Goal: Information Seeking & Learning: Learn about a topic

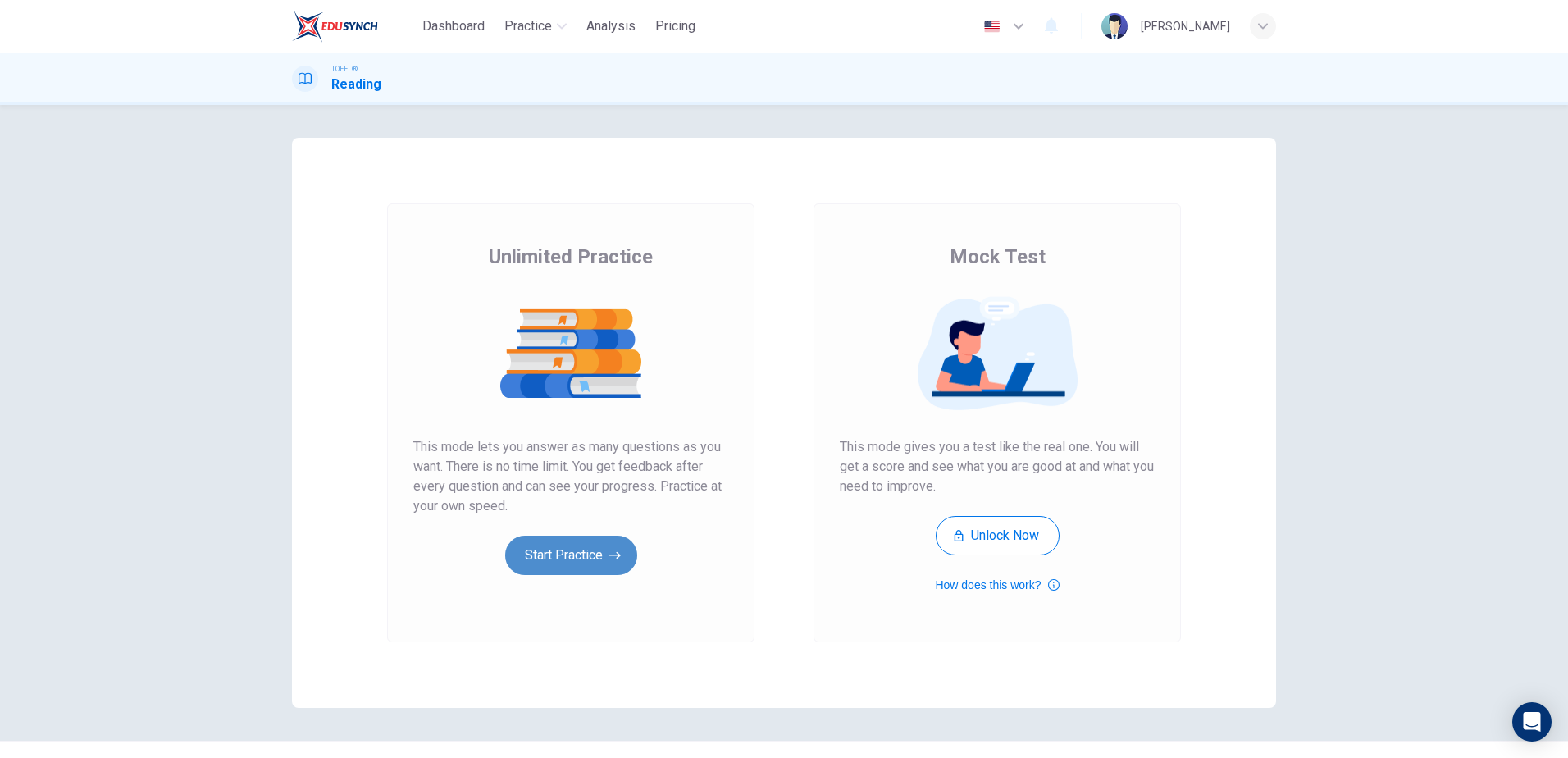
click at [557, 551] on button "Start Practice" at bounding box center [571, 555] width 132 height 39
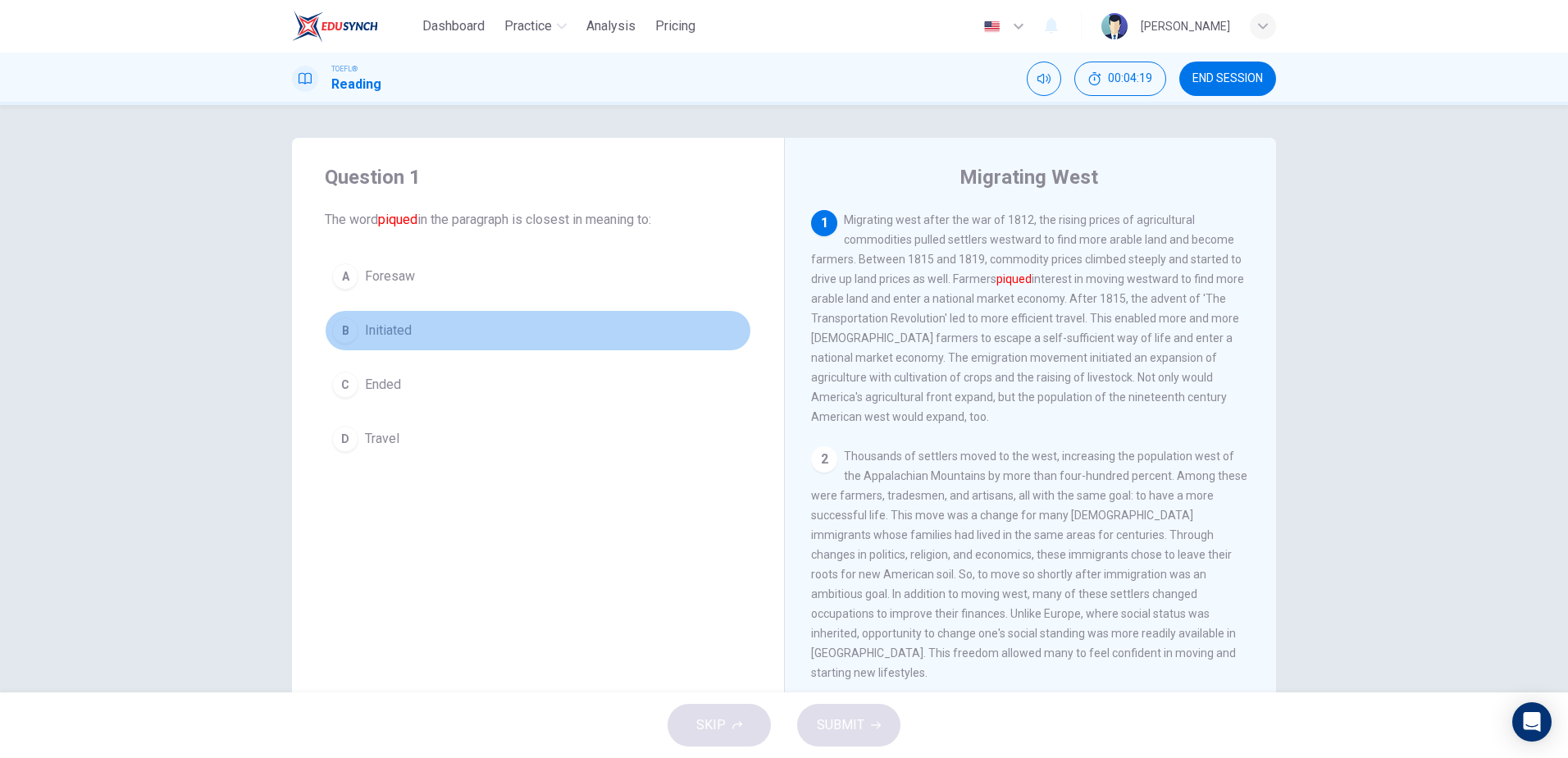
click at [340, 327] on div "B" at bounding box center [345, 330] width 26 height 26
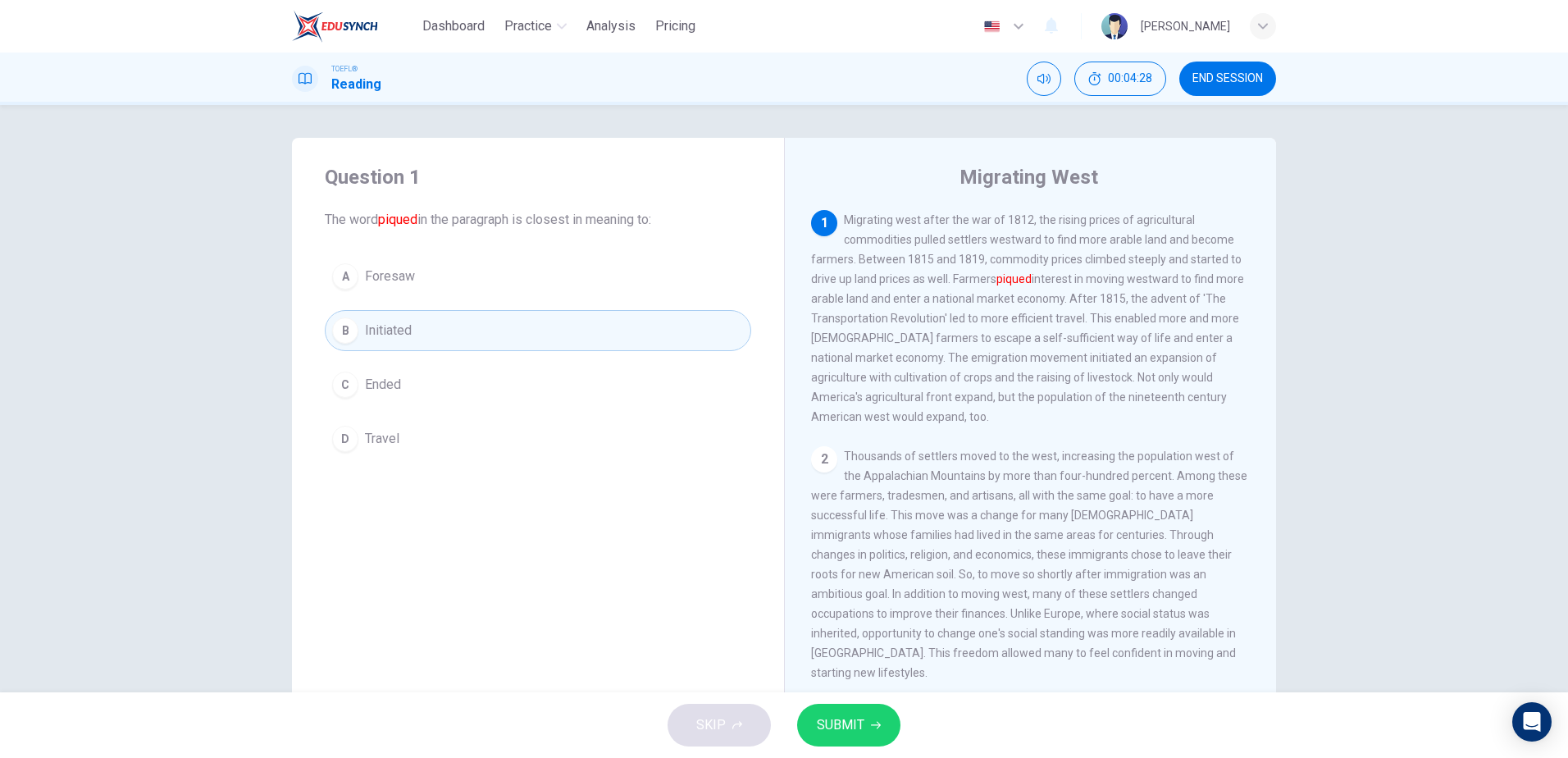
click at [843, 720] on span "SUBMIT" at bounding box center [840, 724] width 48 height 23
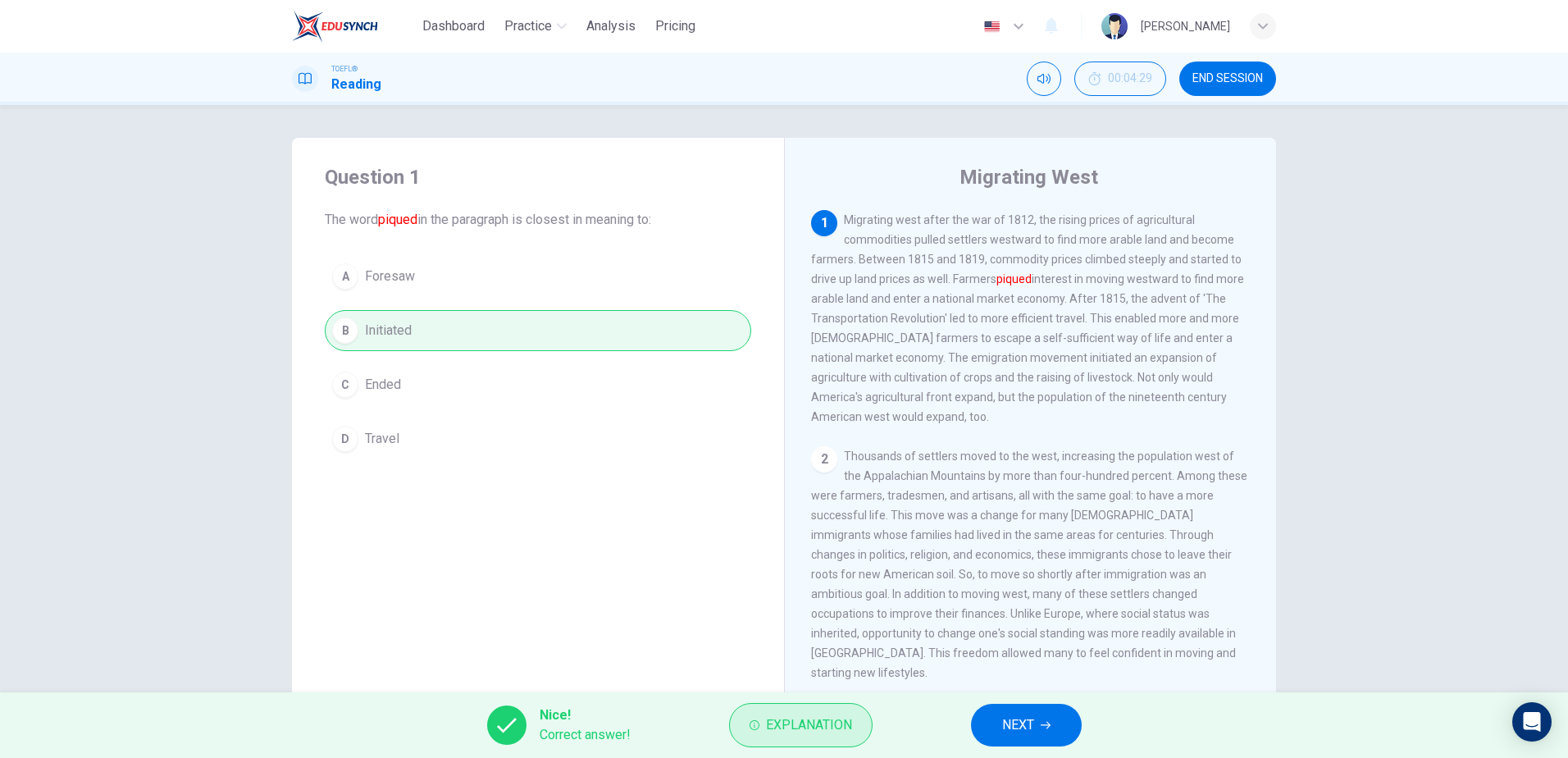
click at [807, 726] on span "Explanation" at bounding box center [809, 724] width 86 height 23
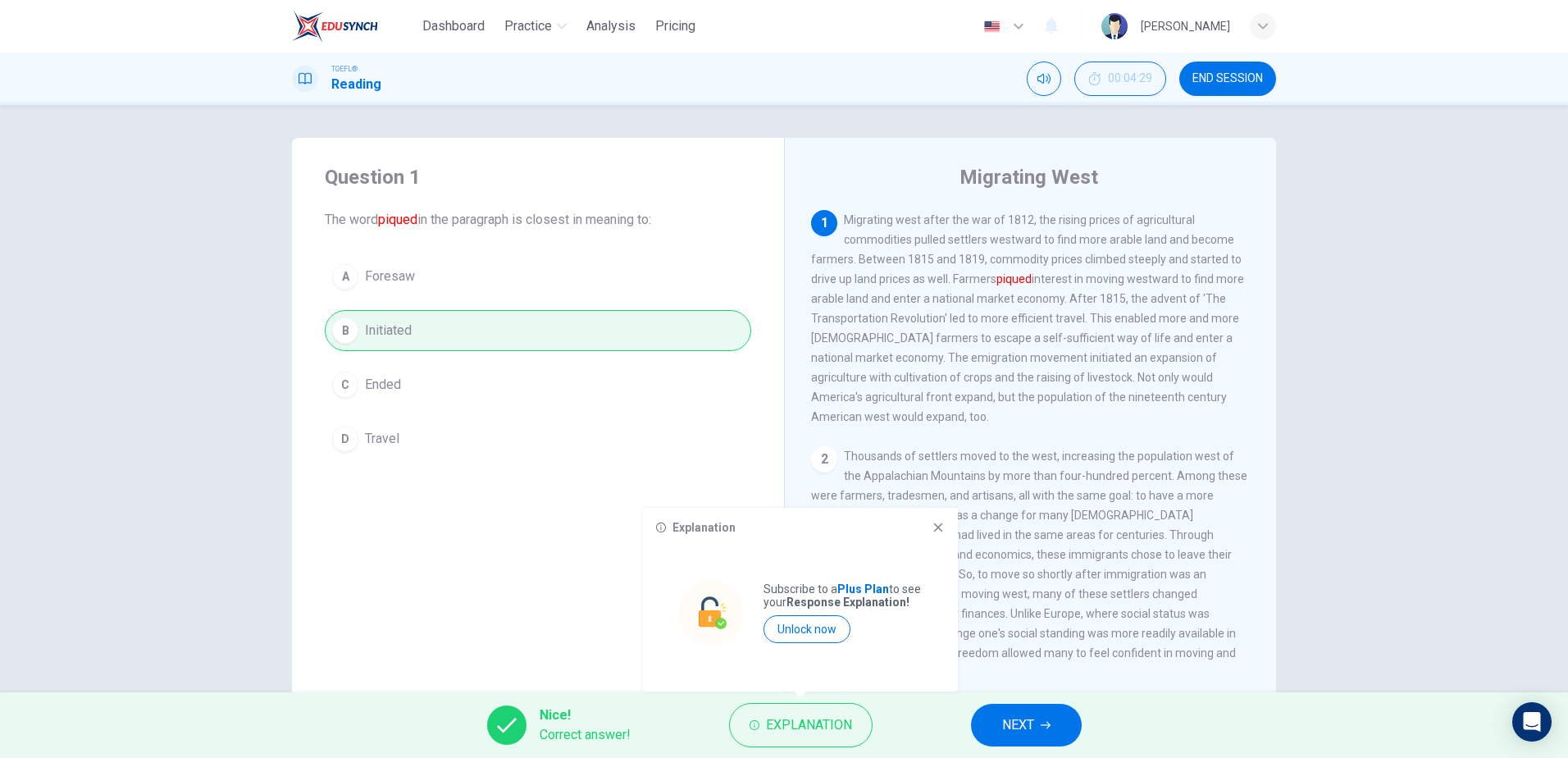
click at [931, 526] on div "Explanation" at bounding box center [800, 527] width 289 height 13
click at [941, 522] on icon at bounding box center [937, 527] width 13 height 13
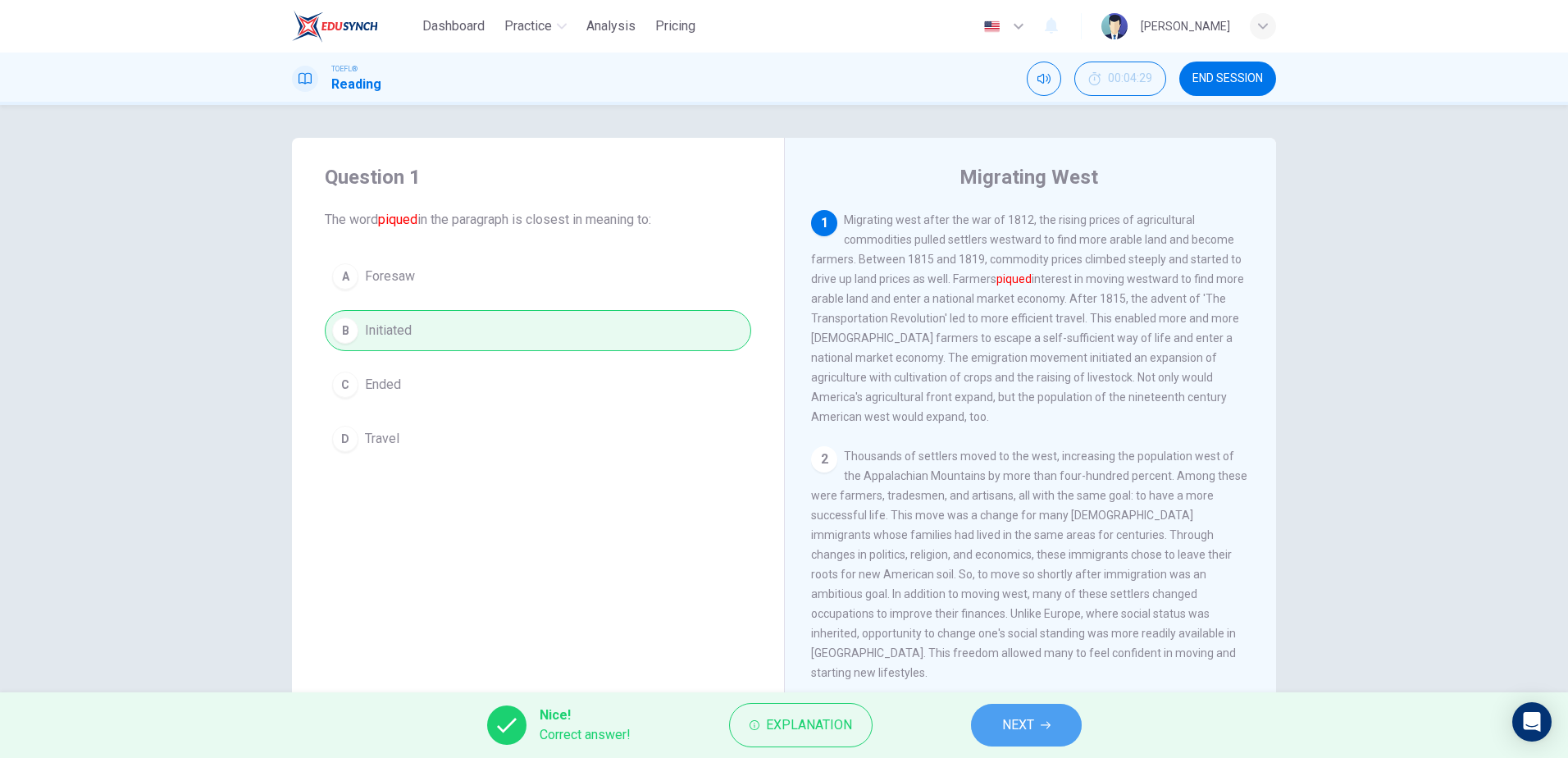
click at [1035, 722] on button "NEXT" at bounding box center [1025, 725] width 111 height 43
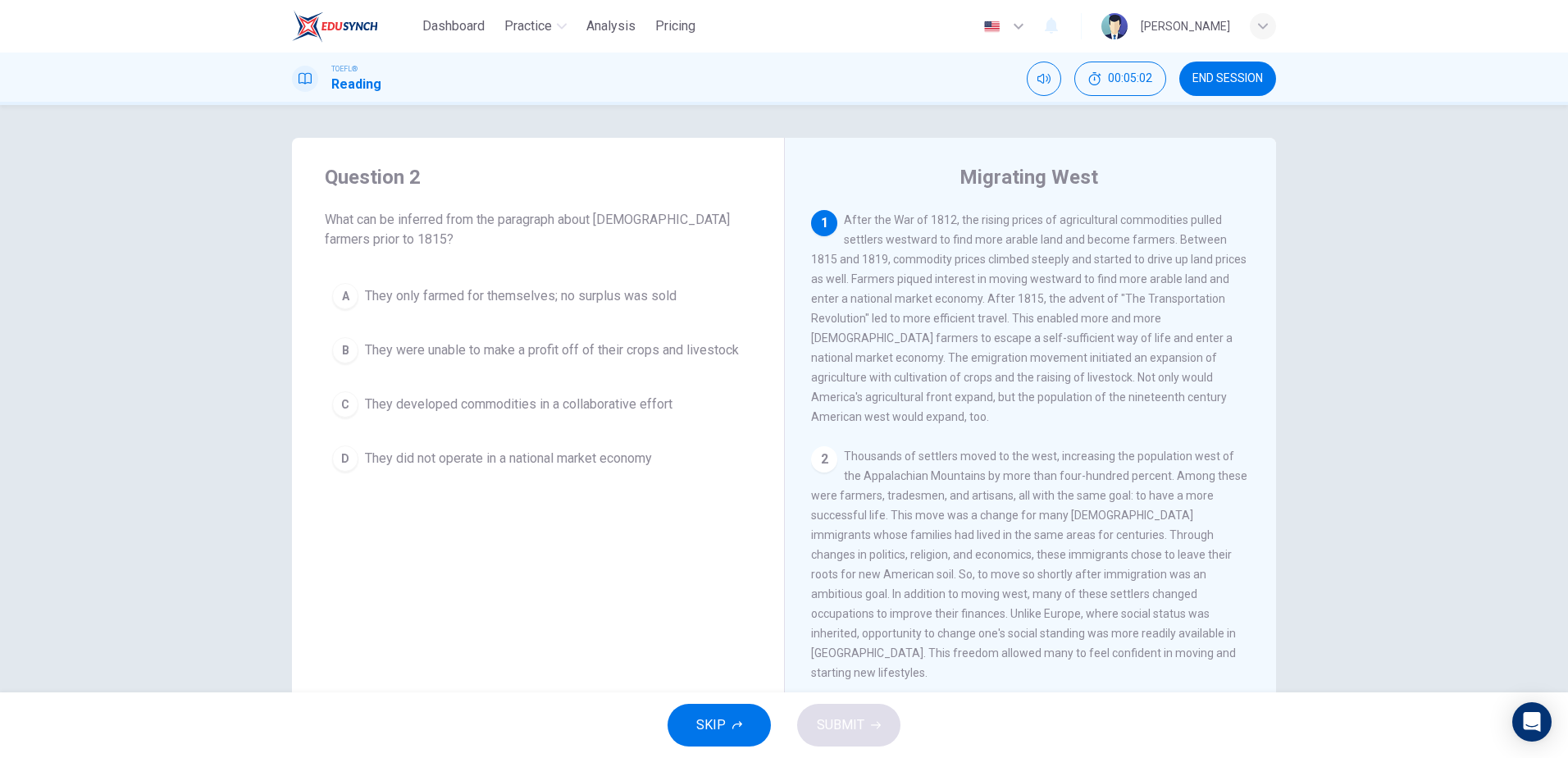
drag, startPoint x: 828, startPoint y: 300, endPoint x: 986, endPoint y: 304, distance: 158.1
click at [985, 304] on span "After the War of 1812, the rising prices of agricultural commodities pulled set…" at bounding box center [1028, 318] width 436 height 210
drag, startPoint x: 997, startPoint y: 300, endPoint x: 808, endPoint y: 303, distance: 189.0
click at [811, 303] on span "After the War of 1812, the rising prices of agricultural commodities pulled set…" at bounding box center [1028, 318] width 436 height 210
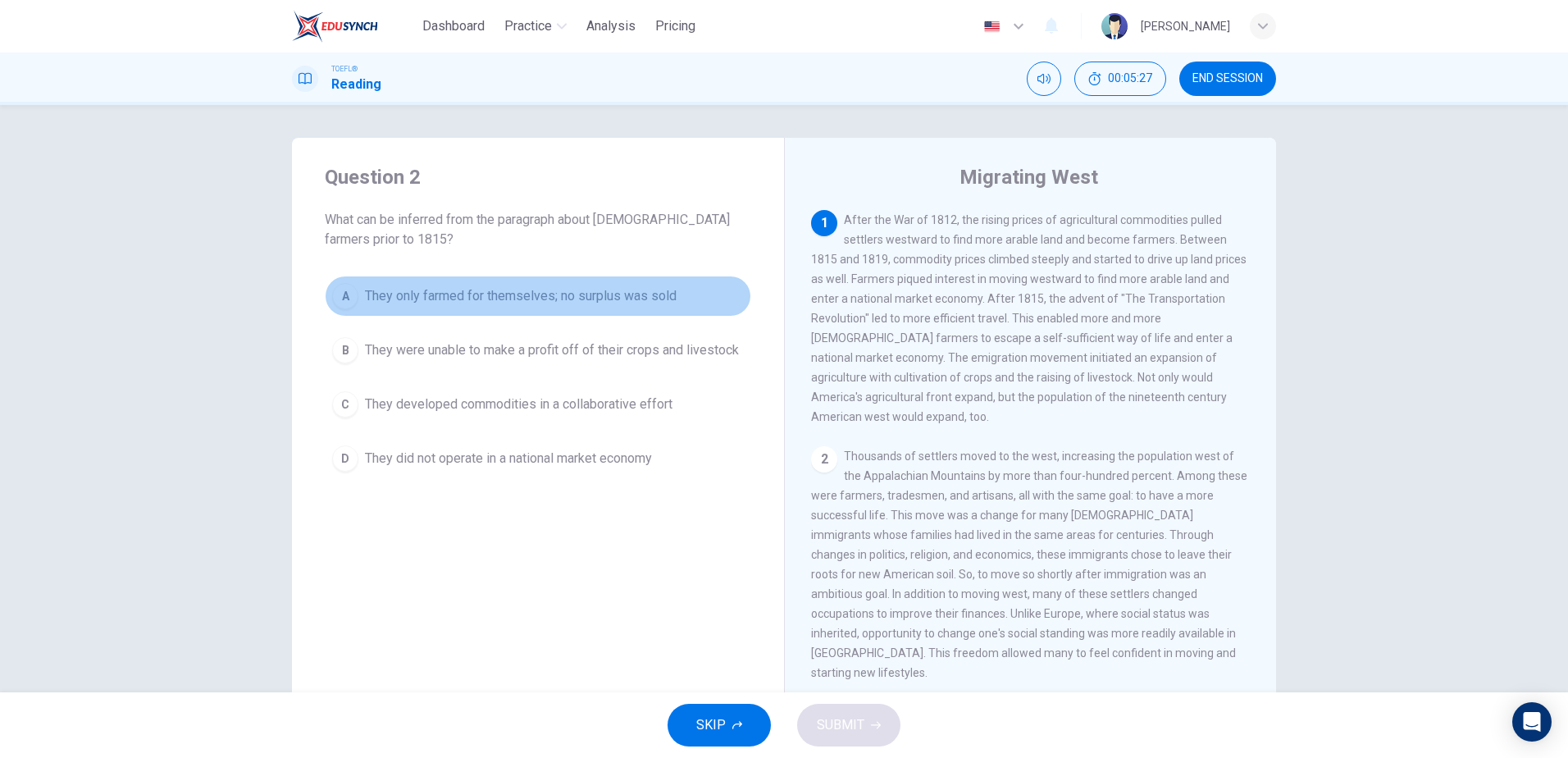
click at [350, 296] on div "A" at bounding box center [345, 296] width 26 height 26
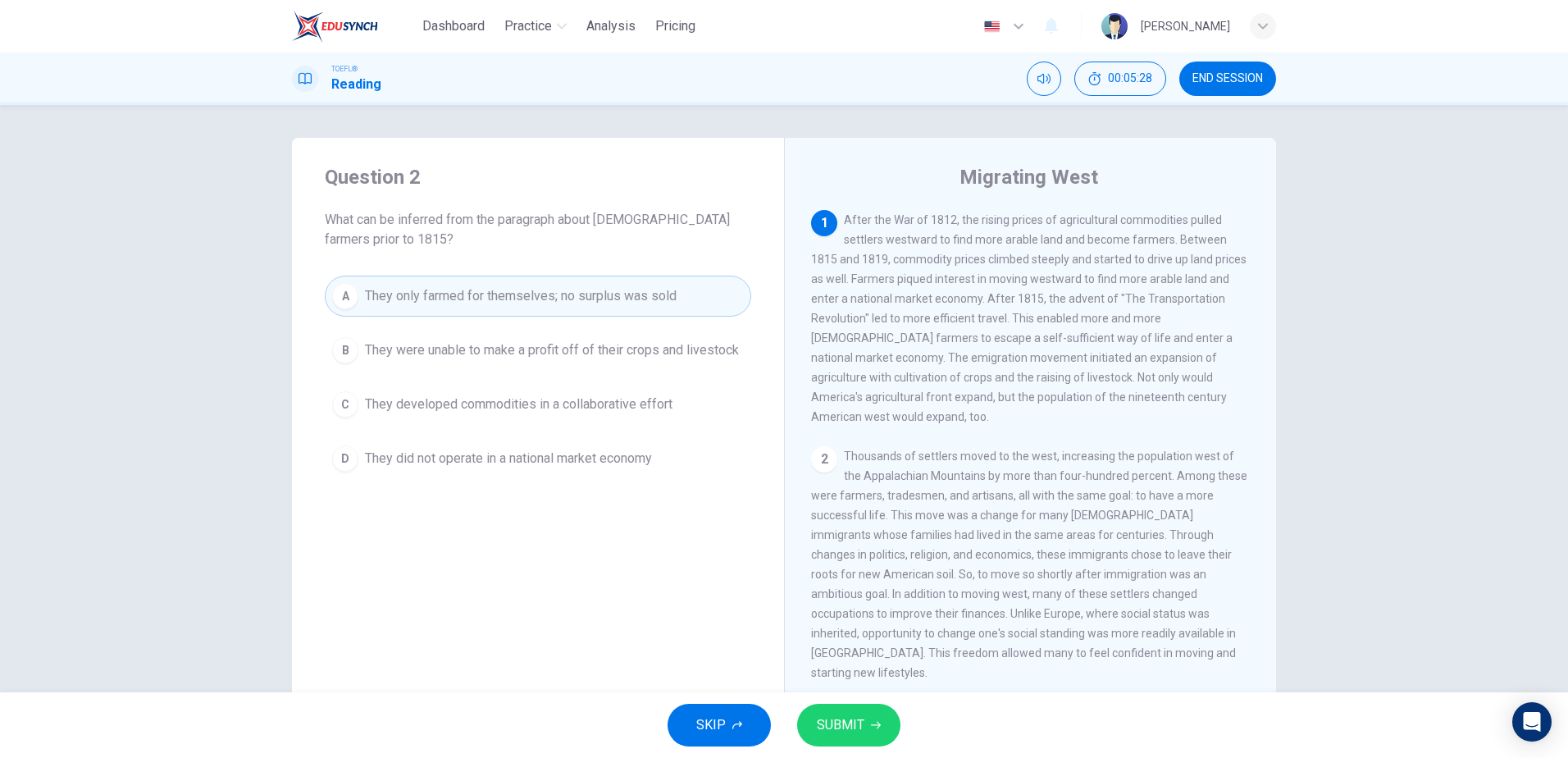
click at [382, 456] on span "They did not operate in a national market economy" at bounding box center [508, 458] width 287 height 20
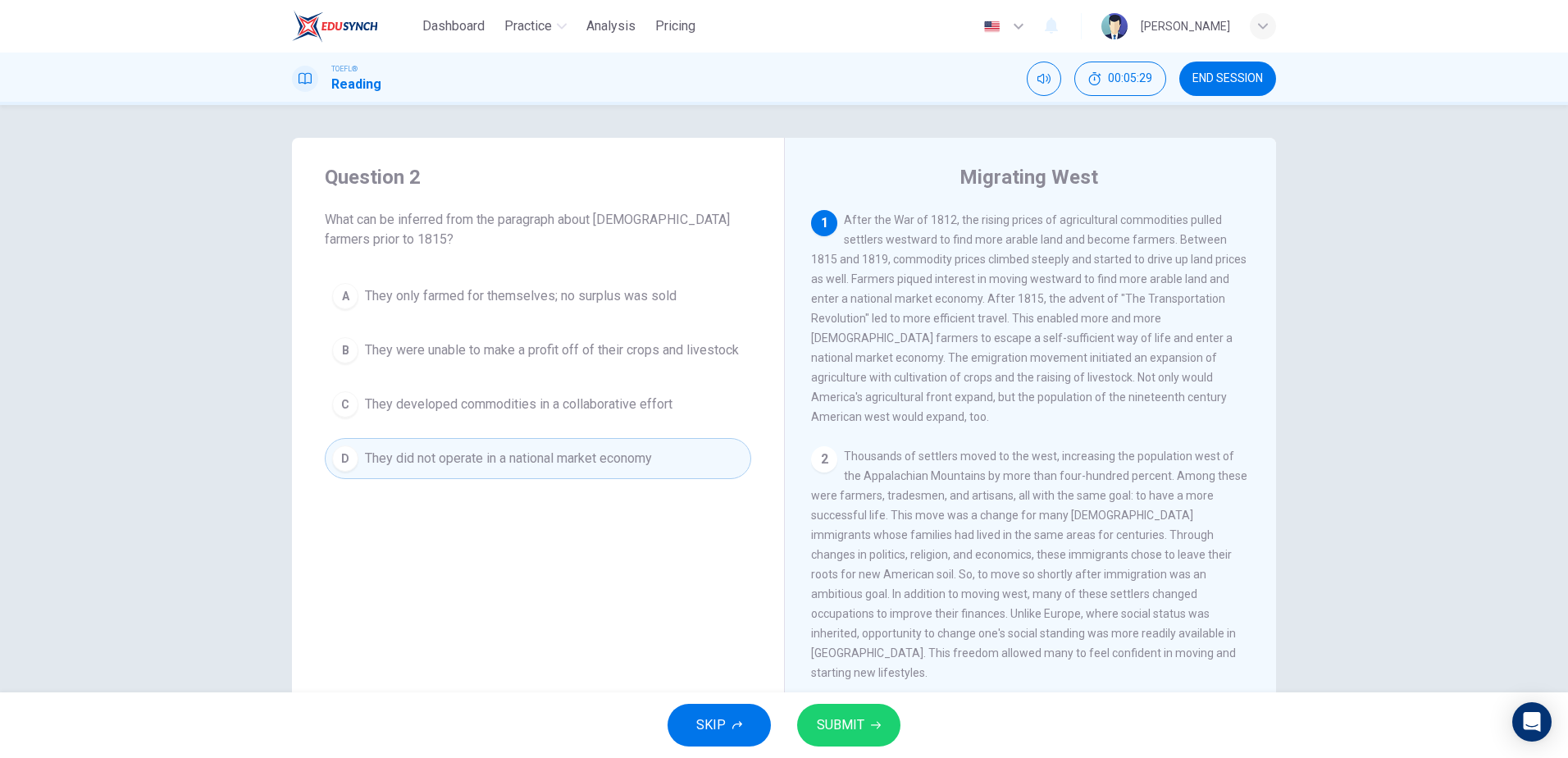
click at [417, 300] on span "They only farmed for themselves; no surplus was sold" at bounding box center [521, 296] width 311 height 20
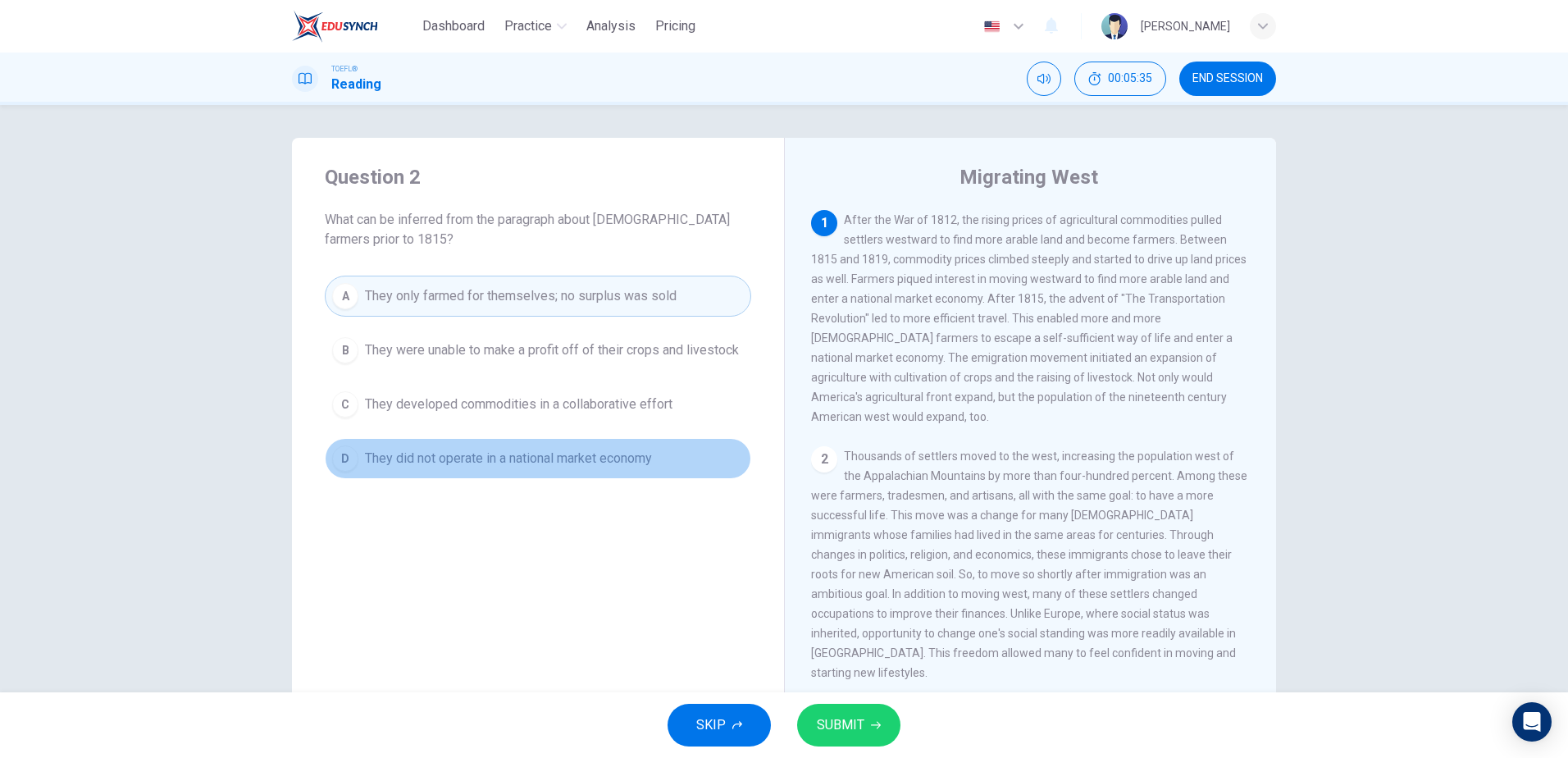
click at [469, 450] on span "They did not operate in a national market economy" at bounding box center [508, 458] width 287 height 20
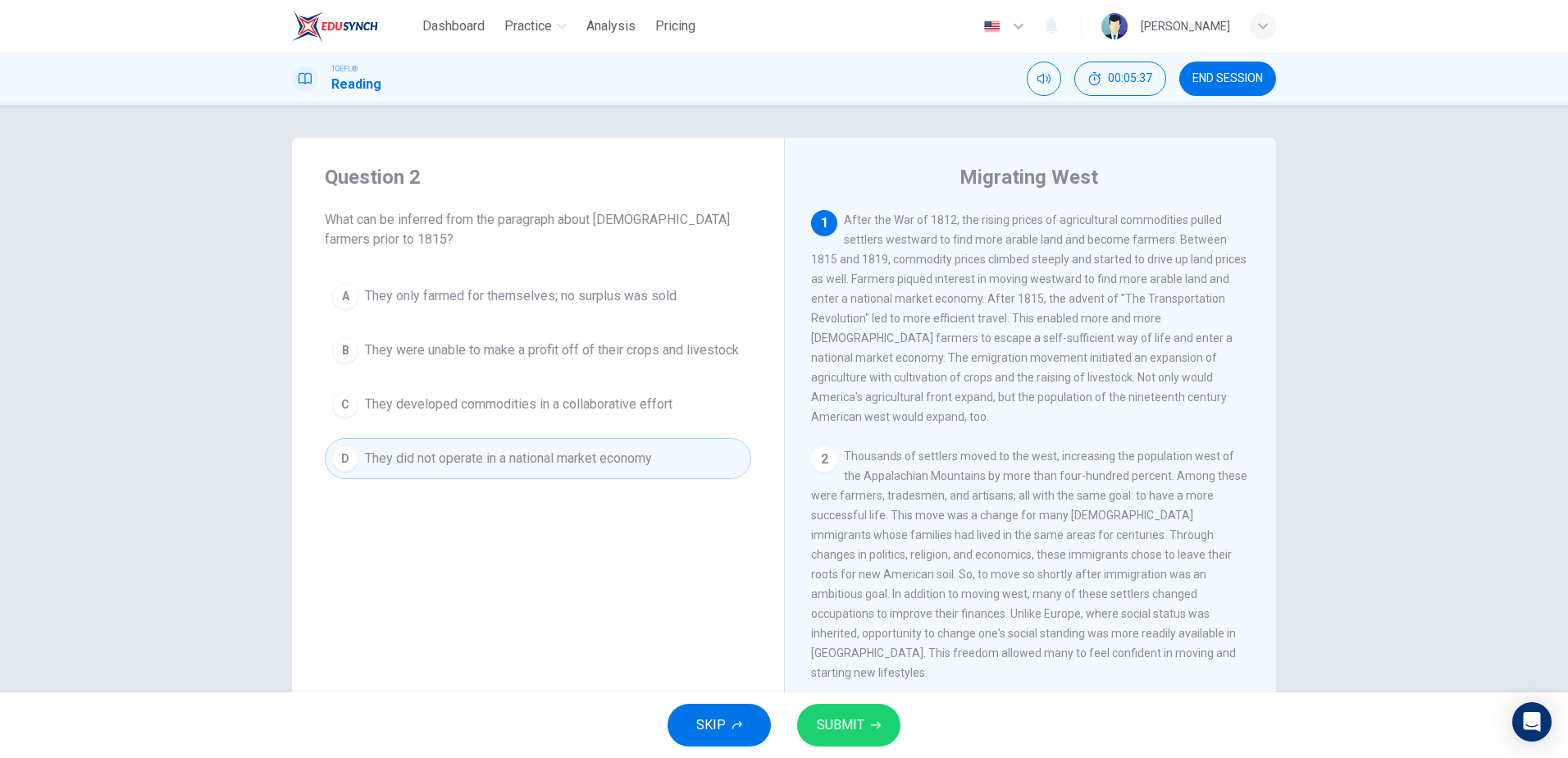
click at [843, 724] on span "SUBMIT" at bounding box center [840, 724] width 48 height 23
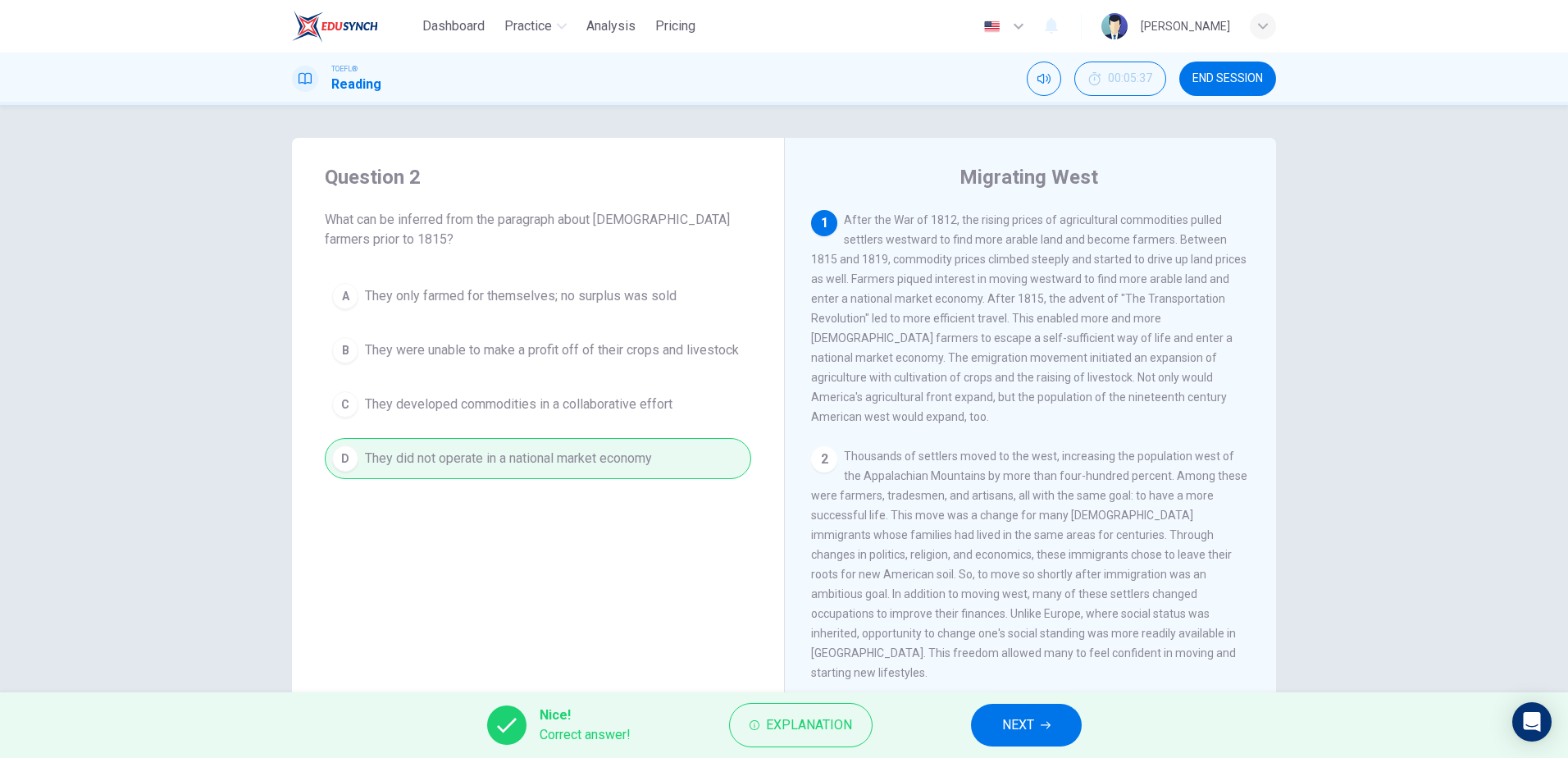
click at [1040, 717] on button "NEXT" at bounding box center [1025, 725] width 111 height 43
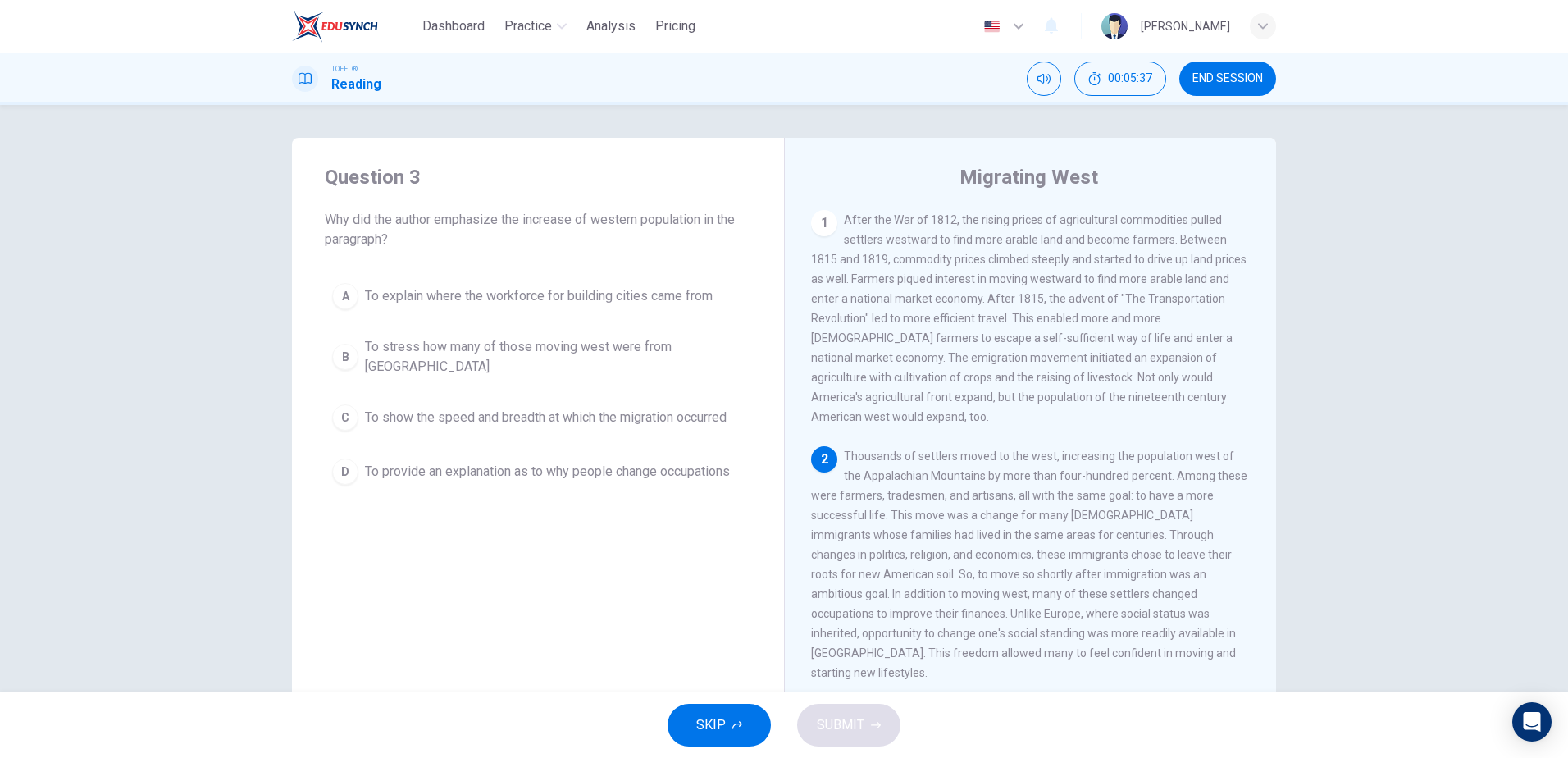
scroll to position [143, 0]
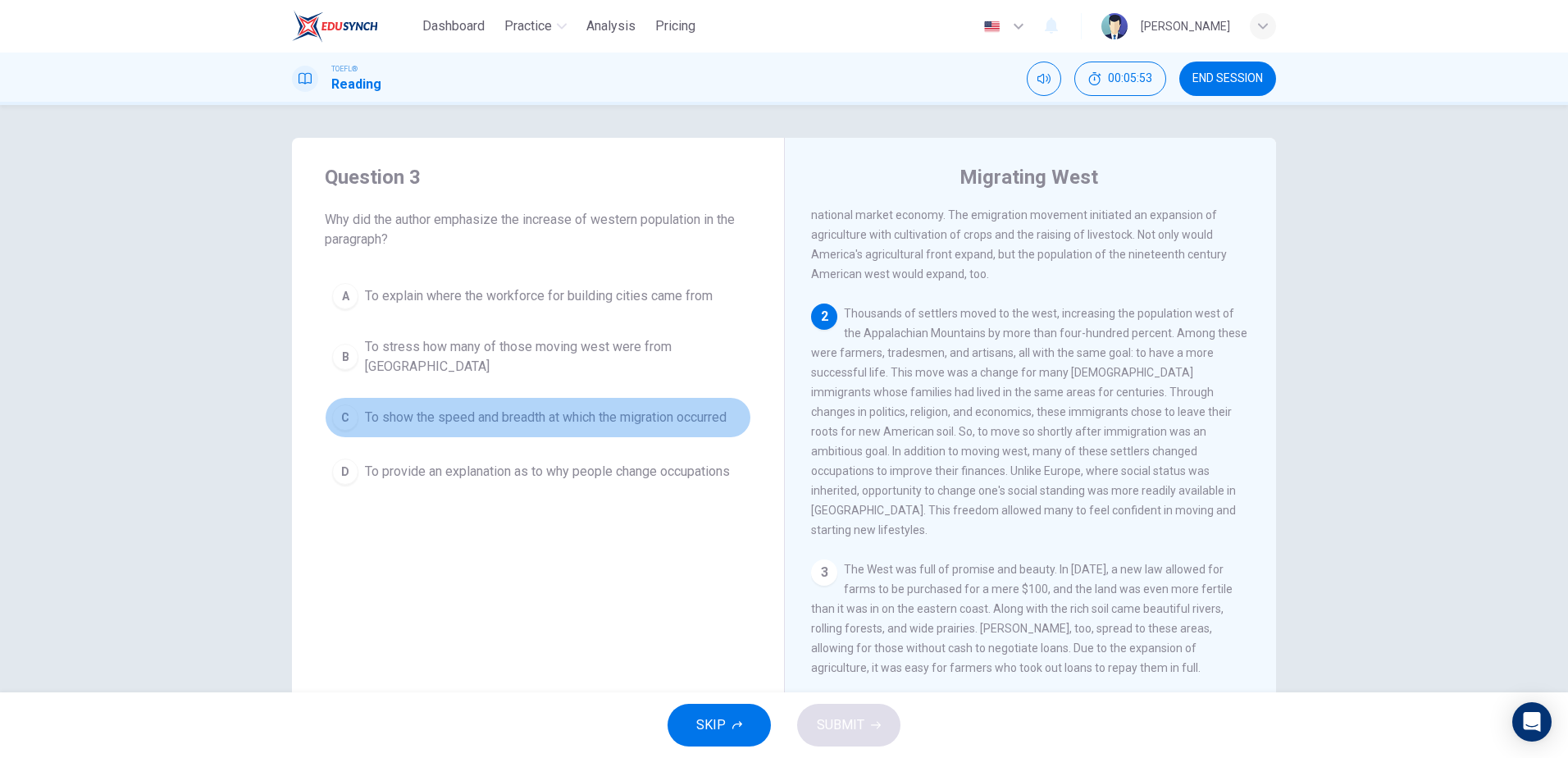
click at [341, 405] on div "C" at bounding box center [345, 417] width 26 height 26
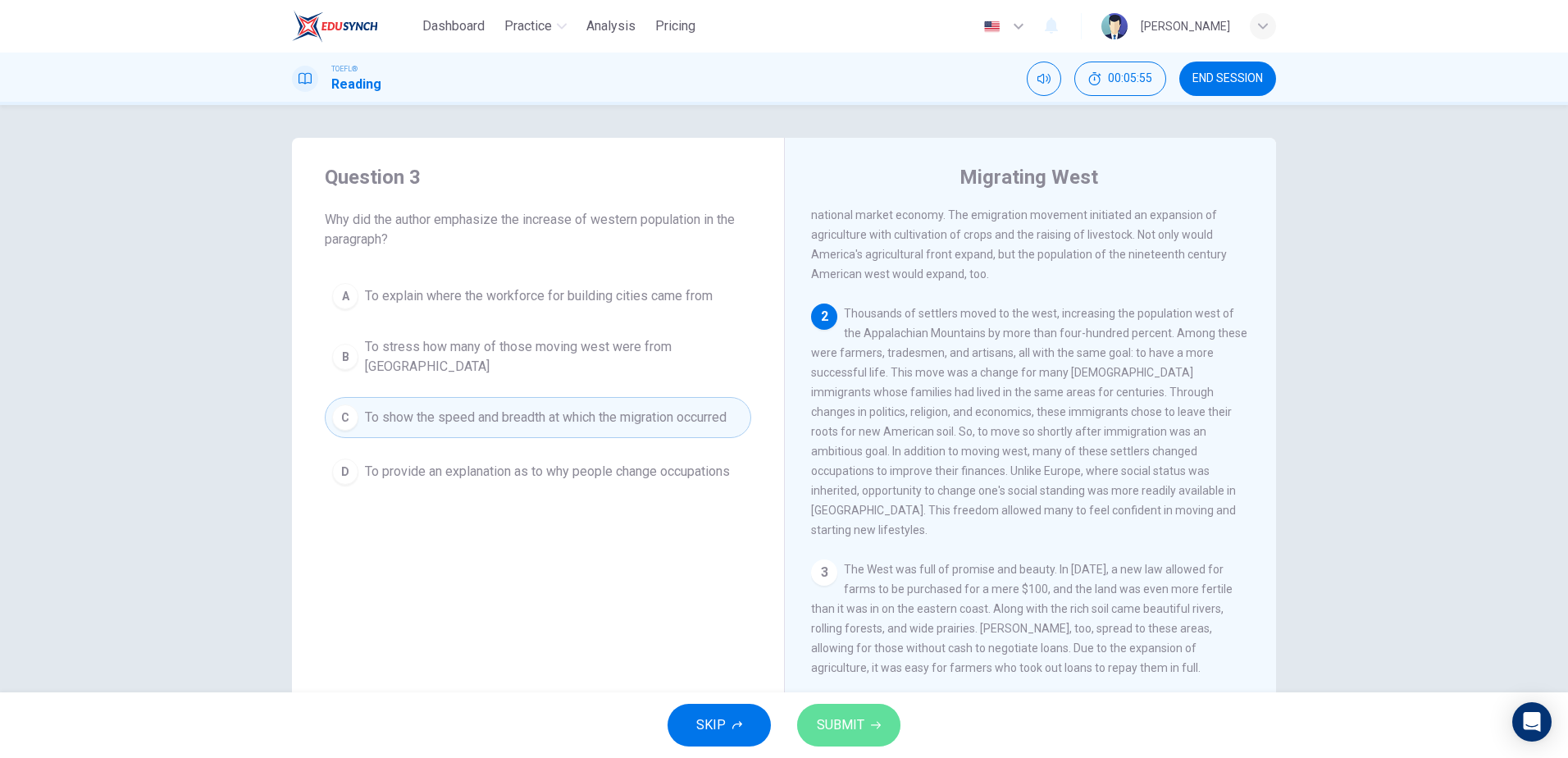
click at [858, 710] on button "SUBMIT" at bounding box center [848, 725] width 103 height 43
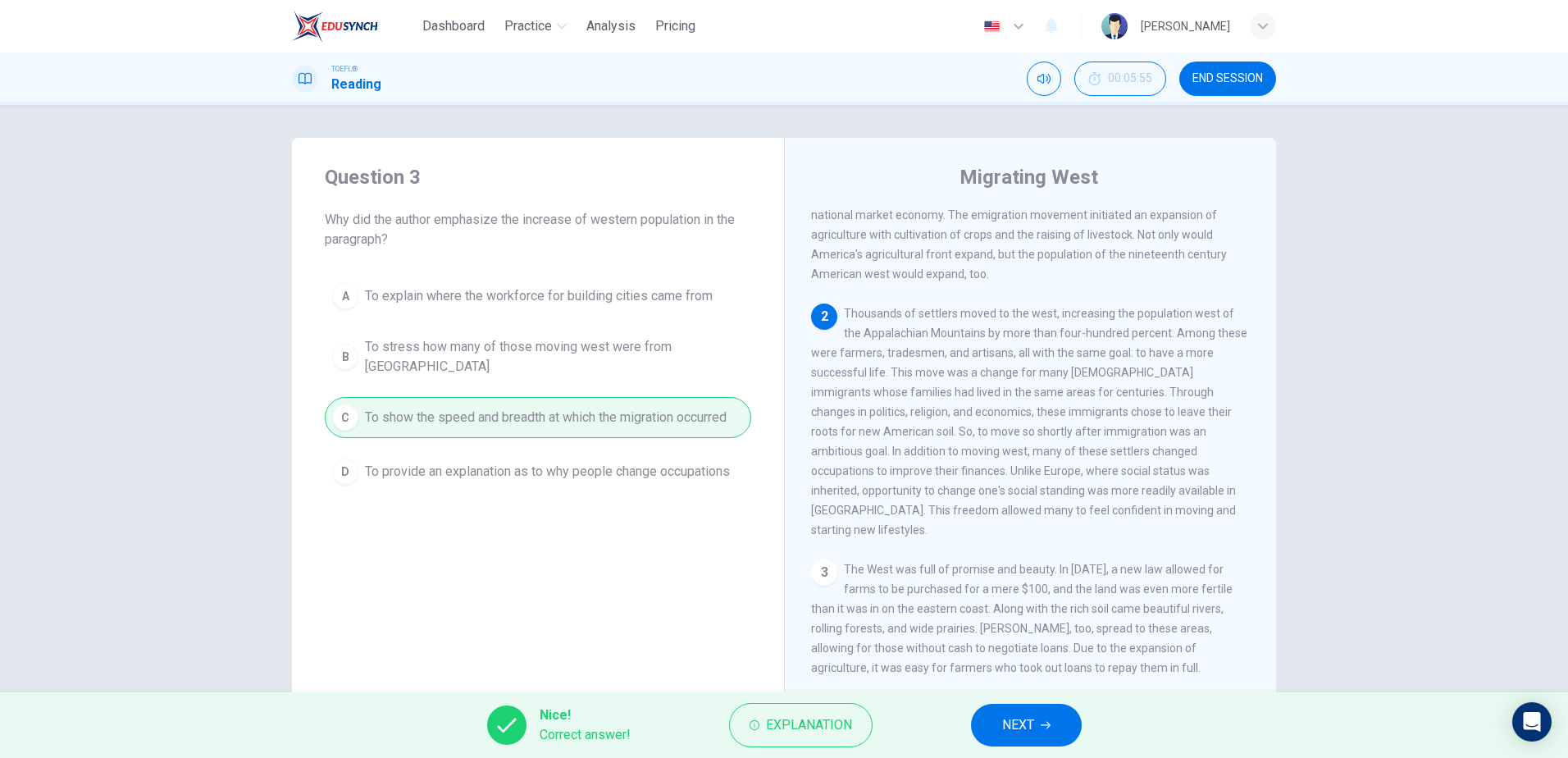
click at [1026, 719] on span "NEXT" at bounding box center [1018, 724] width 32 height 23
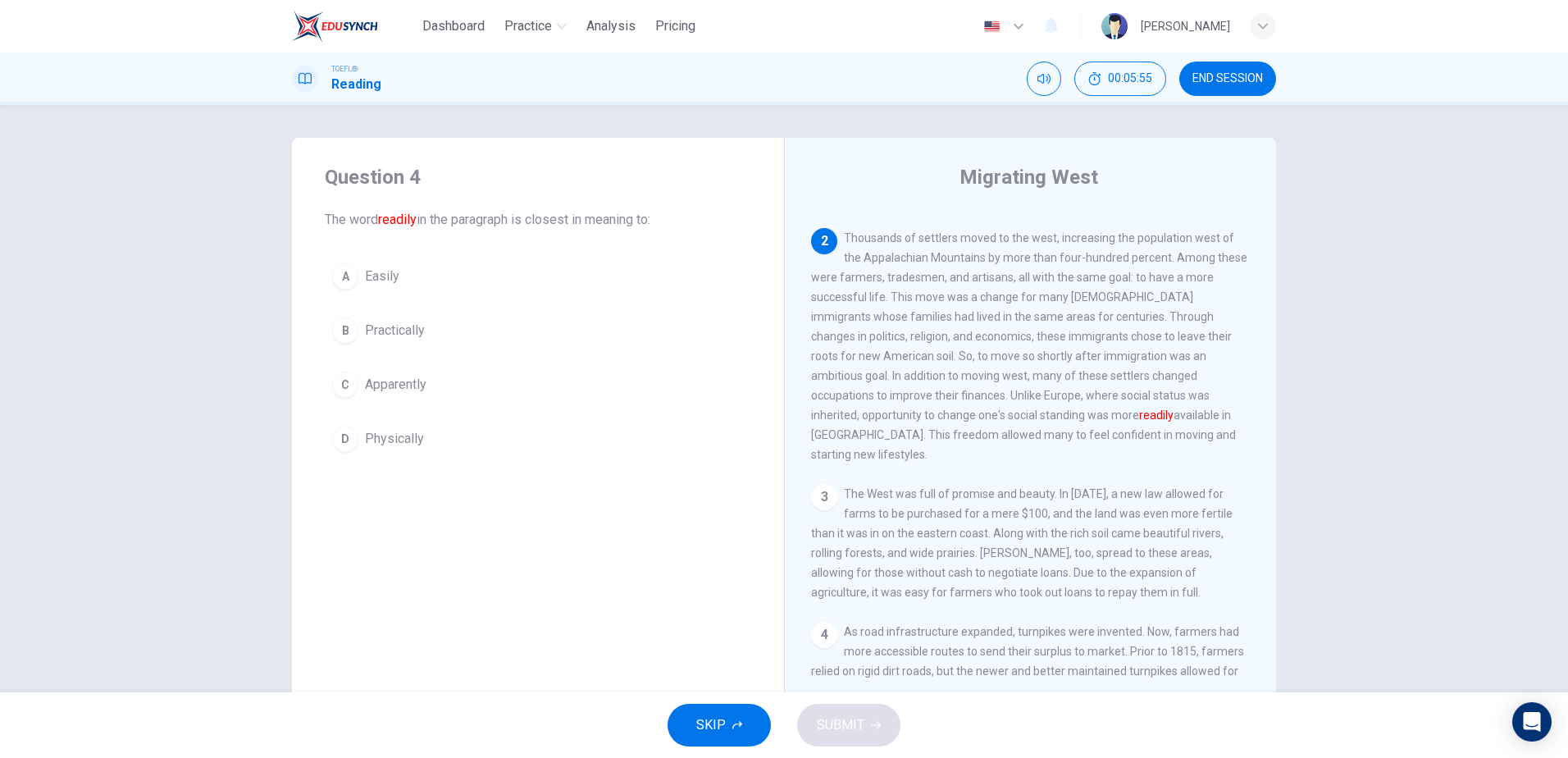
scroll to position [224, 0]
click at [338, 279] on div "A" at bounding box center [345, 276] width 26 height 26
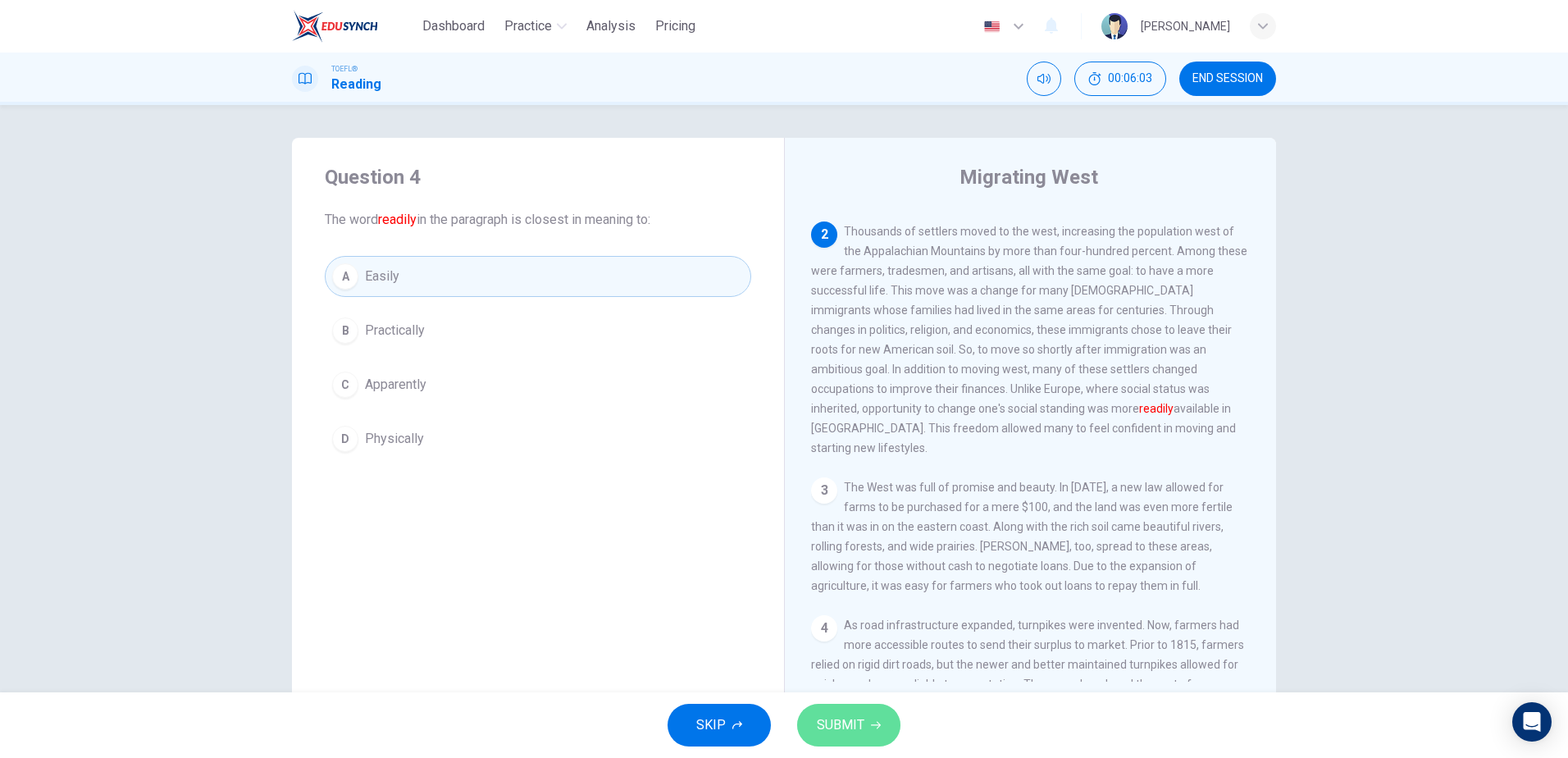
click at [836, 714] on span "SUBMIT" at bounding box center [840, 724] width 48 height 23
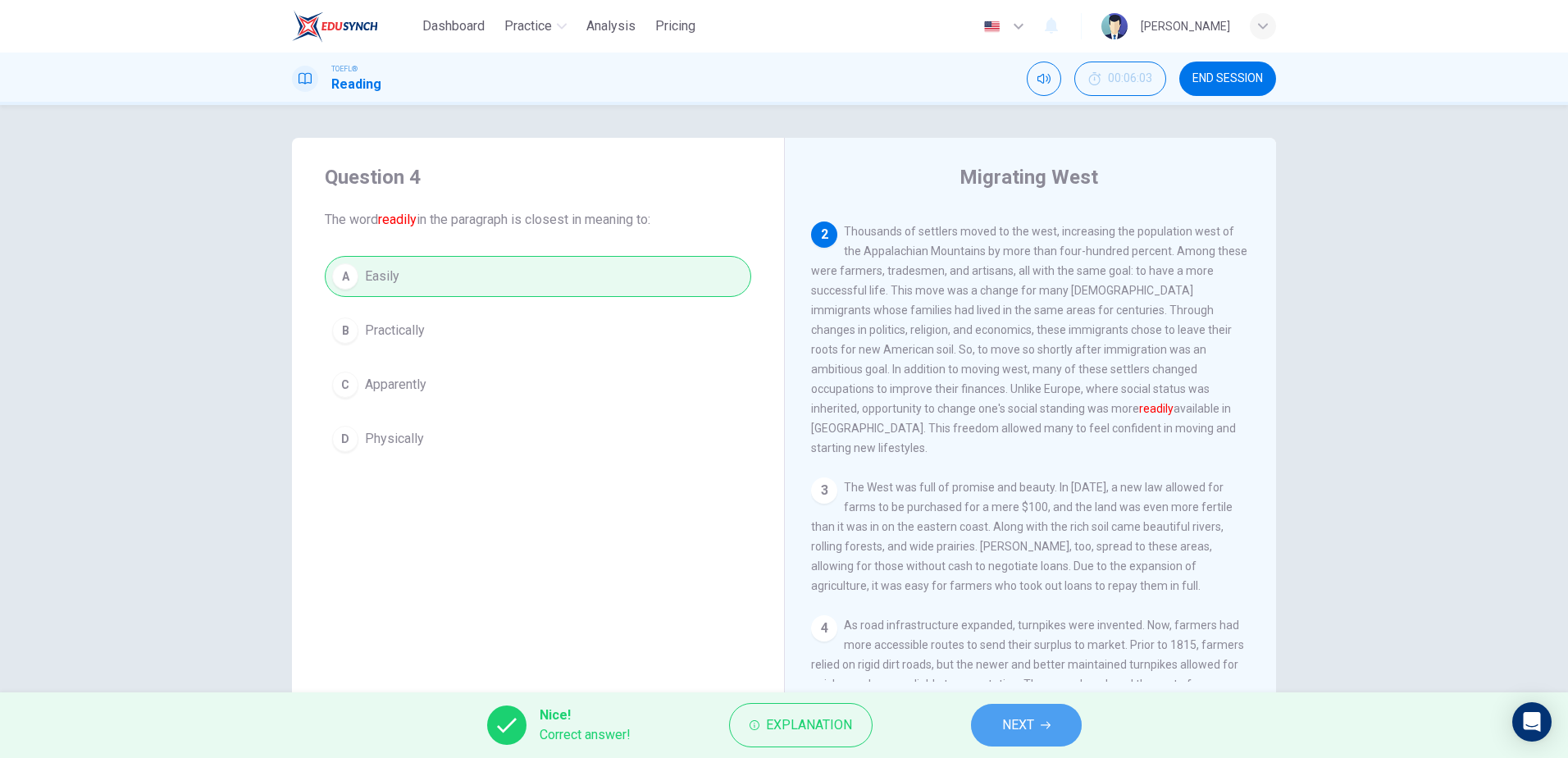
click at [1018, 733] on span "NEXT" at bounding box center [1018, 724] width 32 height 23
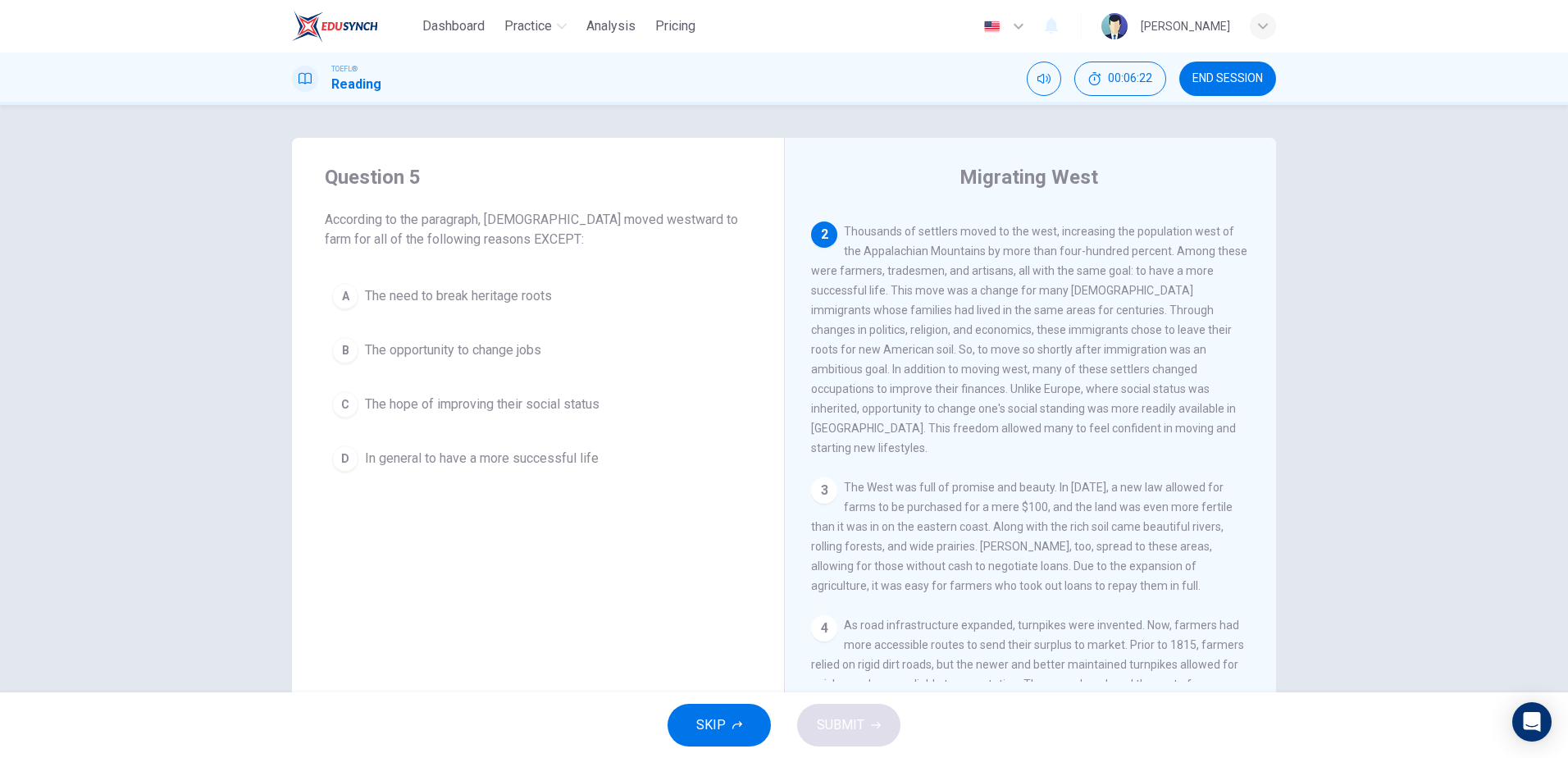
drag, startPoint x: 379, startPoint y: 347, endPoint x: 382, endPoint y: 355, distance: 8.5
click at [382, 355] on span "The opportunity to change jobs" at bounding box center [453, 350] width 176 height 20
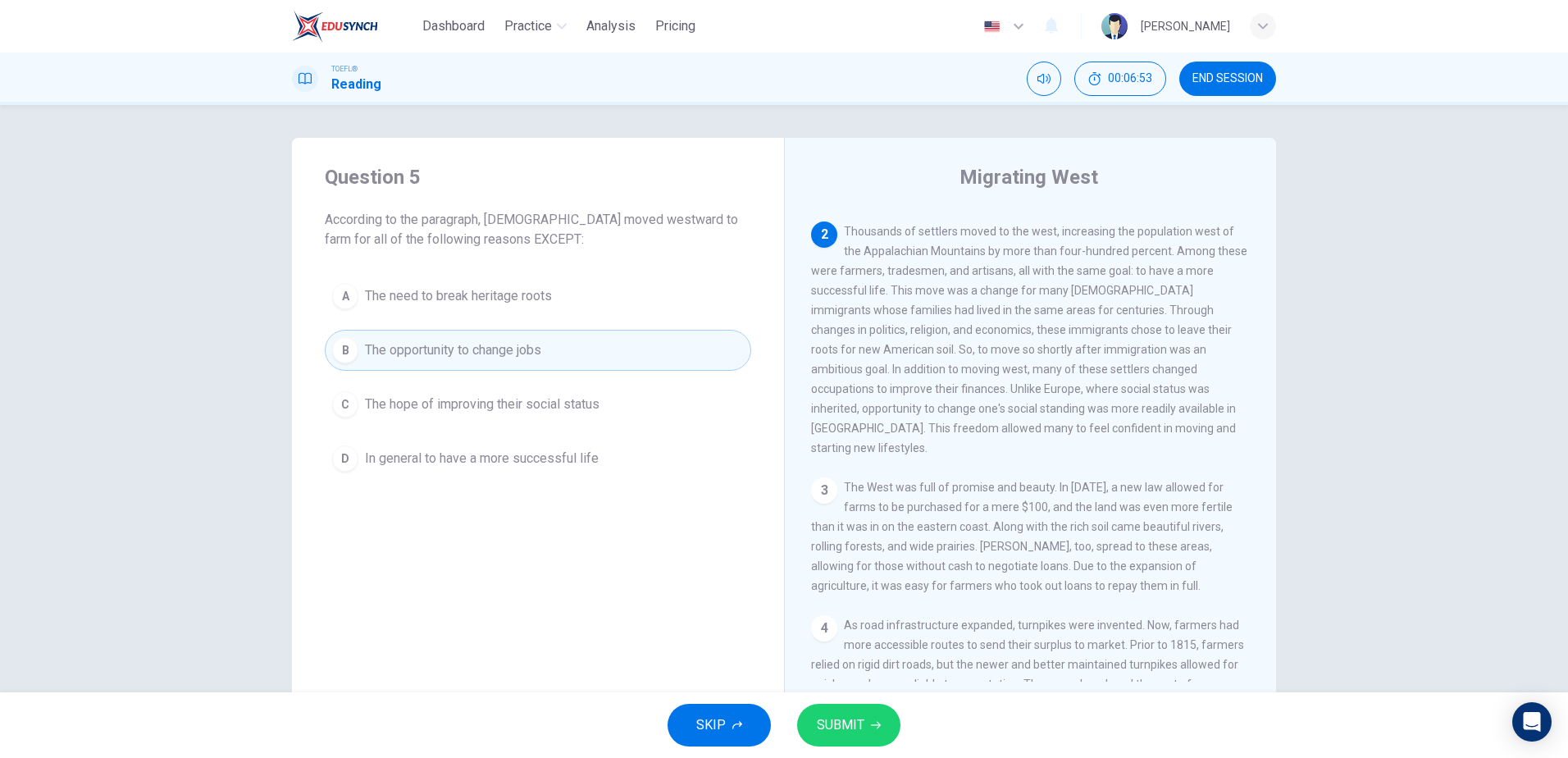
click at [845, 707] on div "SKIP SUBMIT" at bounding box center [784, 725] width 1568 height 66
click at [851, 721] on span "SUBMIT" at bounding box center [840, 724] width 48 height 23
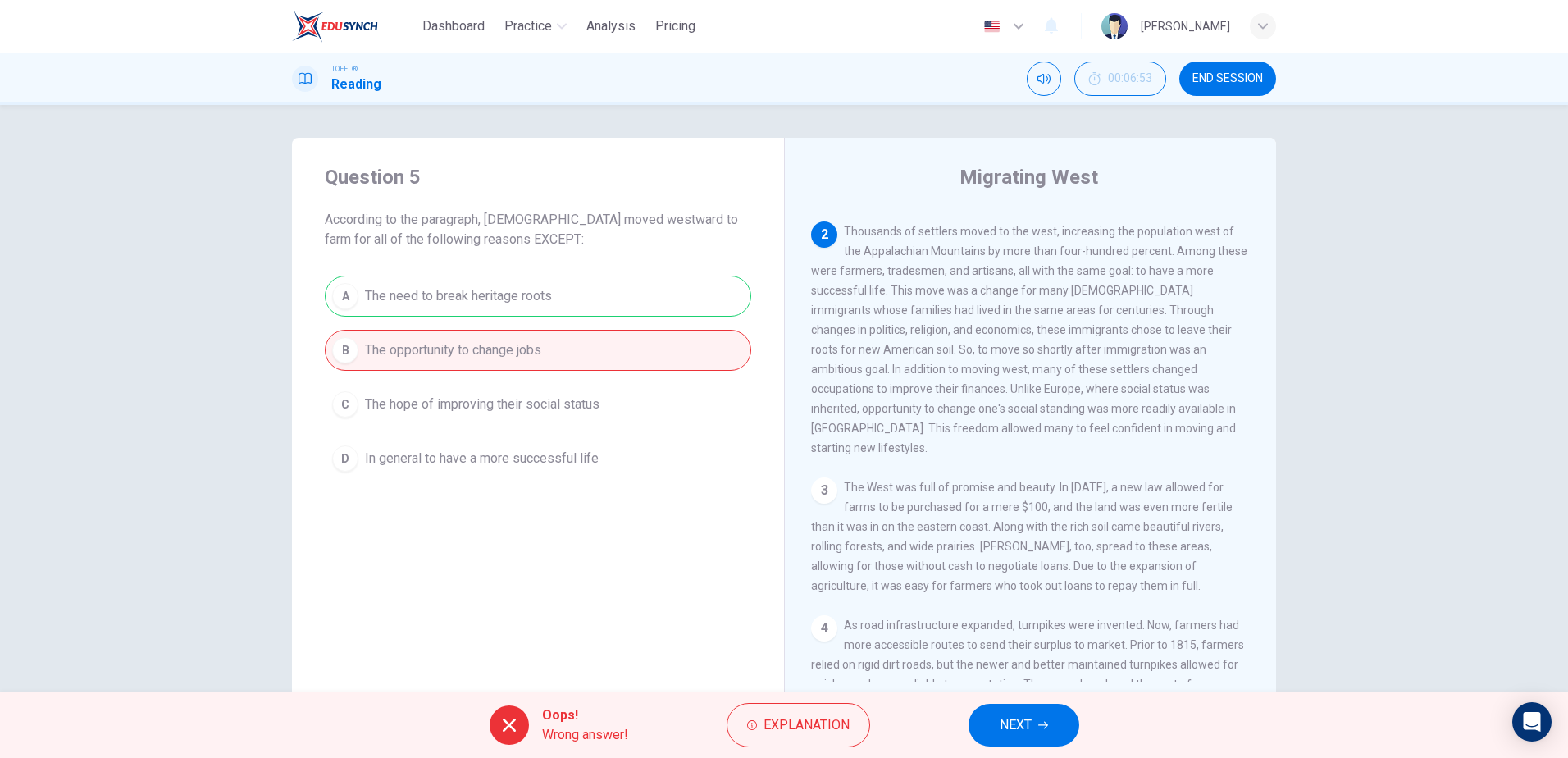
drag, startPoint x: 326, startPoint y: 219, endPoint x: 720, endPoint y: 227, distance: 394.1
click at [720, 227] on span "According to the paragraph, [DEMOGRAPHIC_DATA] moved westward to farm for all o…" at bounding box center [538, 229] width 426 height 39
drag, startPoint x: 318, startPoint y: 238, endPoint x: 546, endPoint y: 248, distance: 228.2
click at [546, 248] on div "Question 5 According to the paragraph, [DEMOGRAPHIC_DATA] moved westward to far…" at bounding box center [538, 321] width 492 height 367
click at [502, 303] on div "A The need to break heritage roots B The opportunity to change jobs C The hope …" at bounding box center [538, 377] width 426 height 204
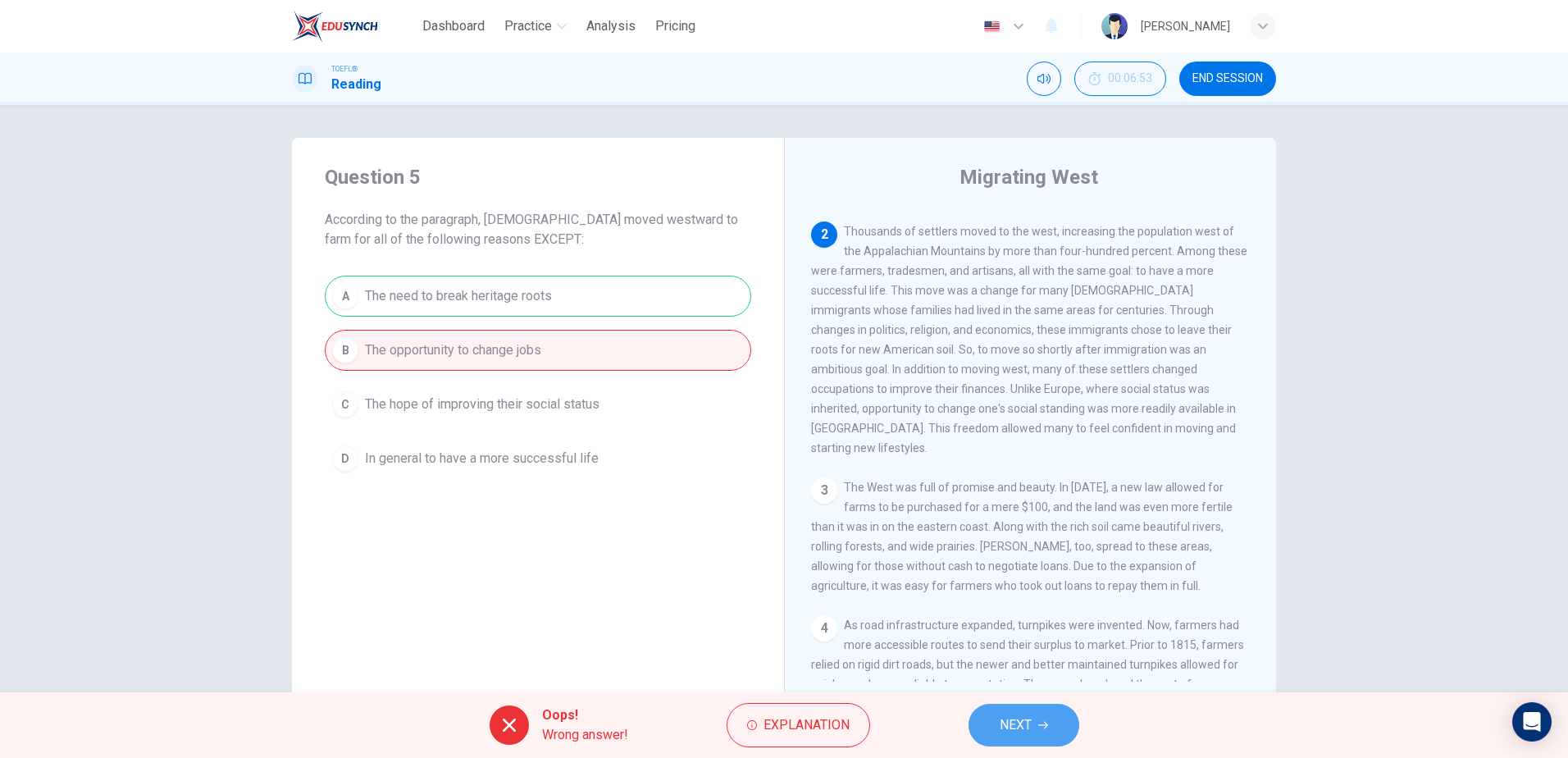
click at [1022, 719] on span "NEXT" at bounding box center [1015, 724] width 32 height 23
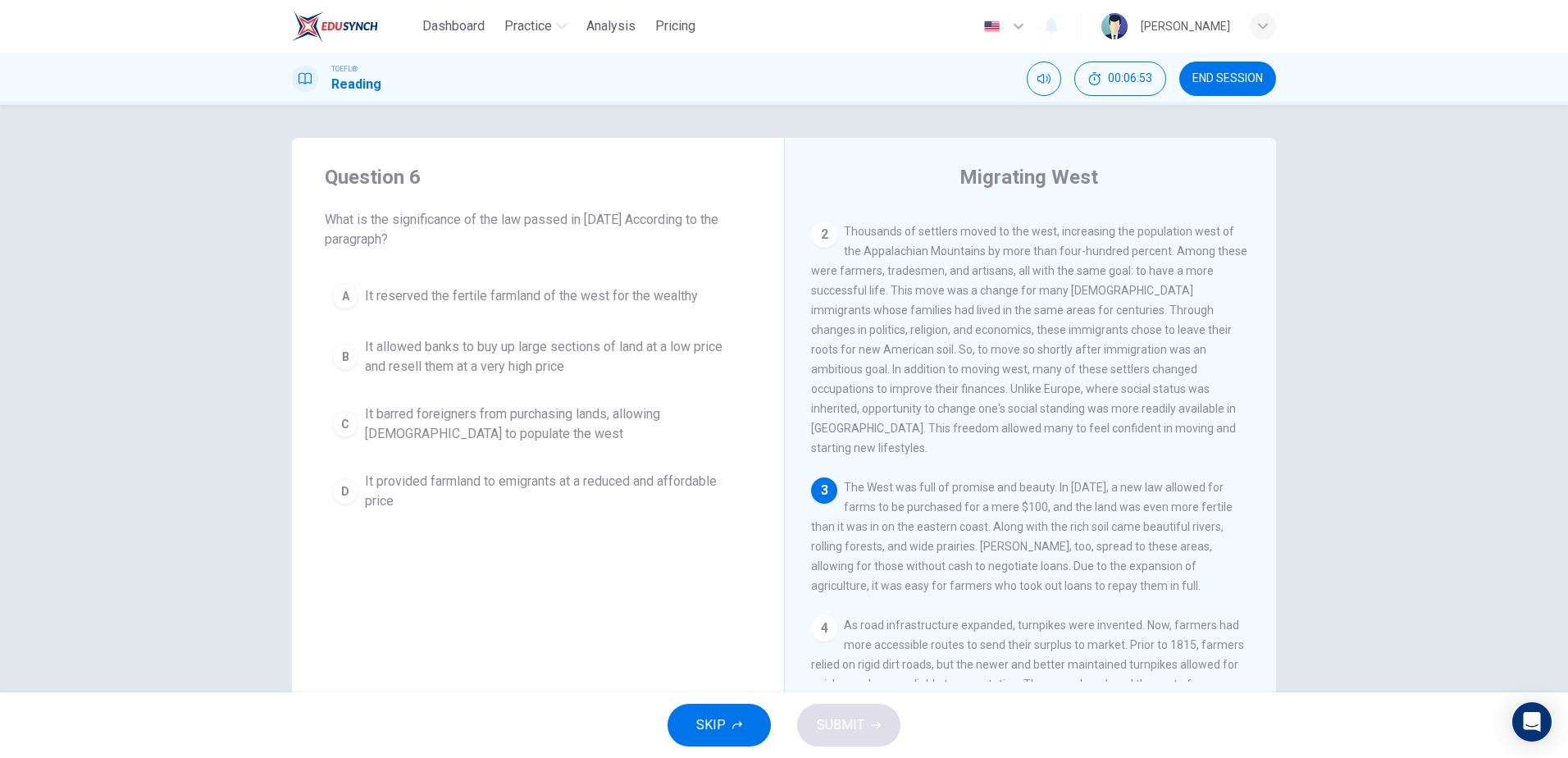
scroll to position [285, 0]
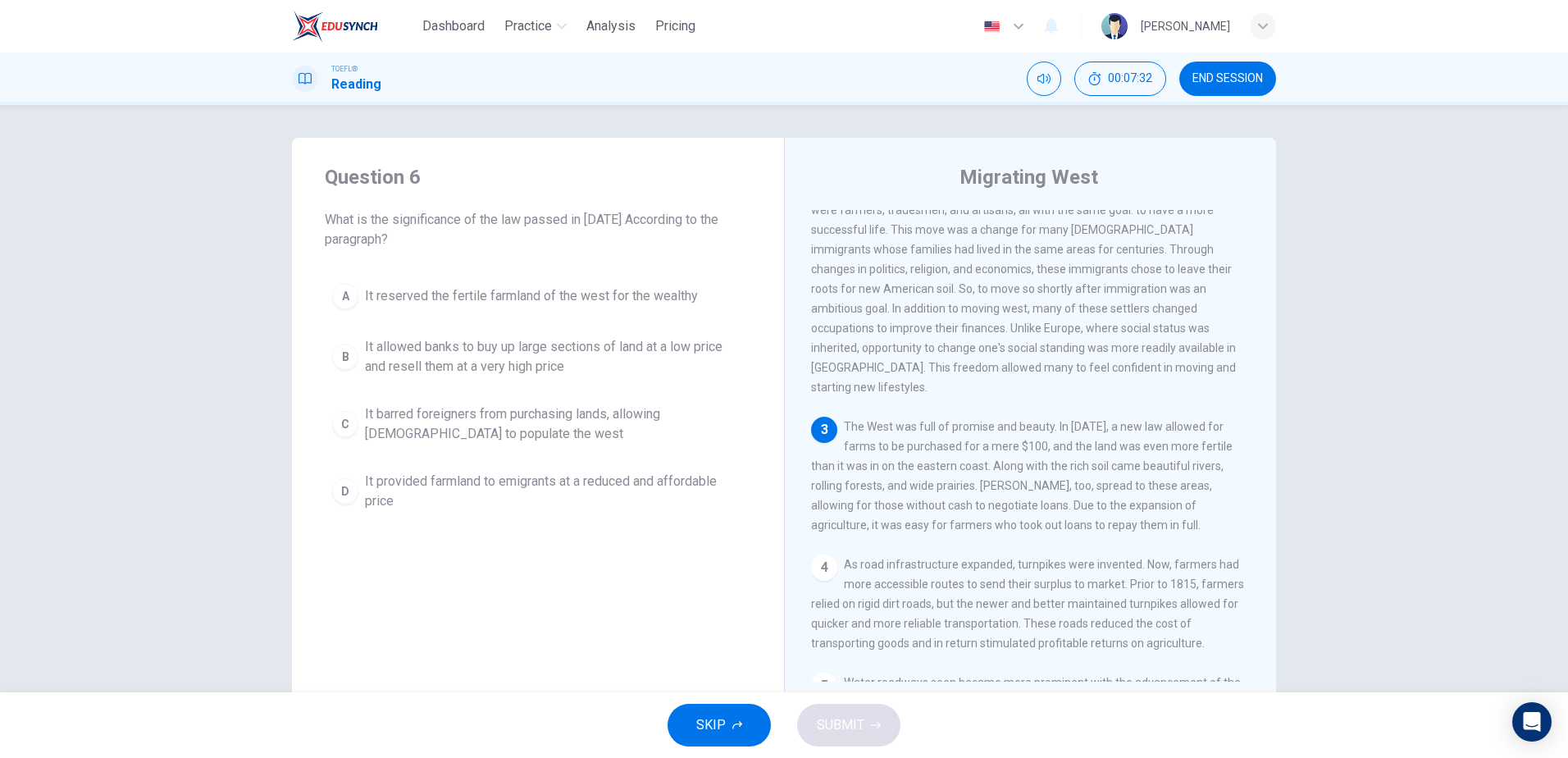
click at [355, 496] on button "D It provided farmland to emigrants at a reduced and affordable price" at bounding box center [538, 491] width 426 height 54
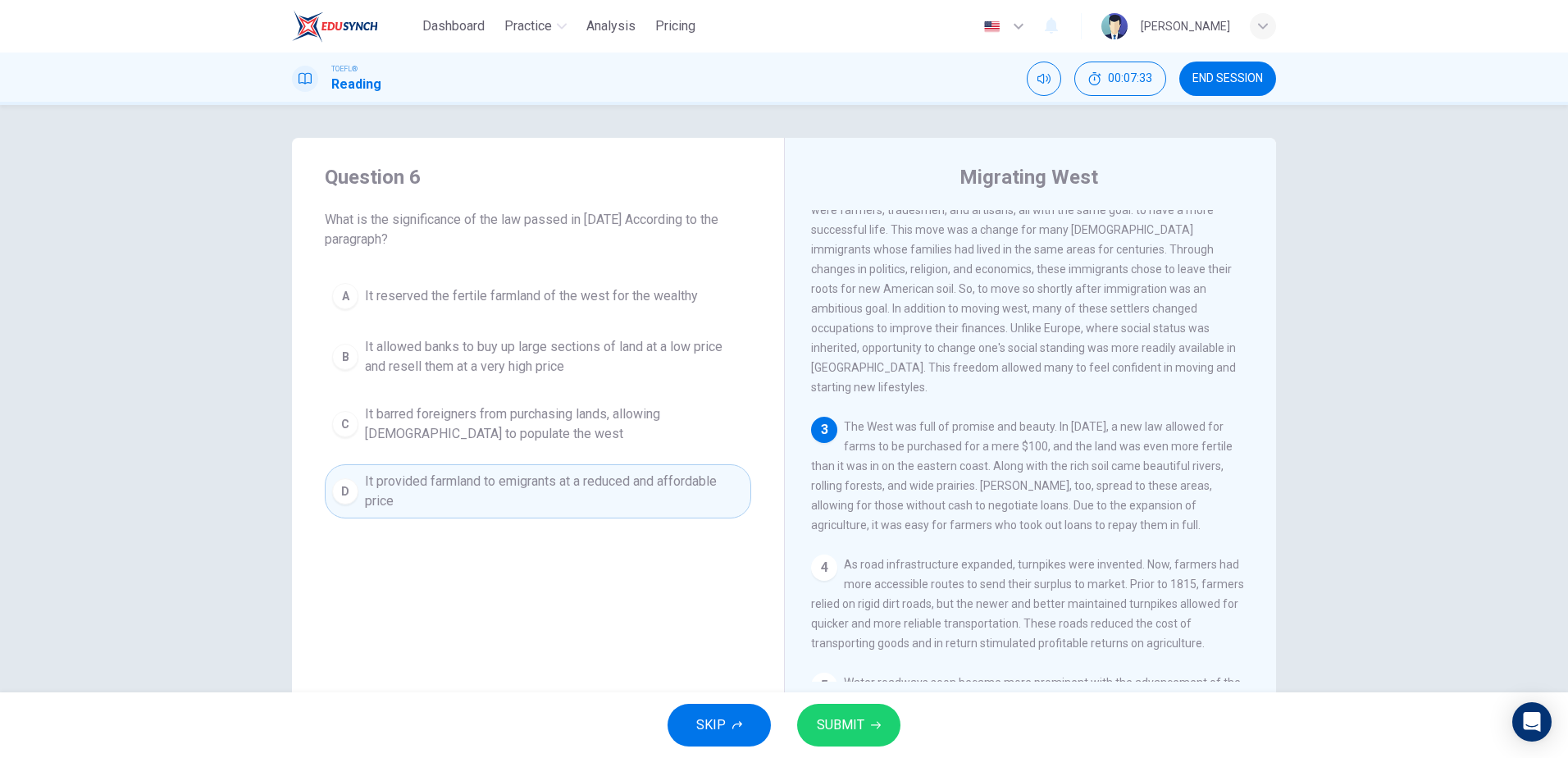
click at [853, 721] on span "SUBMIT" at bounding box center [840, 724] width 48 height 23
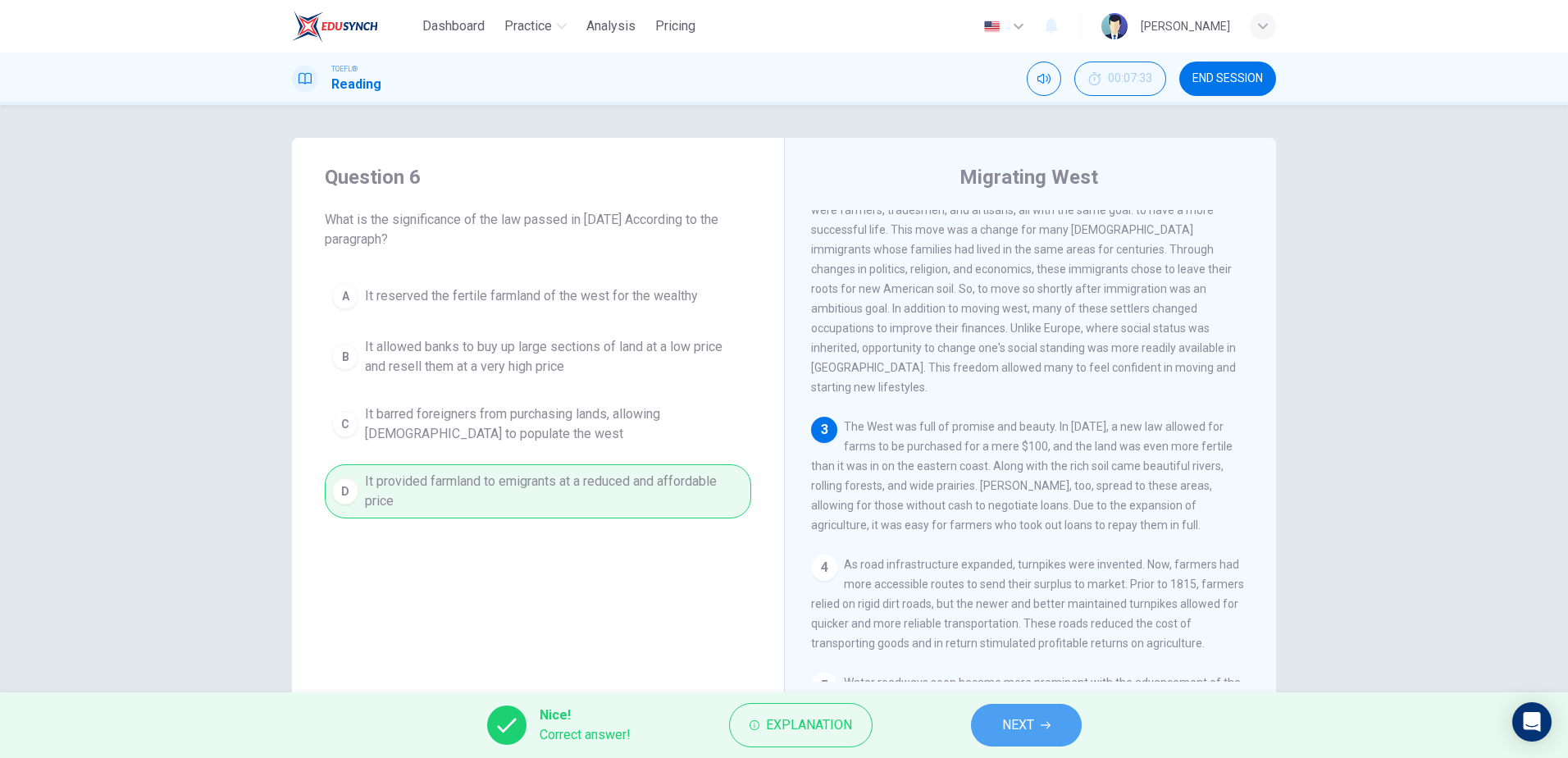
click at [1029, 724] on span "NEXT" at bounding box center [1018, 724] width 32 height 23
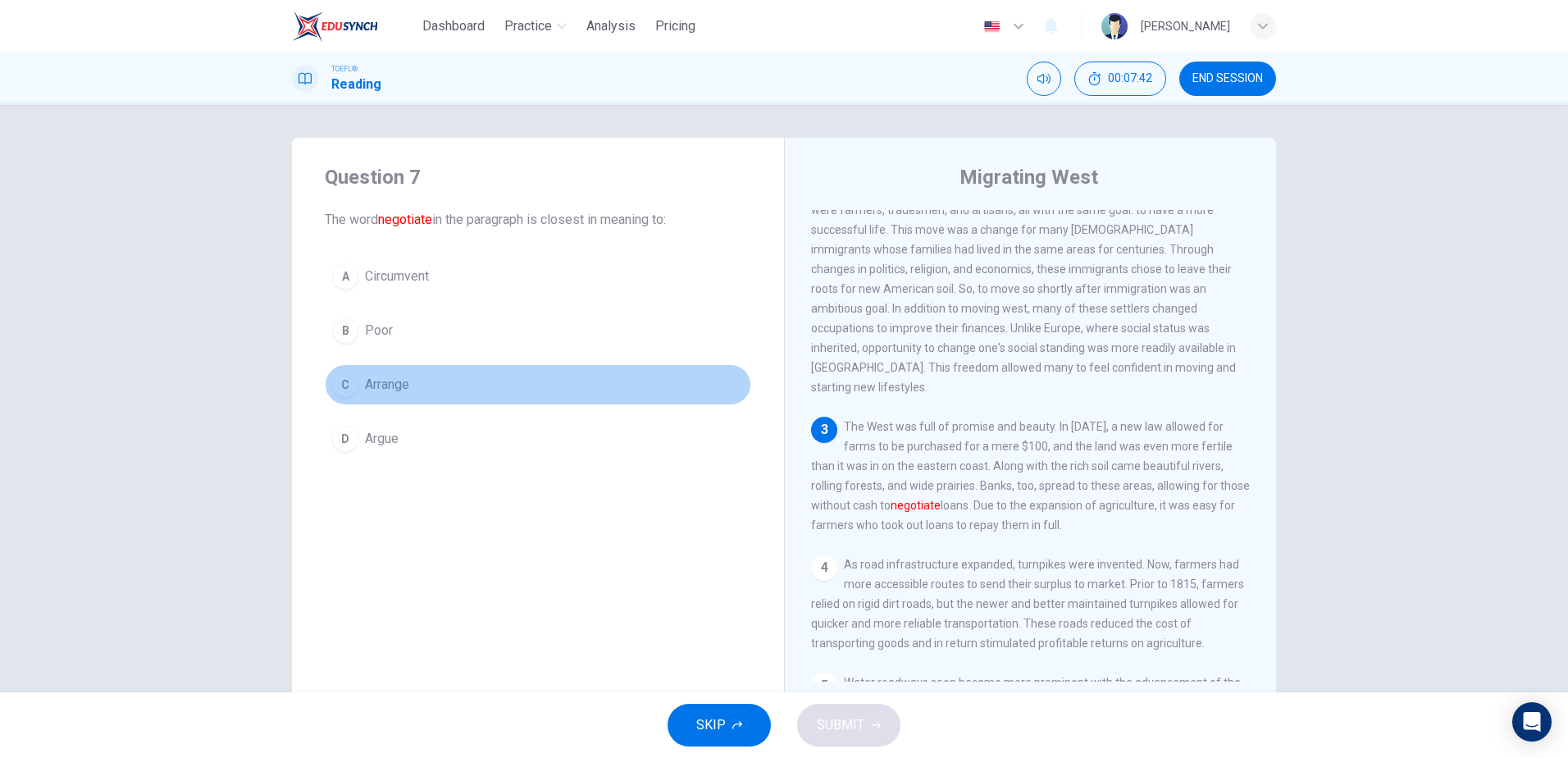
click at [340, 385] on div "C" at bounding box center [345, 384] width 26 height 26
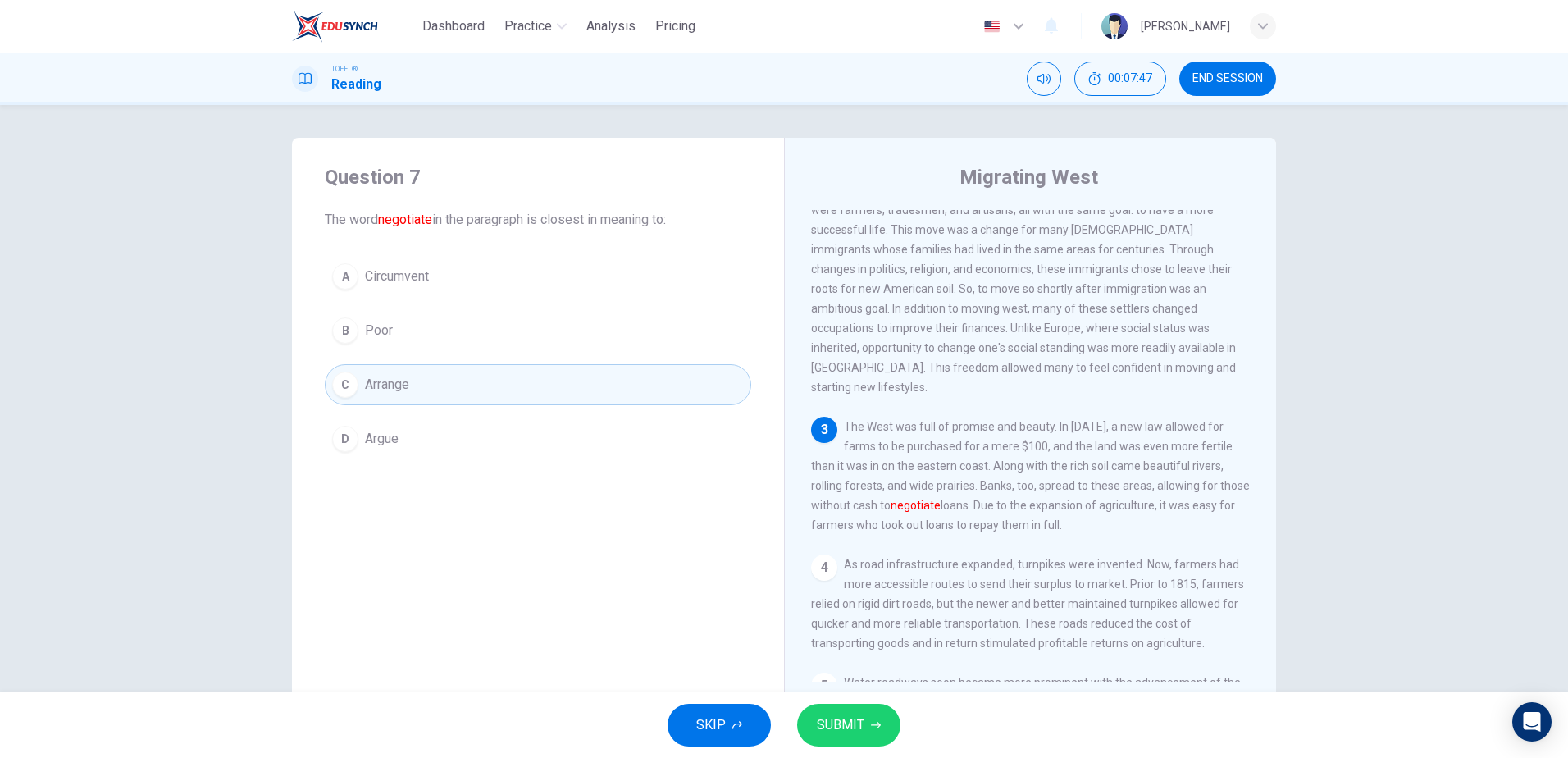
click at [848, 718] on span "SUBMIT" at bounding box center [840, 724] width 48 height 23
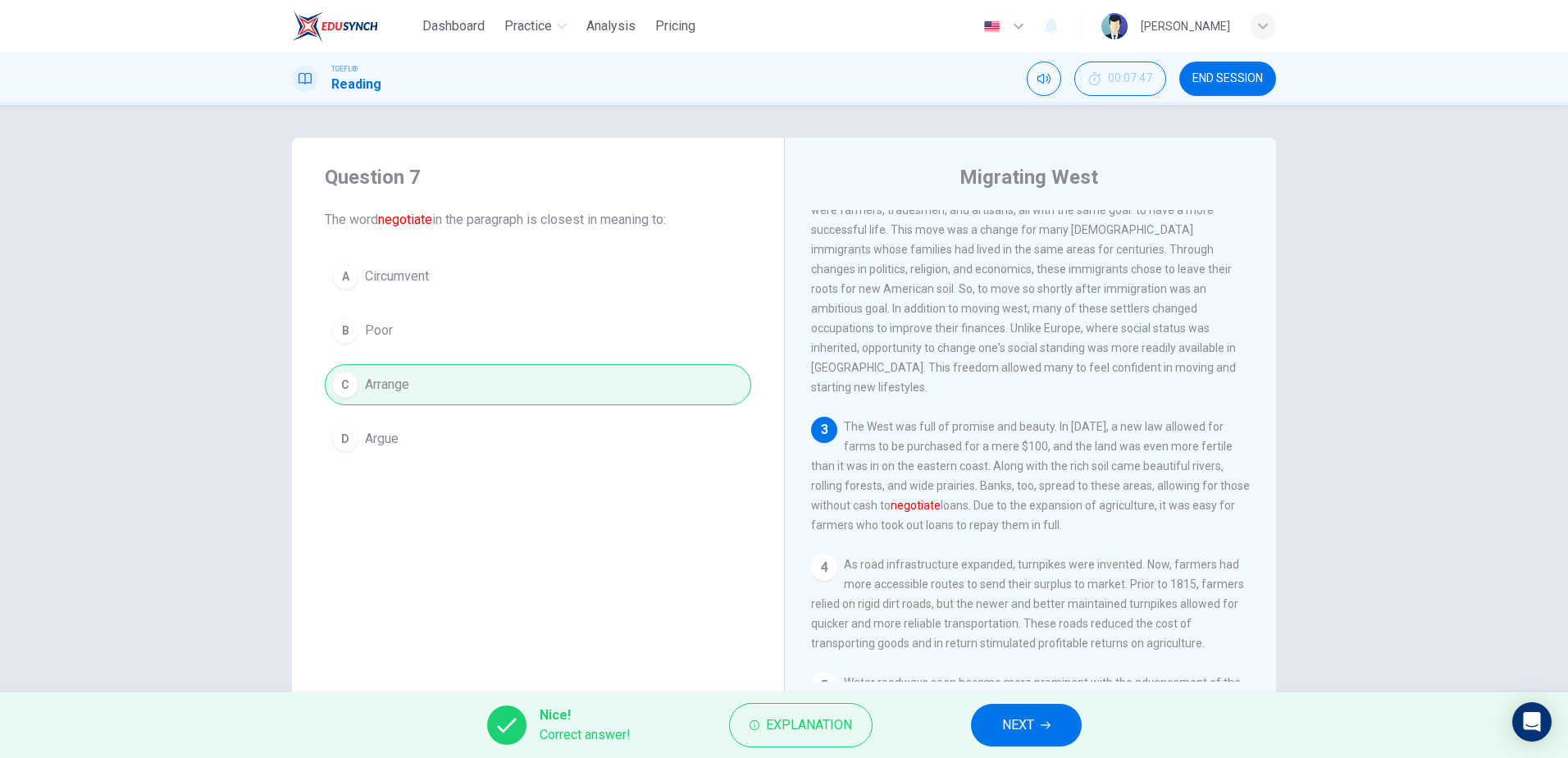
click at [1034, 723] on button "NEXT" at bounding box center [1025, 725] width 111 height 43
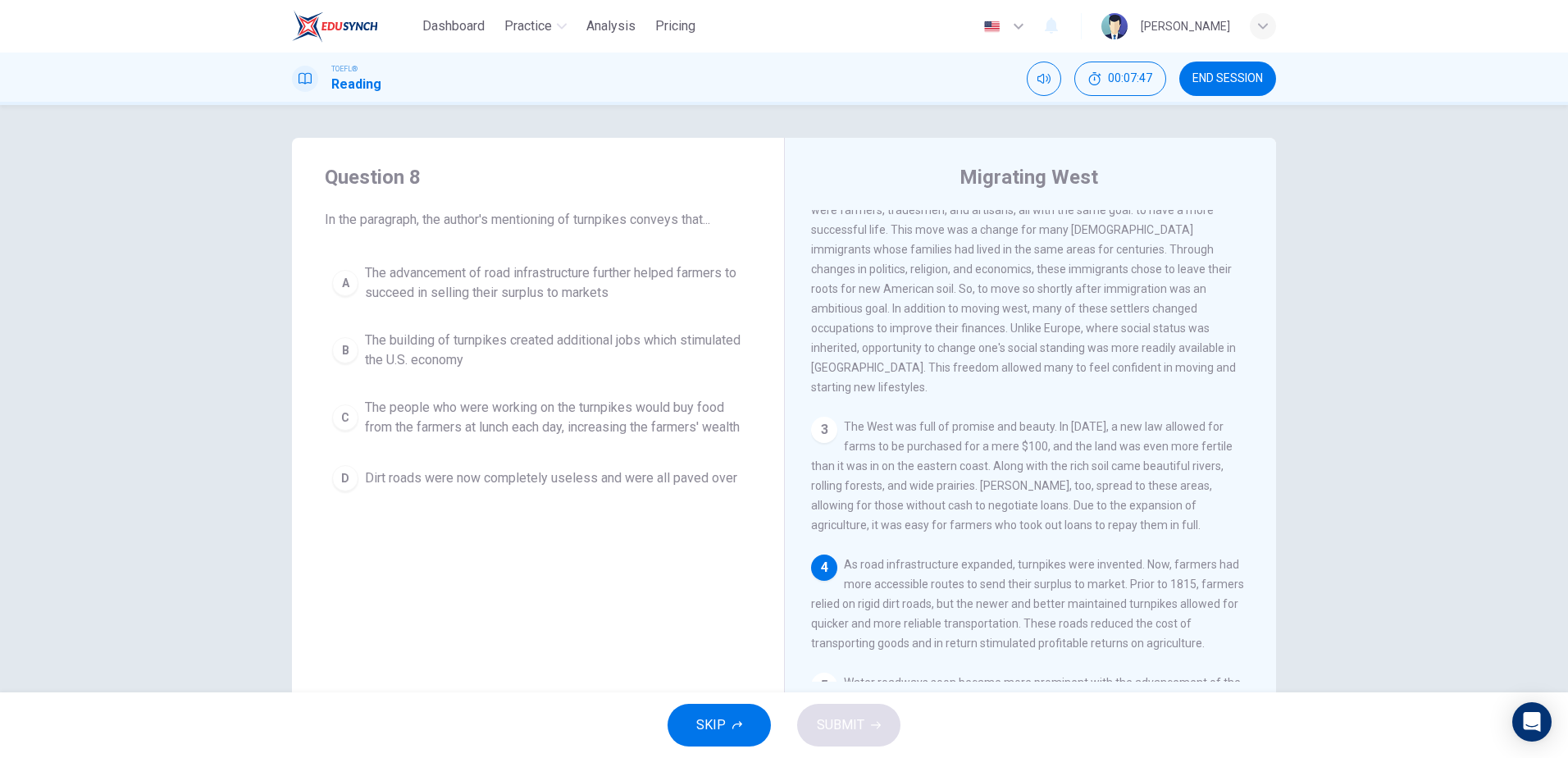
scroll to position [407, 0]
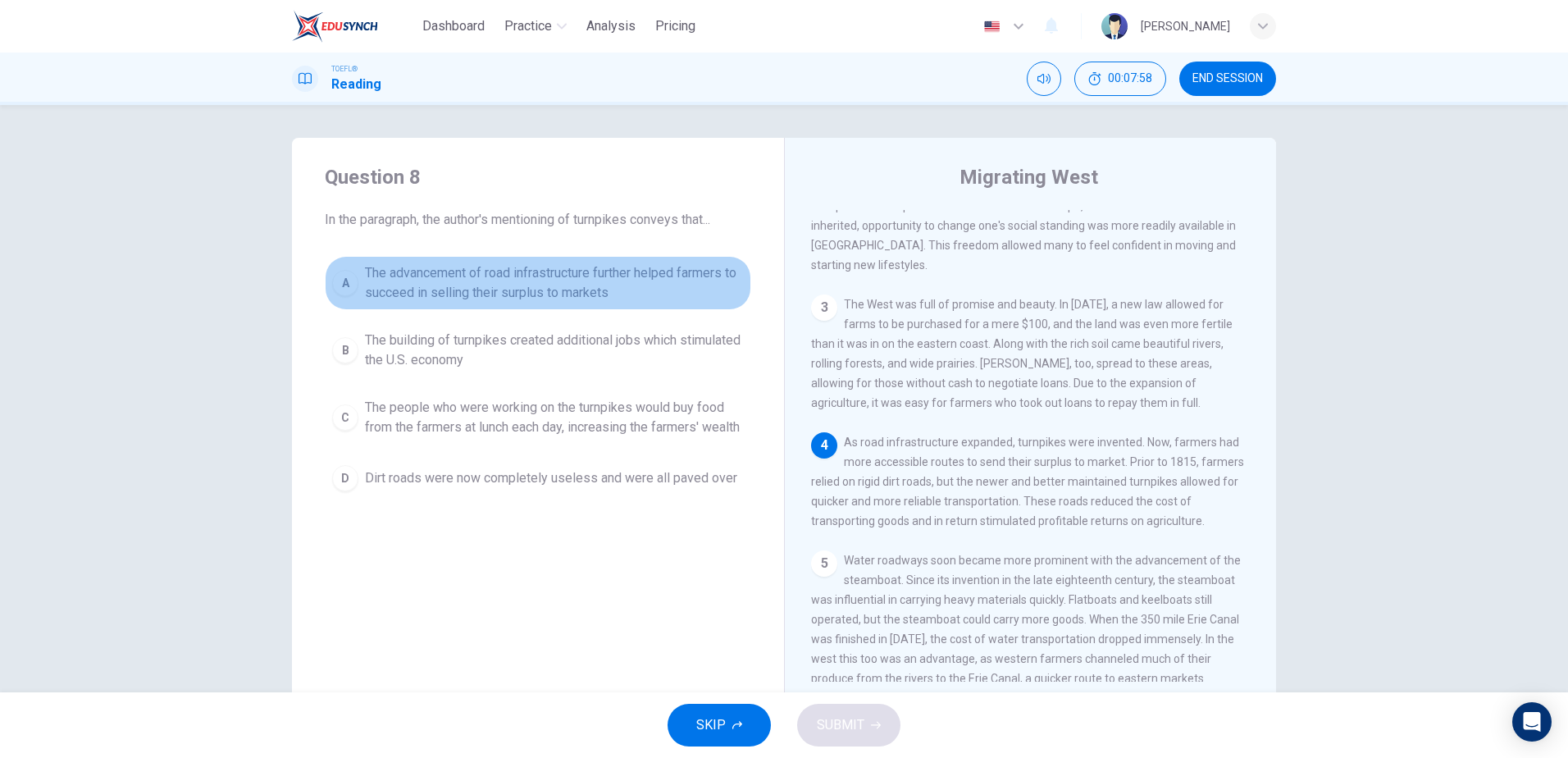
click at [345, 286] on div "A" at bounding box center [345, 282] width 26 height 26
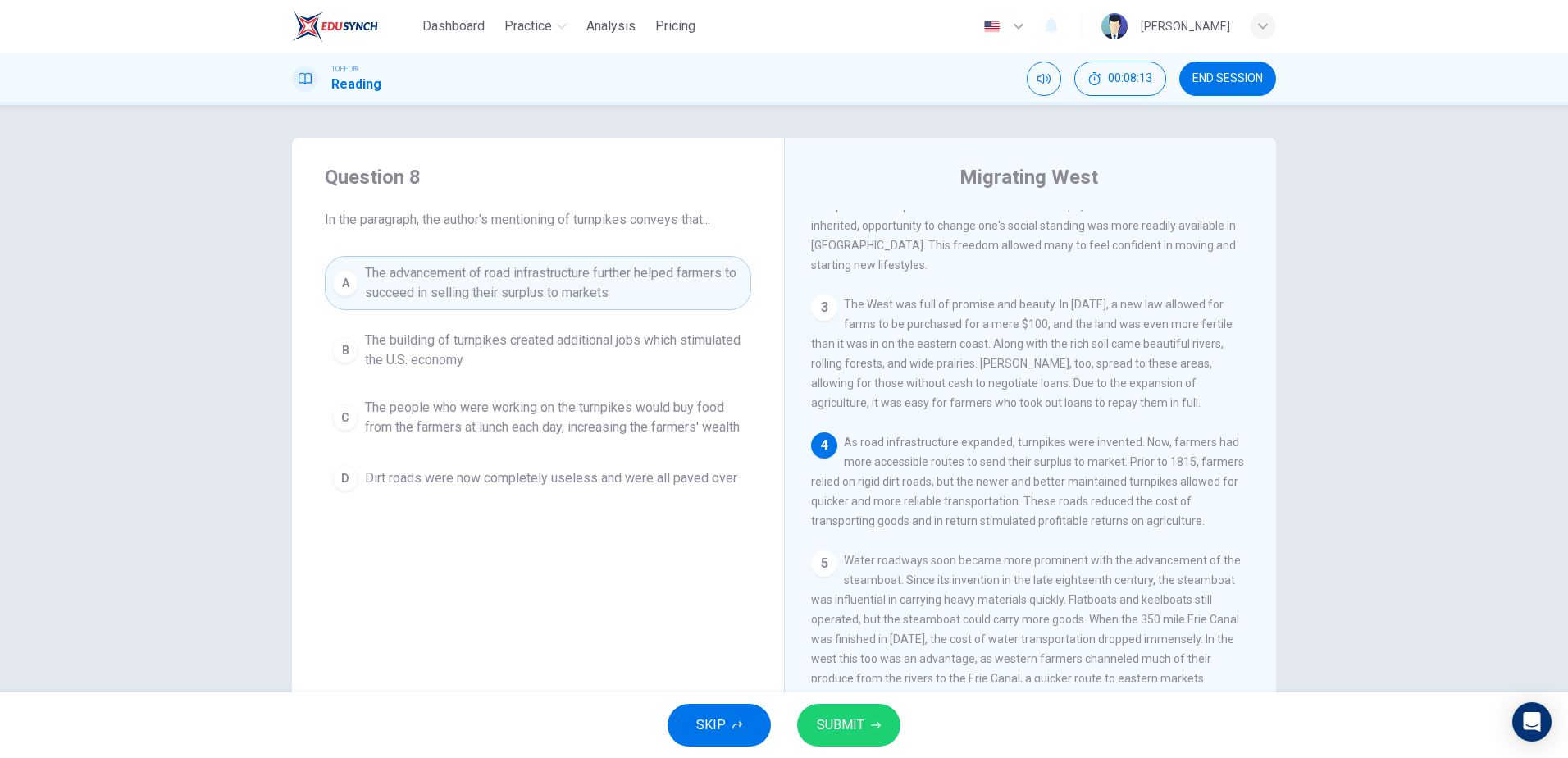
click at [854, 747] on div "SKIP SUBMIT" at bounding box center [784, 725] width 1568 height 66
click at [850, 736] on button "SUBMIT" at bounding box center [848, 725] width 103 height 43
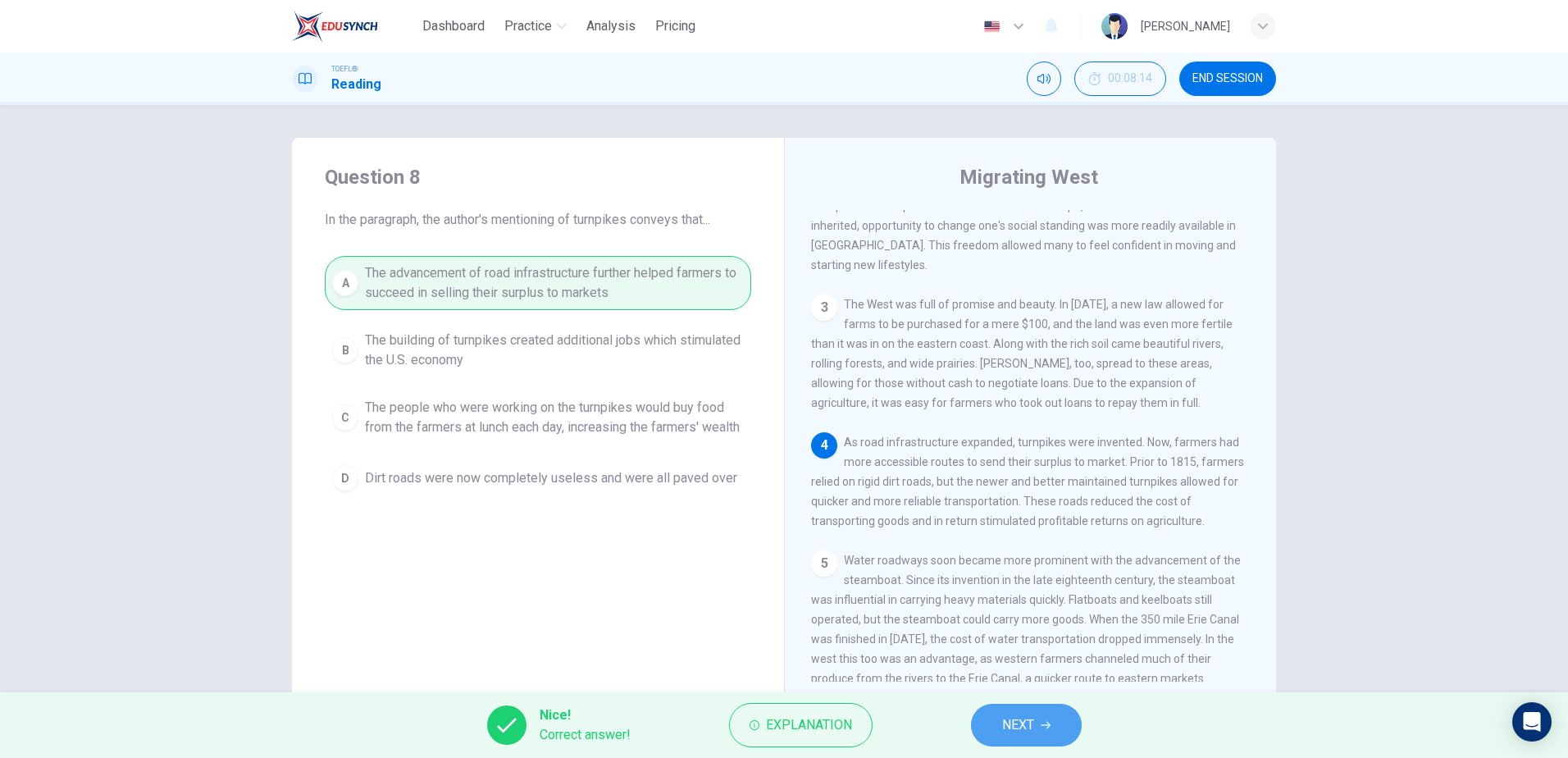
click at [1043, 733] on button "NEXT" at bounding box center [1025, 725] width 111 height 43
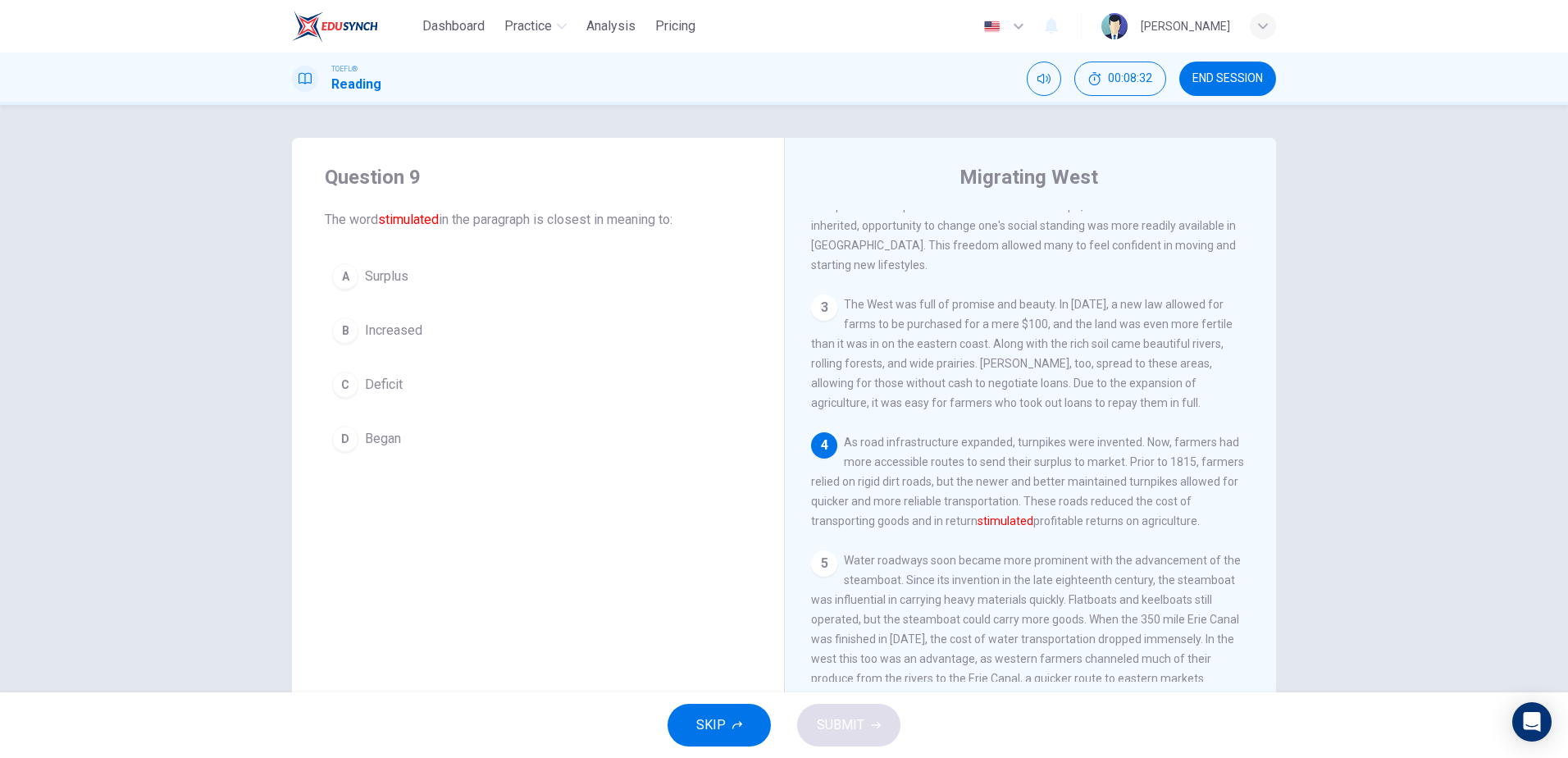
click at [350, 330] on div "B" at bounding box center [345, 330] width 26 height 26
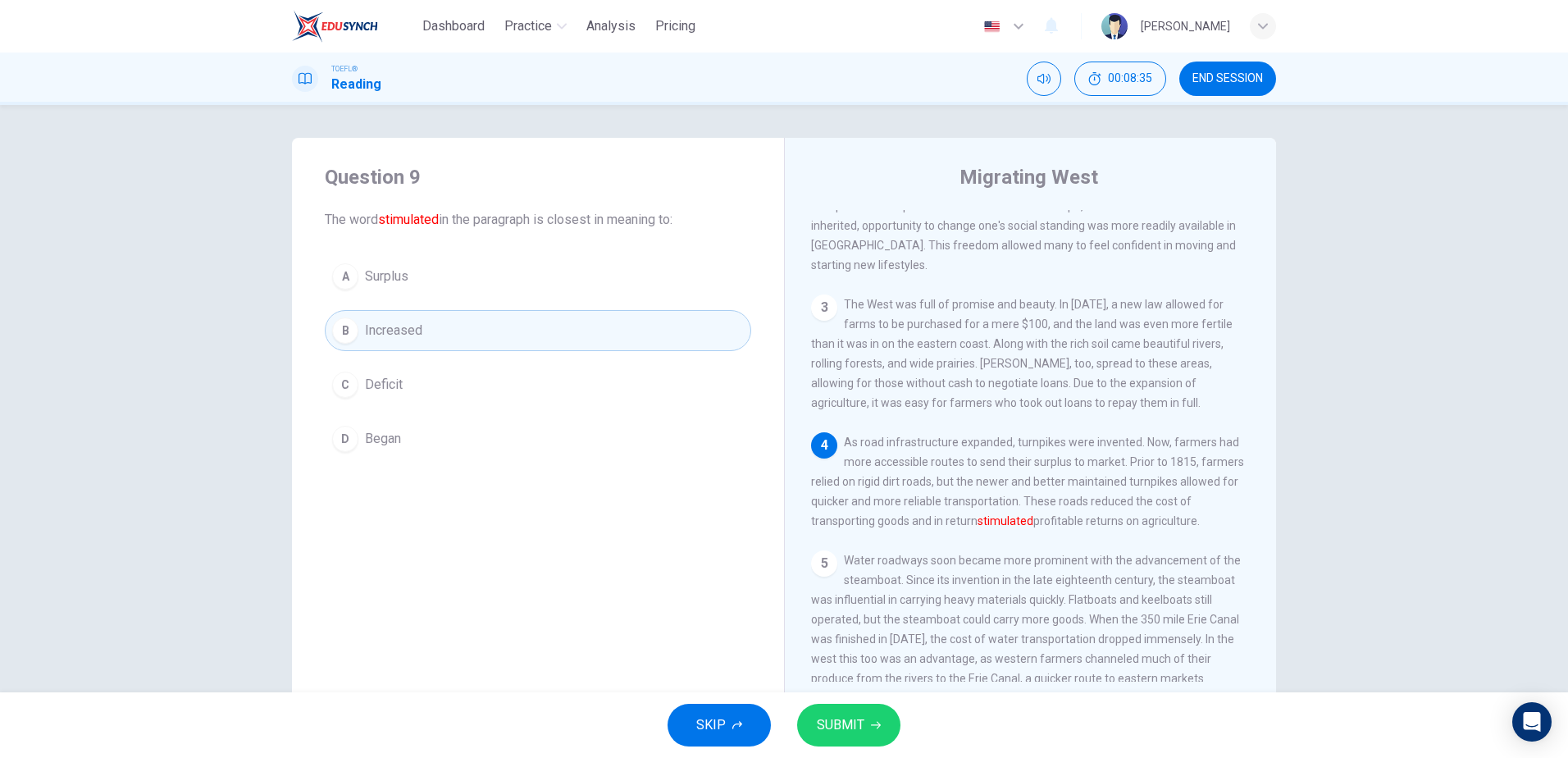
click at [853, 727] on span "SUBMIT" at bounding box center [840, 724] width 48 height 23
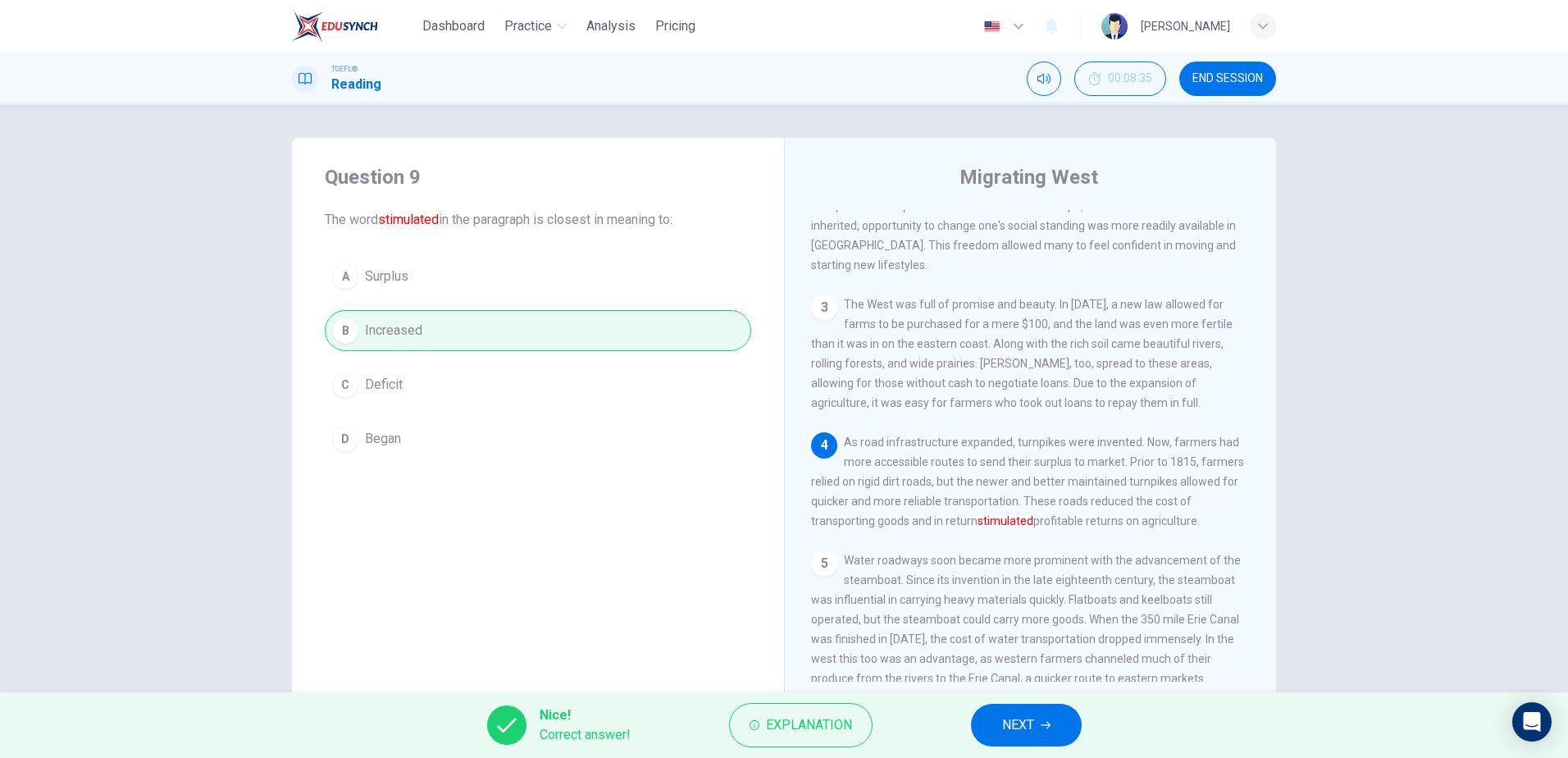
click at [995, 732] on button "NEXT" at bounding box center [1025, 725] width 111 height 43
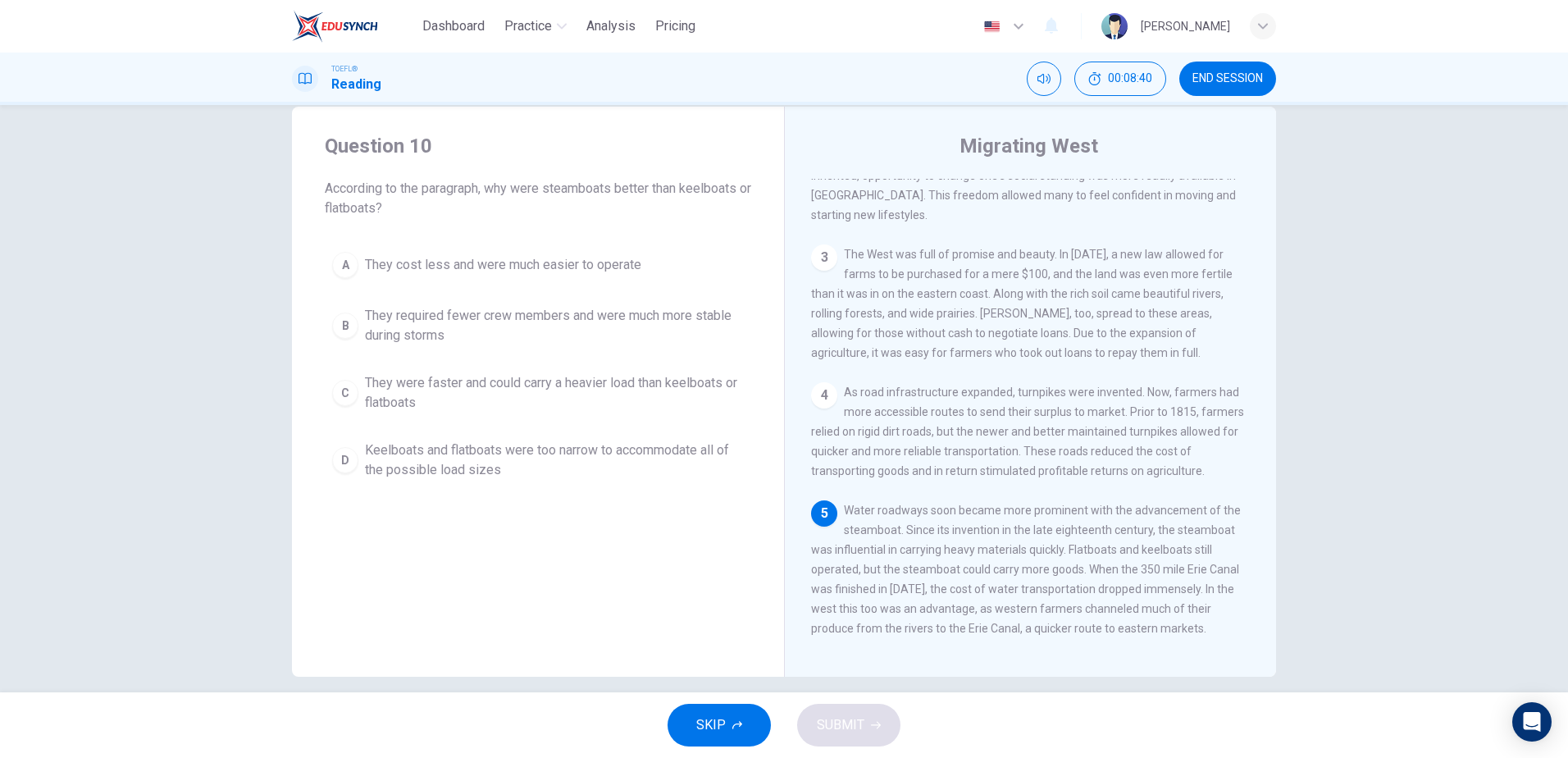
scroll to position [48, 0]
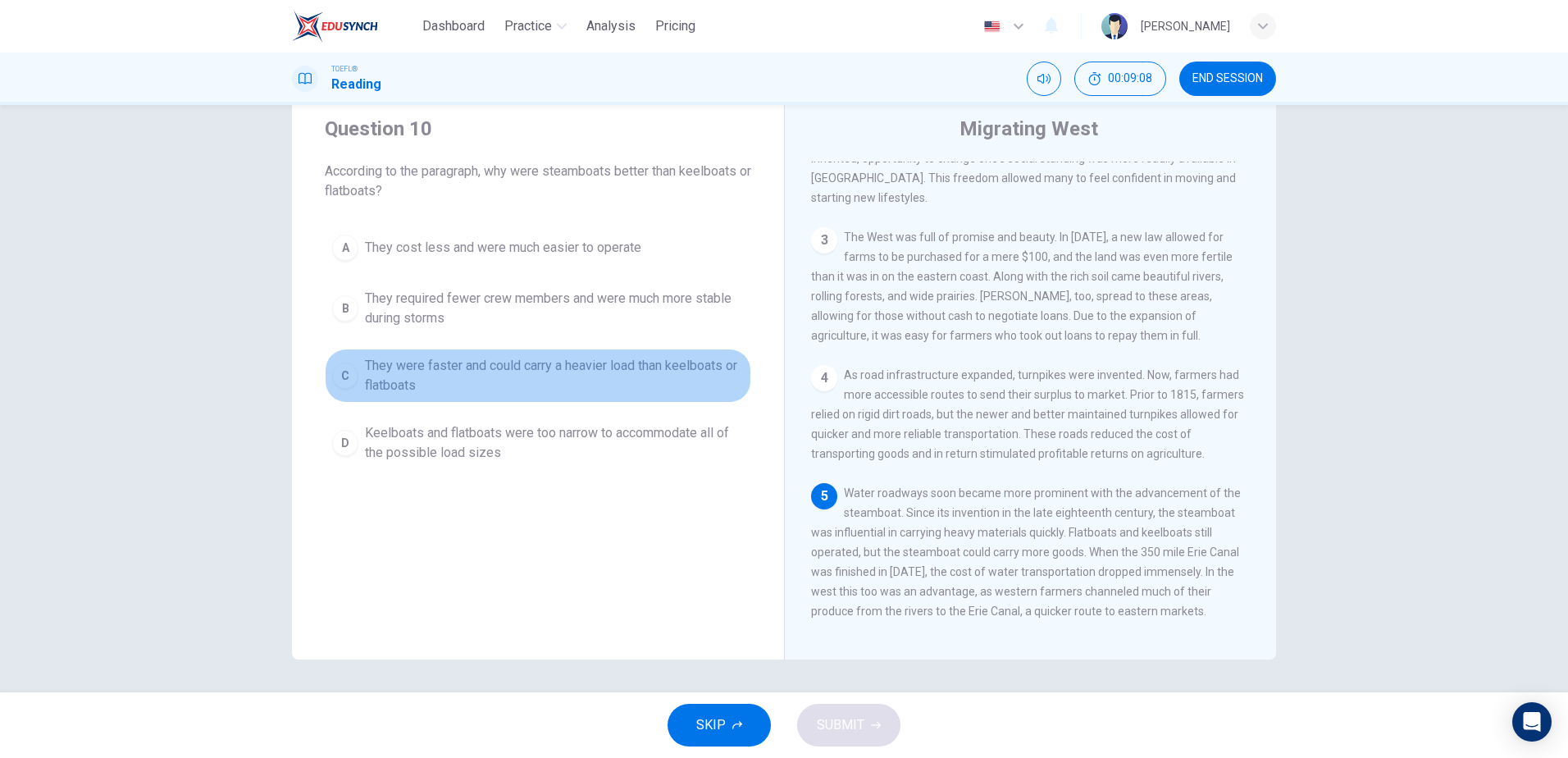
click at [345, 362] on div "C" at bounding box center [345, 375] width 26 height 26
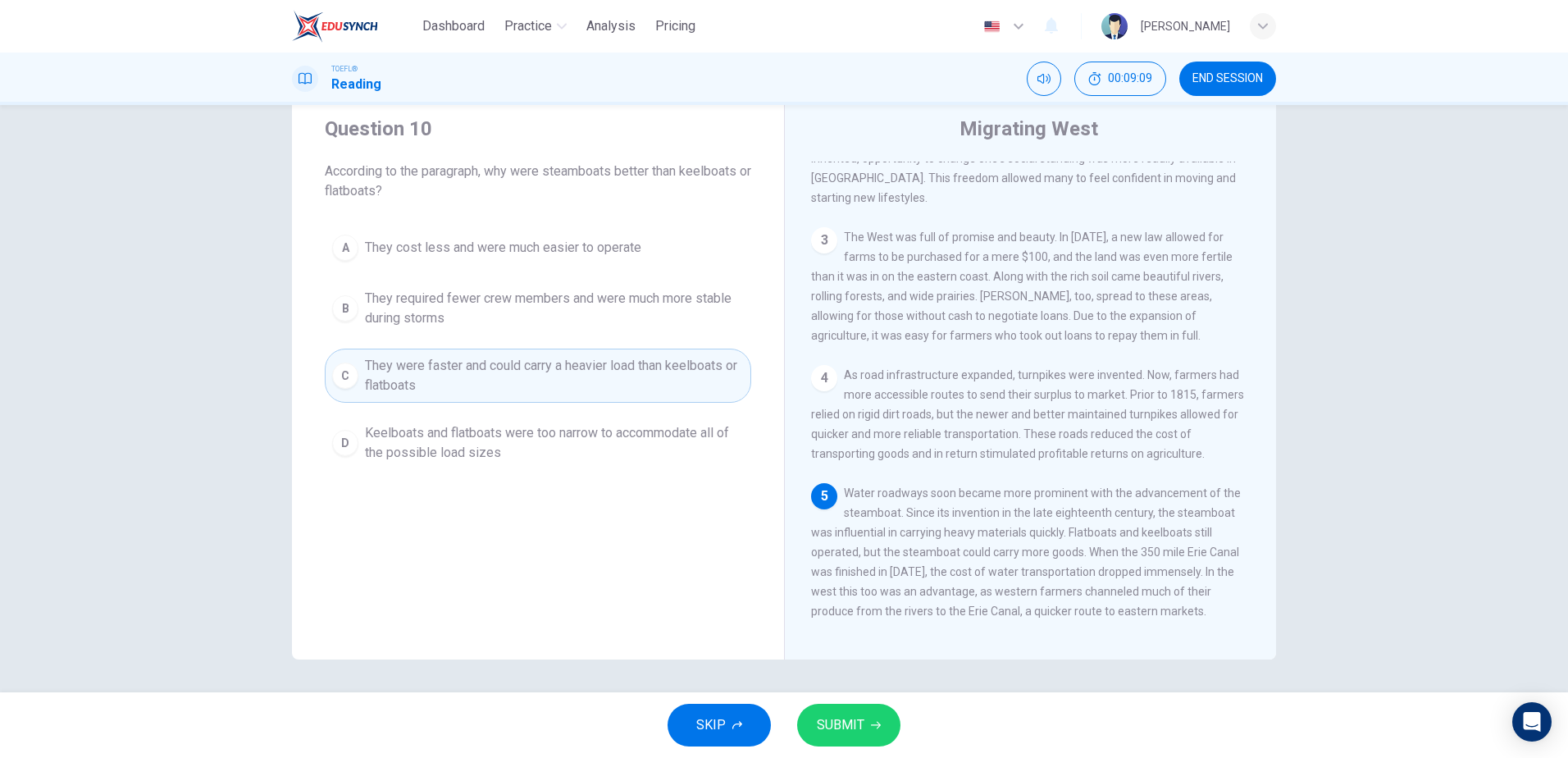
click at [332, 305] on div "B" at bounding box center [345, 308] width 26 height 26
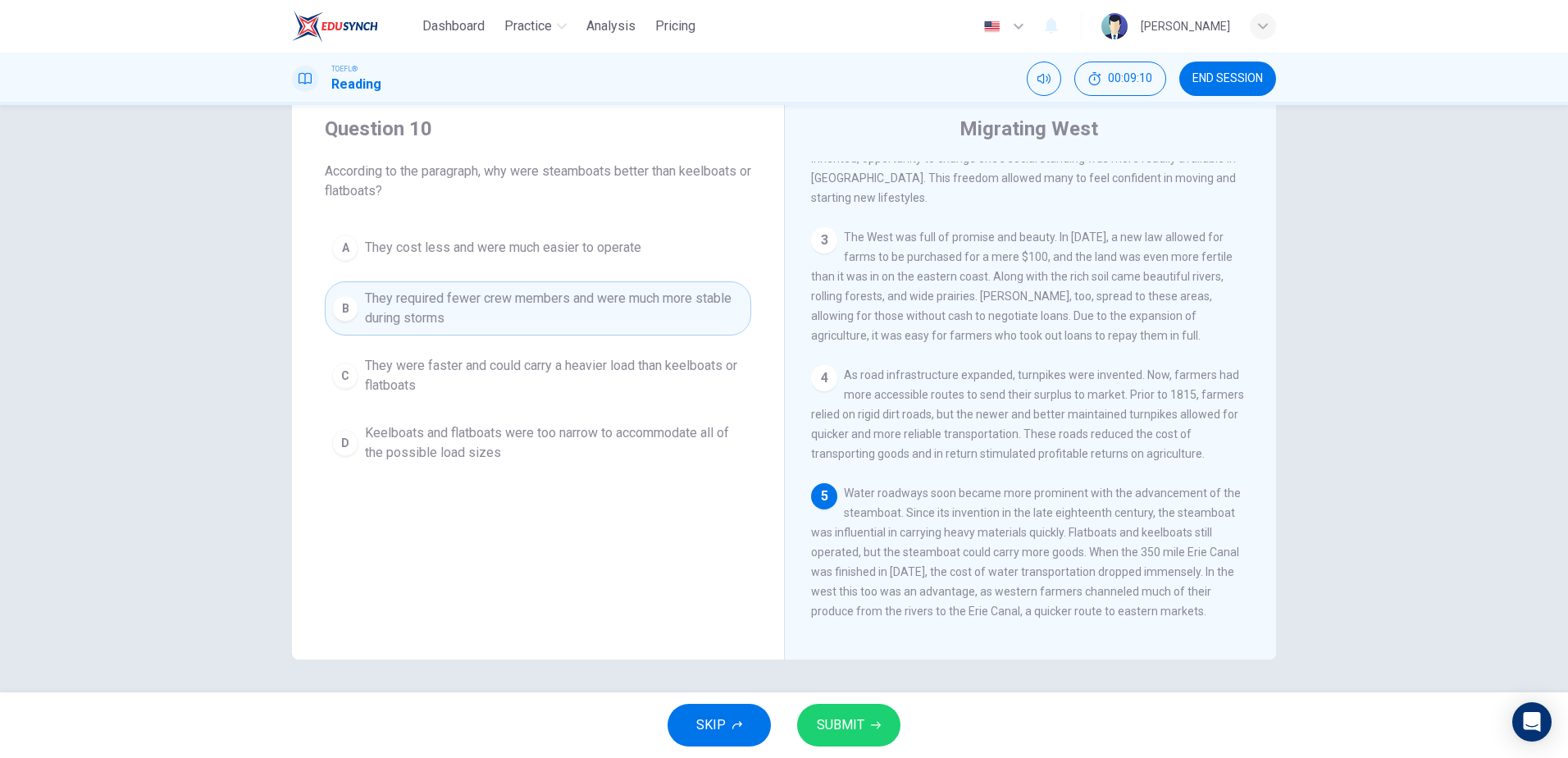
click at [394, 376] on span "They were faster and could carry a heavier load than keelboats or flatboats" at bounding box center [554, 375] width 379 height 39
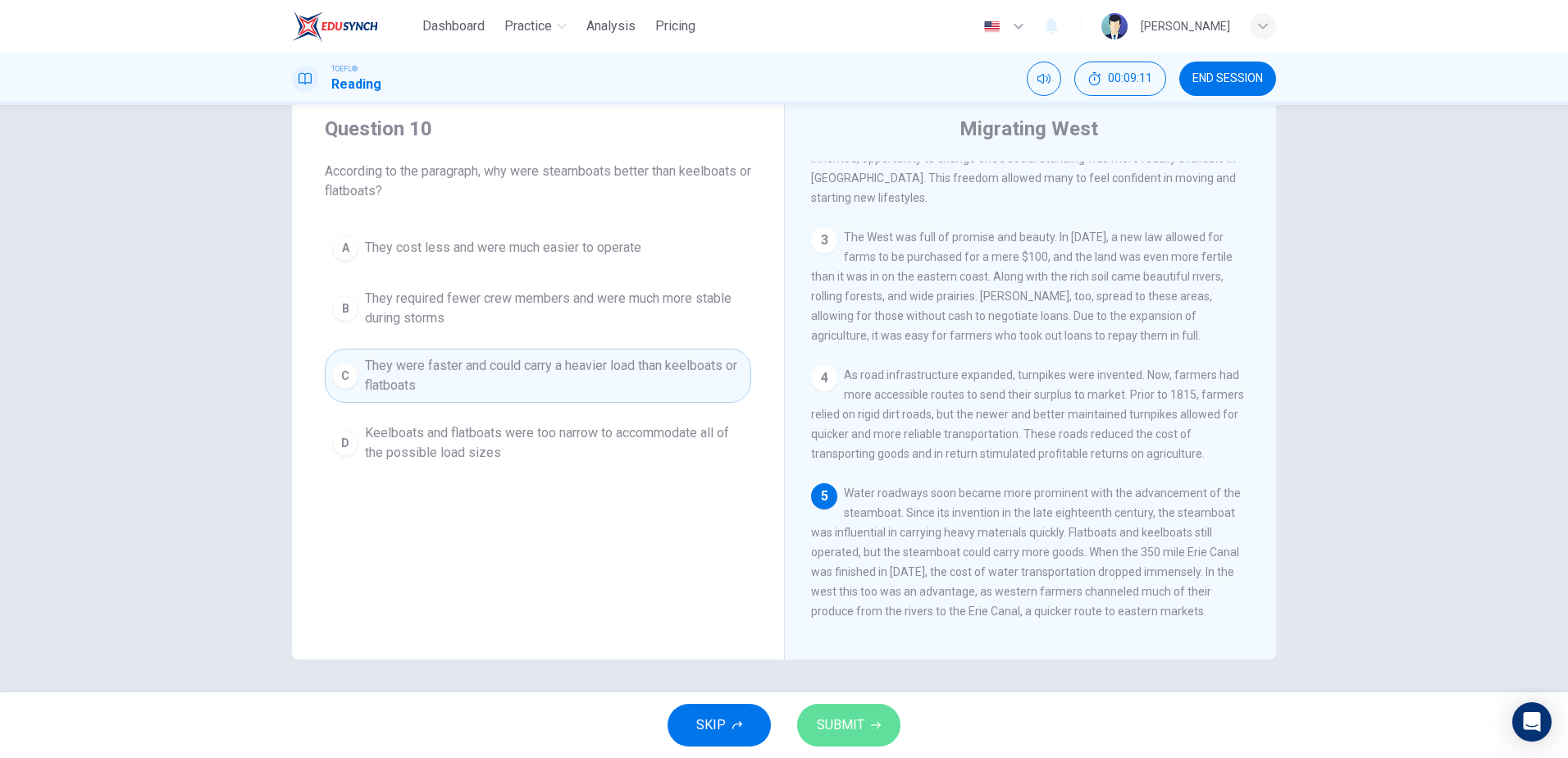
click at [848, 711] on button "SUBMIT" at bounding box center [848, 725] width 103 height 43
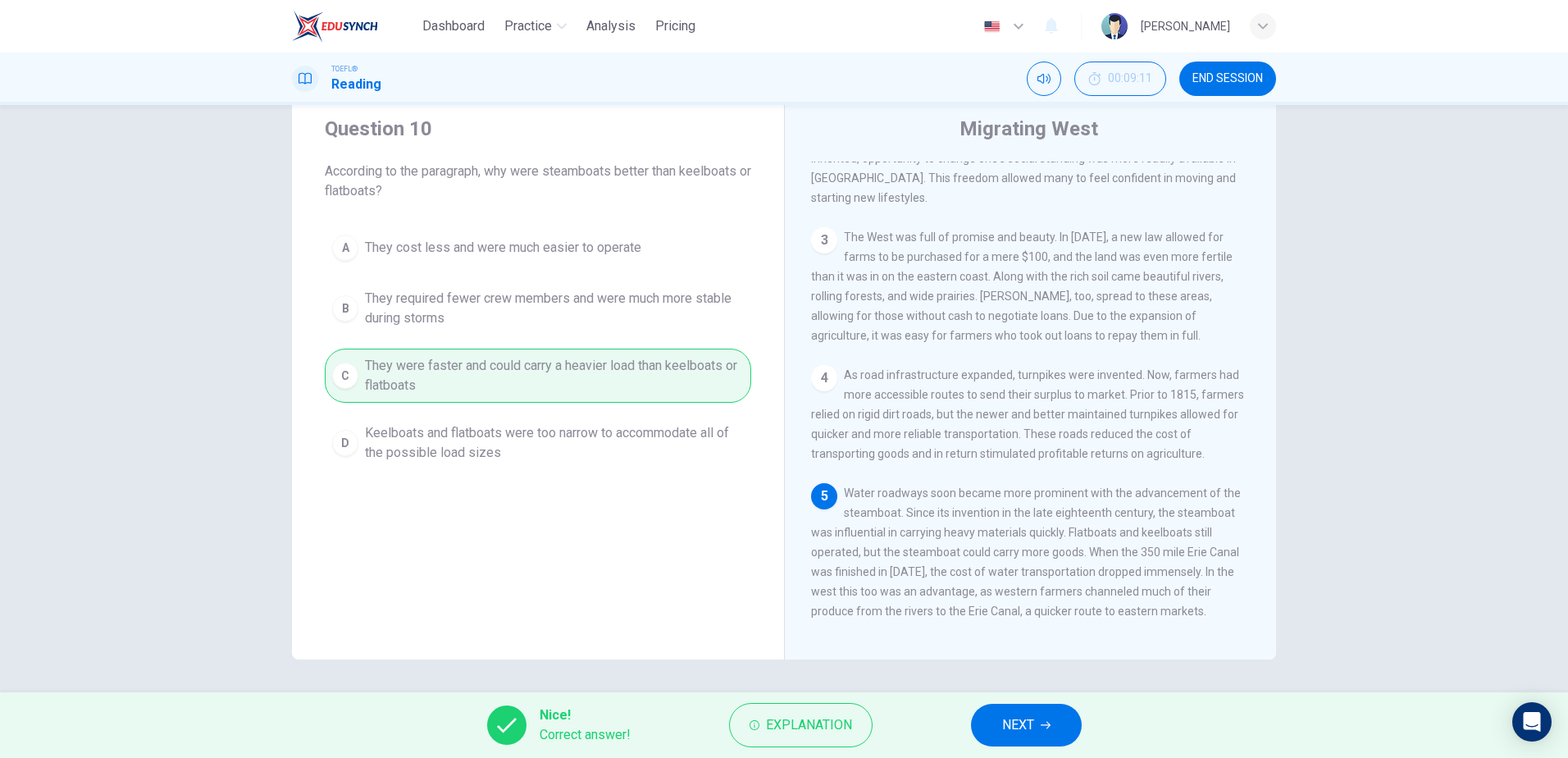
click at [1037, 729] on button "NEXT" at bounding box center [1025, 725] width 111 height 43
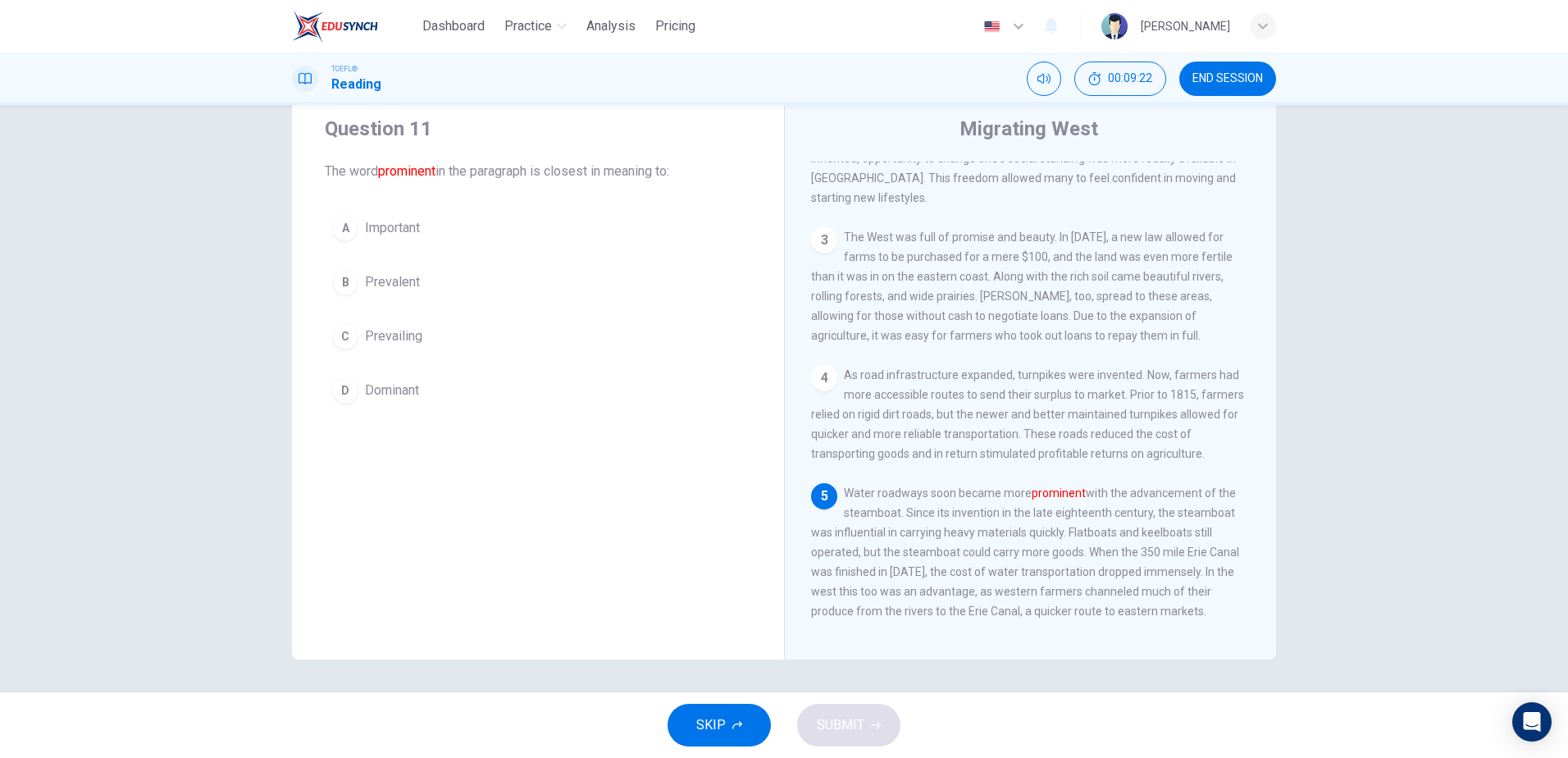
click at [344, 382] on div "D" at bounding box center [345, 390] width 26 height 26
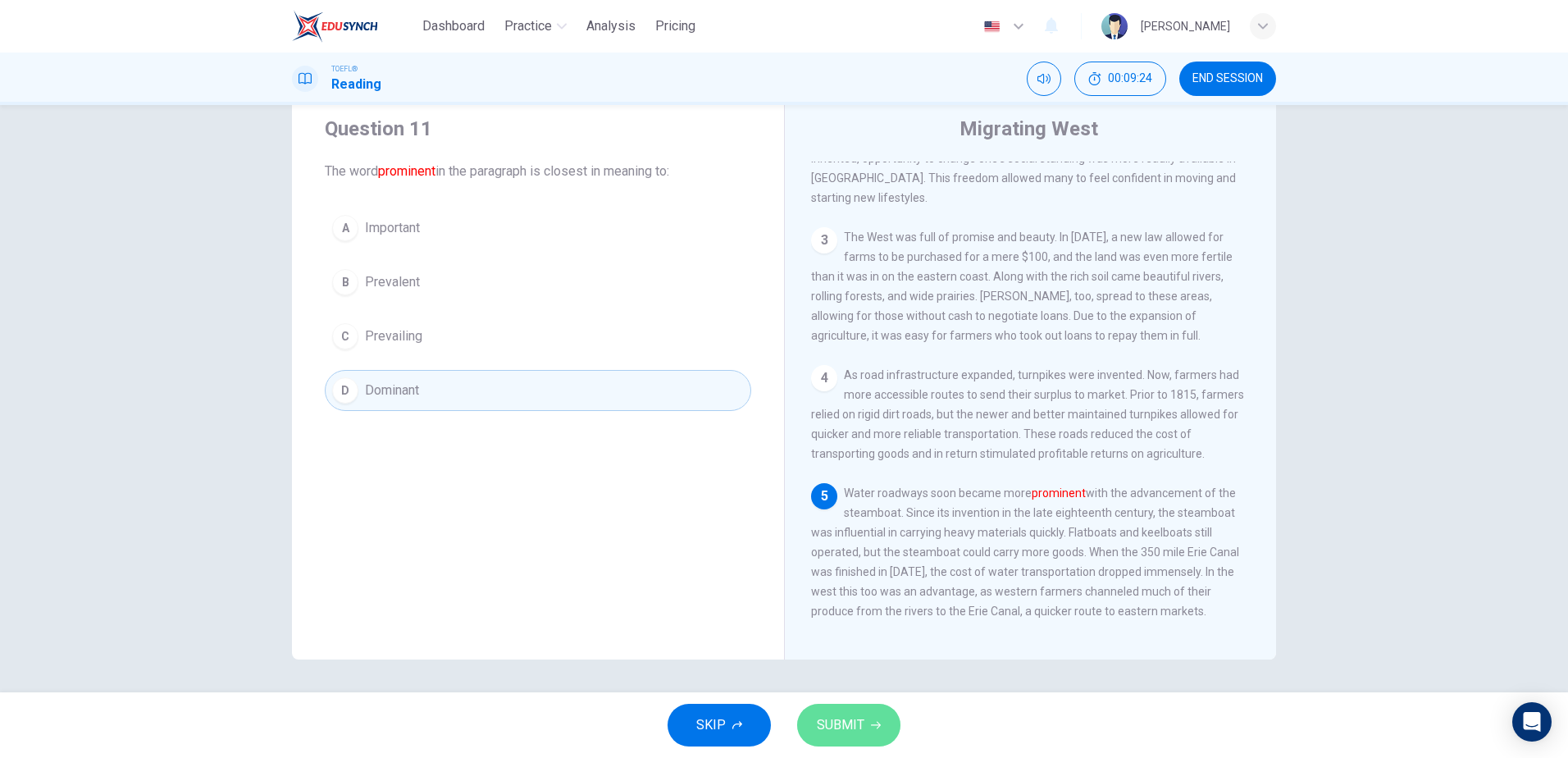
click at [859, 723] on span "SUBMIT" at bounding box center [840, 724] width 48 height 23
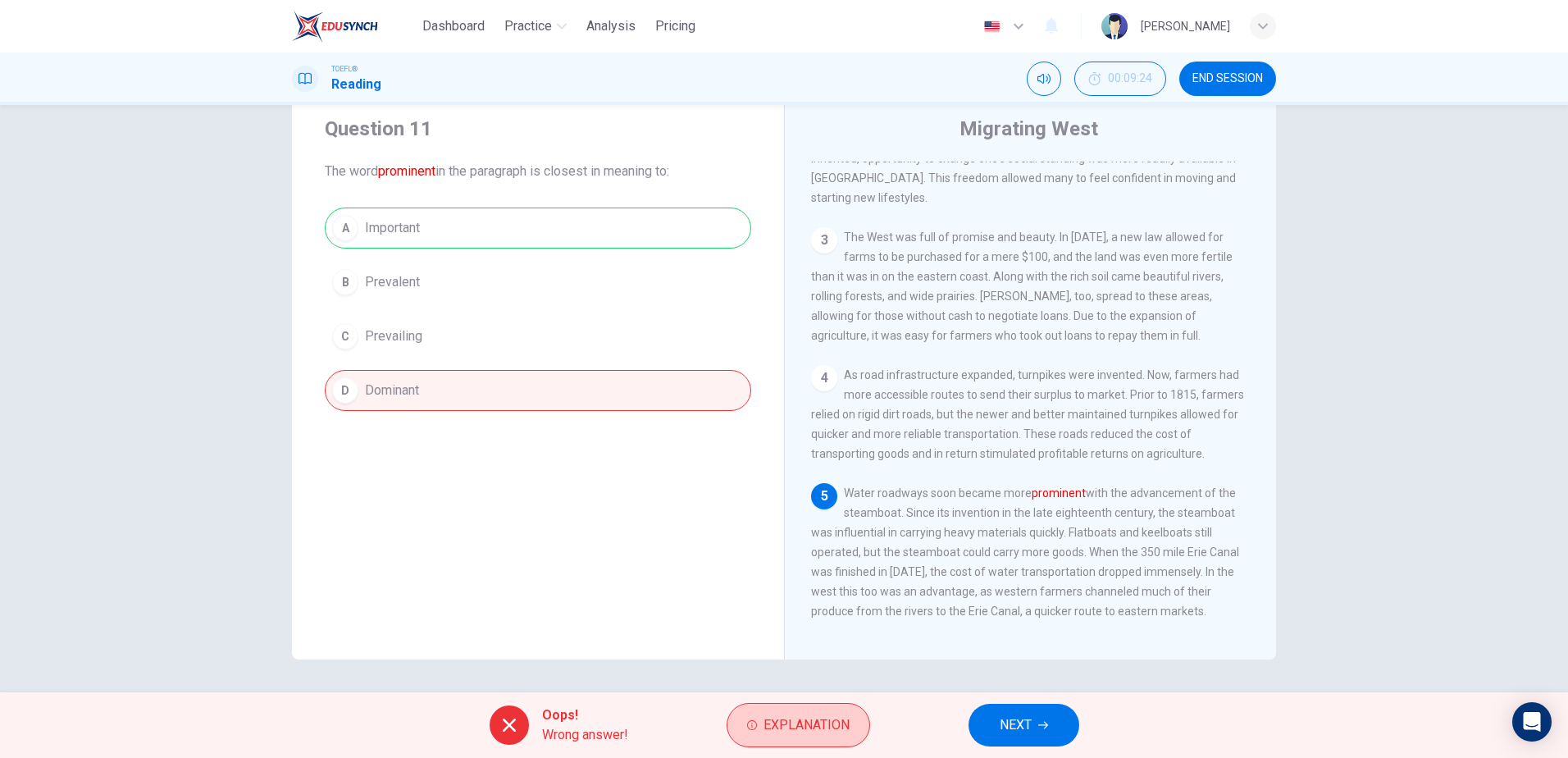
click at [751, 734] on button "Explanation" at bounding box center [798, 724] width 144 height 44
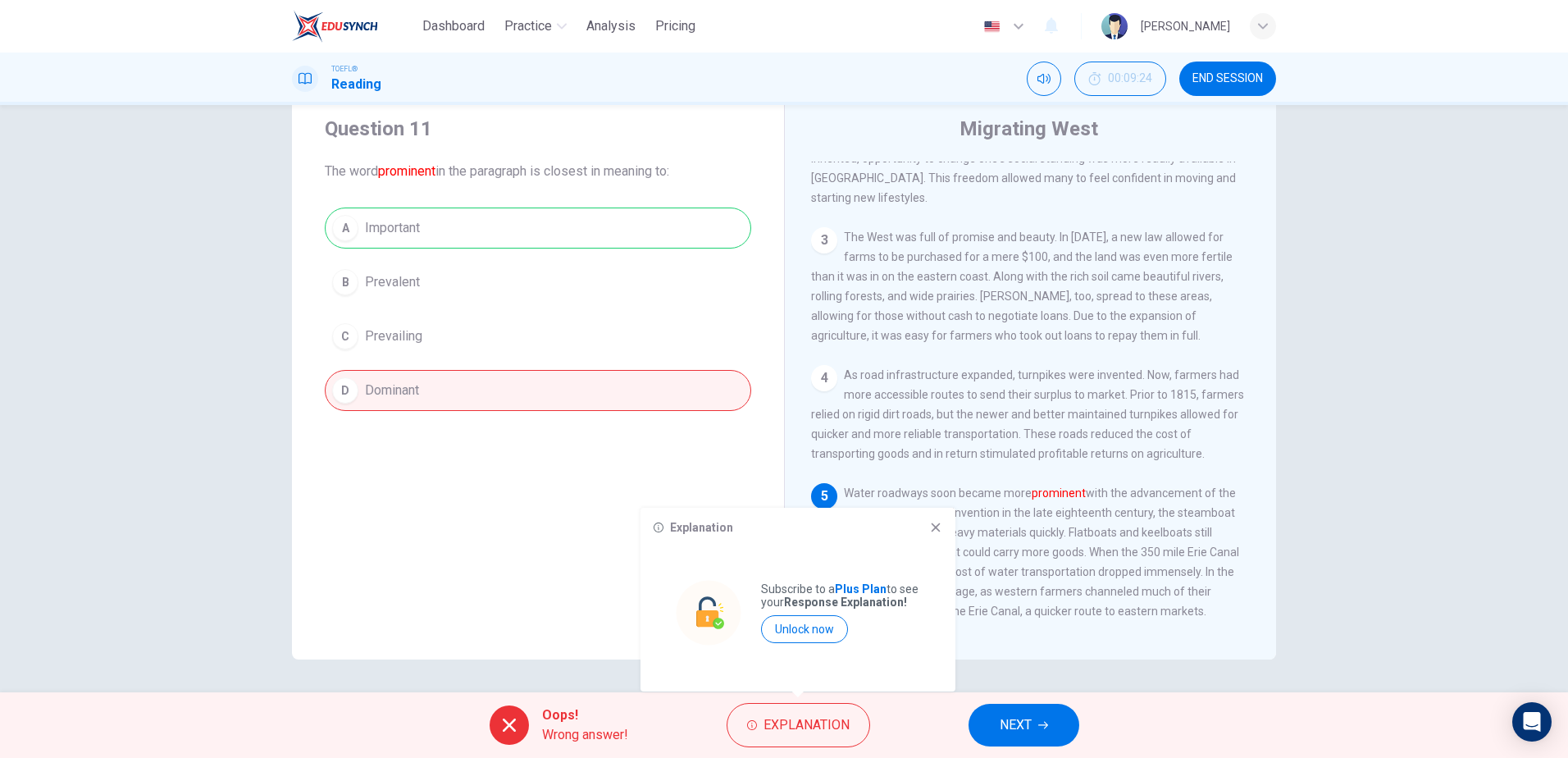
click at [939, 521] on icon at bounding box center [934, 527] width 13 height 13
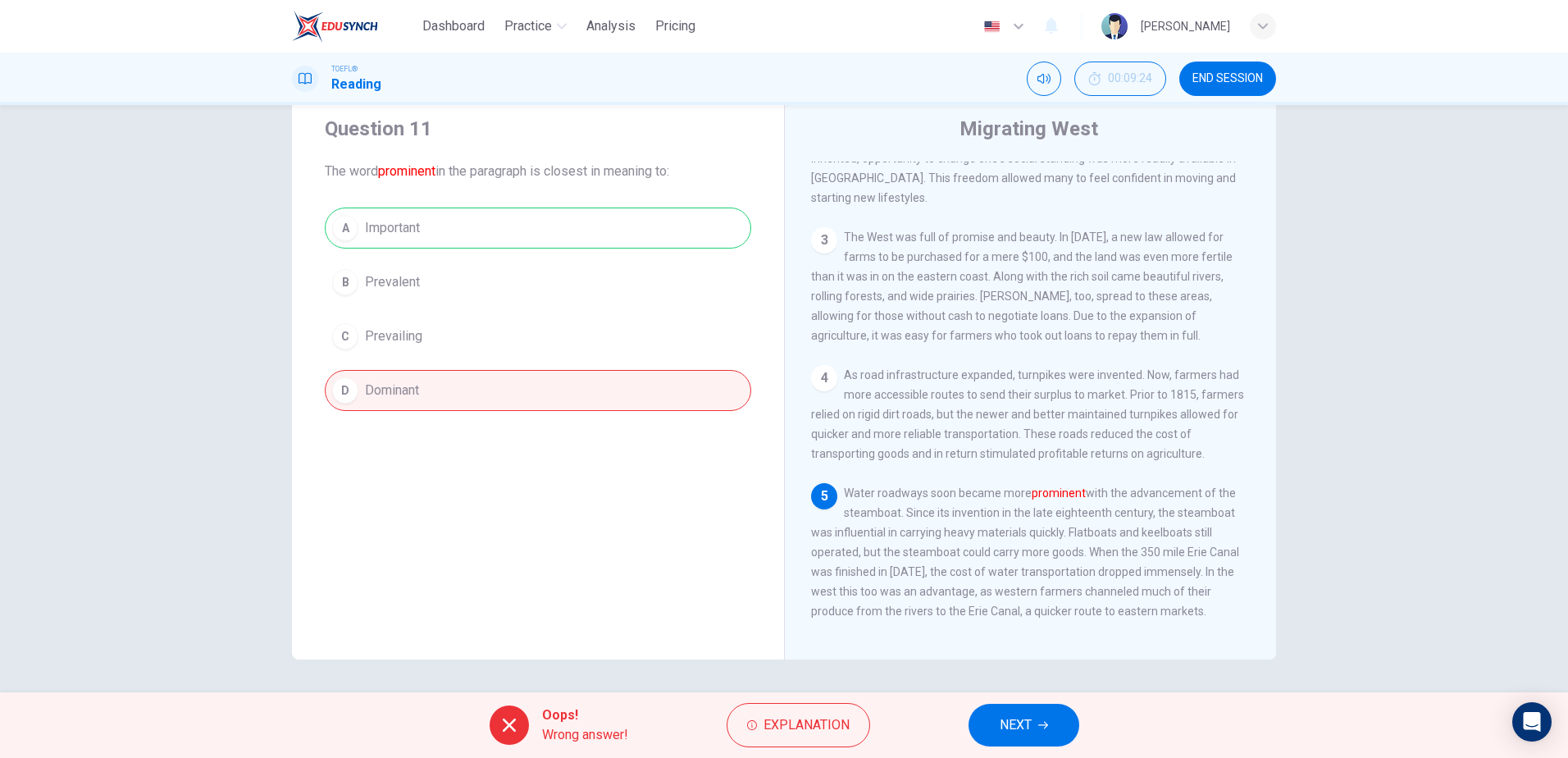
click at [1018, 718] on span "NEXT" at bounding box center [1015, 724] width 32 height 23
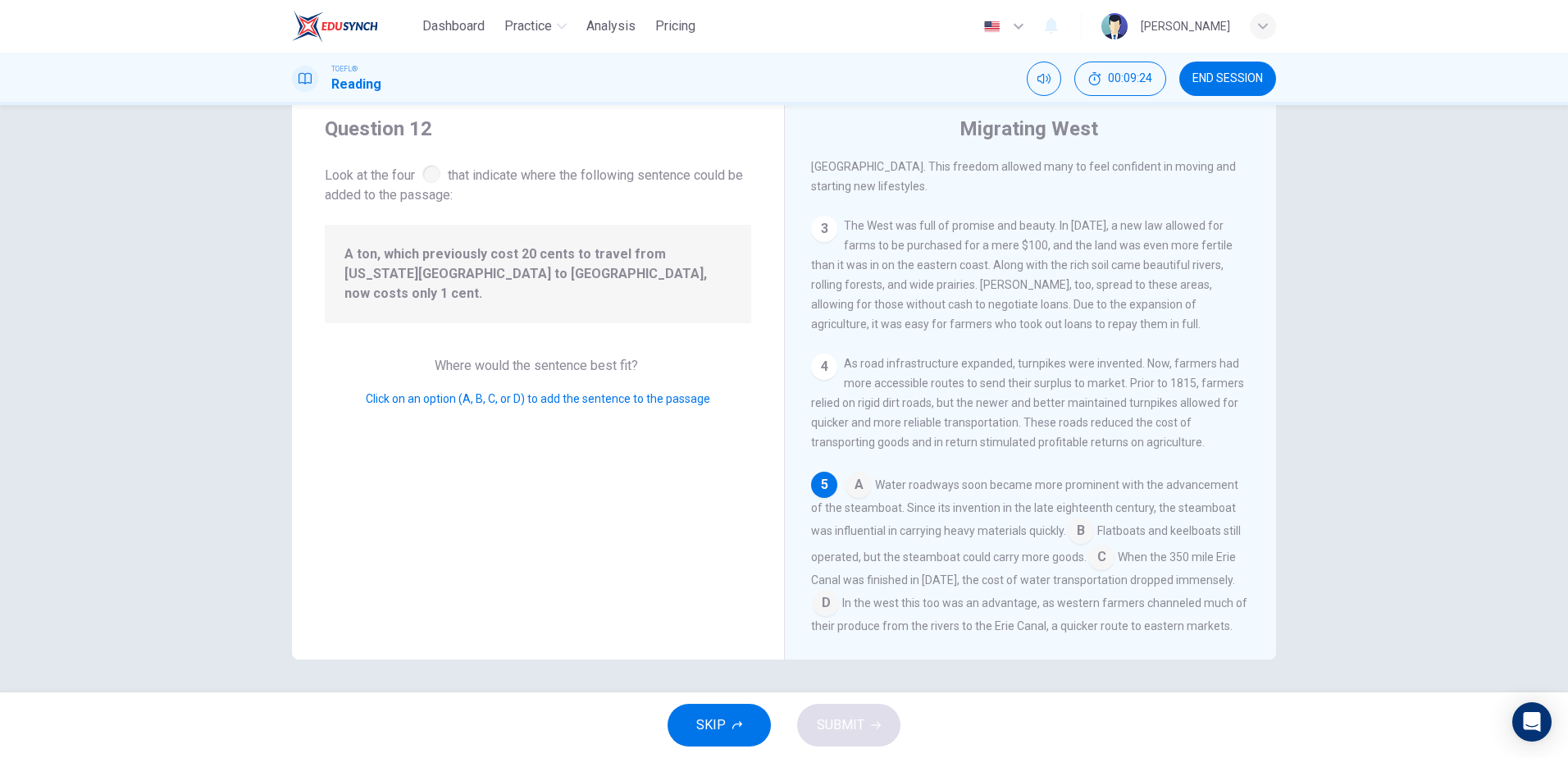
scroll to position [447, 0]
click at [823, 582] on input at bounding box center [826, 594] width 26 height 26
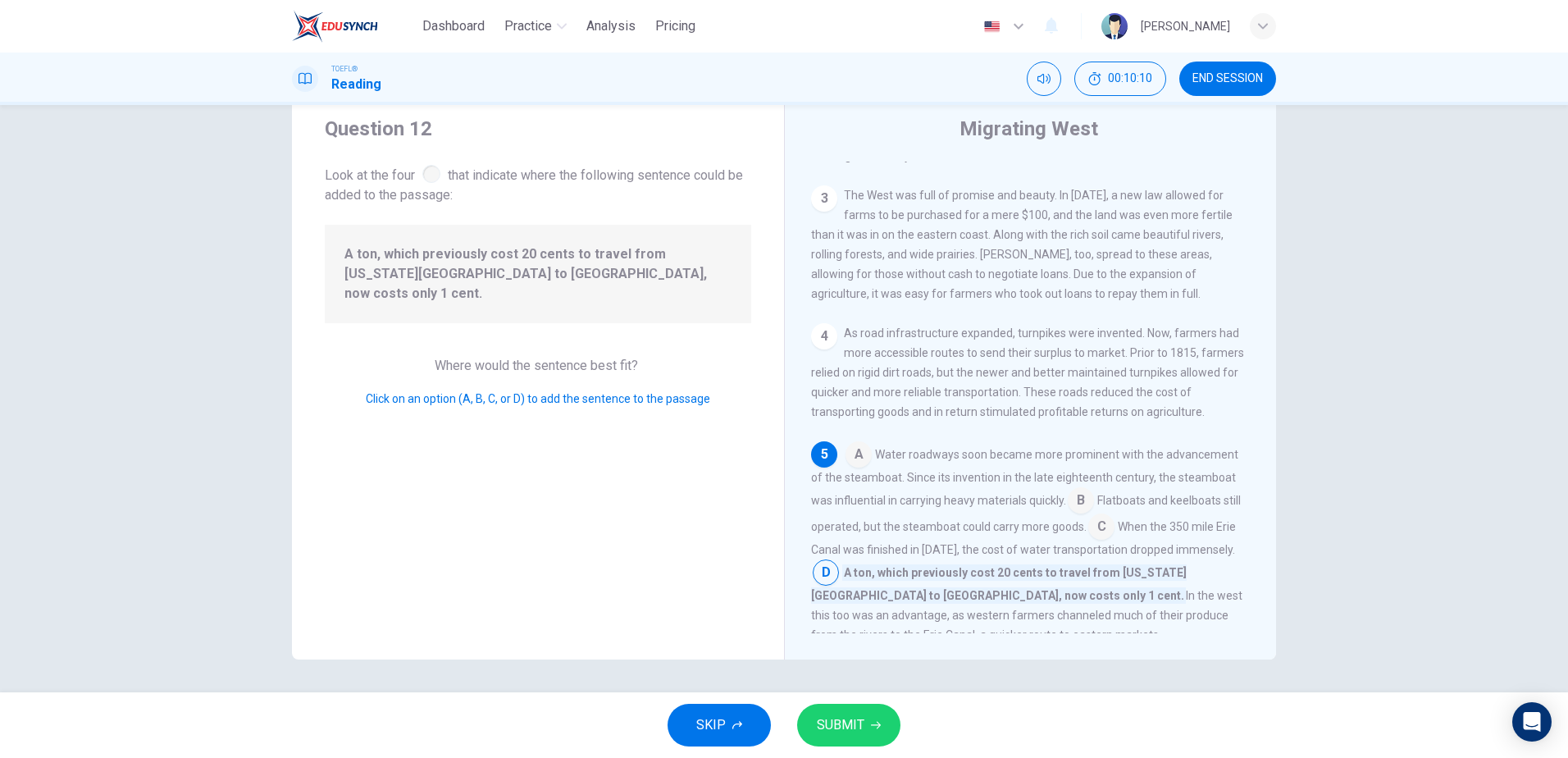
scroll to position [486, 0]
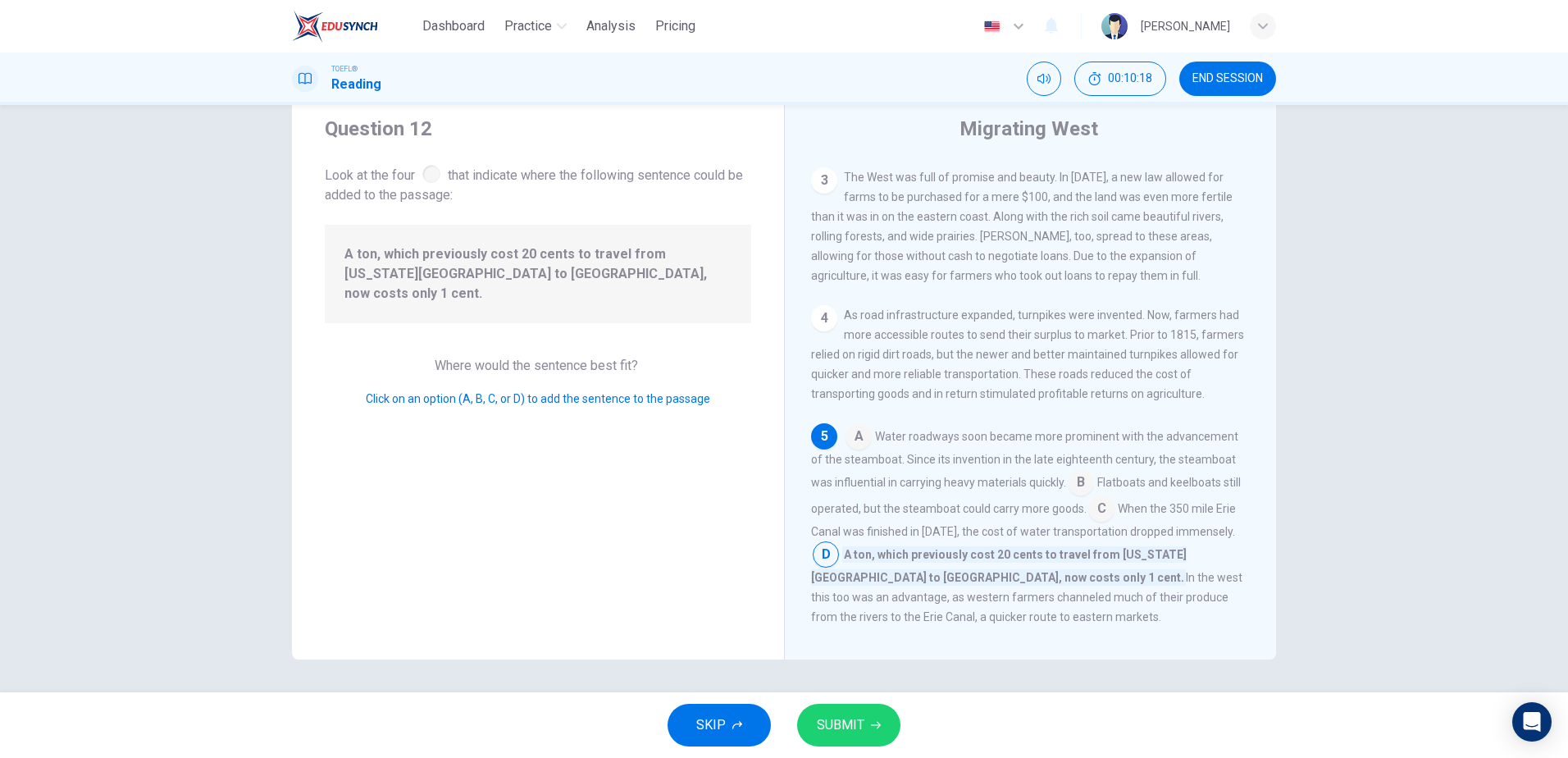
click at [850, 722] on span "SUBMIT" at bounding box center [840, 724] width 48 height 23
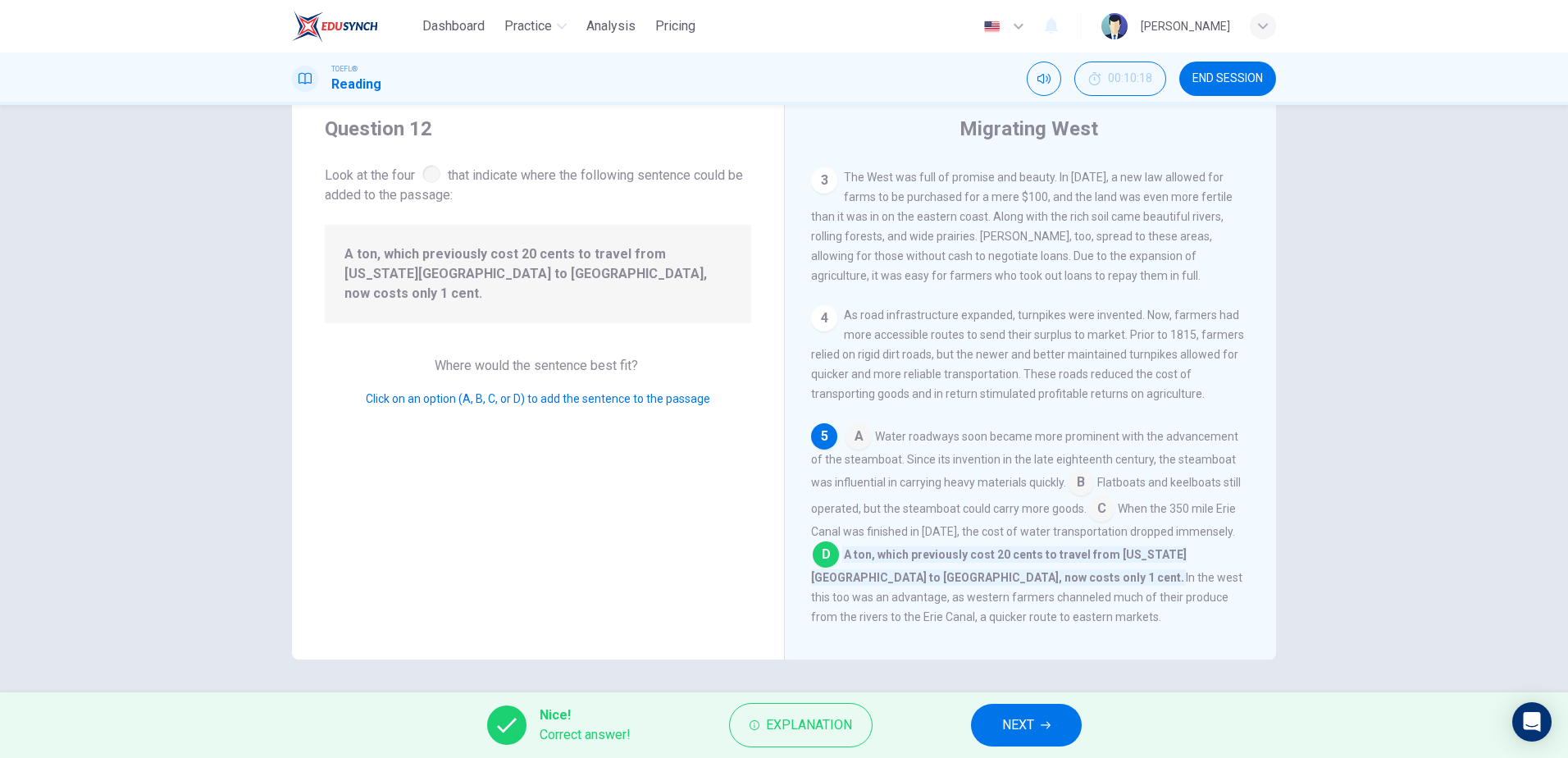
click at [1034, 718] on span "NEXT" at bounding box center [1018, 724] width 32 height 23
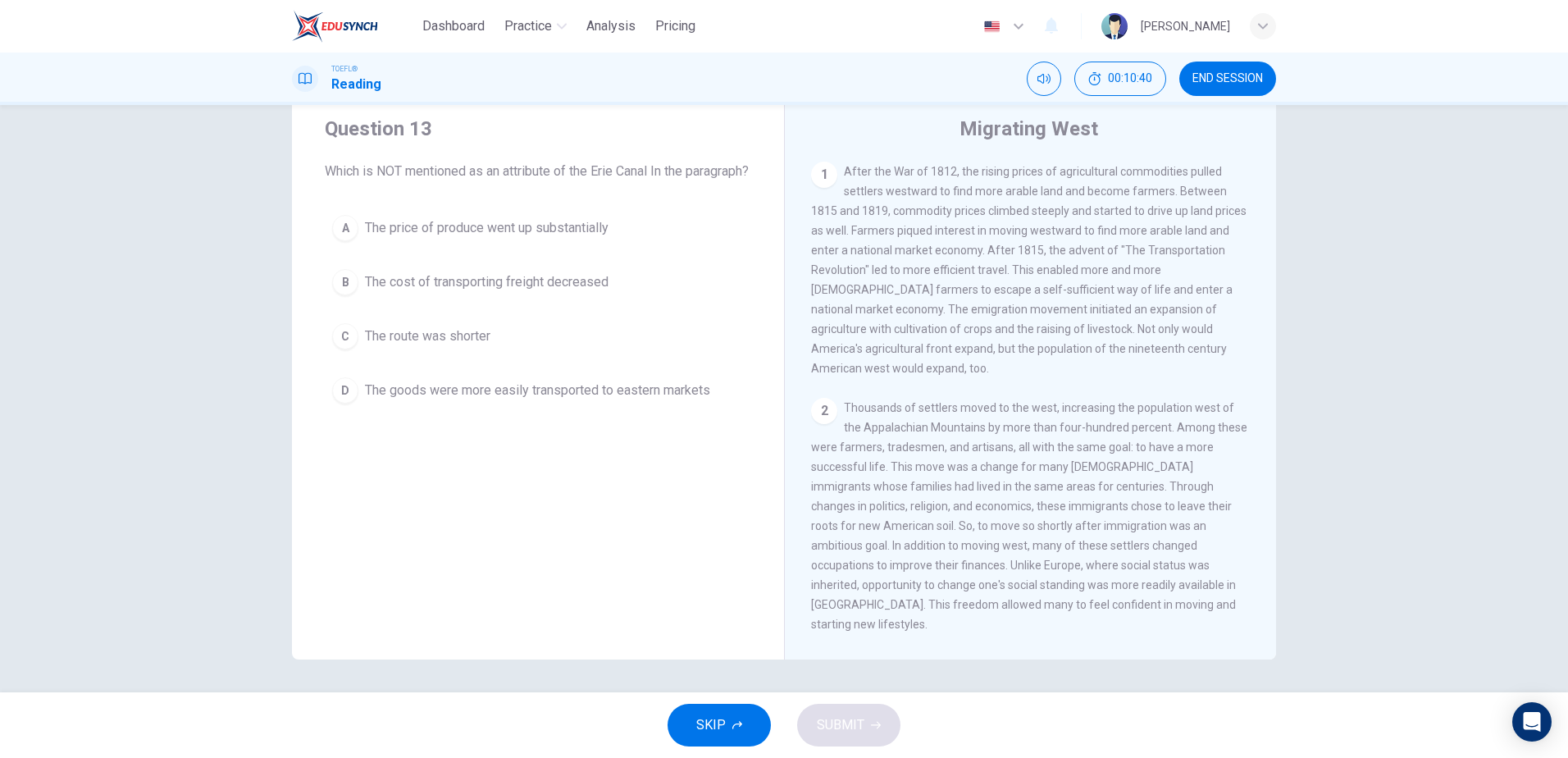
click at [342, 241] on div "A" at bounding box center [345, 227] width 26 height 26
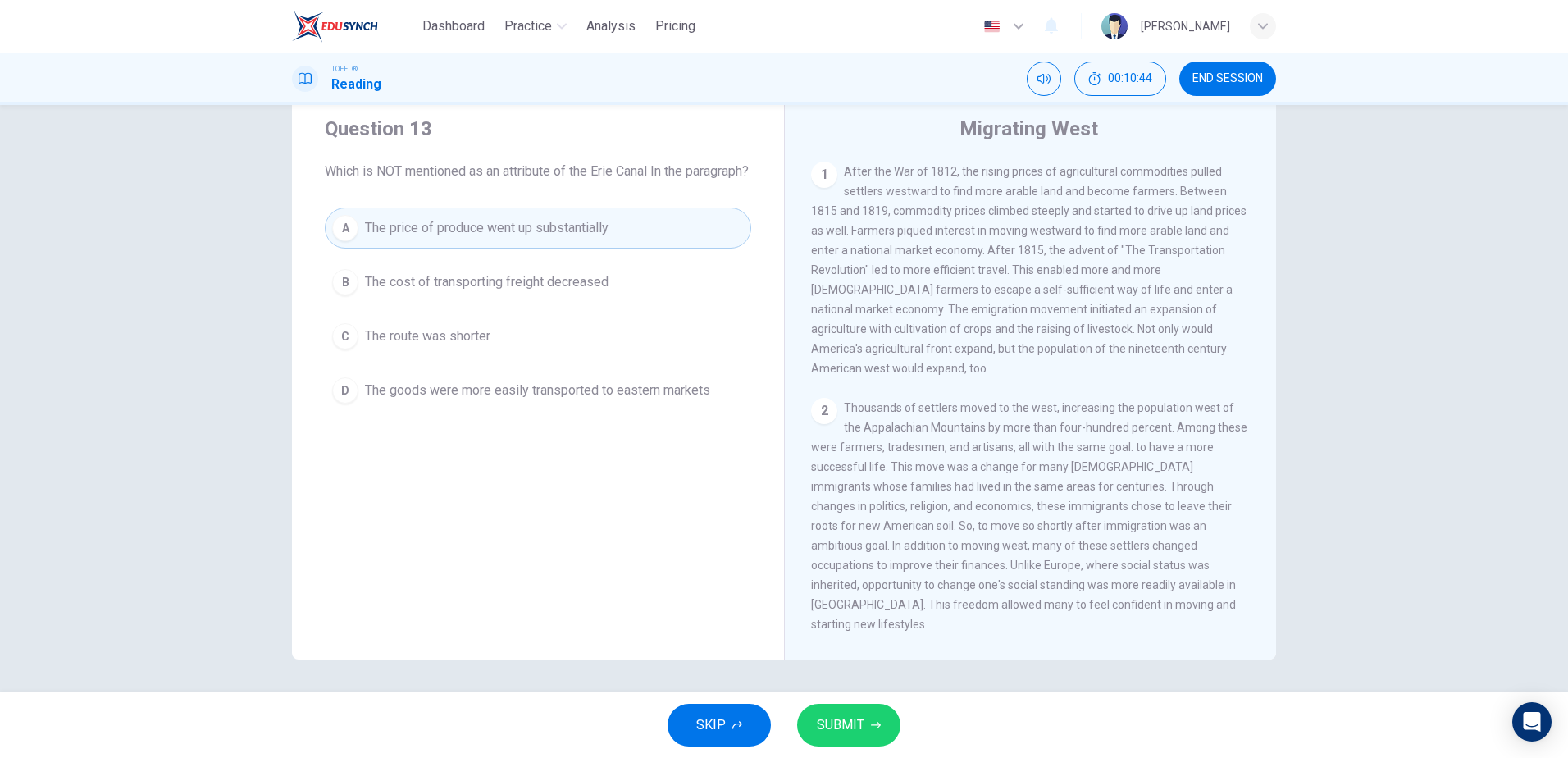
click at [855, 717] on span "SUBMIT" at bounding box center [840, 724] width 48 height 23
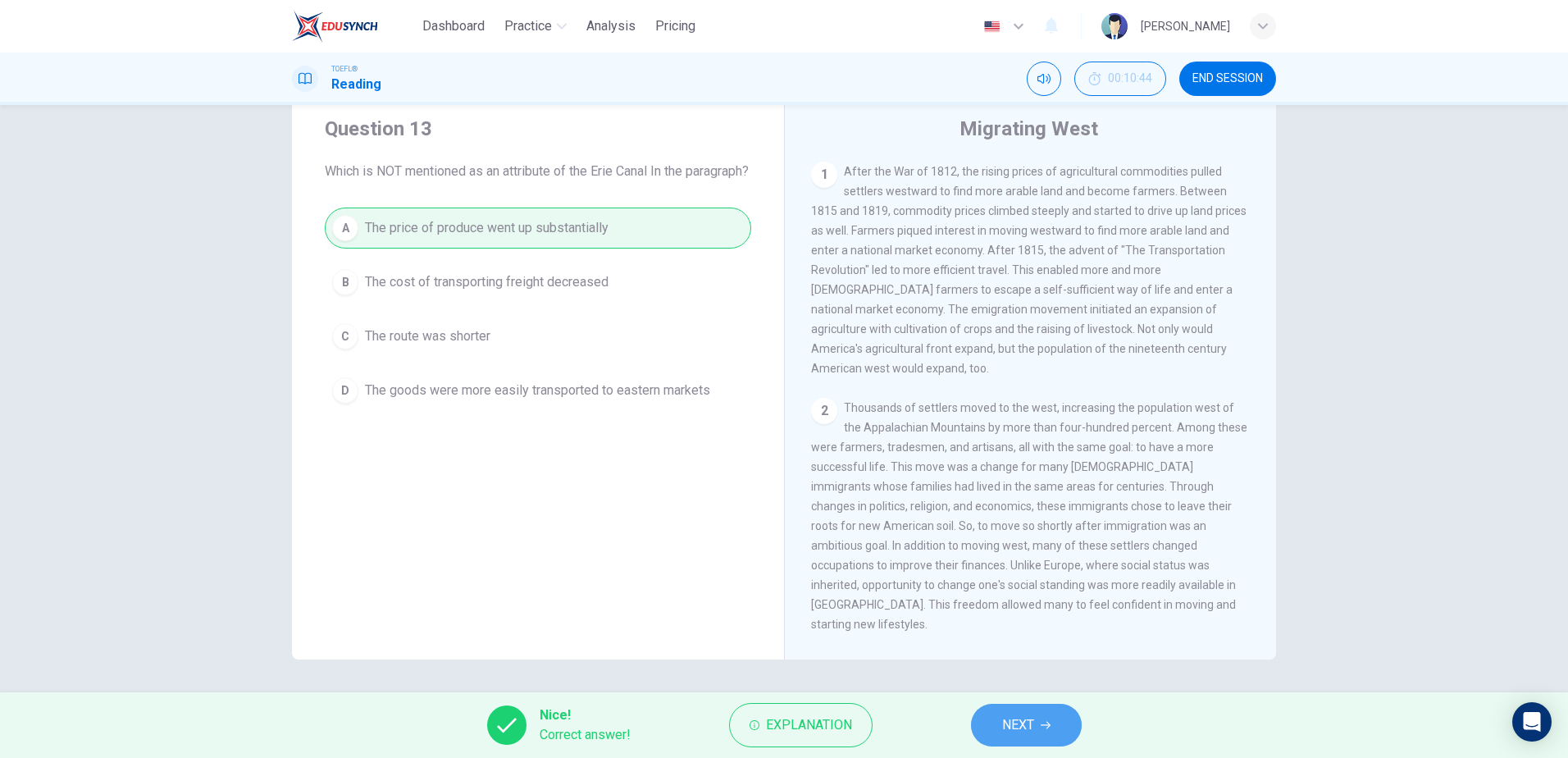
click at [1034, 723] on button "NEXT" at bounding box center [1025, 725] width 111 height 43
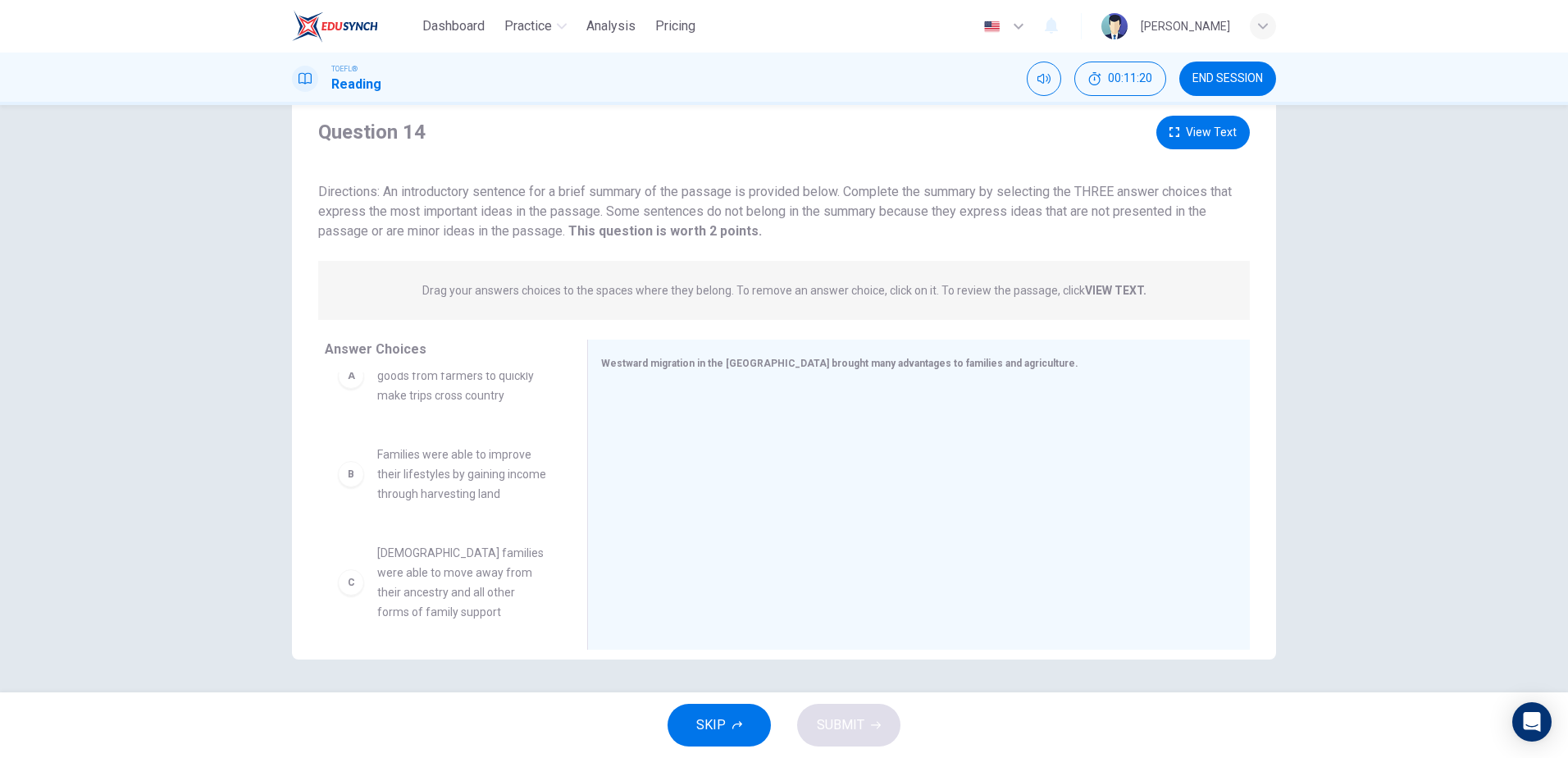
scroll to position [0, 0]
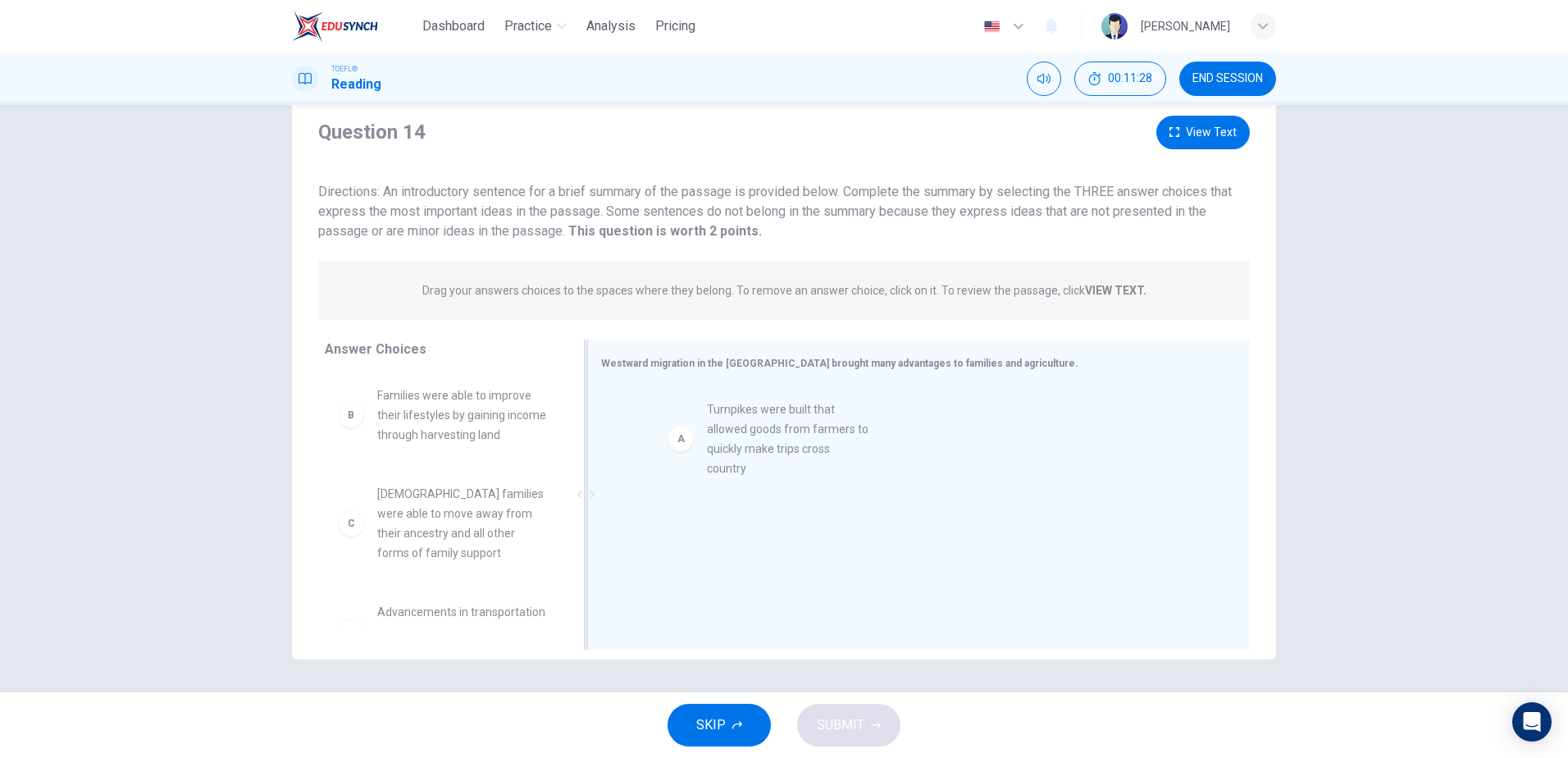
drag, startPoint x: 463, startPoint y: 436, endPoint x: 762, endPoint y: 445, distance: 299.1
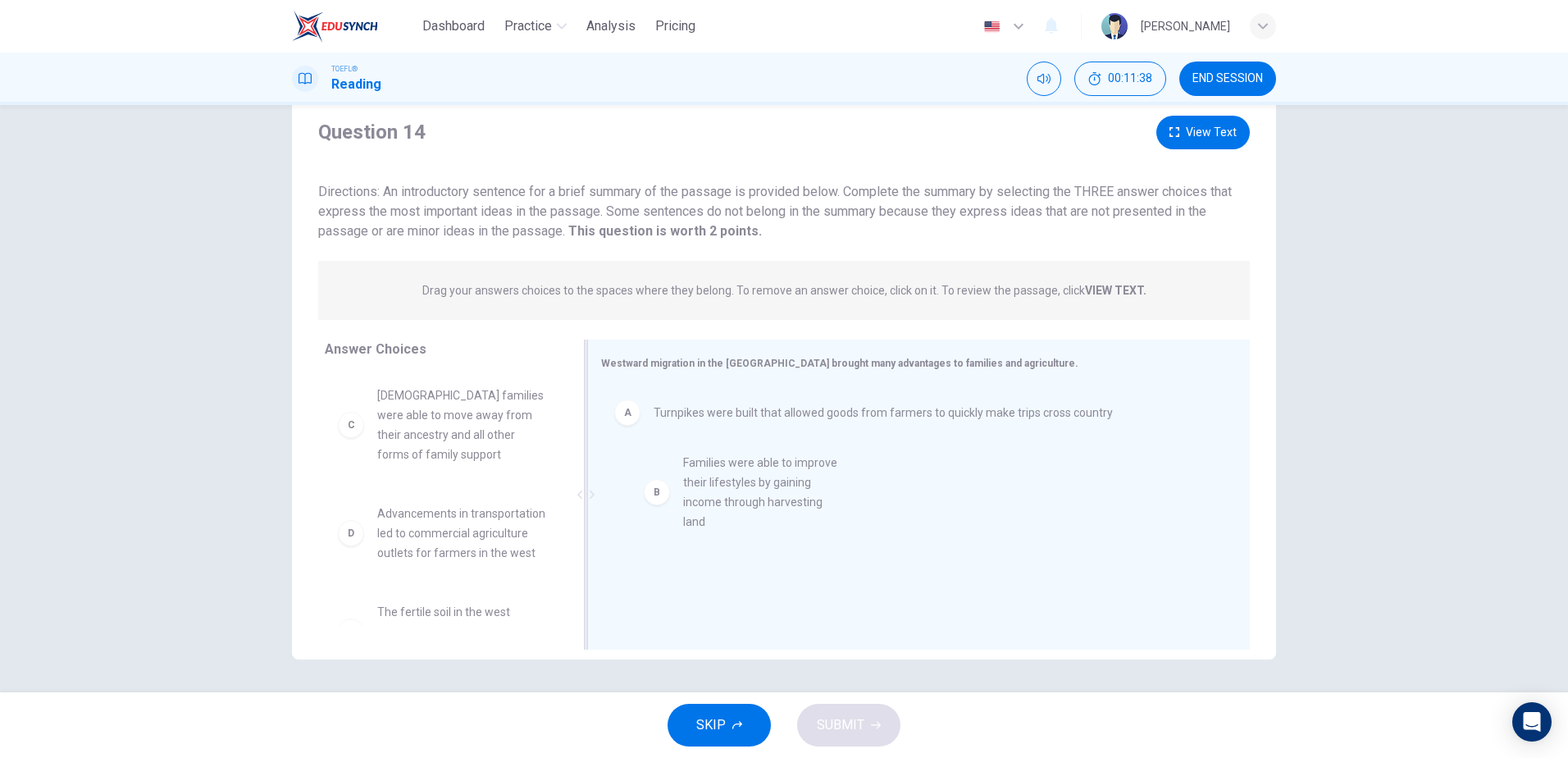
drag, startPoint x: 442, startPoint y: 414, endPoint x: 757, endPoint y: 485, distance: 322.9
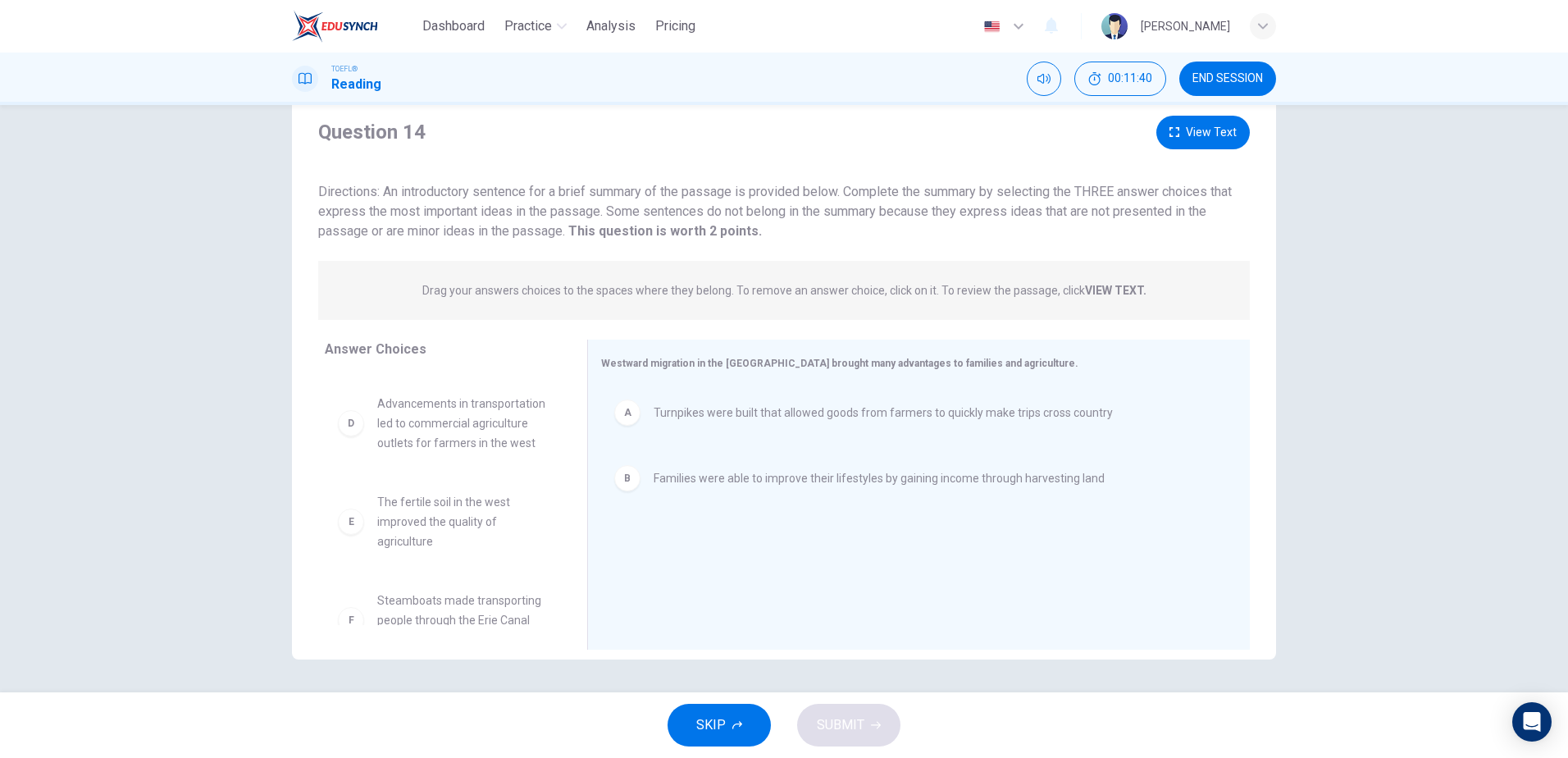
scroll to position [82, 0]
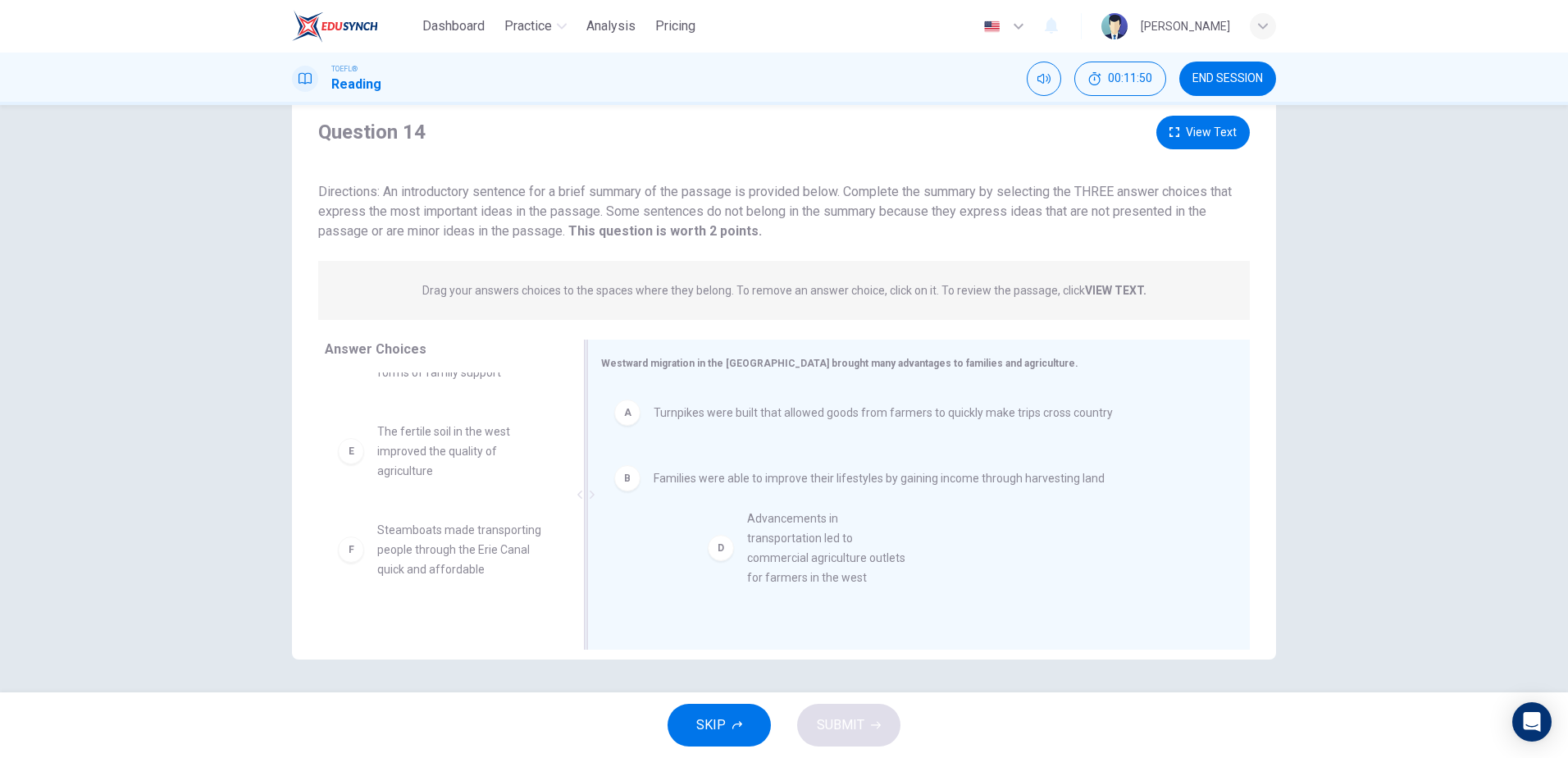
drag, startPoint x: 435, startPoint y: 473, endPoint x: 794, endPoint y: 556, distance: 368.5
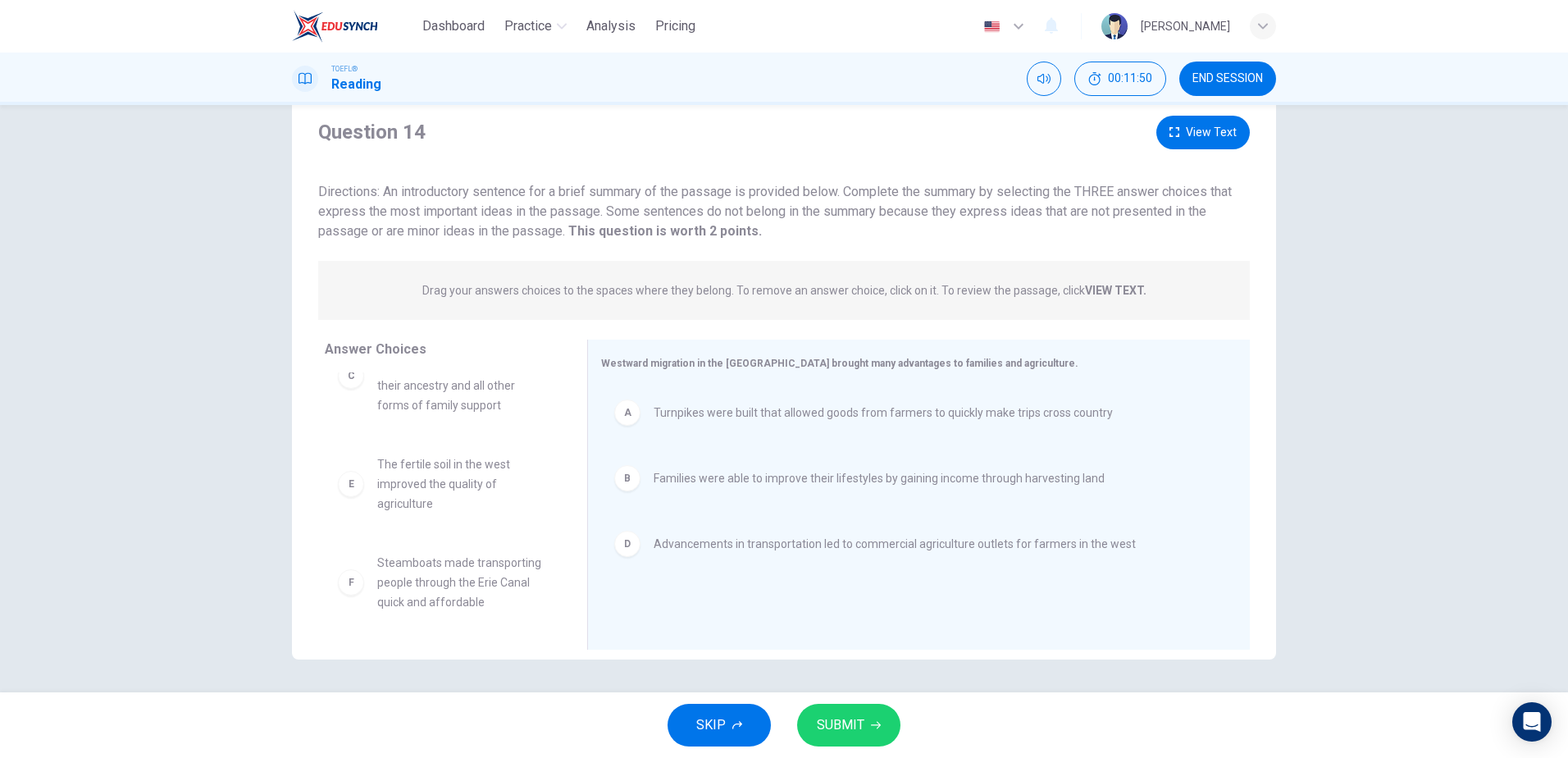
scroll to position [49, 0]
drag, startPoint x: 466, startPoint y: 573, endPoint x: 799, endPoint y: 573, distance: 333.0
click at [1216, 128] on button "View Text" at bounding box center [1202, 132] width 93 height 33
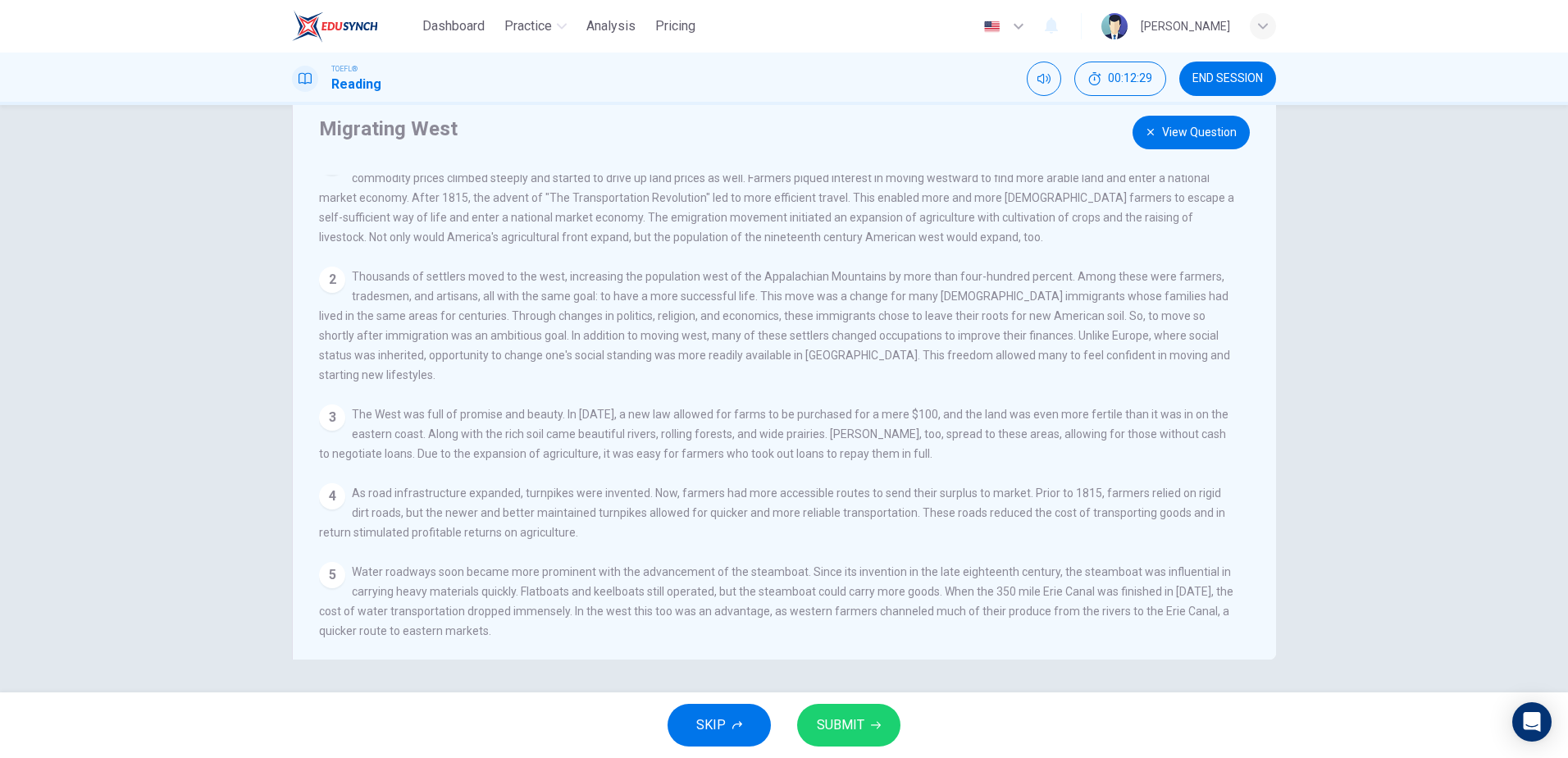
scroll to position [37, 0]
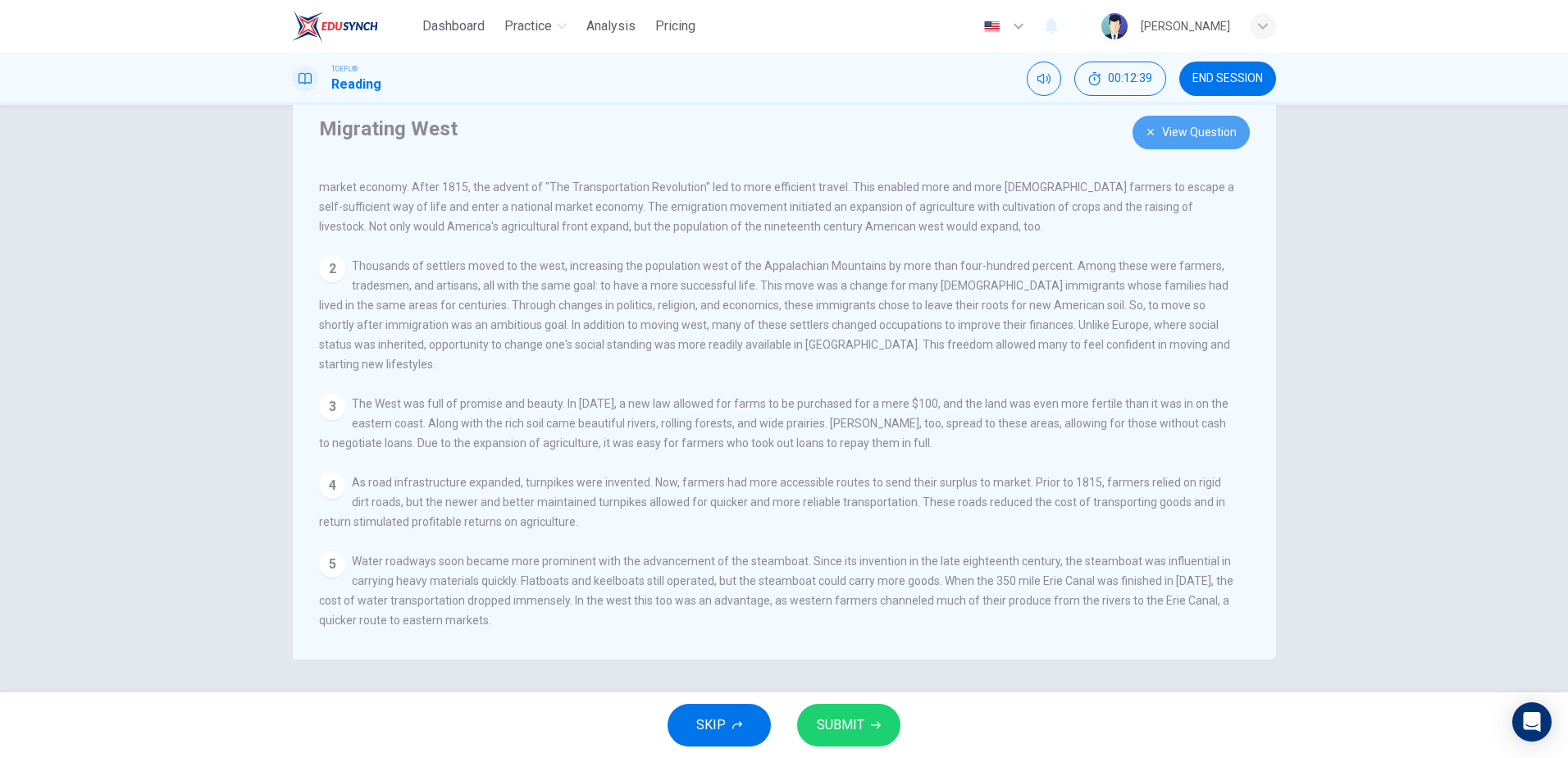
click at [1189, 132] on button "View Question" at bounding box center [1191, 132] width 118 height 33
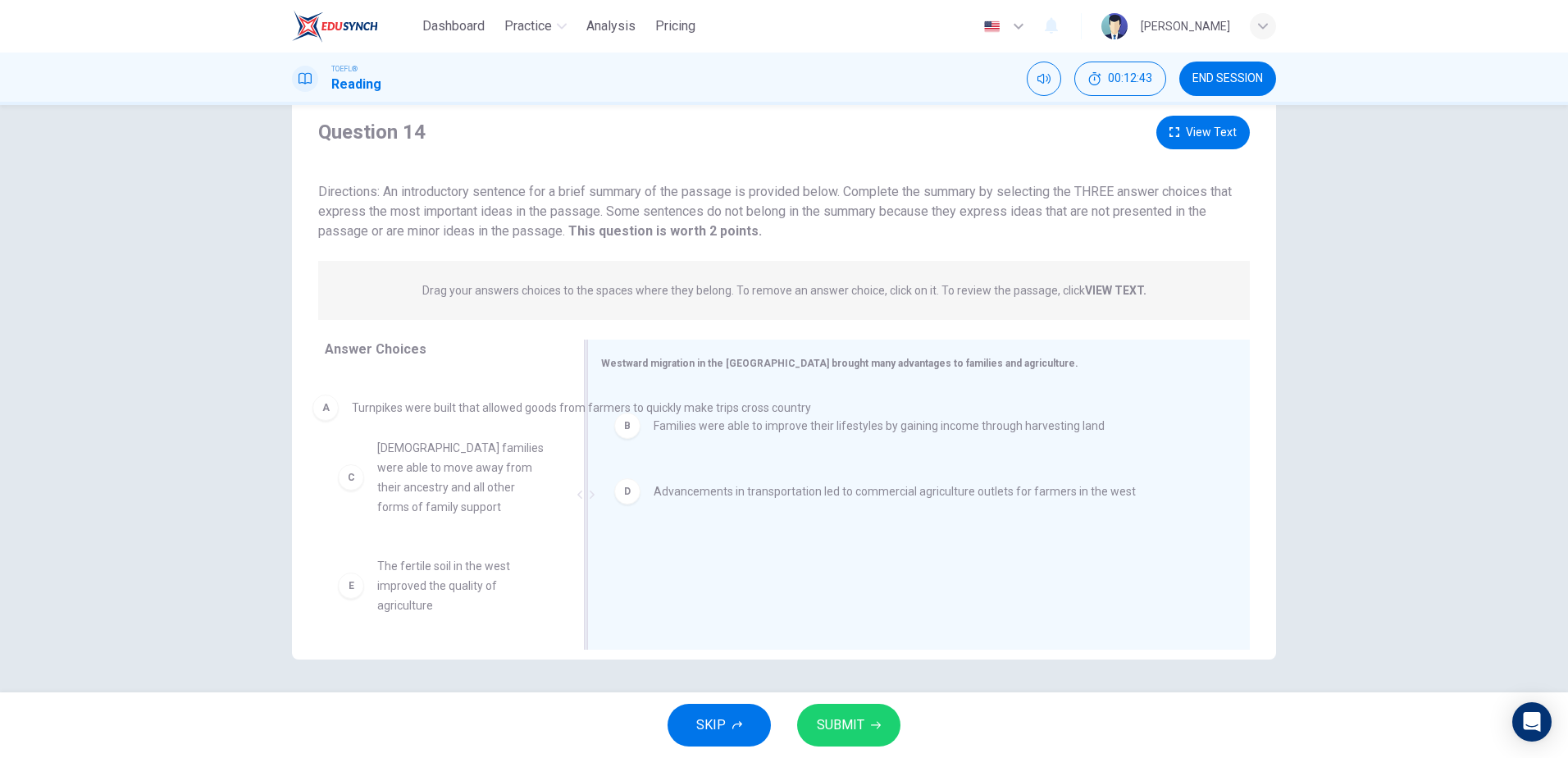
scroll to position [0, 0]
drag, startPoint x: 702, startPoint y: 412, endPoint x: 378, endPoint y: 410, distance: 324.0
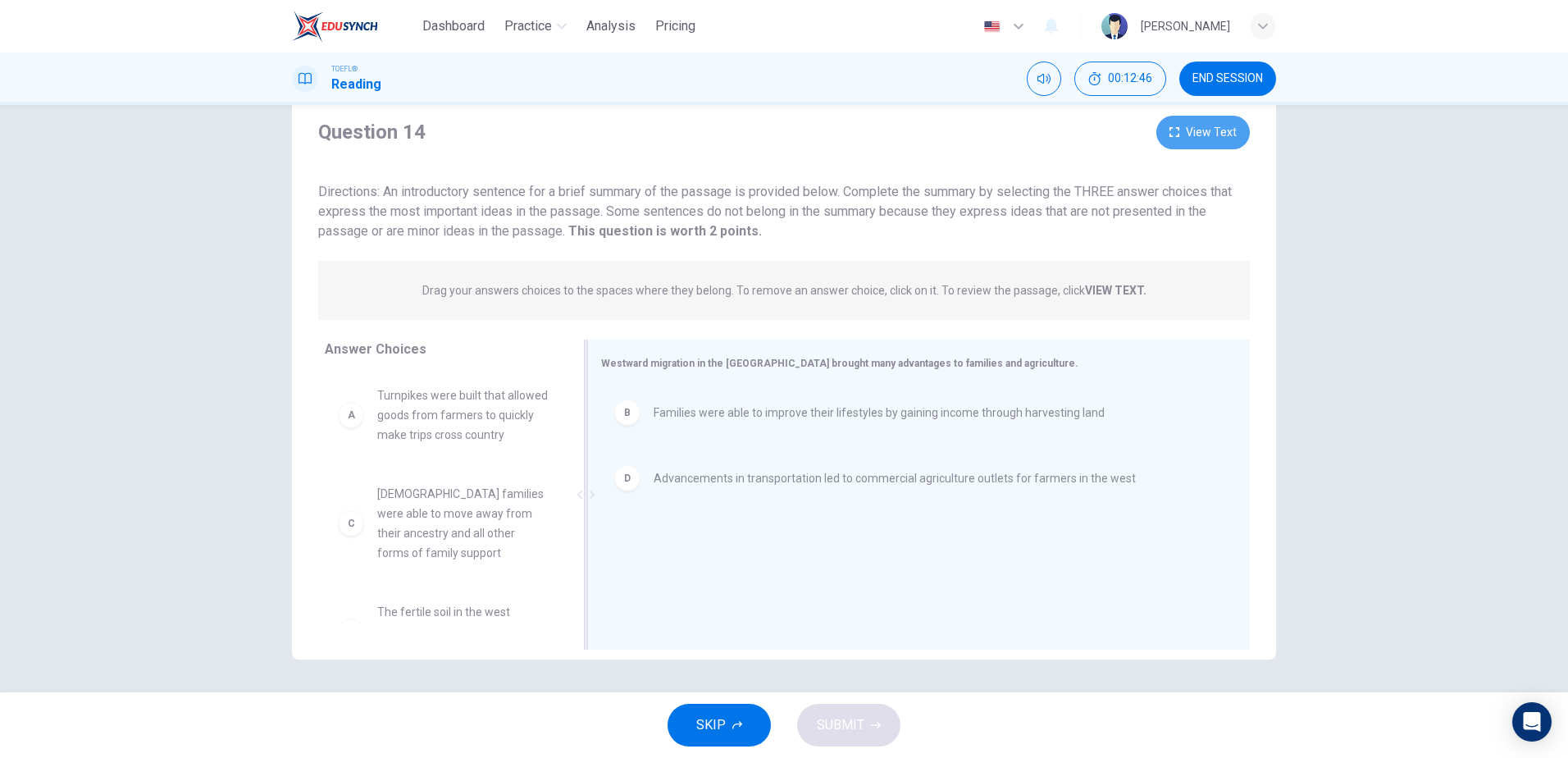
click at [1223, 125] on button "View Text" at bounding box center [1202, 132] width 93 height 33
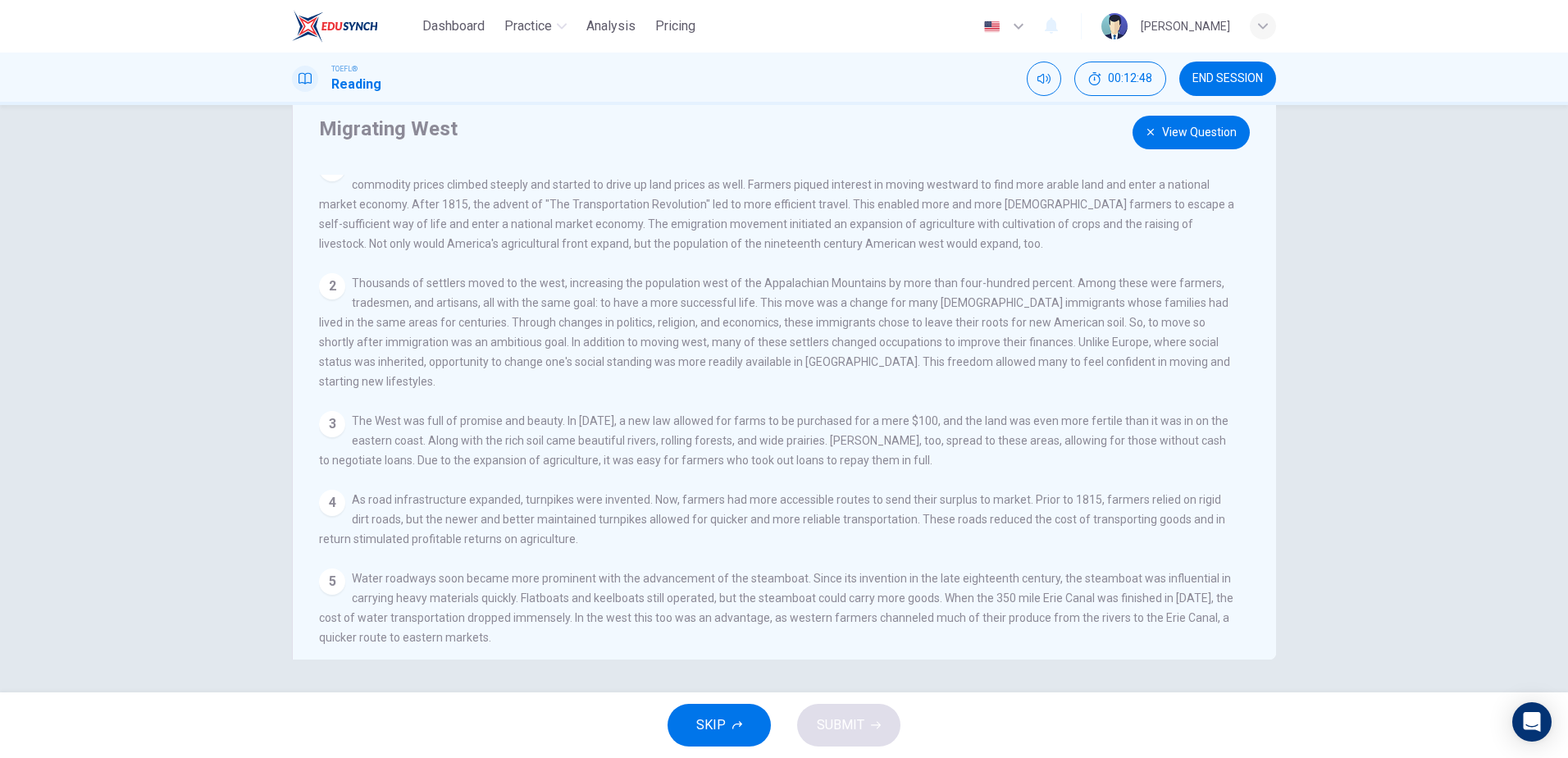
scroll to position [37, 0]
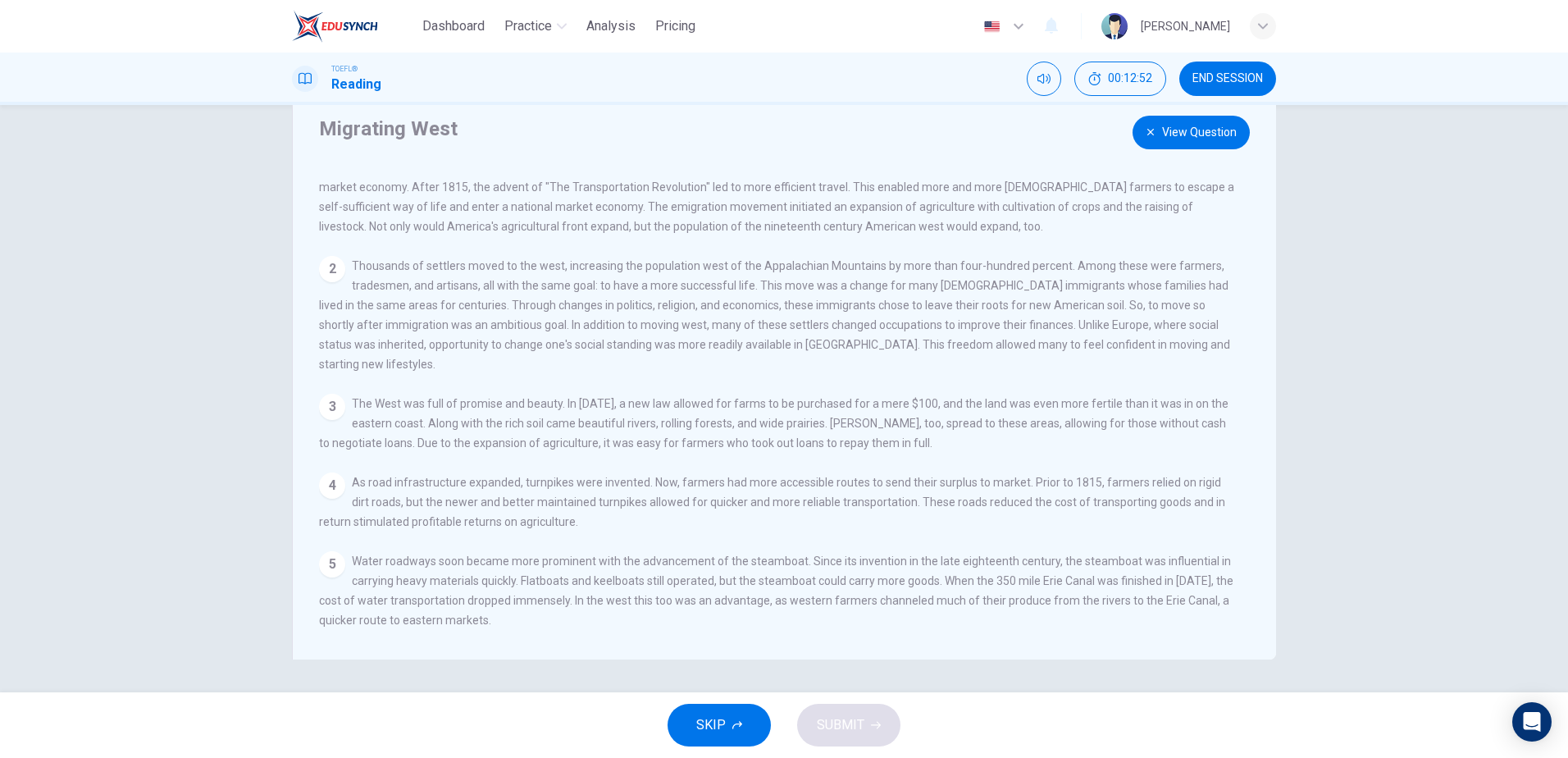
drag, startPoint x: 635, startPoint y: 396, endPoint x: 1034, endPoint y: 398, distance: 399.0
click at [1034, 398] on span "The West was full of promise and beauty. In [DATE], a new law allowed for farms…" at bounding box center [774, 423] width 909 height 53
click at [1164, 131] on button "View Question" at bounding box center [1191, 132] width 118 height 33
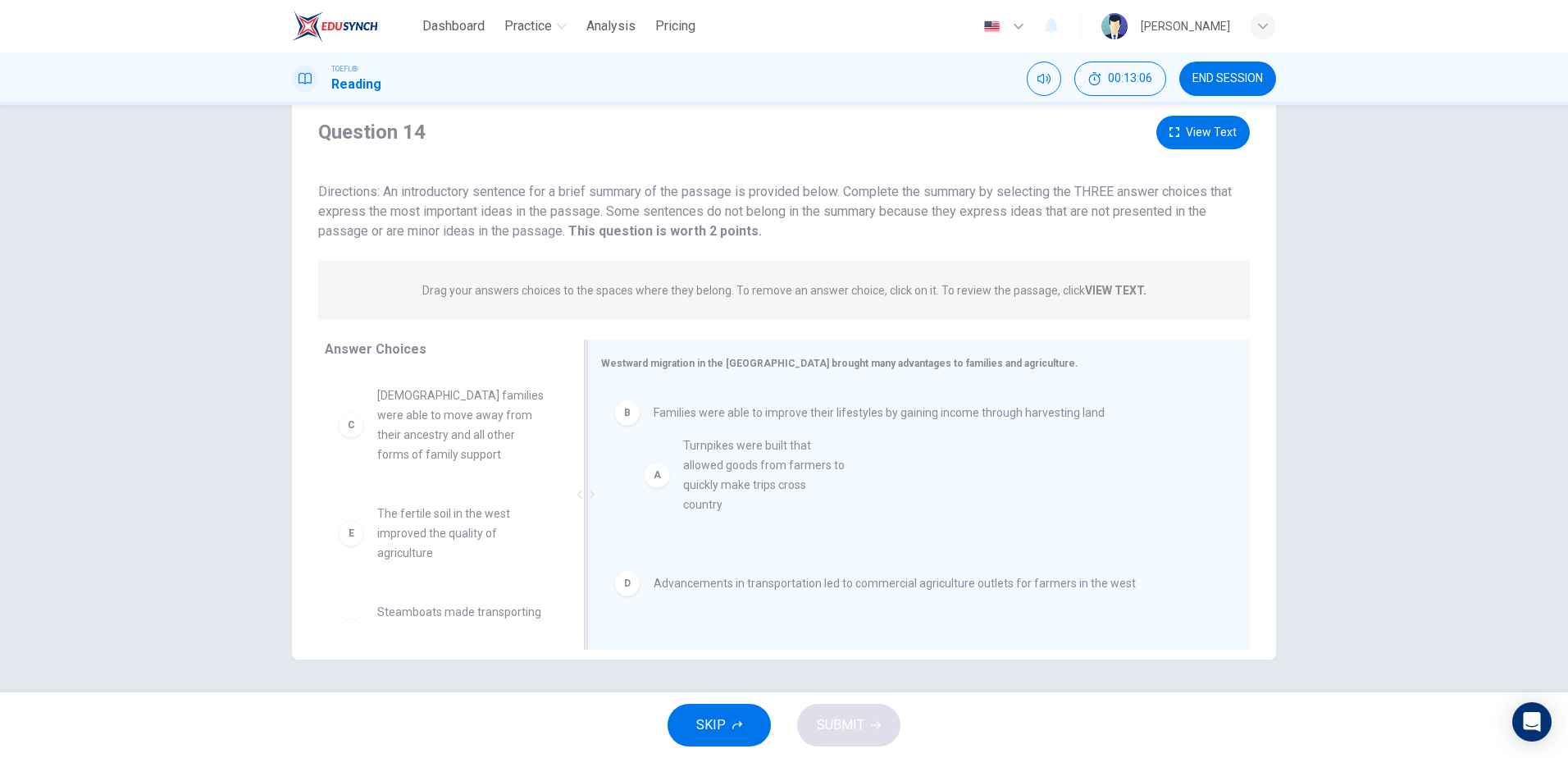
drag, startPoint x: 441, startPoint y: 407, endPoint x: 762, endPoint y: 466, distance: 326.4
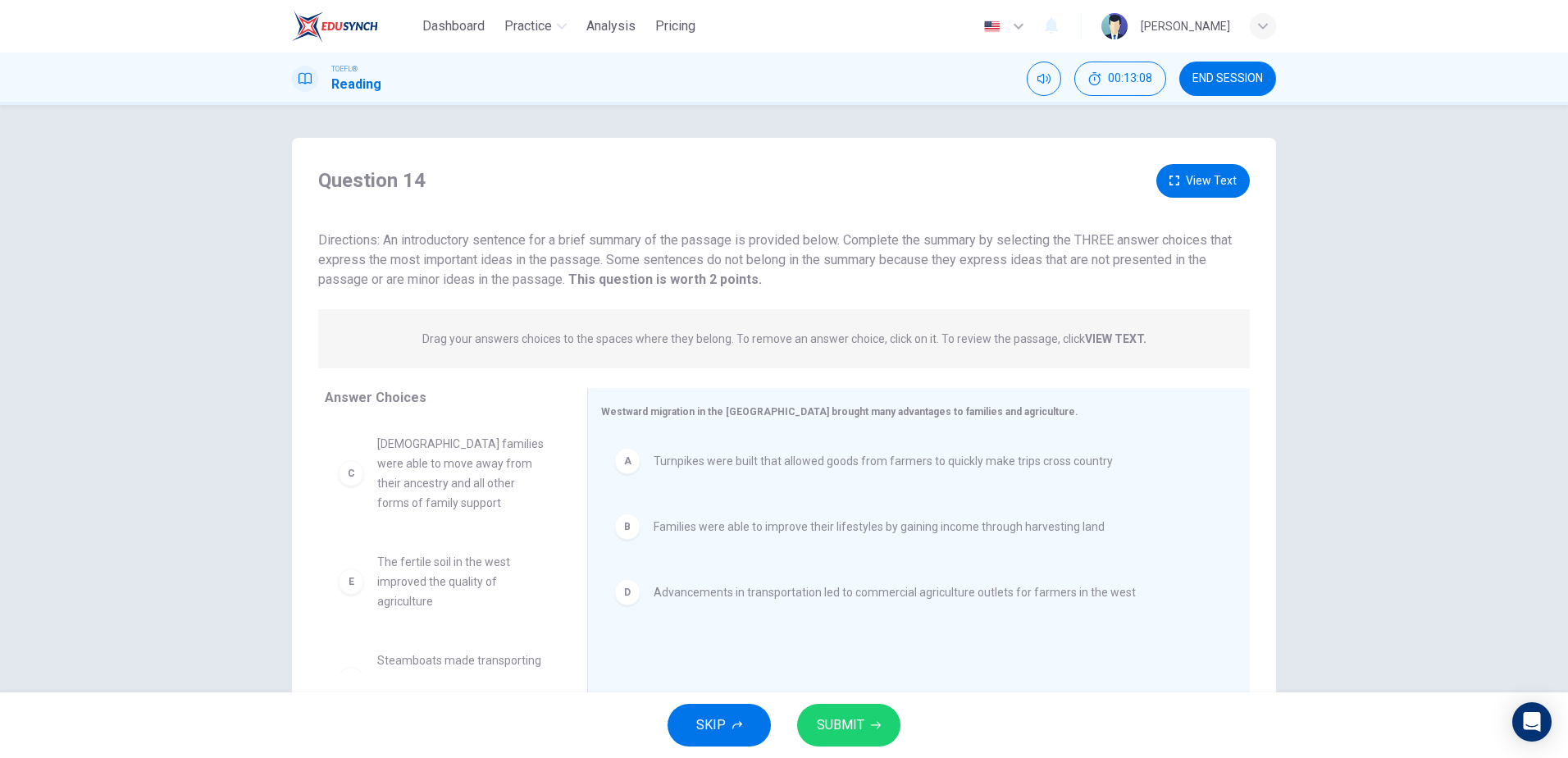
scroll to position [48, 0]
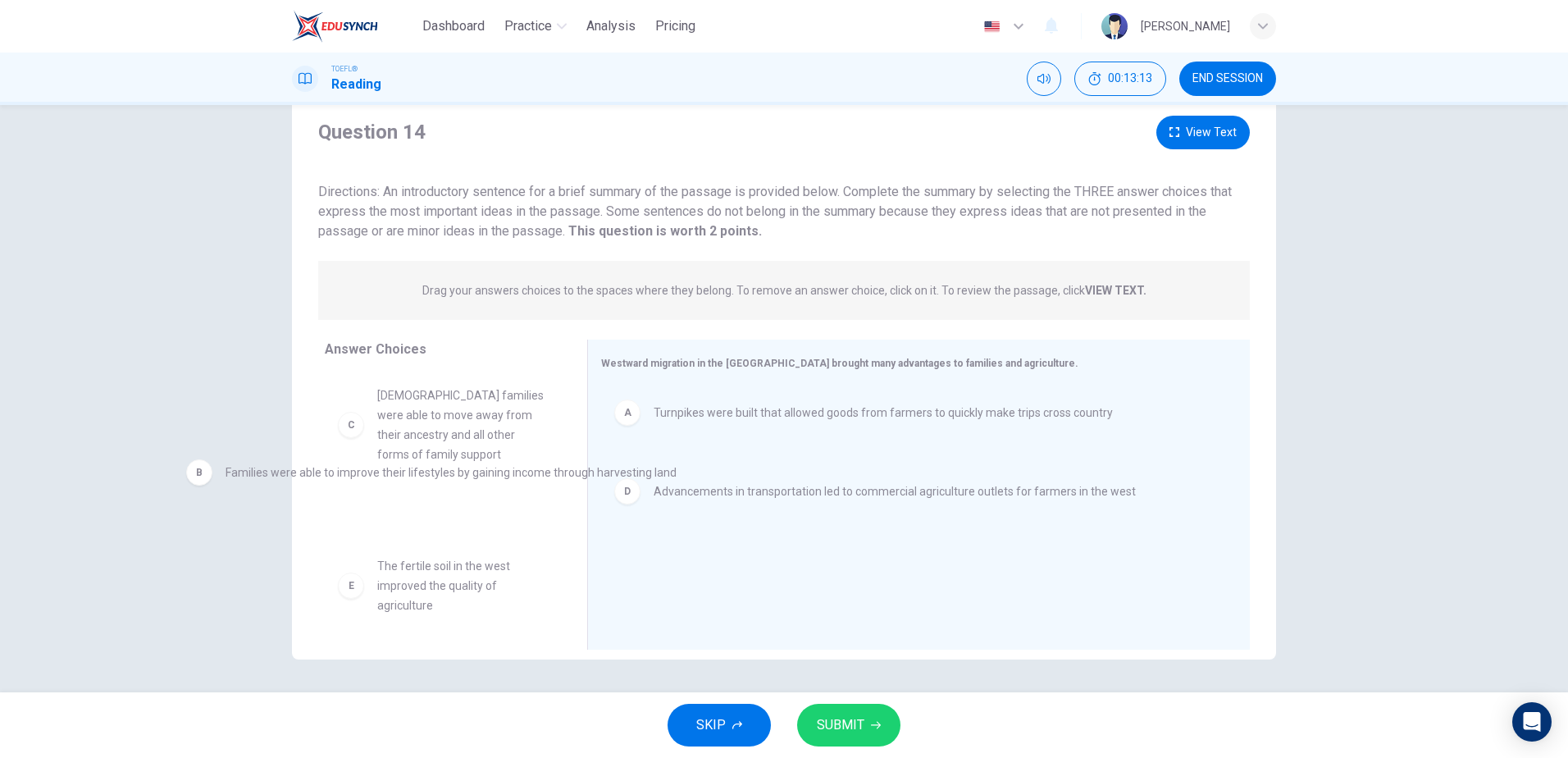
drag, startPoint x: 883, startPoint y: 479, endPoint x: 519, endPoint y: 476, distance: 364.0
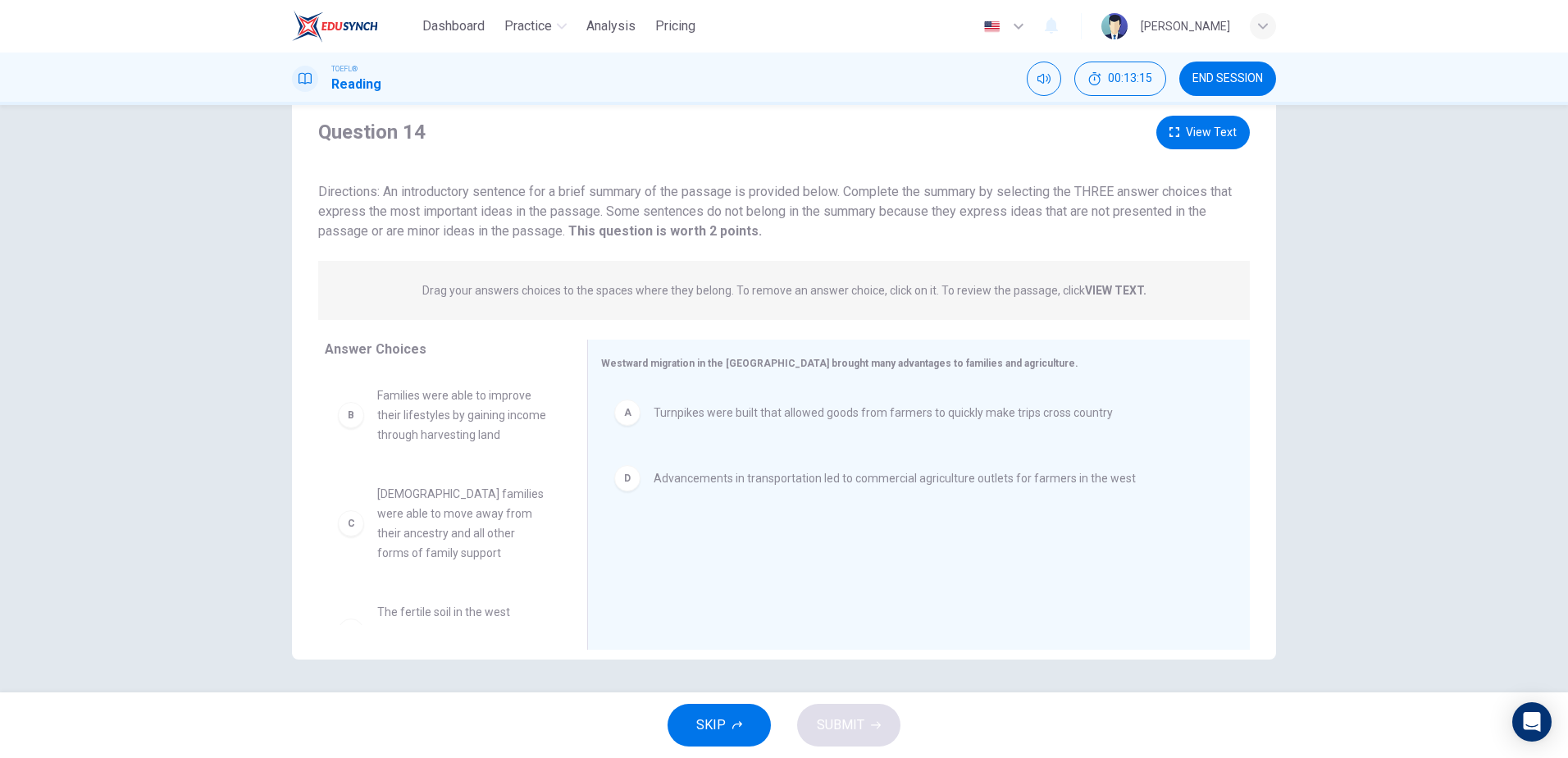
click at [1191, 140] on button "View Text" at bounding box center [1202, 132] width 93 height 33
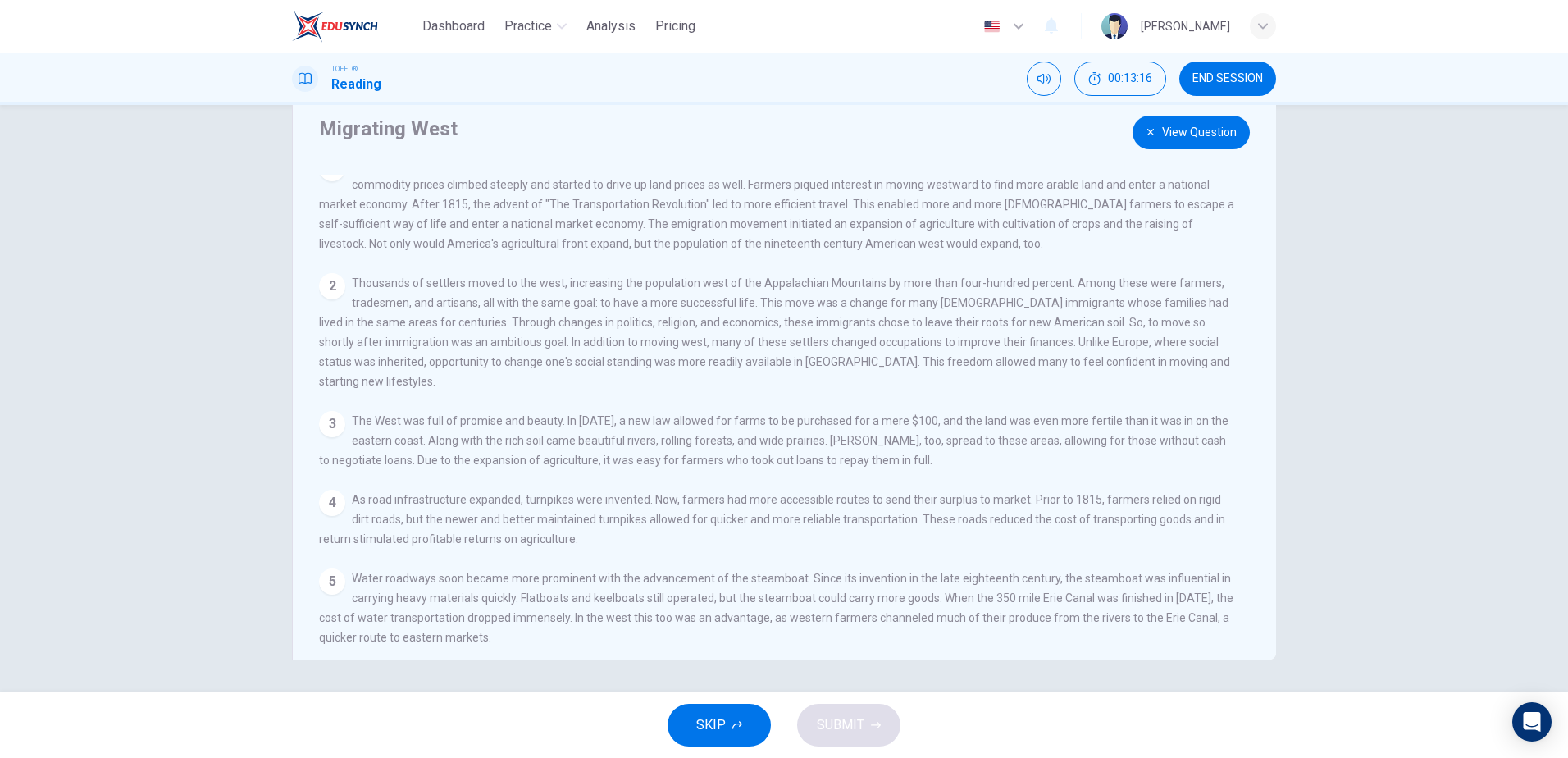
scroll to position [37, 0]
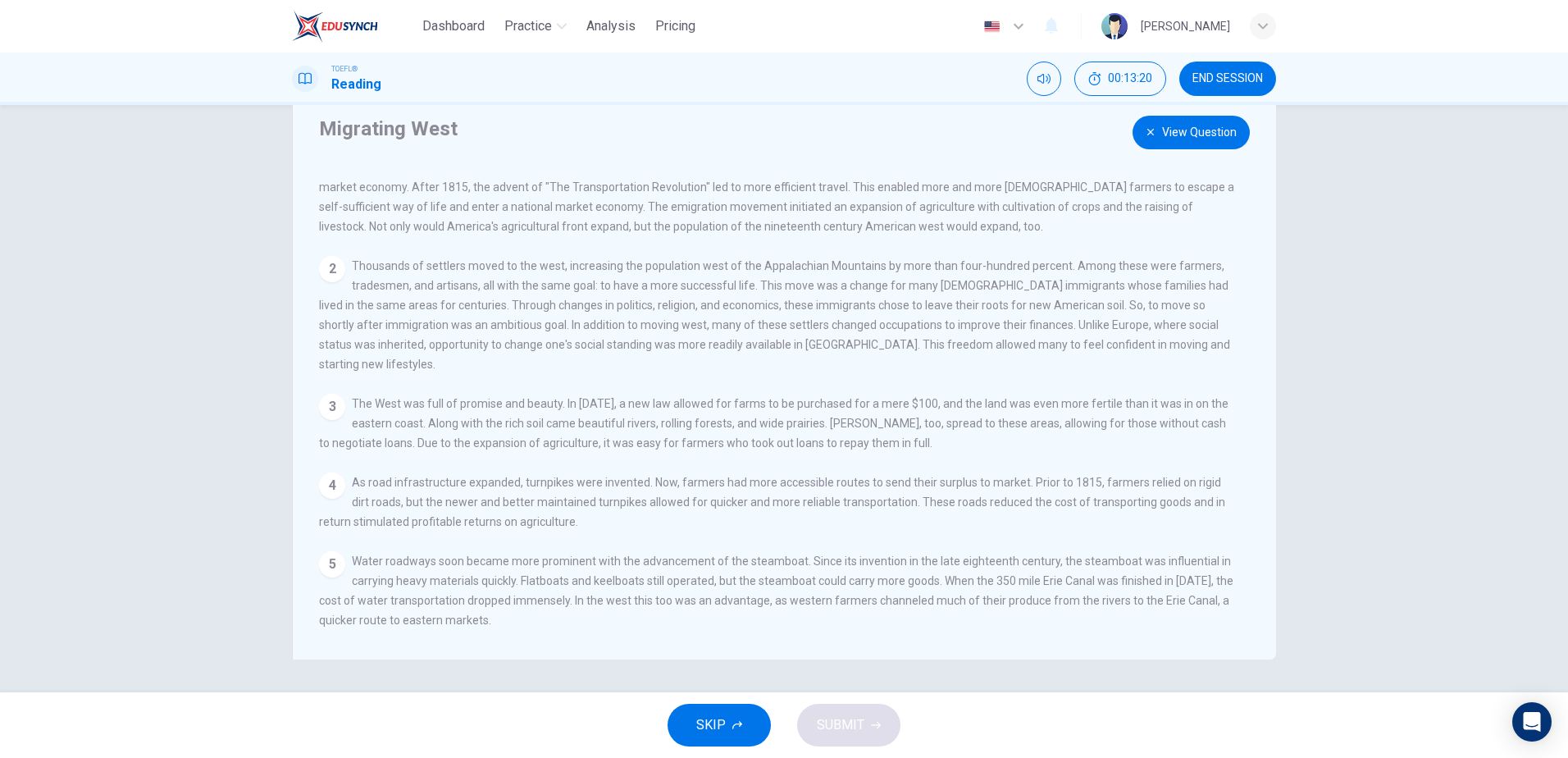
click at [1160, 130] on button "View Question" at bounding box center [1191, 132] width 118 height 33
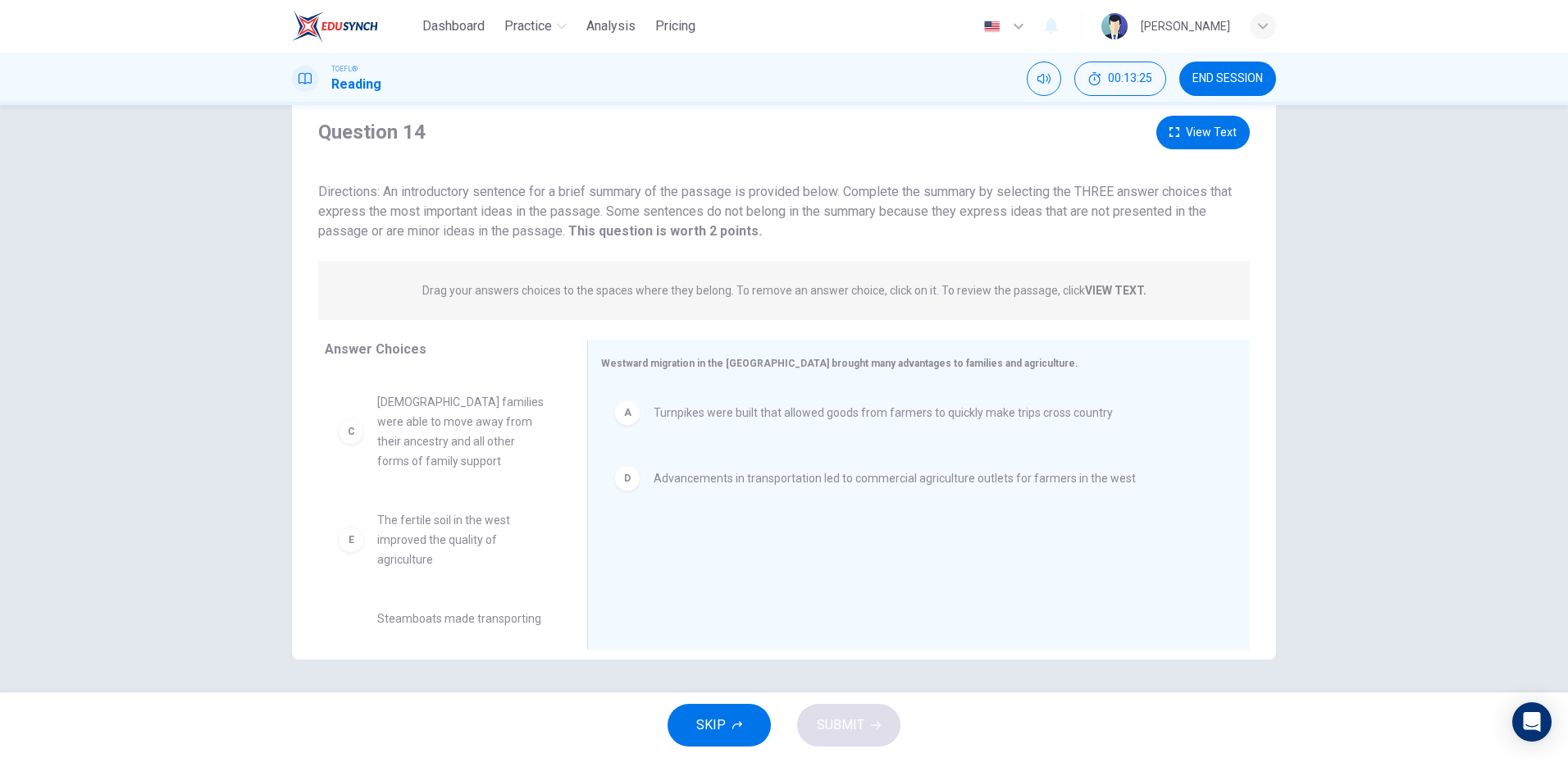
scroll to position [66, 0]
drag, startPoint x: 430, startPoint y: 563, endPoint x: 448, endPoint y: 555, distance: 19.7
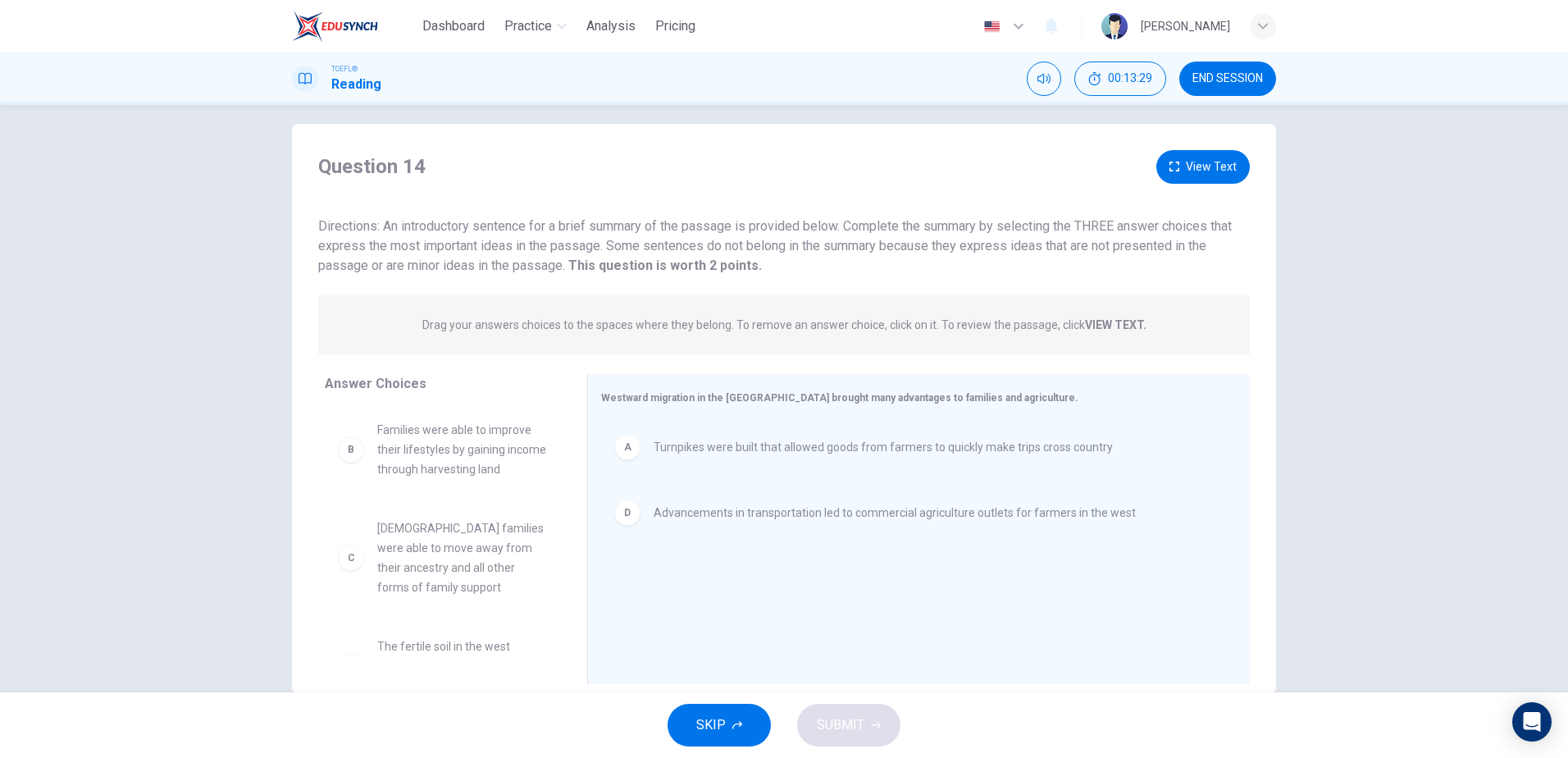
scroll to position [0, 0]
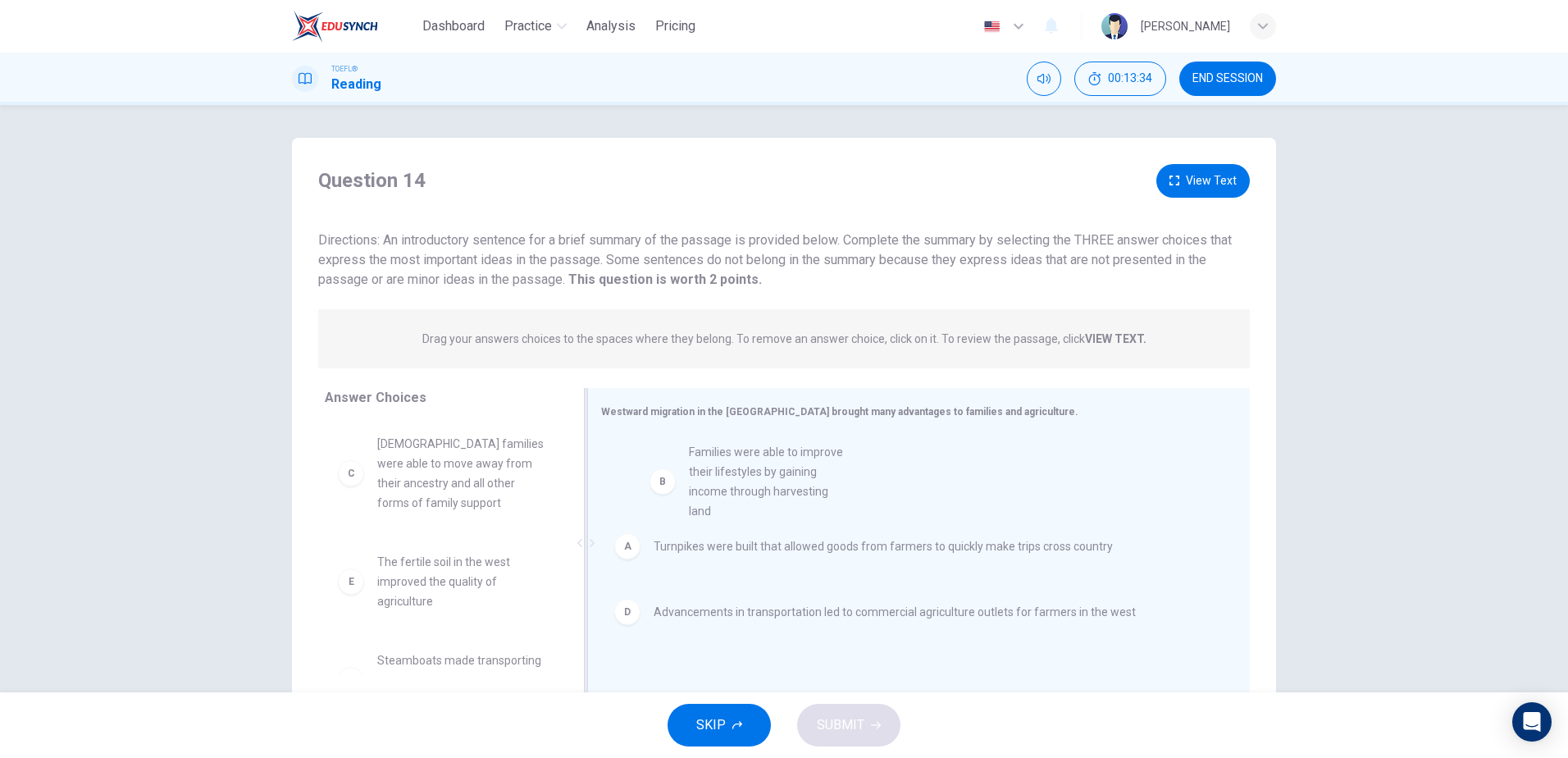
drag, startPoint x: 440, startPoint y: 474, endPoint x: 766, endPoint y: 486, distance: 326.2
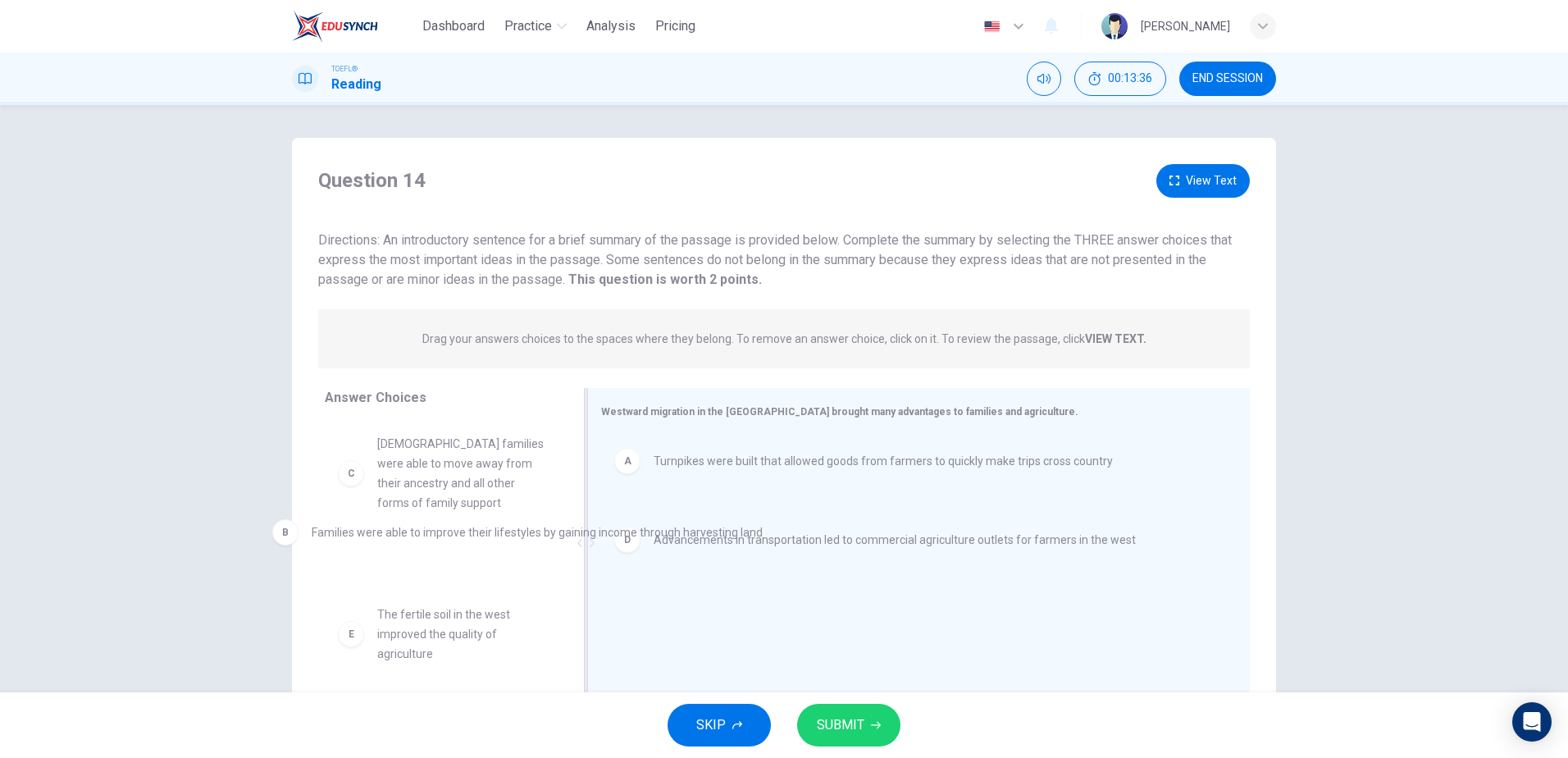
drag, startPoint x: 745, startPoint y: 530, endPoint x: 402, endPoint y: 536, distance: 343.1
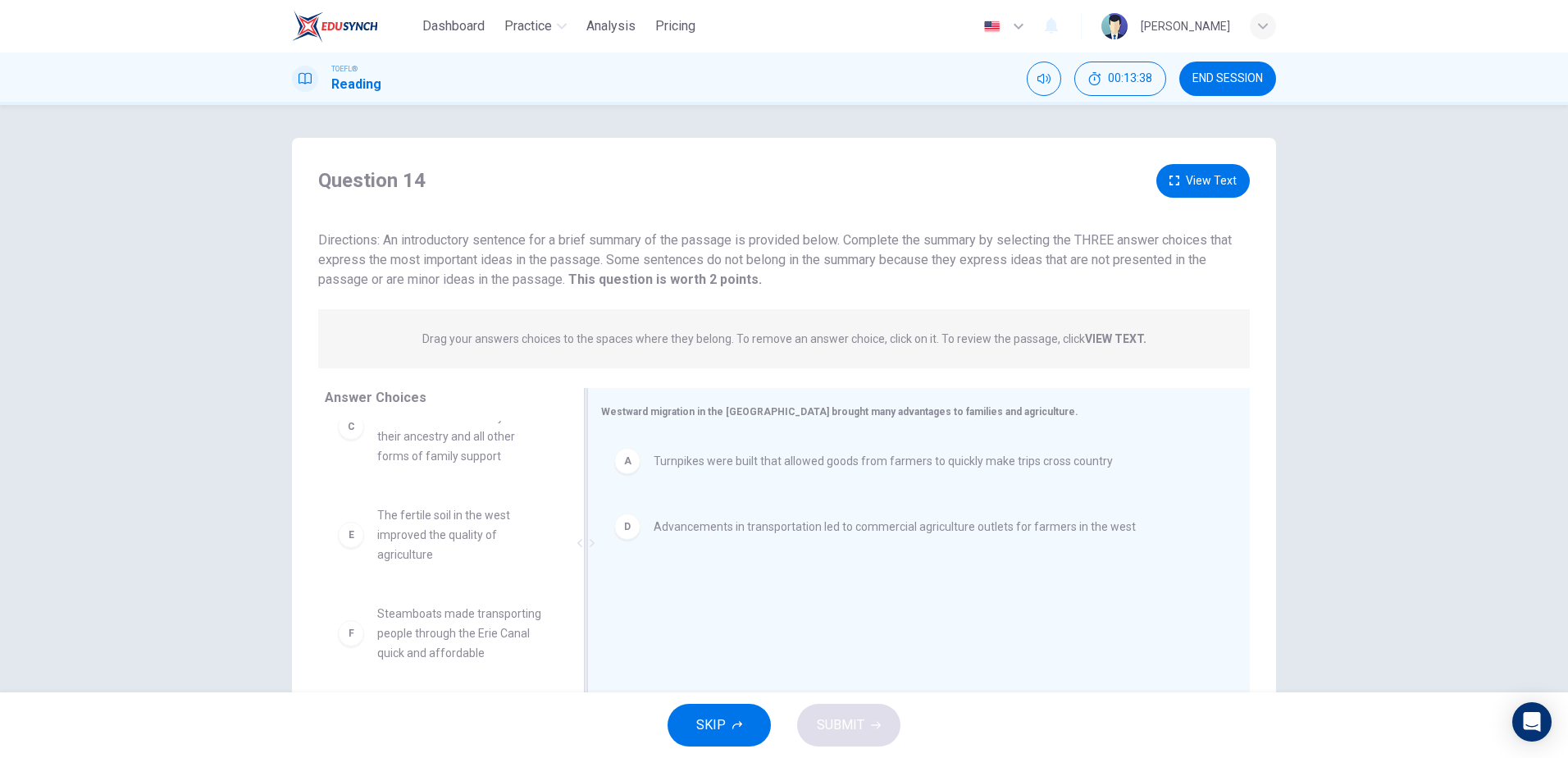
scroll to position [148, 0]
drag, startPoint x: 417, startPoint y: 543, endPoint x: 418, endPoint y: 558, distance: 15.0
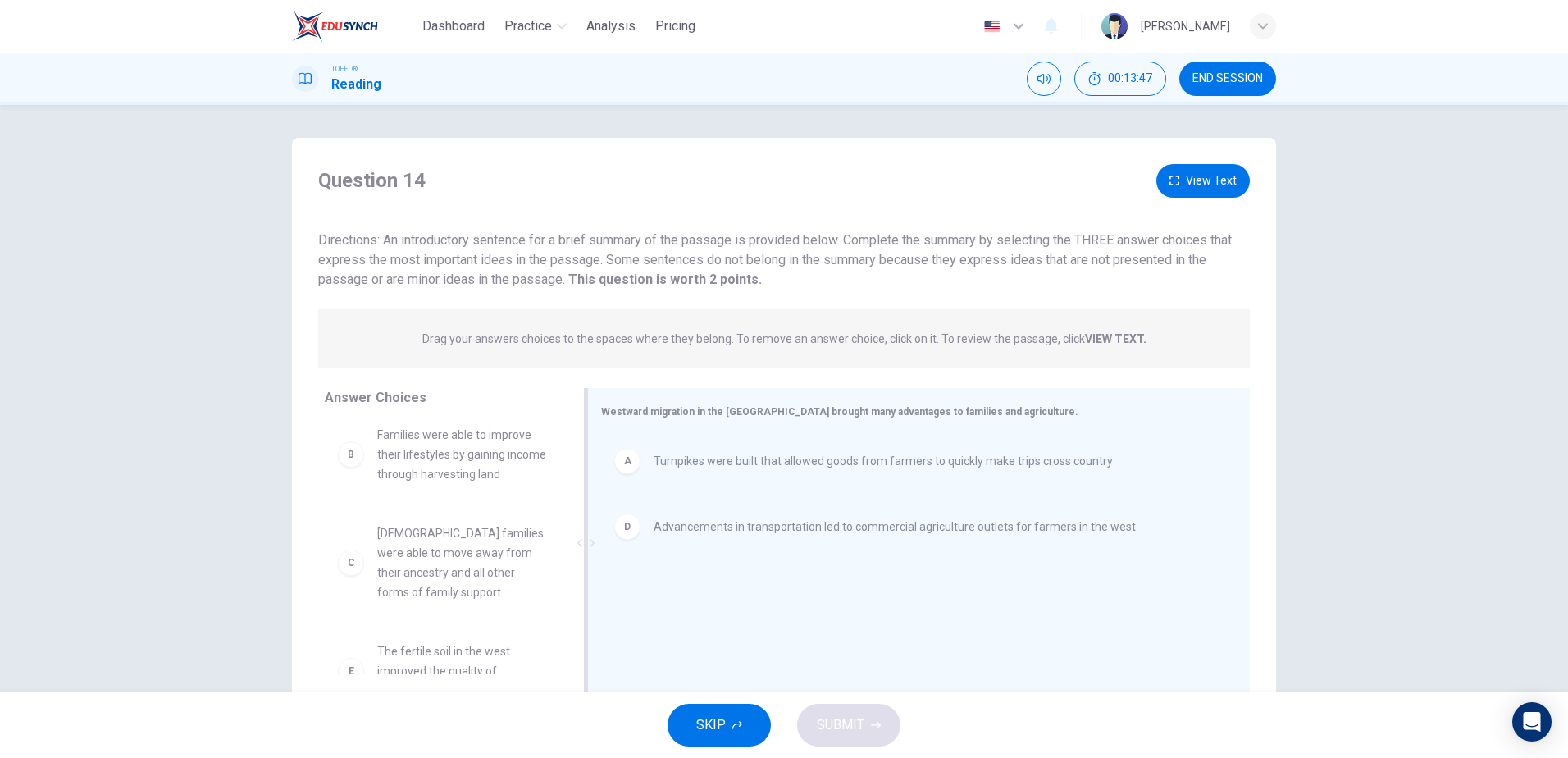
scroll to position [0, 0]
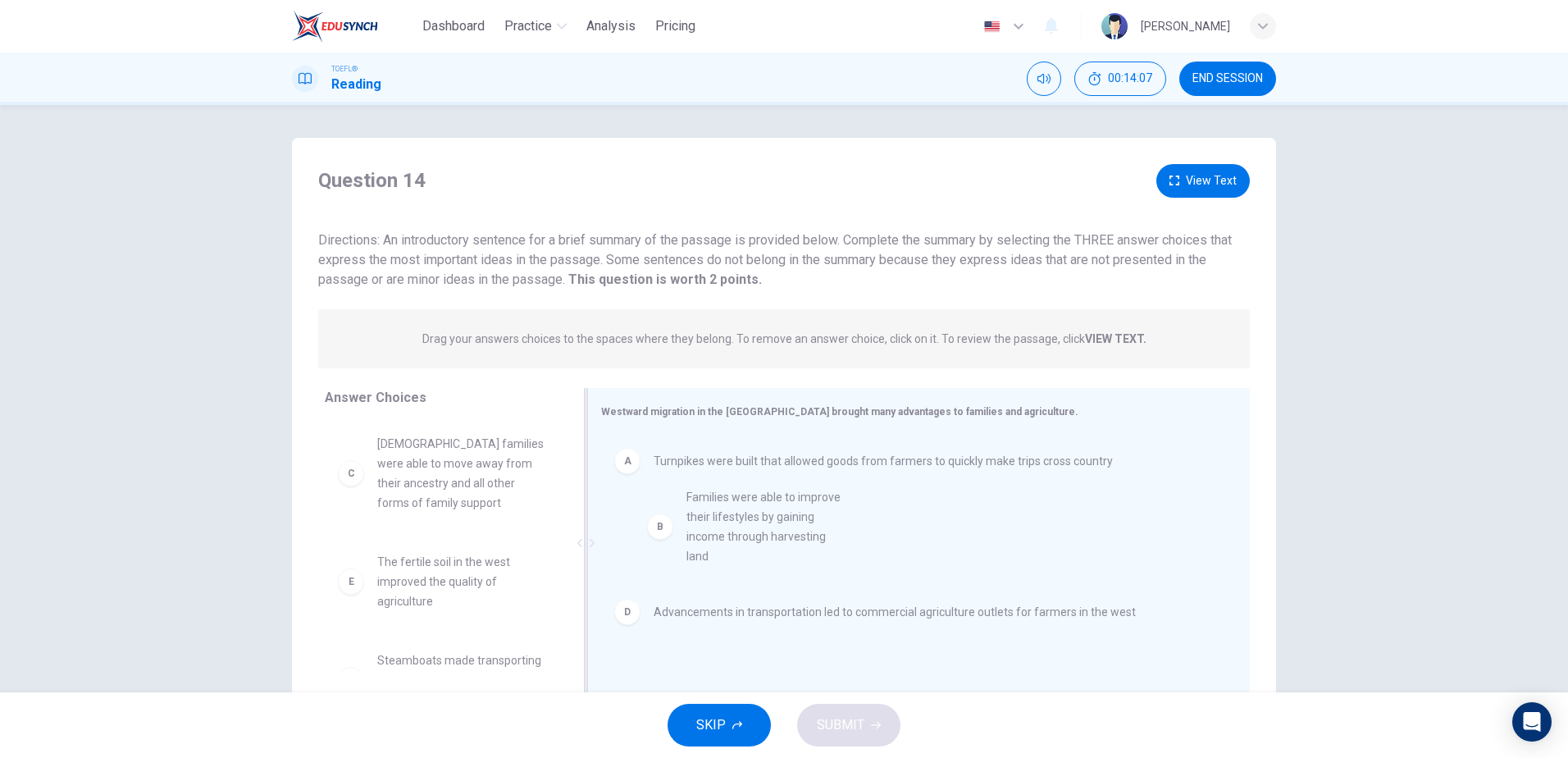
drag, startPoint x: 441, startPoint y: 482, endPoint x: 755, endPoint y: 526, distance: 317.1
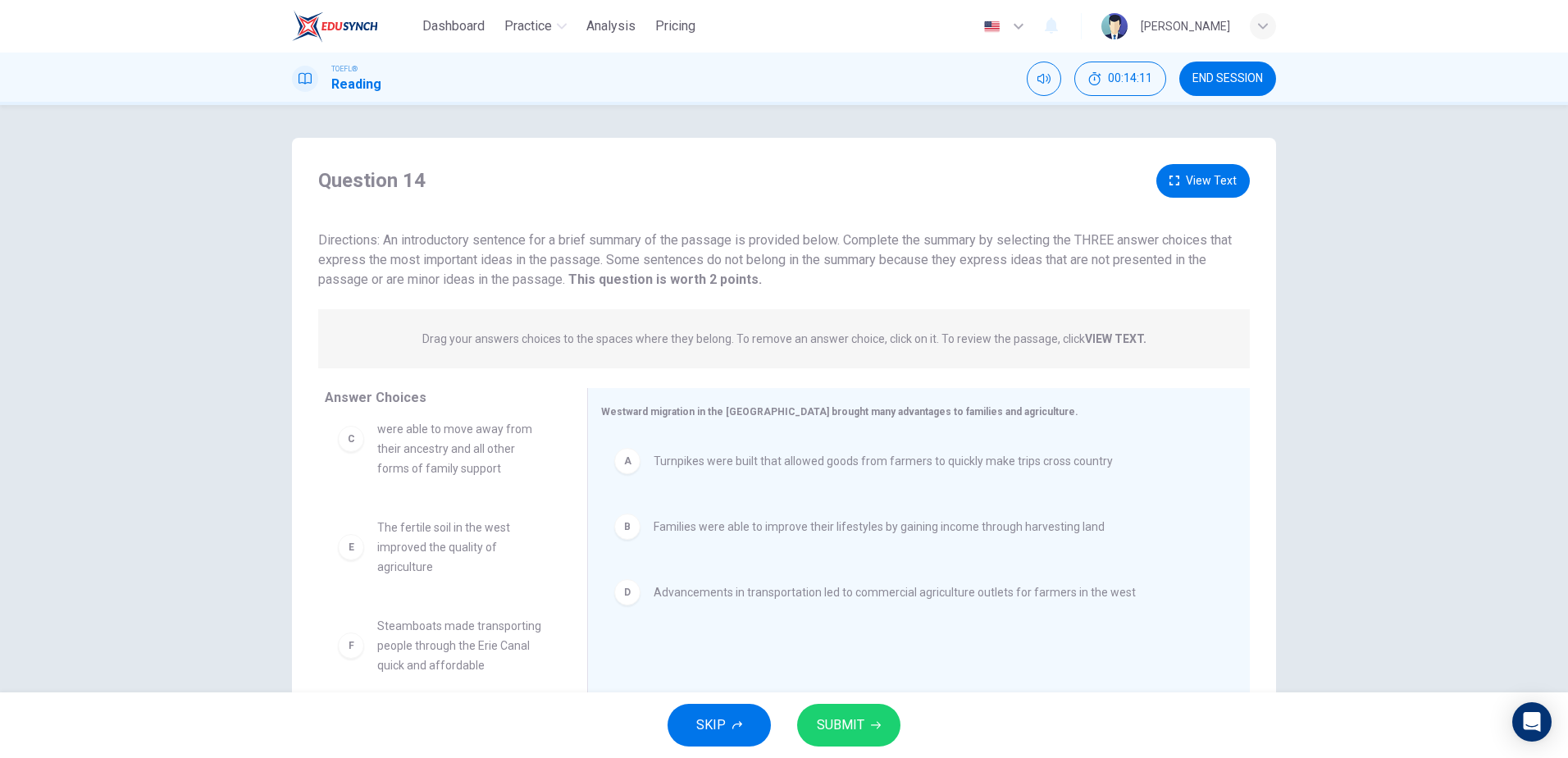
scroll to position [49, 0]
drag, startPoint x: 415, startPoint y: 545, endPoint x: 777, endPoint y: 513, distance: 363.4
click at [1182, 175] on button "View Text" at bounding box center [1202, 180] width 93 height 33
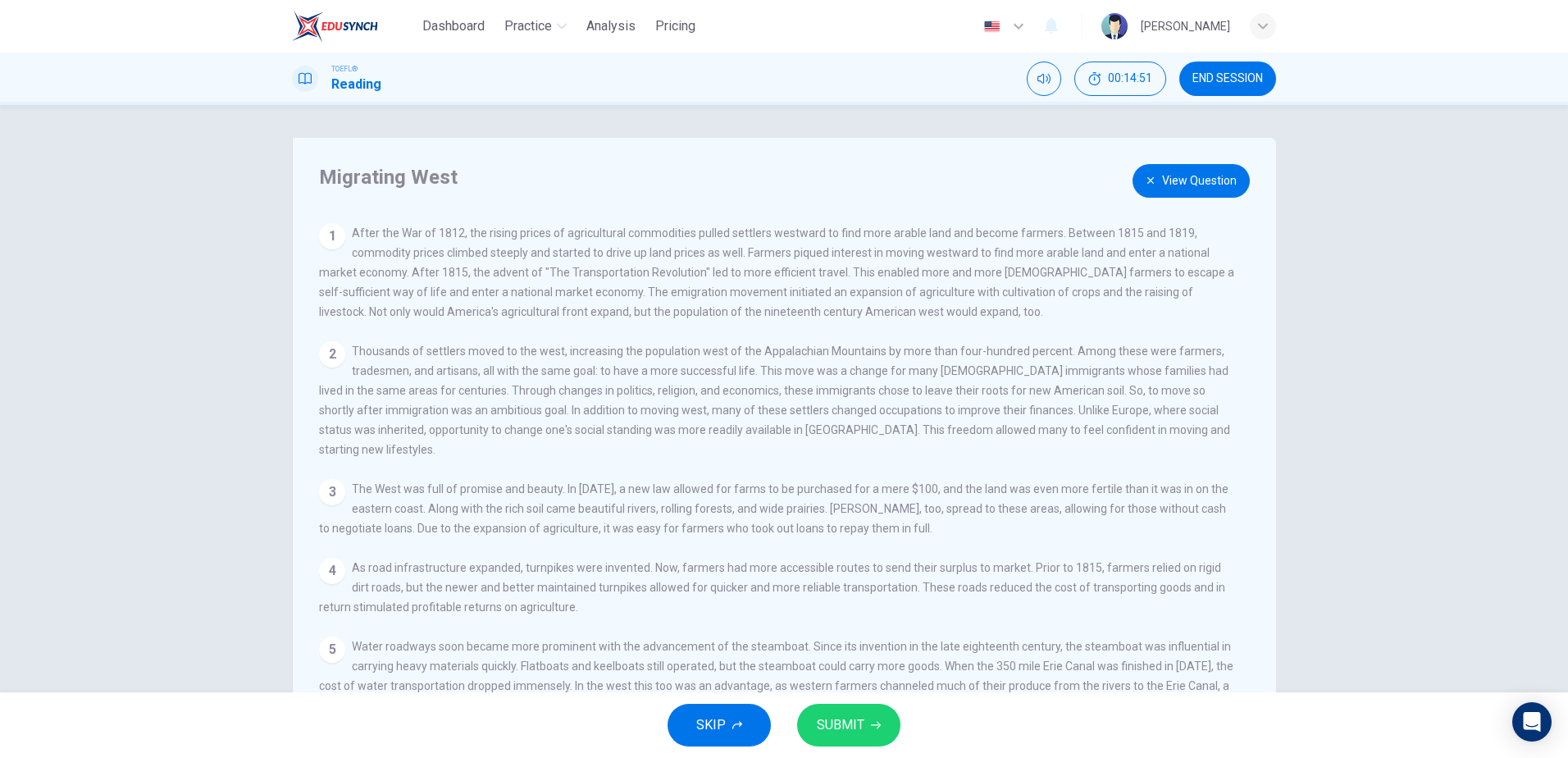
click at [1164, 172] on button "View Question" at bounding box center [1191, 180] width 118 height 33
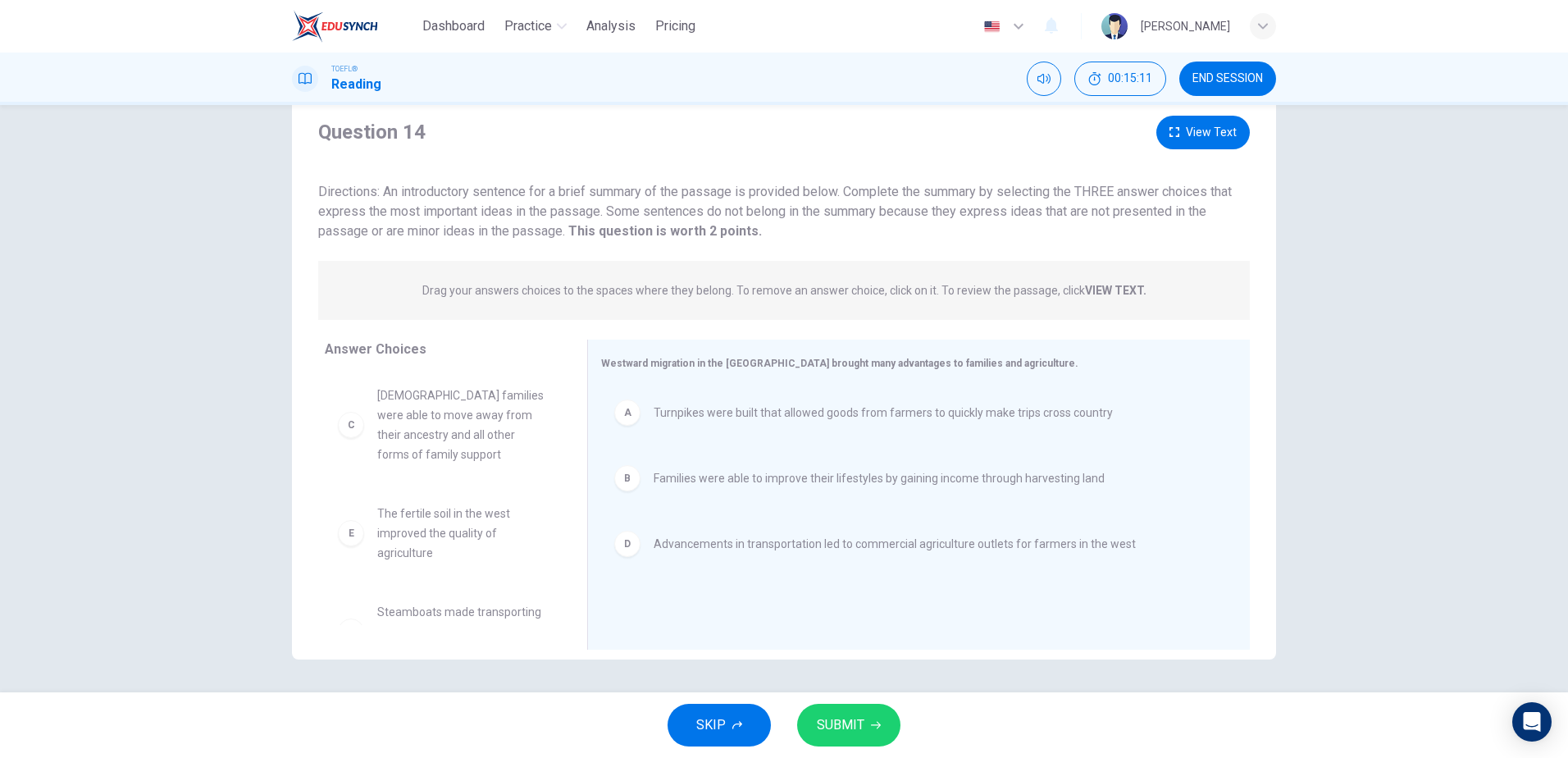
scroll to position [0, 0]
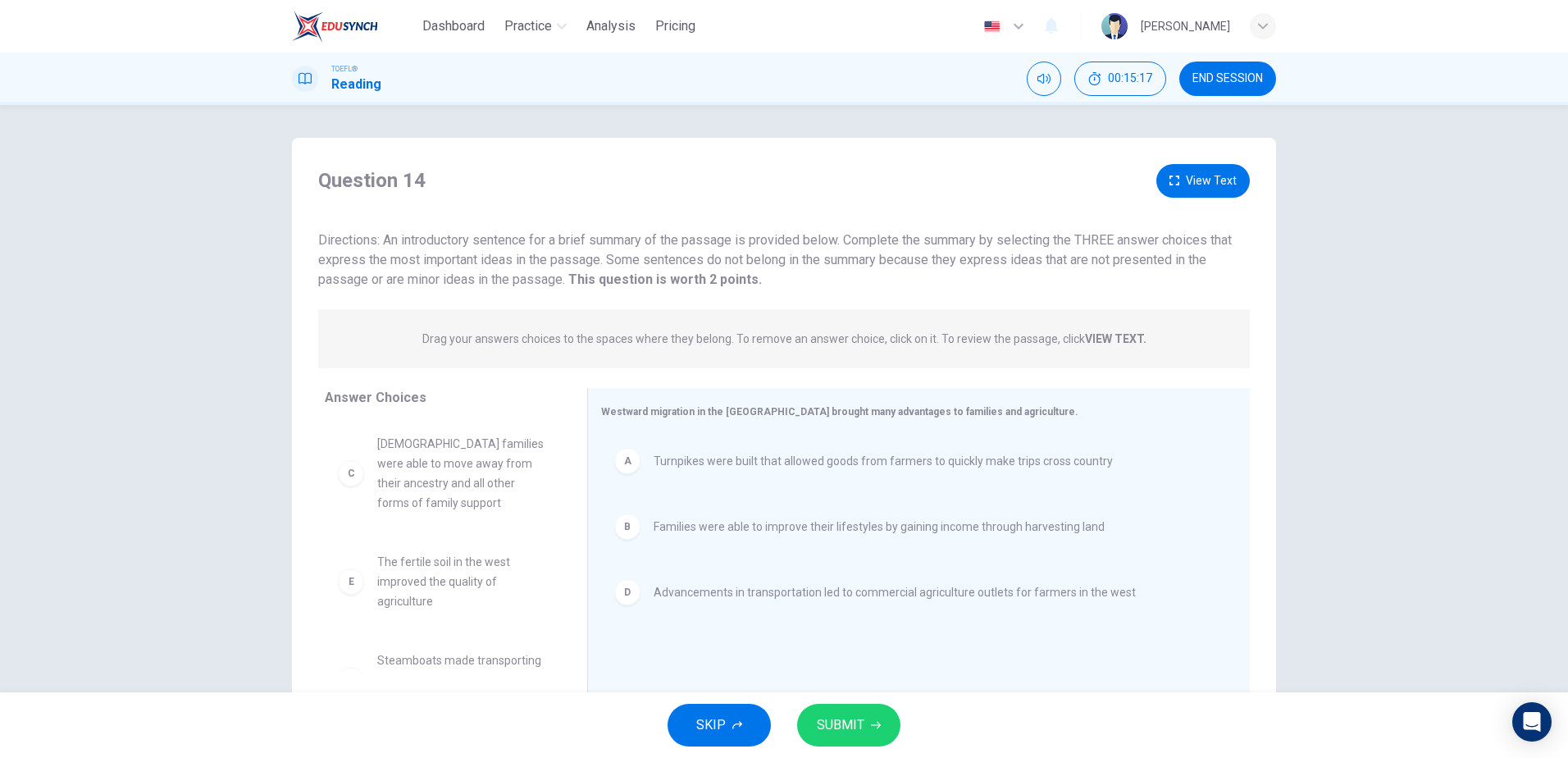
click at [1196, 166] on button "View Text" at bounding box center [1202, 180] width 93 height 33
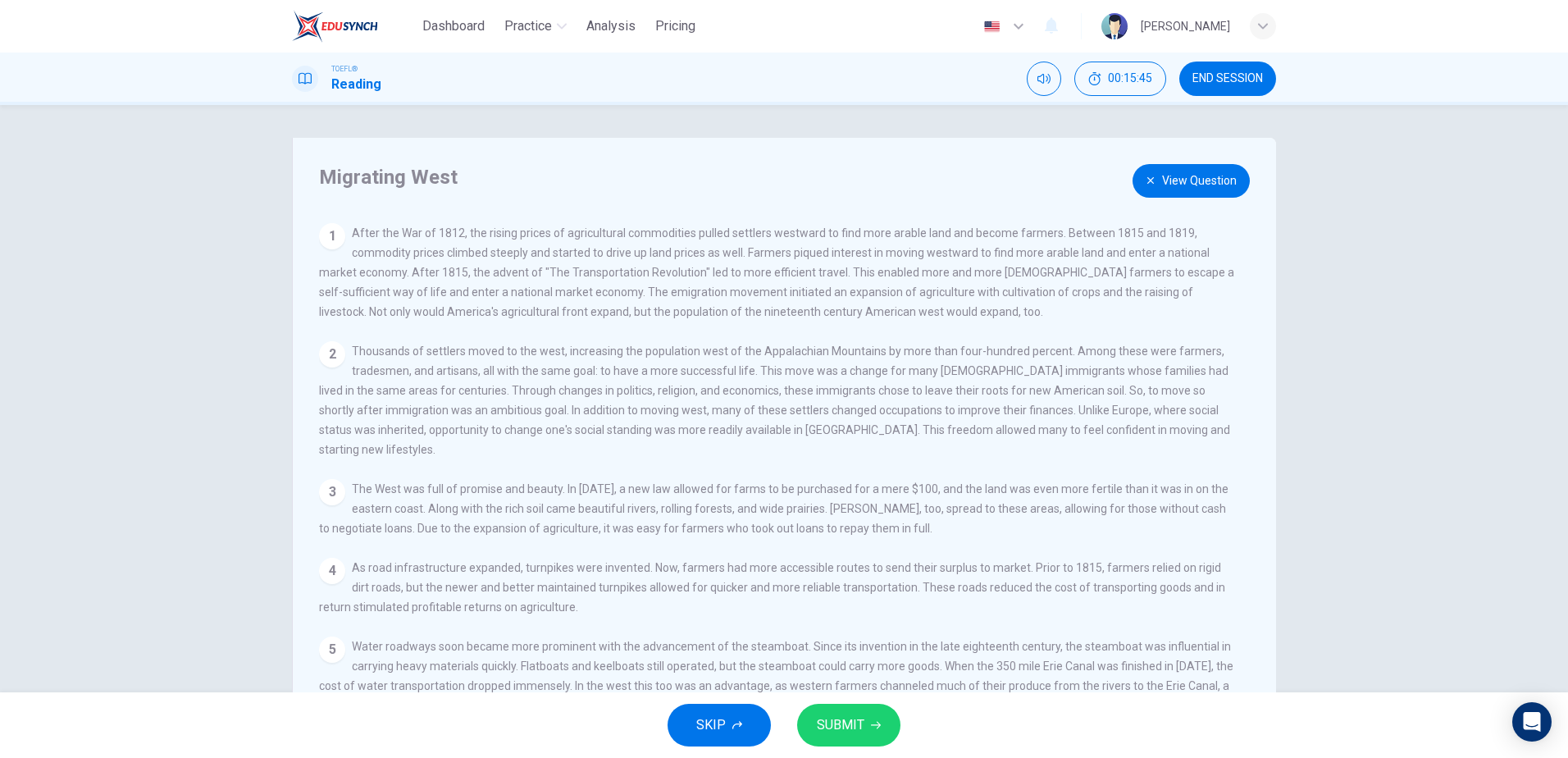
click at [1169, 177] on button "View Question" at bounding box center [1191, 180] width 118 height 33
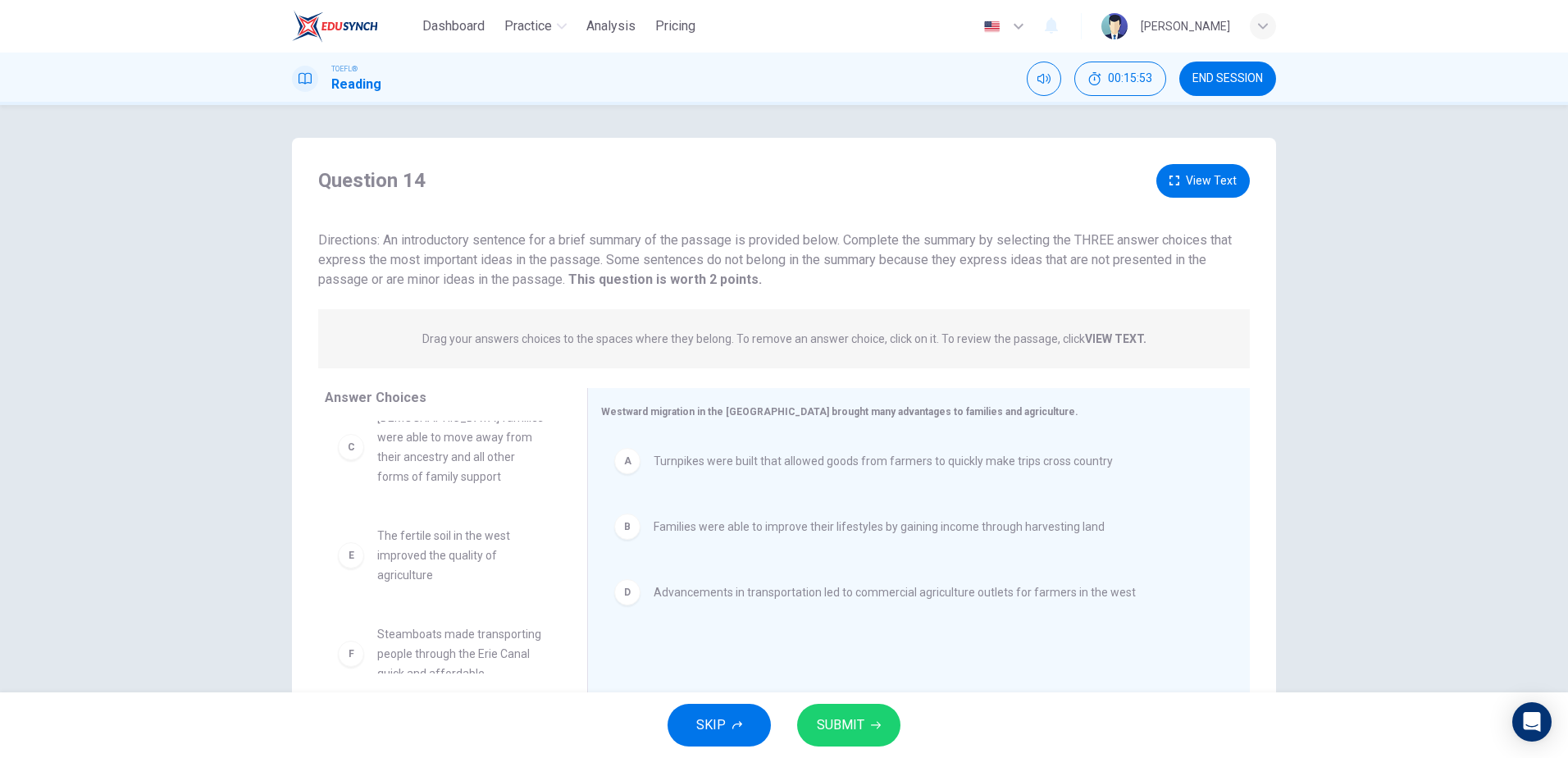
scroll to position [49, 0]
click at [853, 723] on span "SUBMIT" at bounding box center [840, 724] width 48 height 23
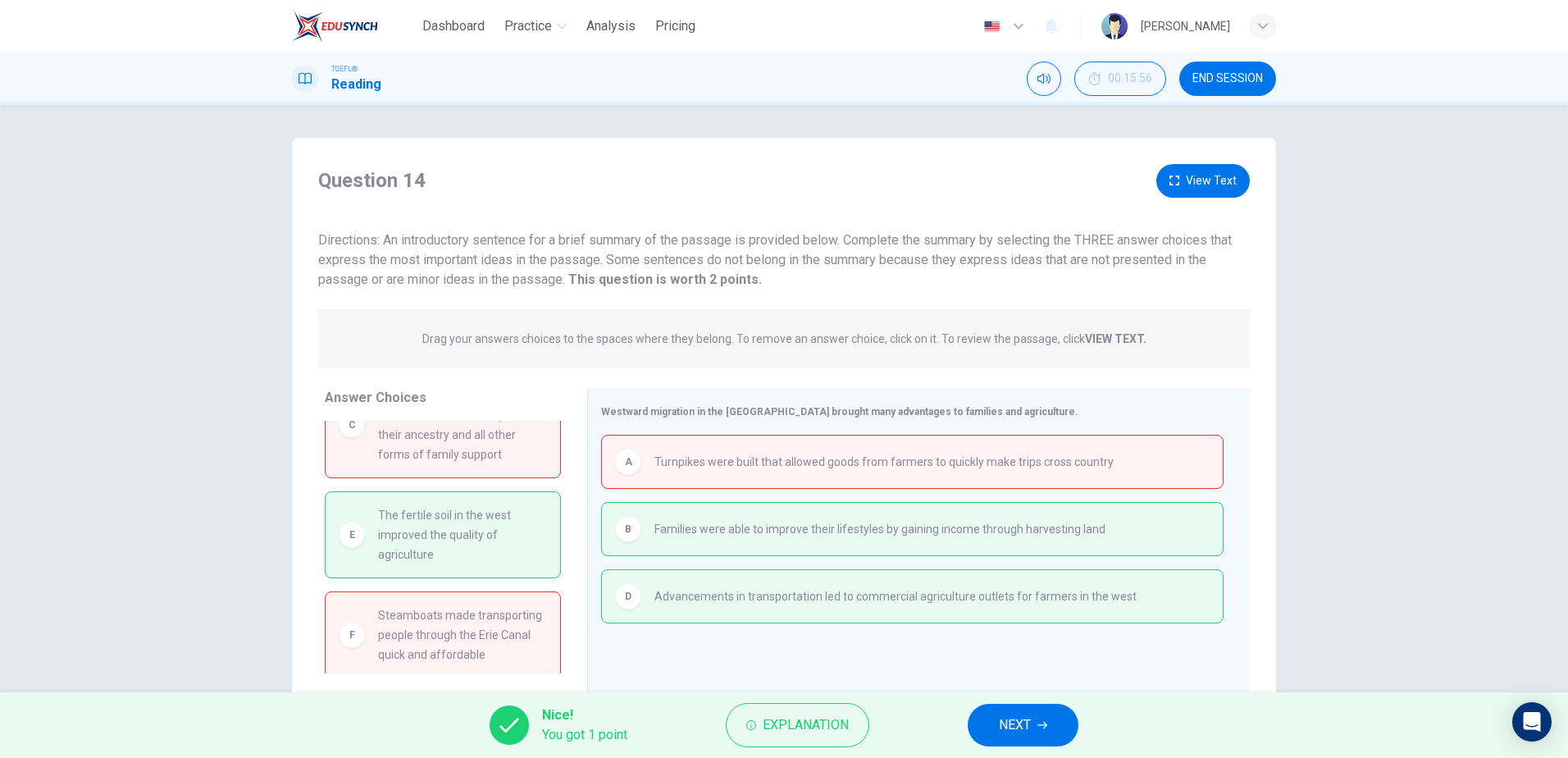
click at [1019, 719] on span "NEXT" at bounding box center [1015, 724] width 32 height 23
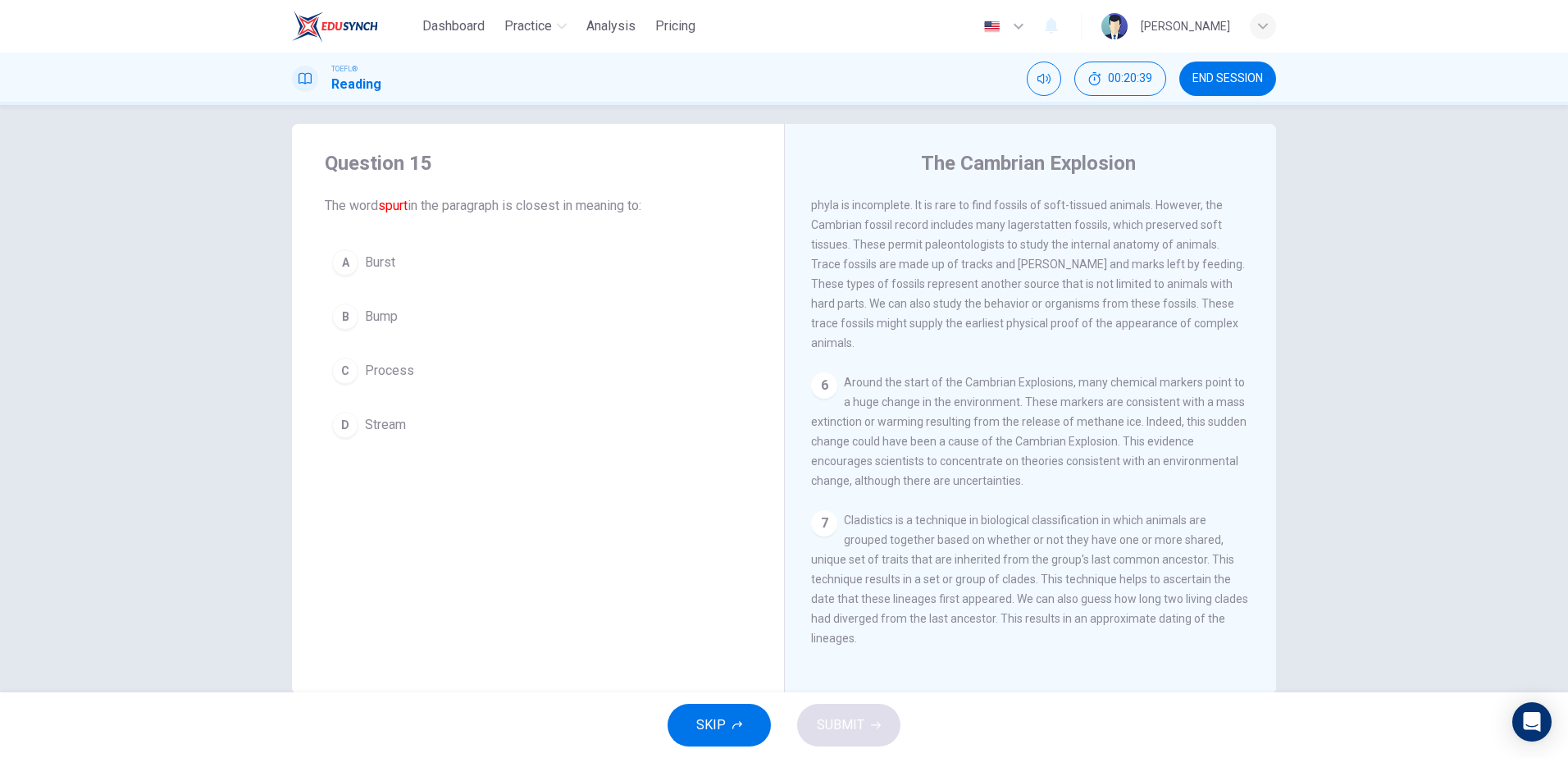
scroll to position [0, 0]
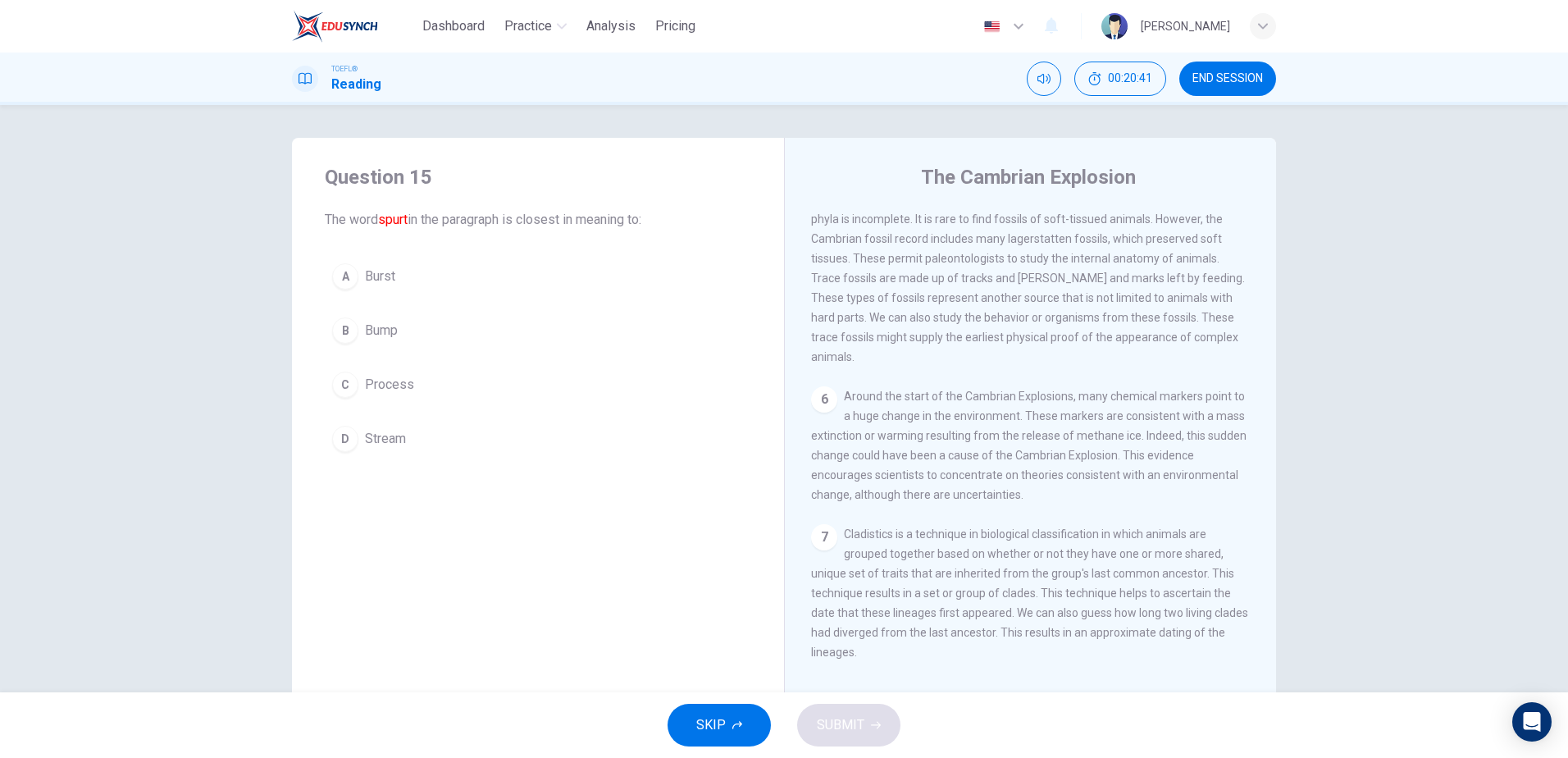
click at [340, 273] on div "A" at bounding box center [345, 276] width 26 height 26
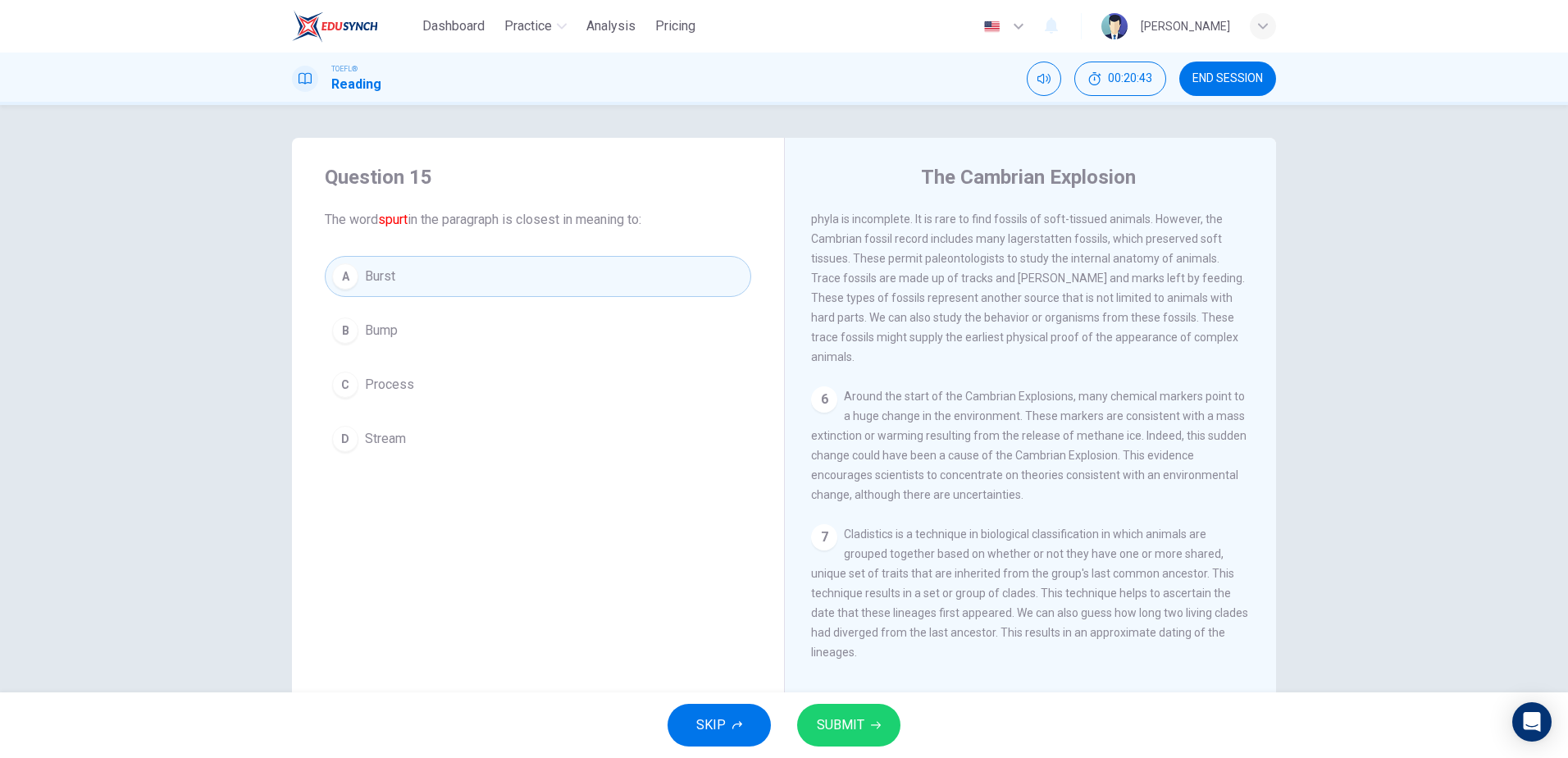
click at [826, 716] on span "SUBMIT" at bounding box center [840, 724] width 48 height 23
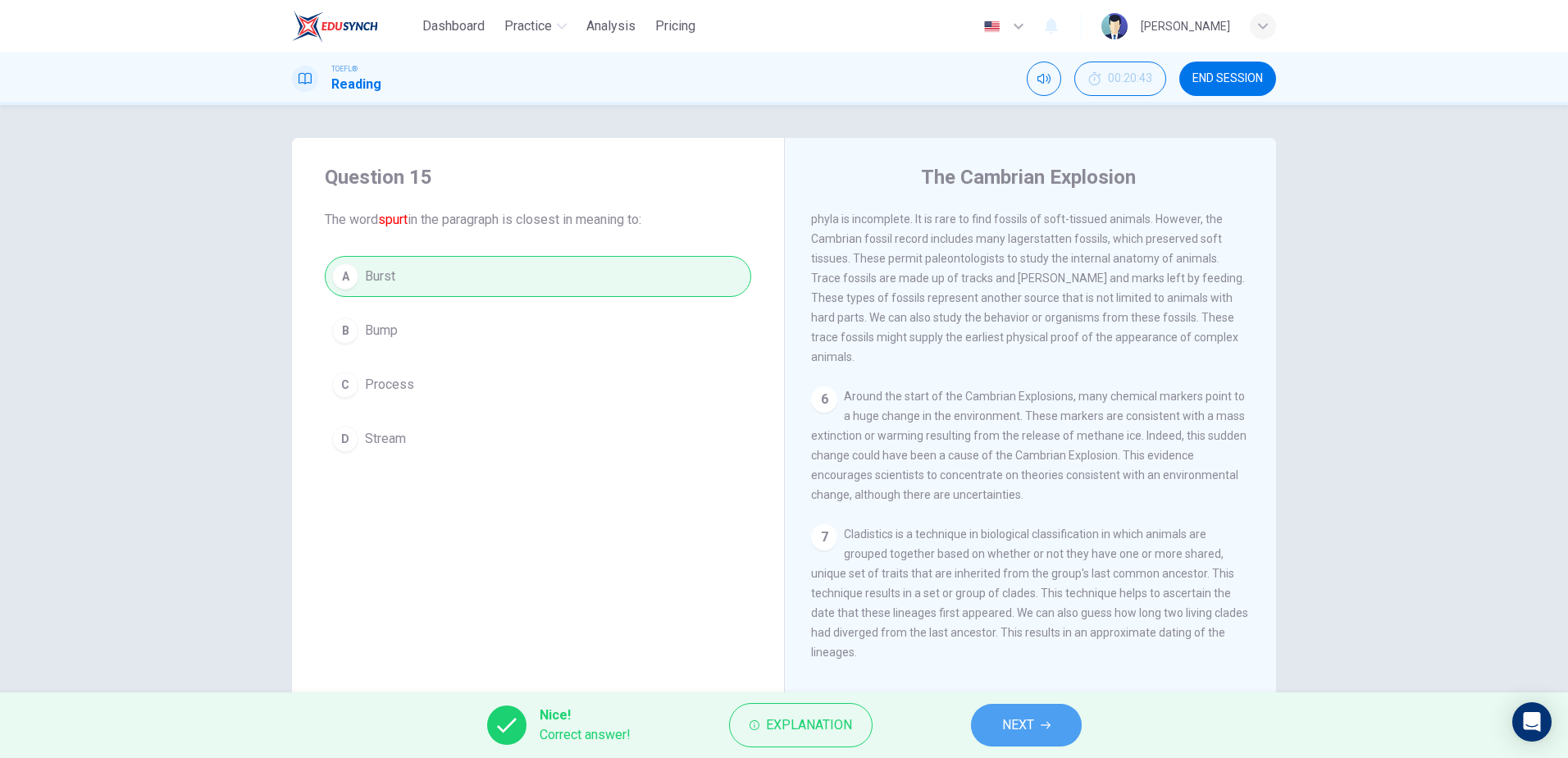
click at [1006, 725] on span "NEXT" at bounding box center [1018, 724] width 32 height 23
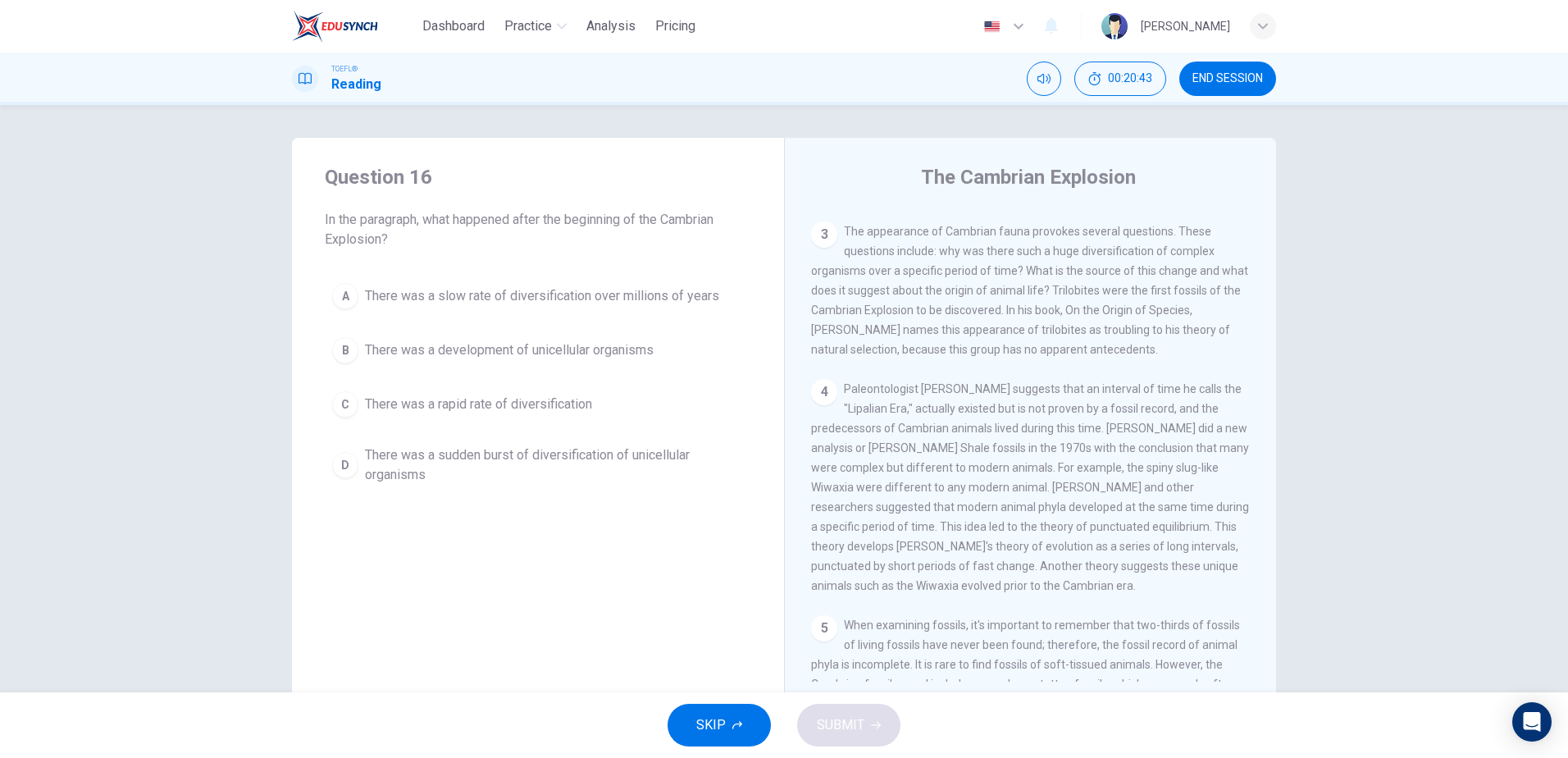
scroll to position [224, 0]
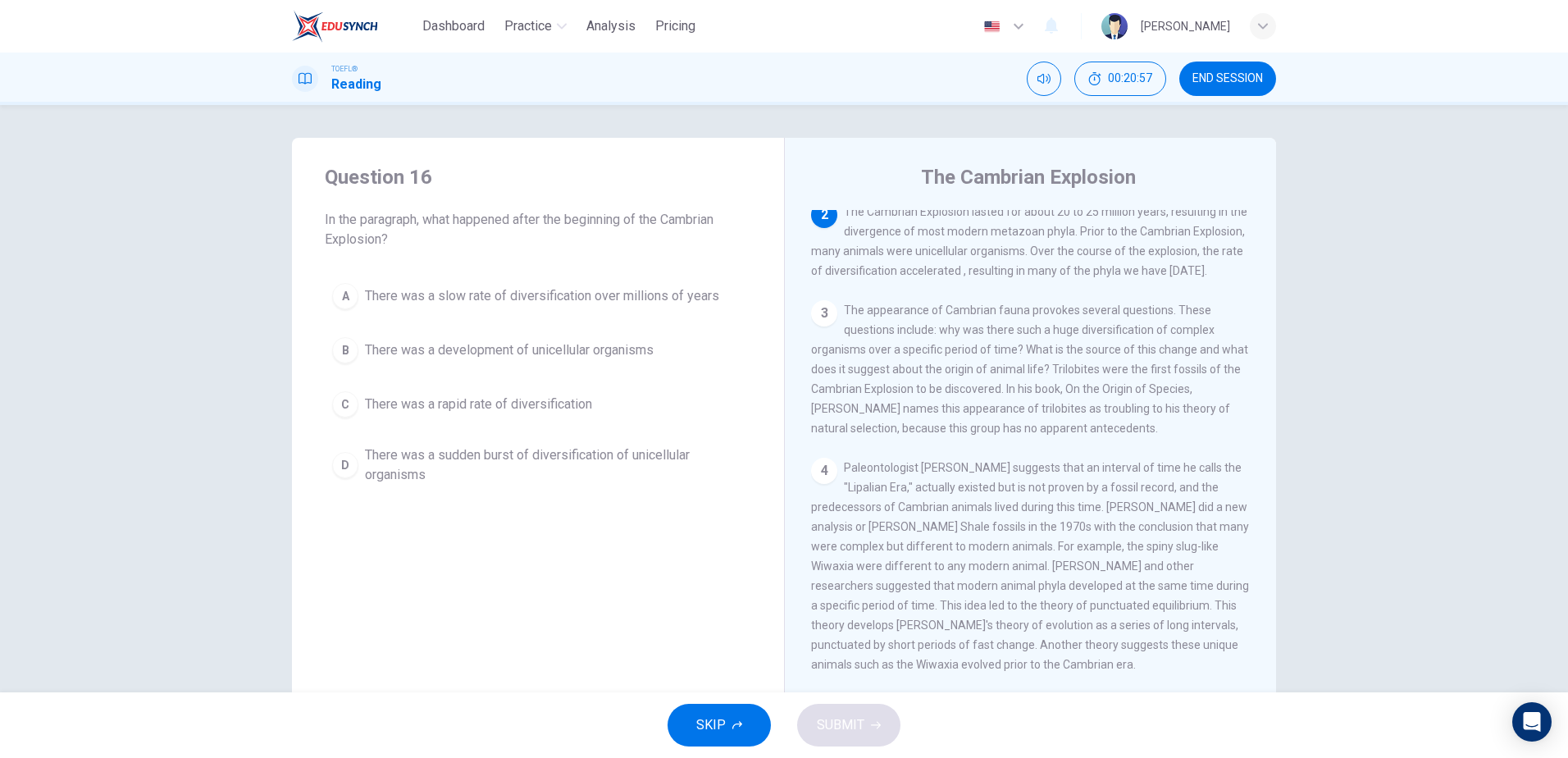
click at [425, 353] on span "There was a development of unicellular organisms" at bounding box center [509, 350] width 289 height 20
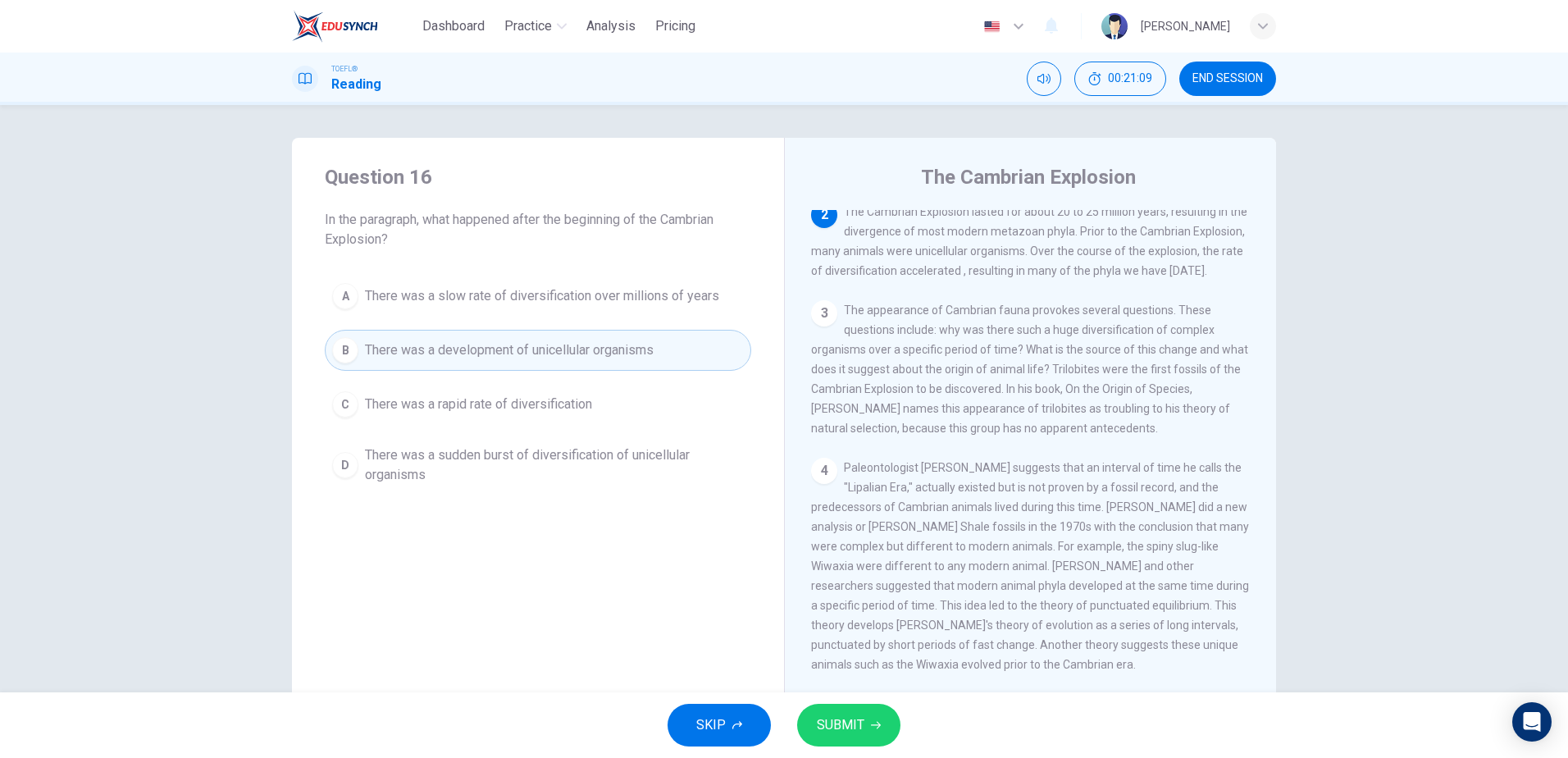
click at [482, 407] on span "There was a rapid rate of diversification" at bounding box center [479, 404] width 227 height 20
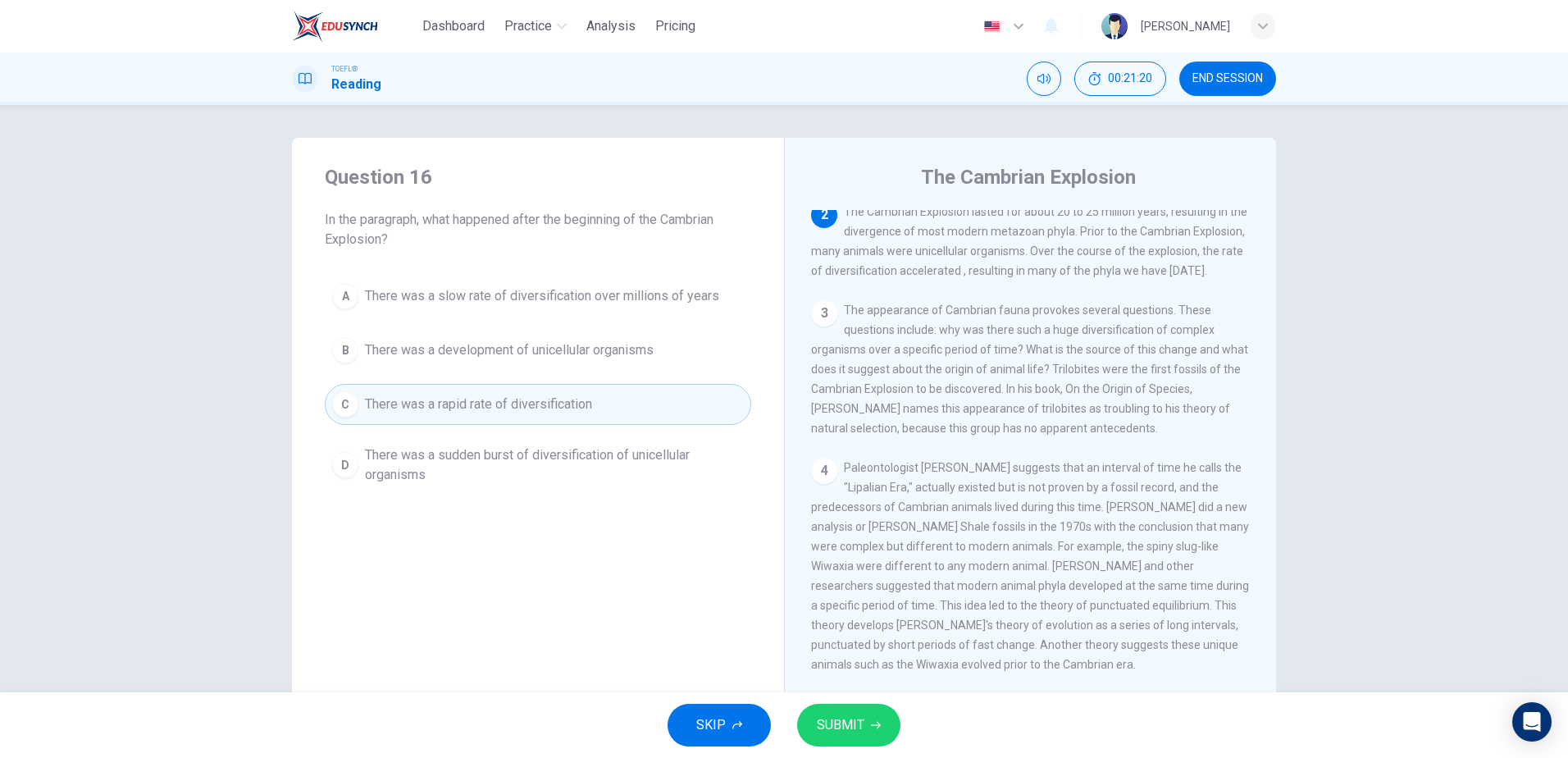
click at [493, 405] on span "There was a rapid rate of diversification" at bounding box center [479, 404] width 227 height 20
click at [864, 715] on button "SUBMIT" at bounding box center [848, 725] width 103 height 43
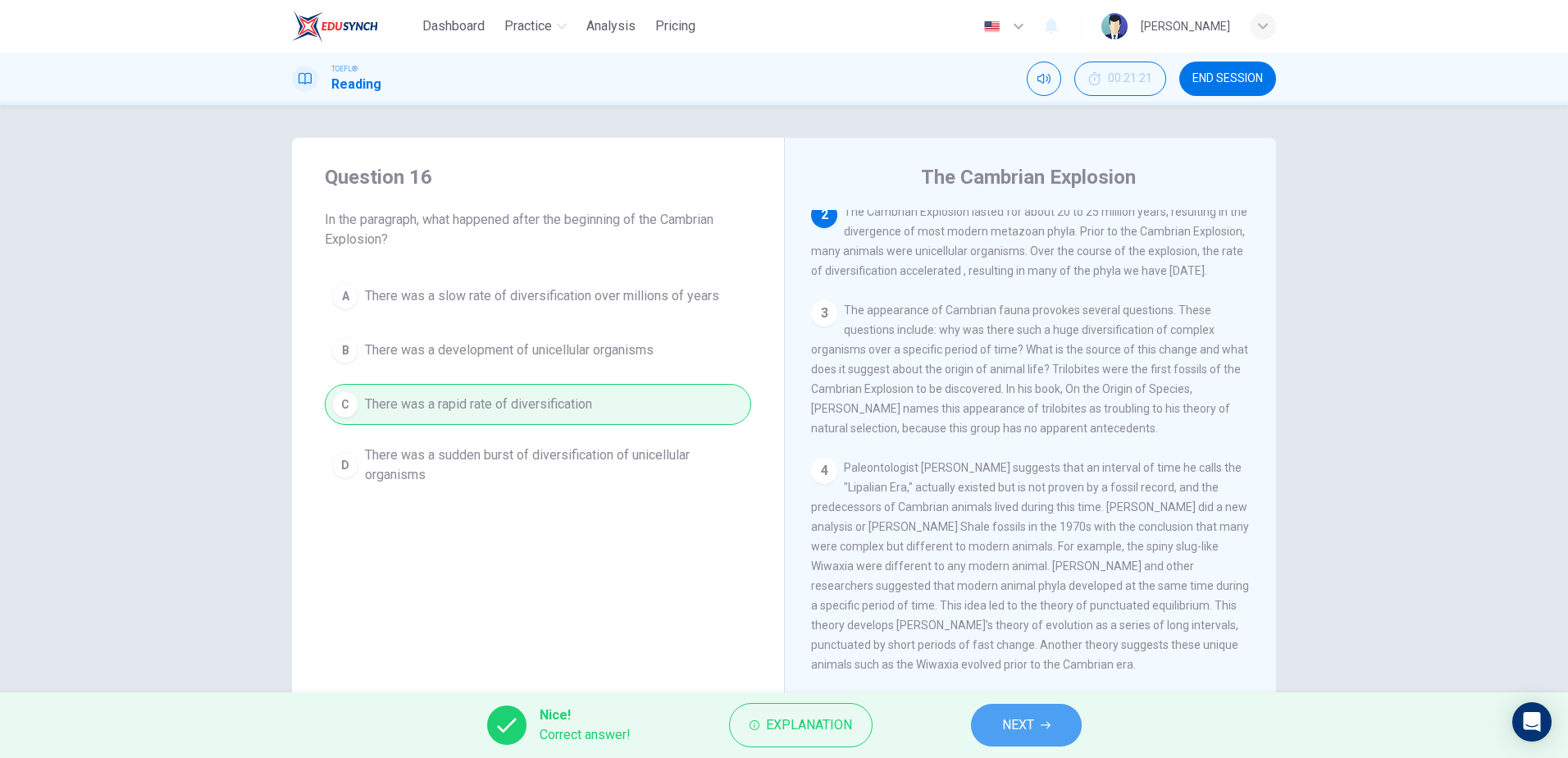
click at [1029, 716] on span "NEXT" at bounding box center [1018, 724] width 32 height 23
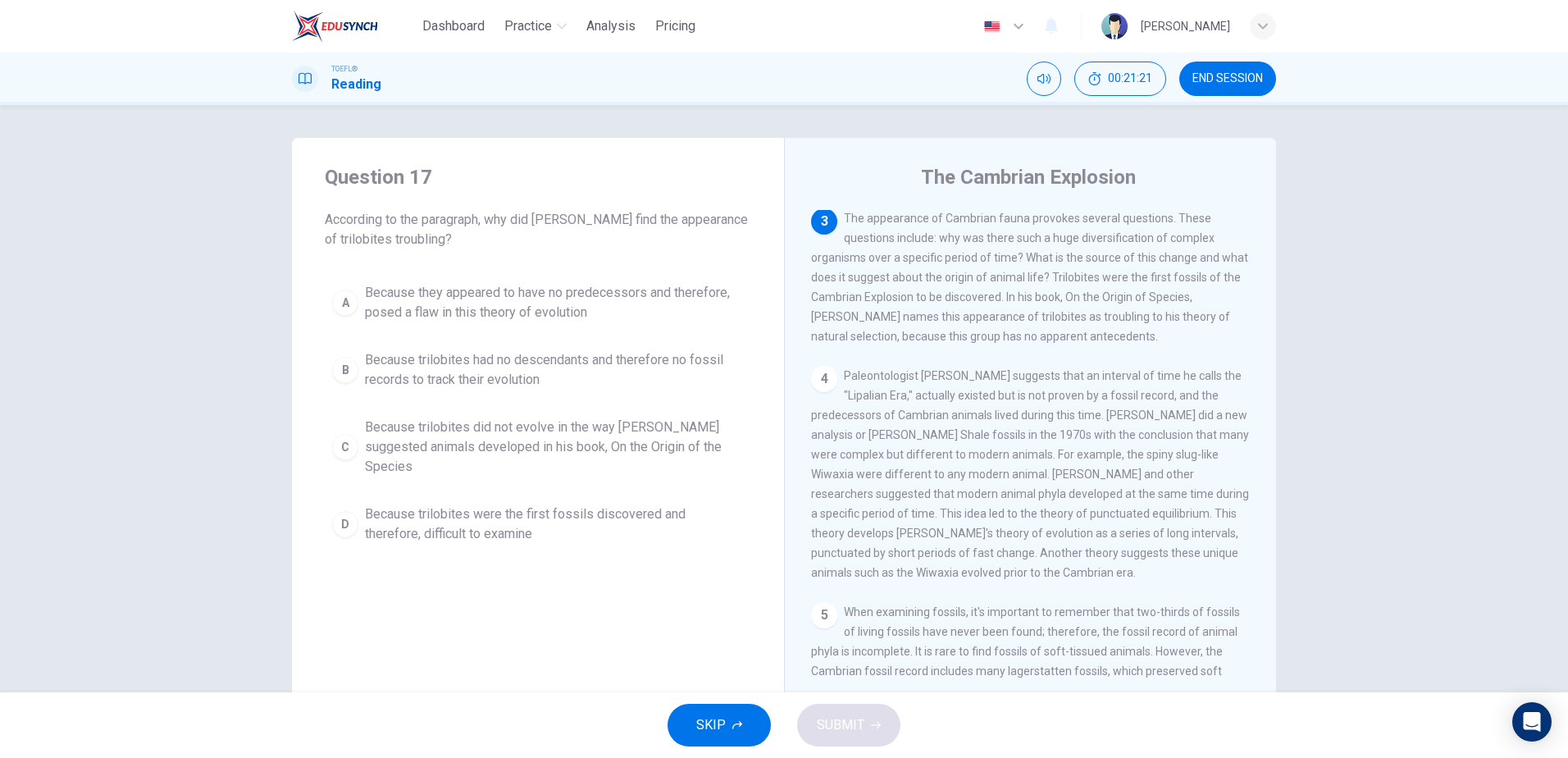
scroll to position [347, 0]
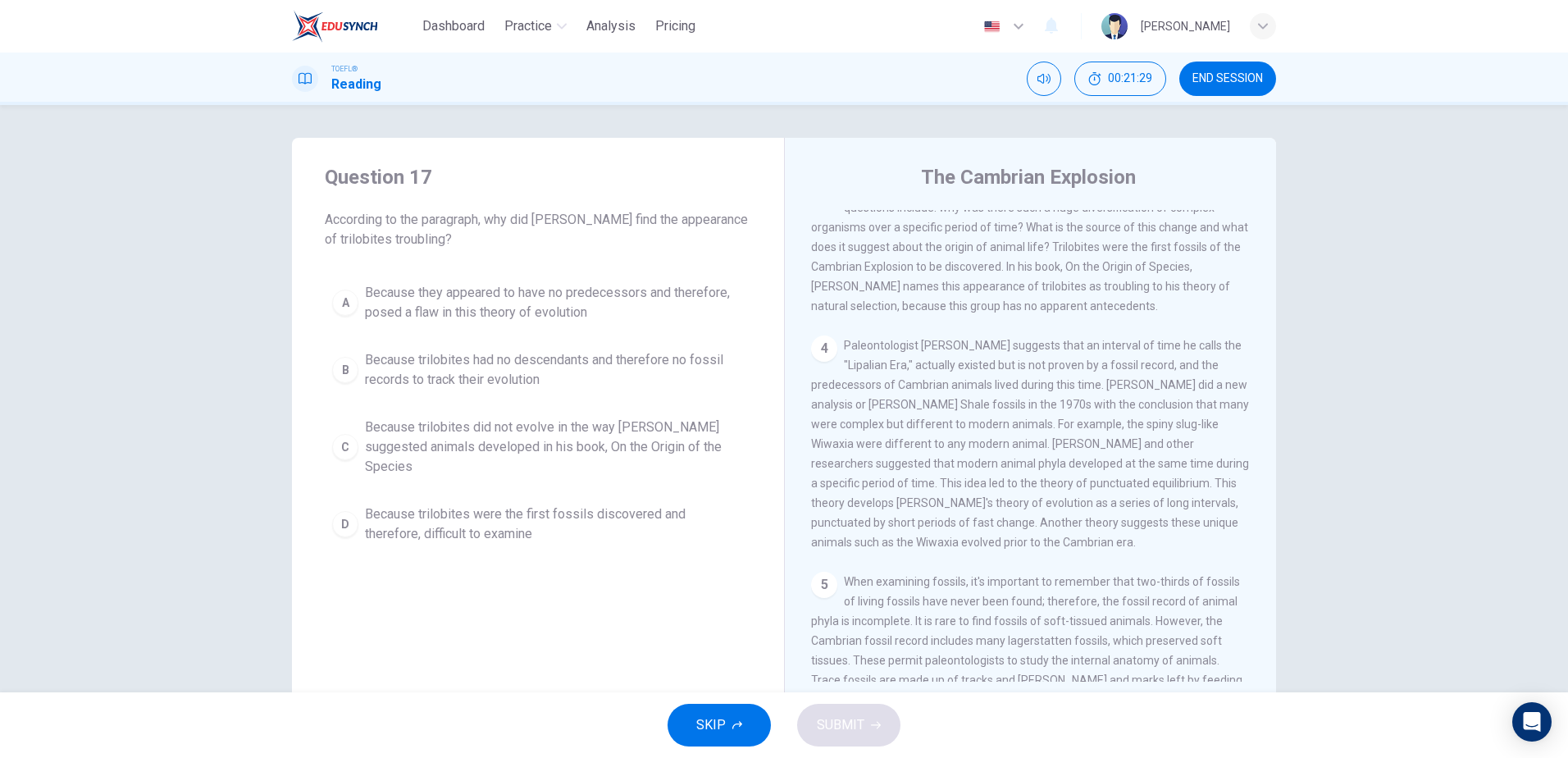
click at [385, 293] on span "Because they appeared to have no predecessors and therefore, posed a flaw in th…" at bounding box center [554, 303] width 379 height 39
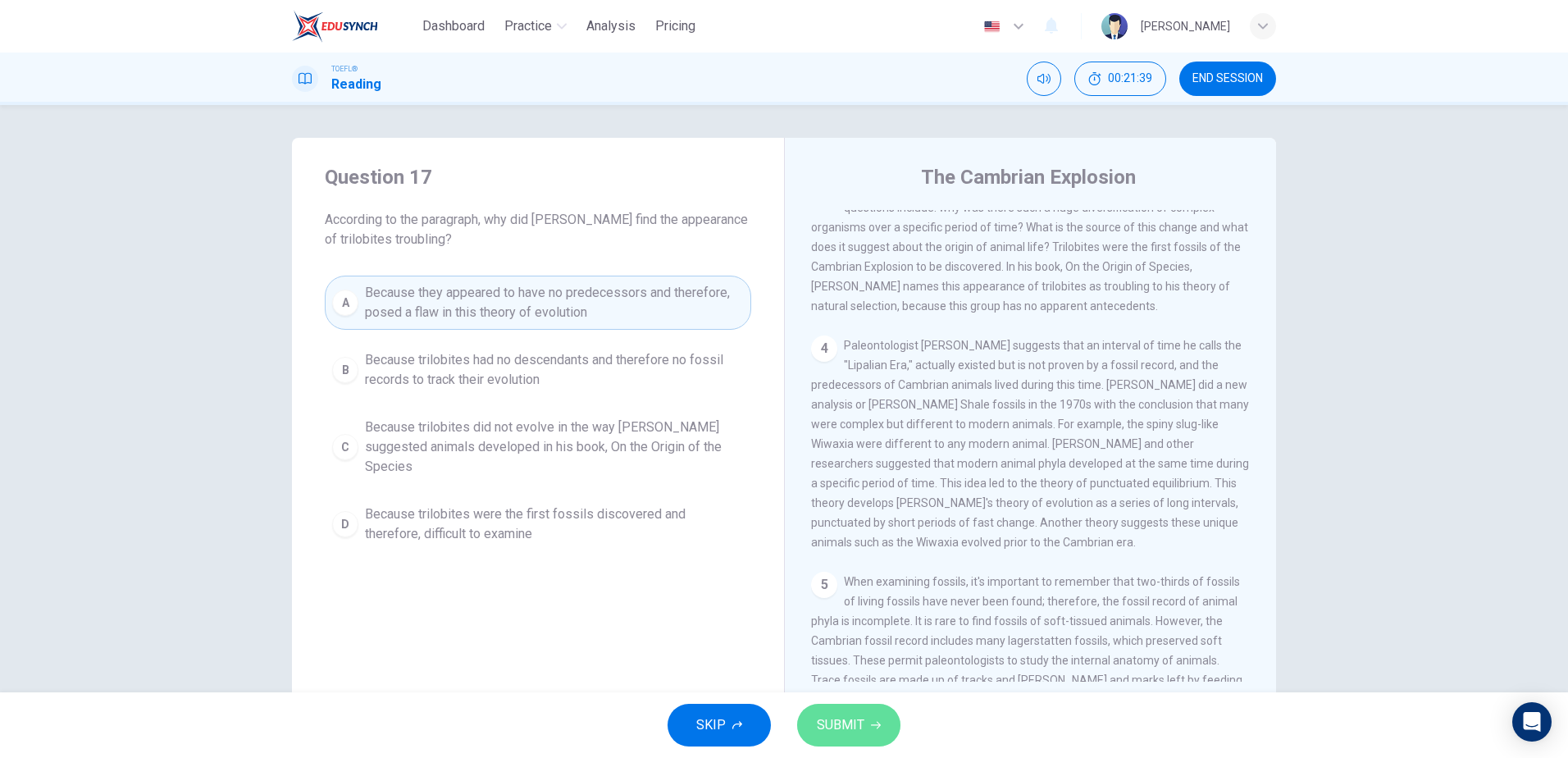
click at [849, 722] on span "SUBMIT" at bounding box center [840, 724] width 48 height 23
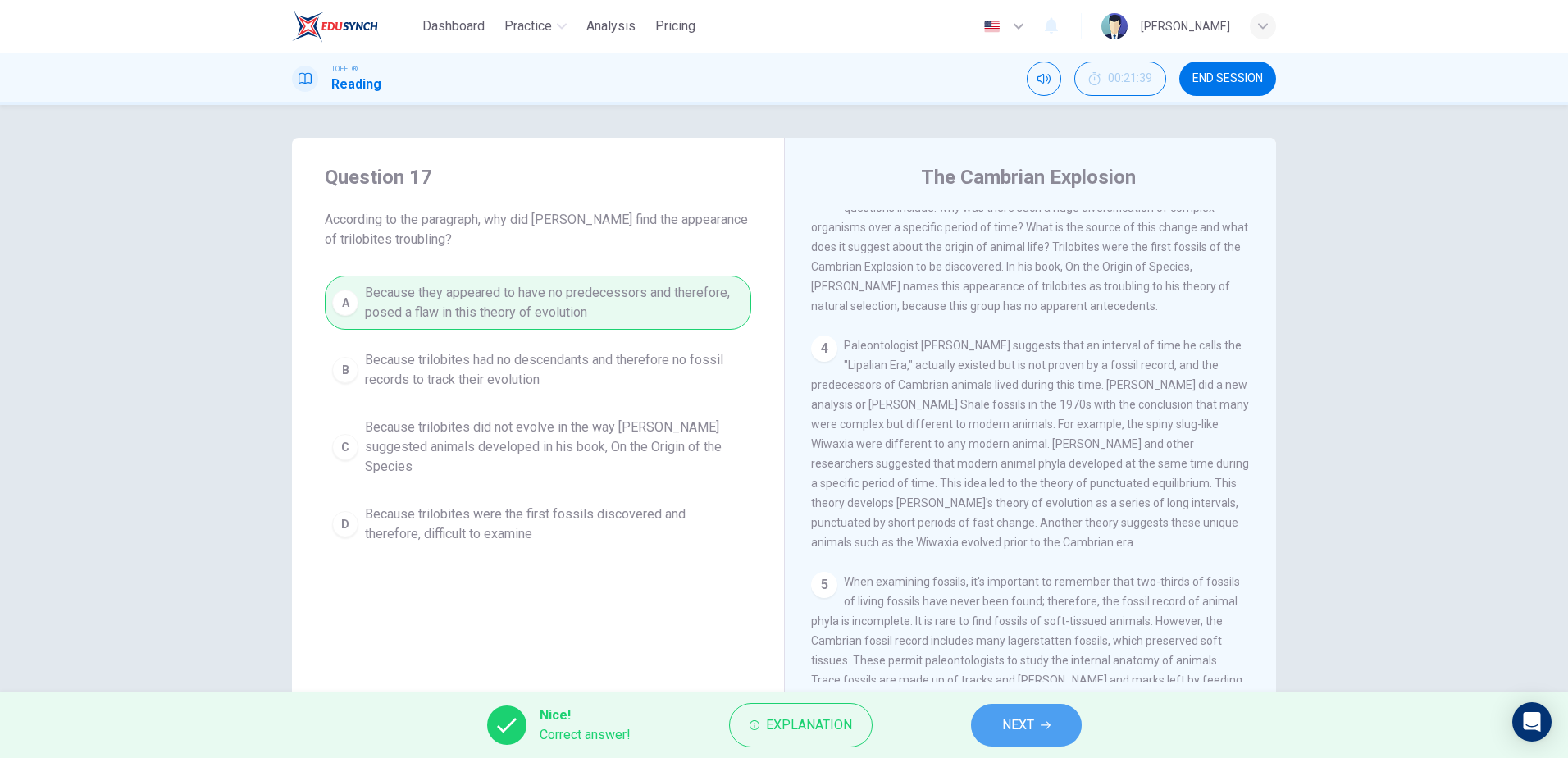
click at [1039, 734] on button "NEXT" at bounding box center [1025, 725] width 111 height 43
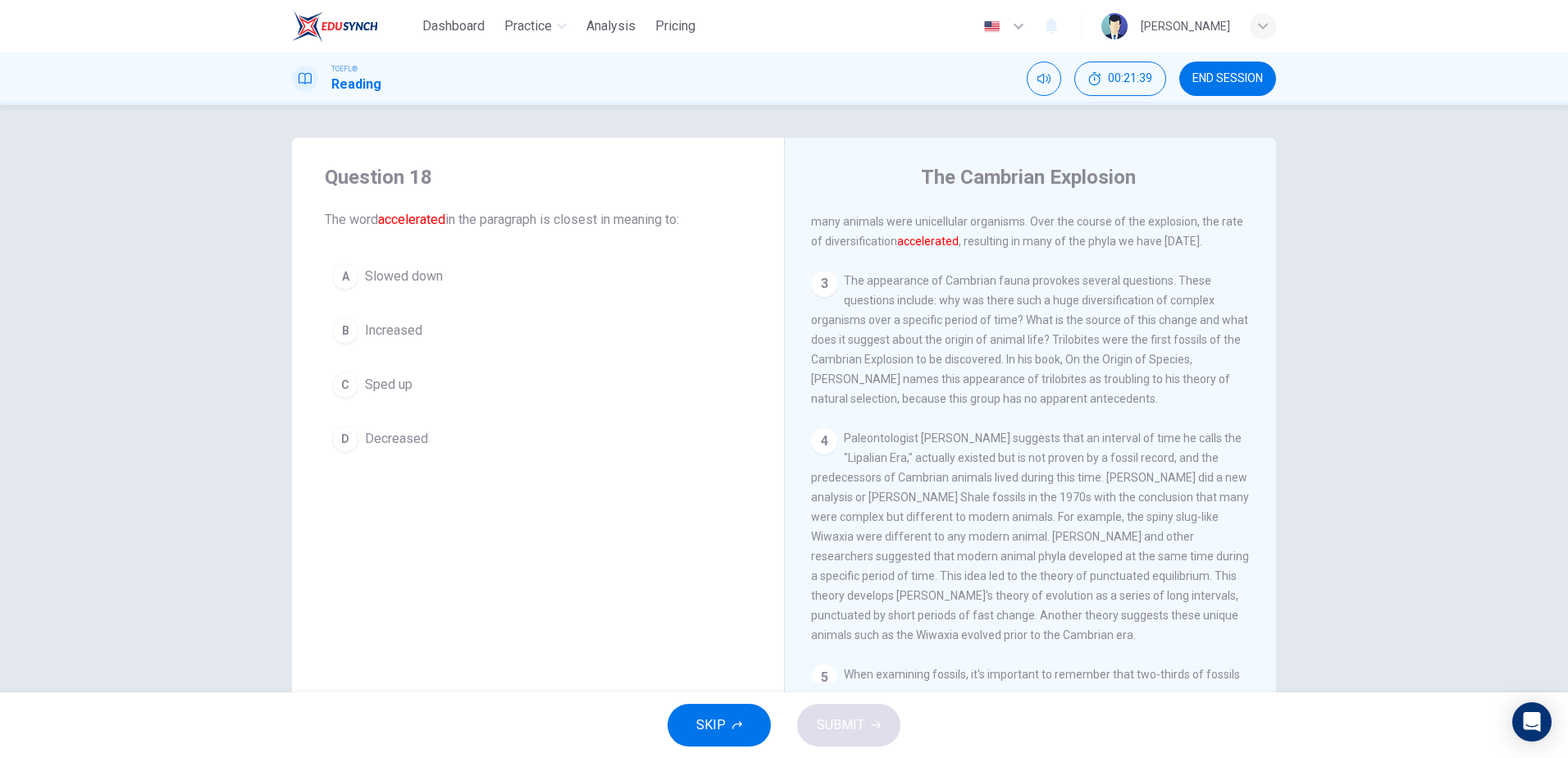
scroll to position [224, 0]
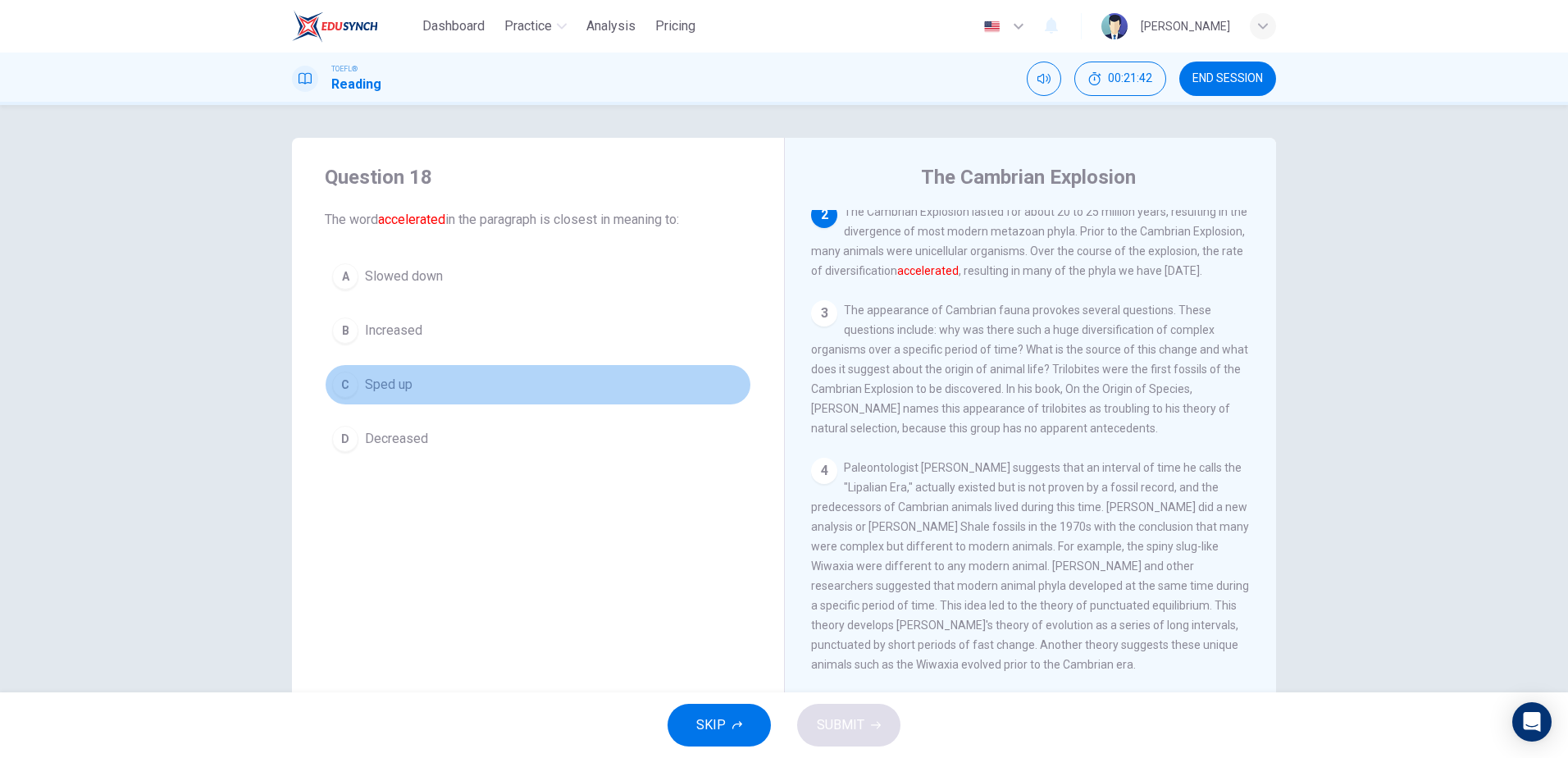
click at [369, 389] on span "Sped up" at bounding box center [389, 385] width 48 height 20
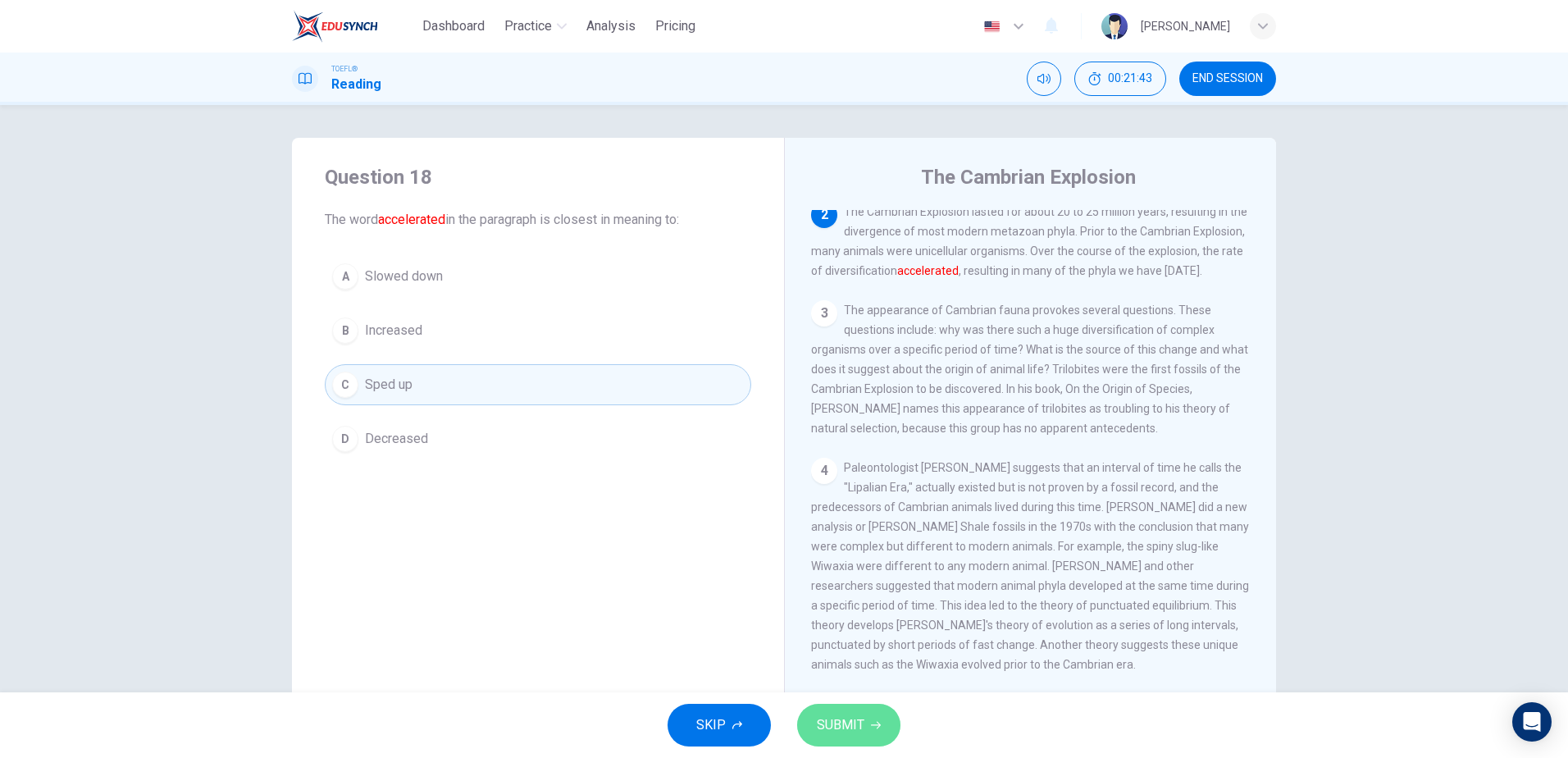
click at [837, 709] on button "SUBMIT" at bounding box center [848, 725] width 103 height 43
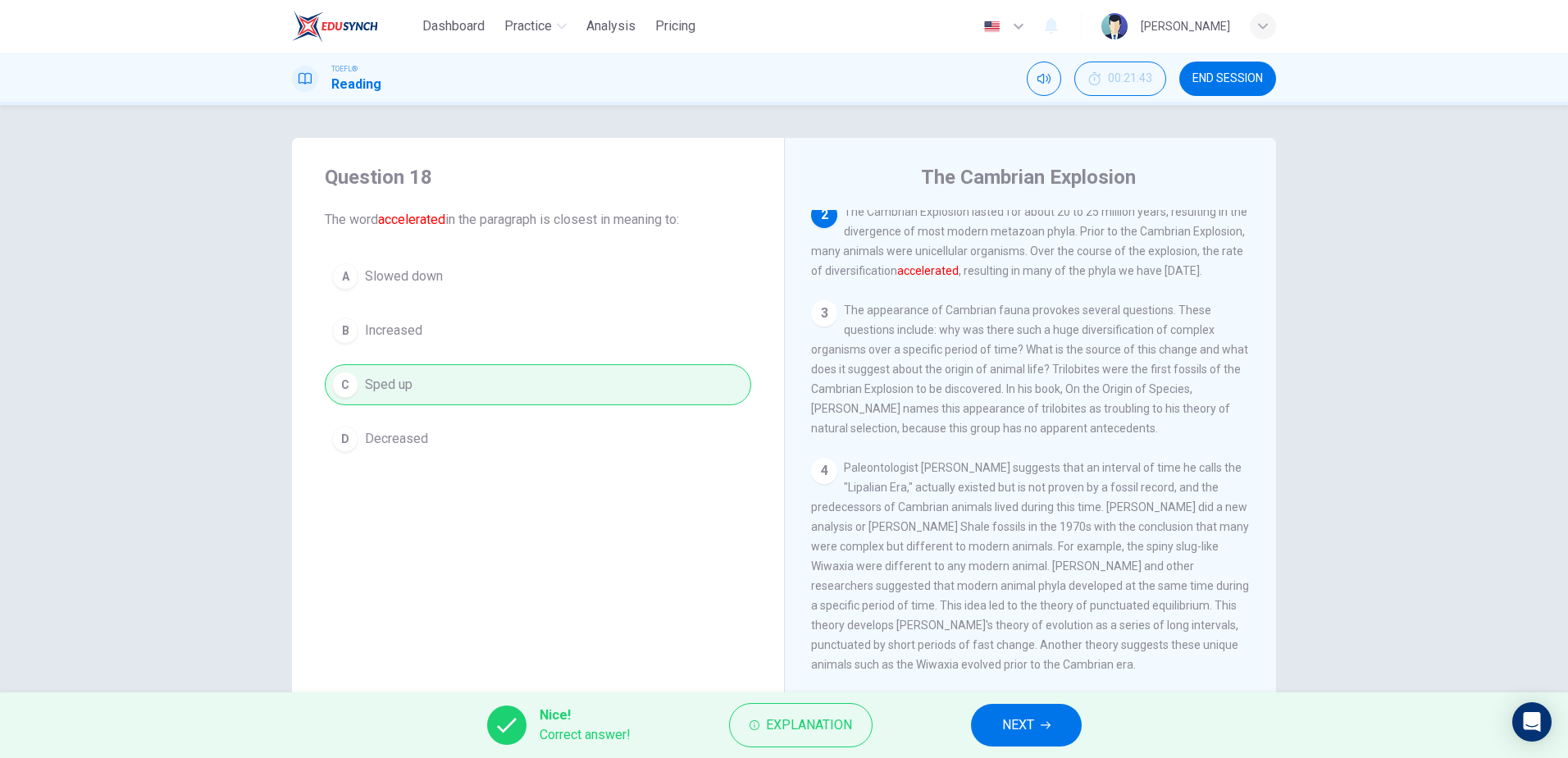
click at [1047, 747] on div "Nice! Correct answer! Explanation NEXT" at bounding box center [784, 725] width 1568 height 66
click at [1043, 728] on icon "button" at bounding box center [1045, 725] width 10 height 10
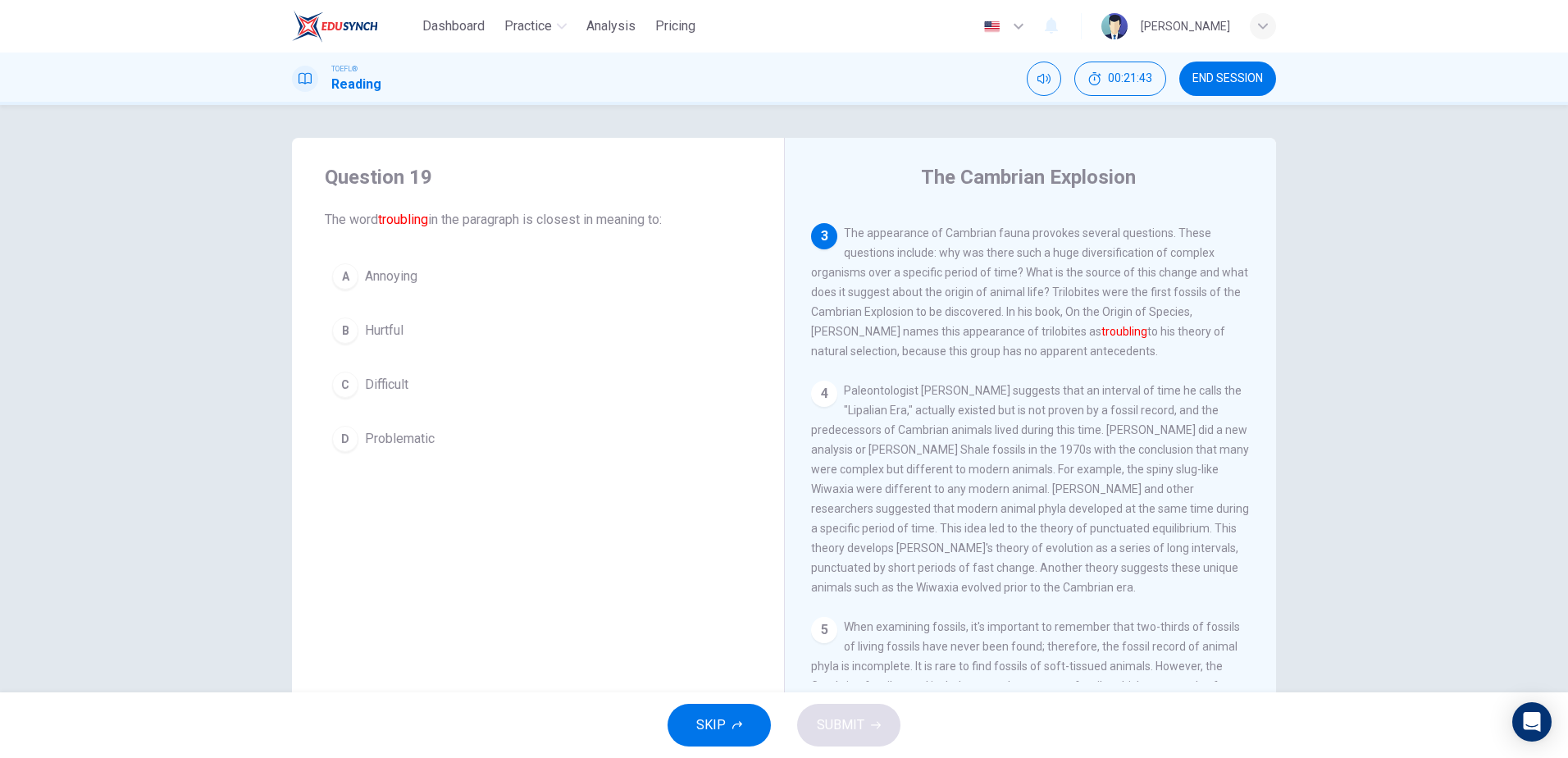
scroll to position [347, 0]
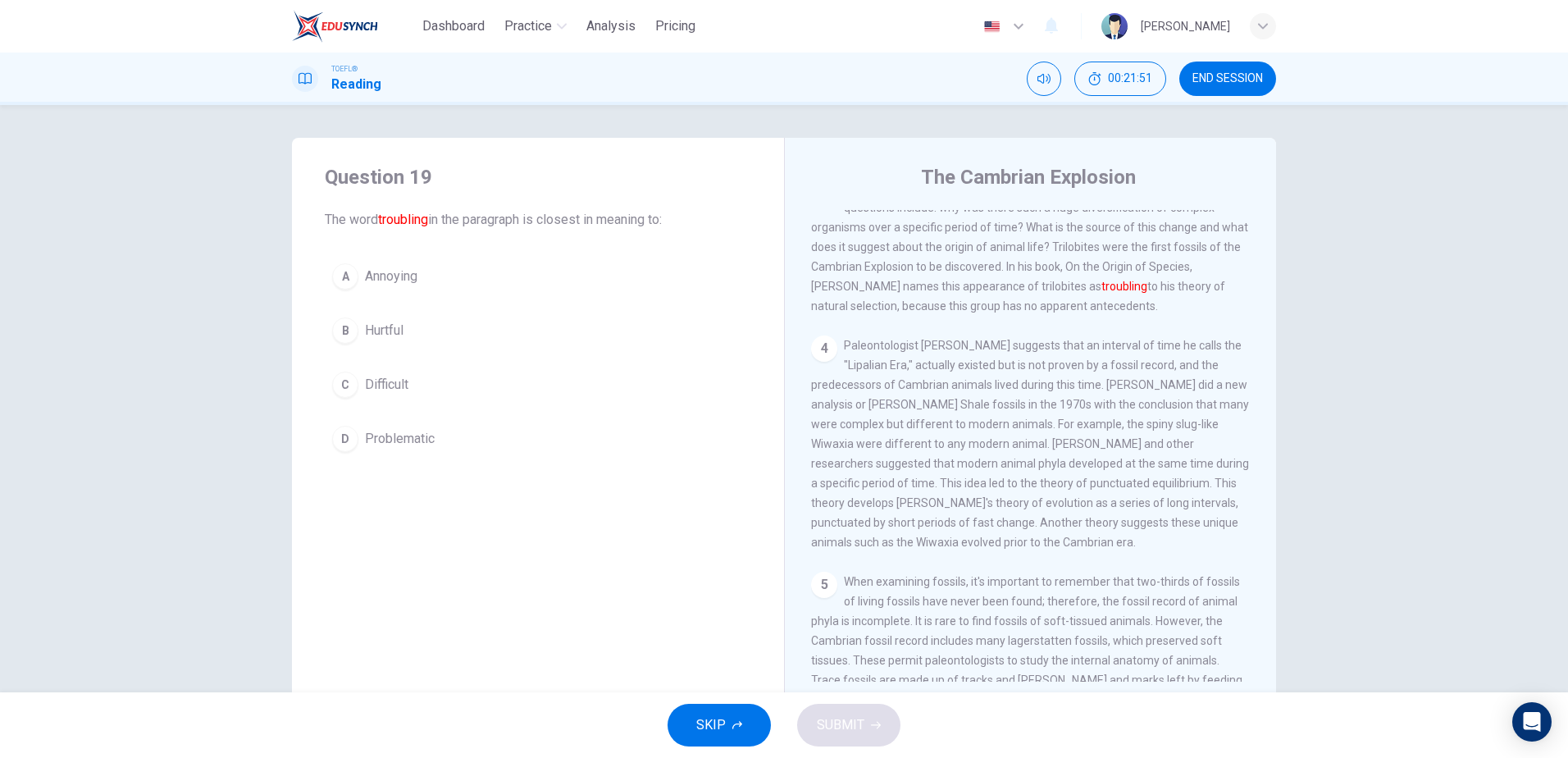
click at [422, 442] on span "Problematic" at bounding box center [400, 439] width 70 height 20
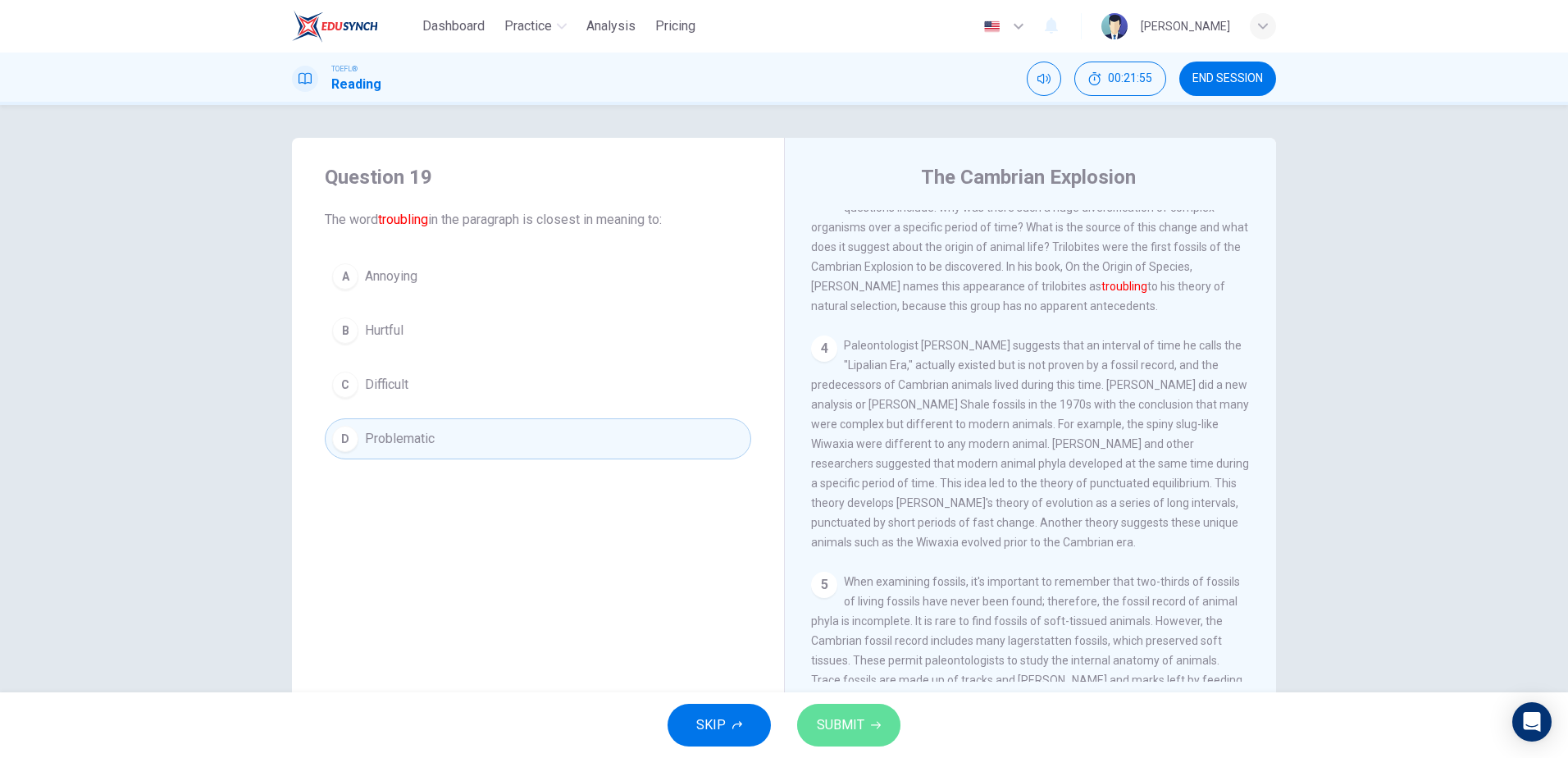
click at [859, 713] on span "SUBMIT" at bounding box center [840, 724] width 48 height 23
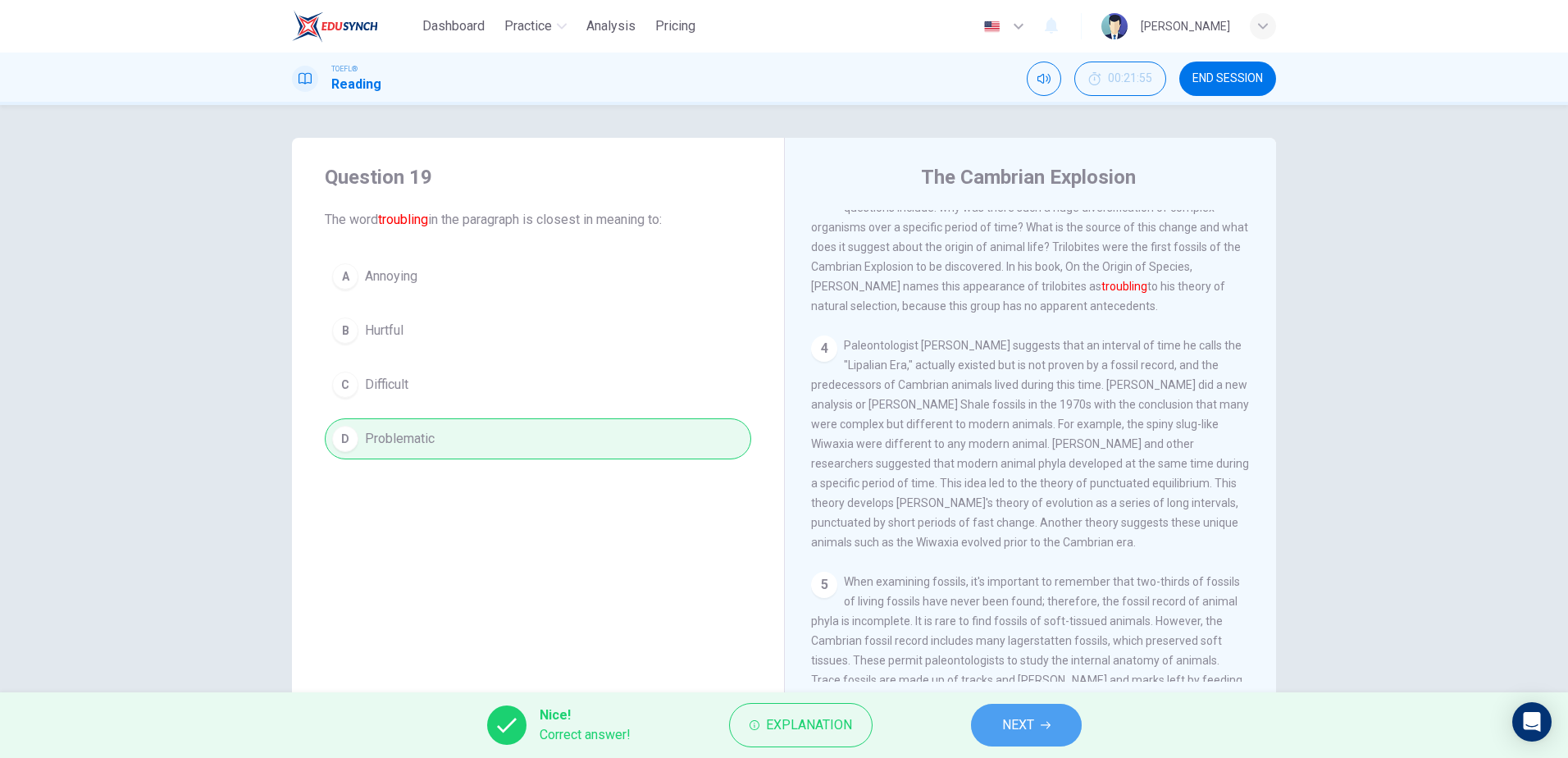
click at [1031, 724] on span "NEXT" at bounding box center [1018, 724] width 32 height 23
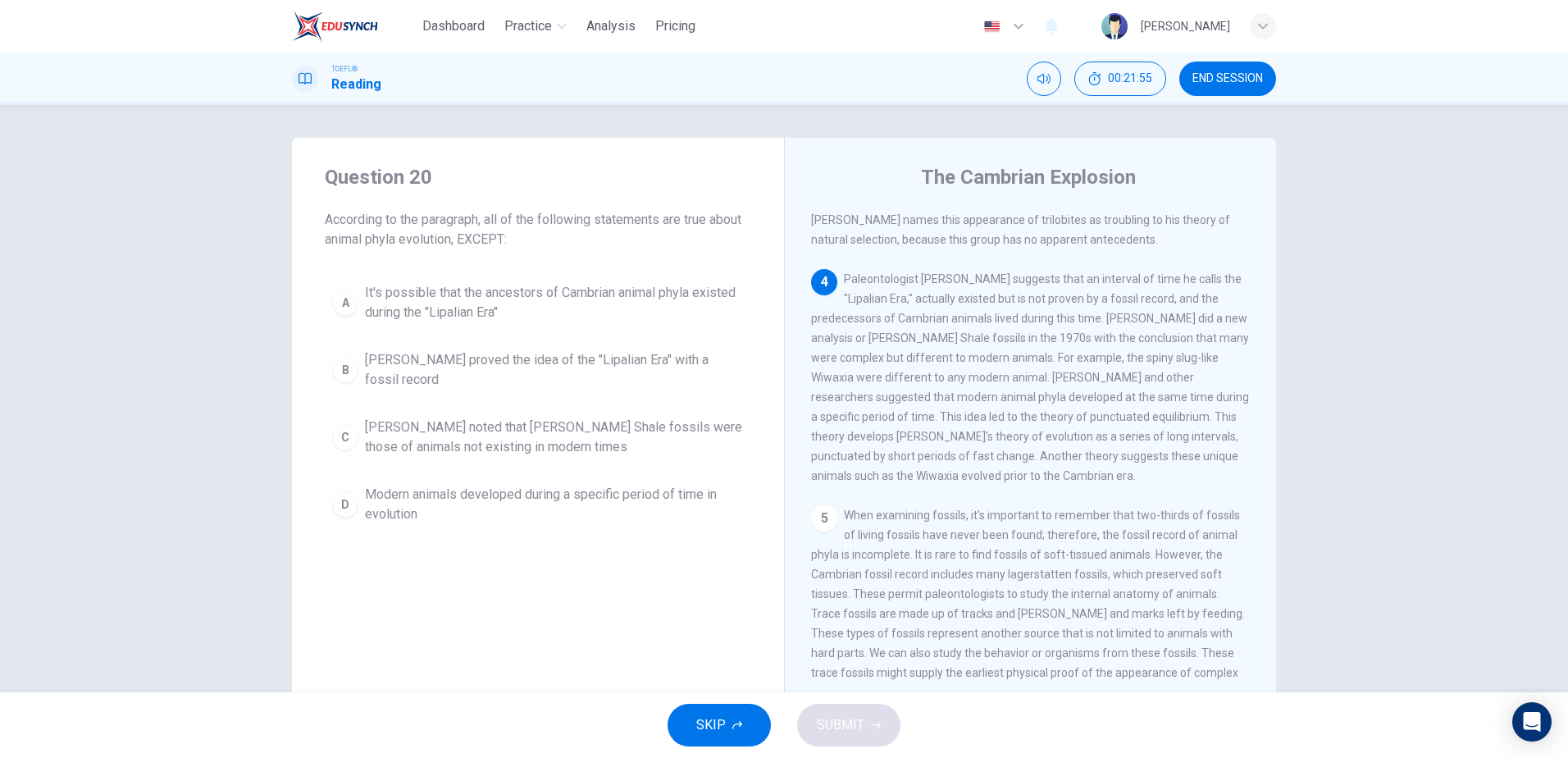
scroll to position [428, 0]
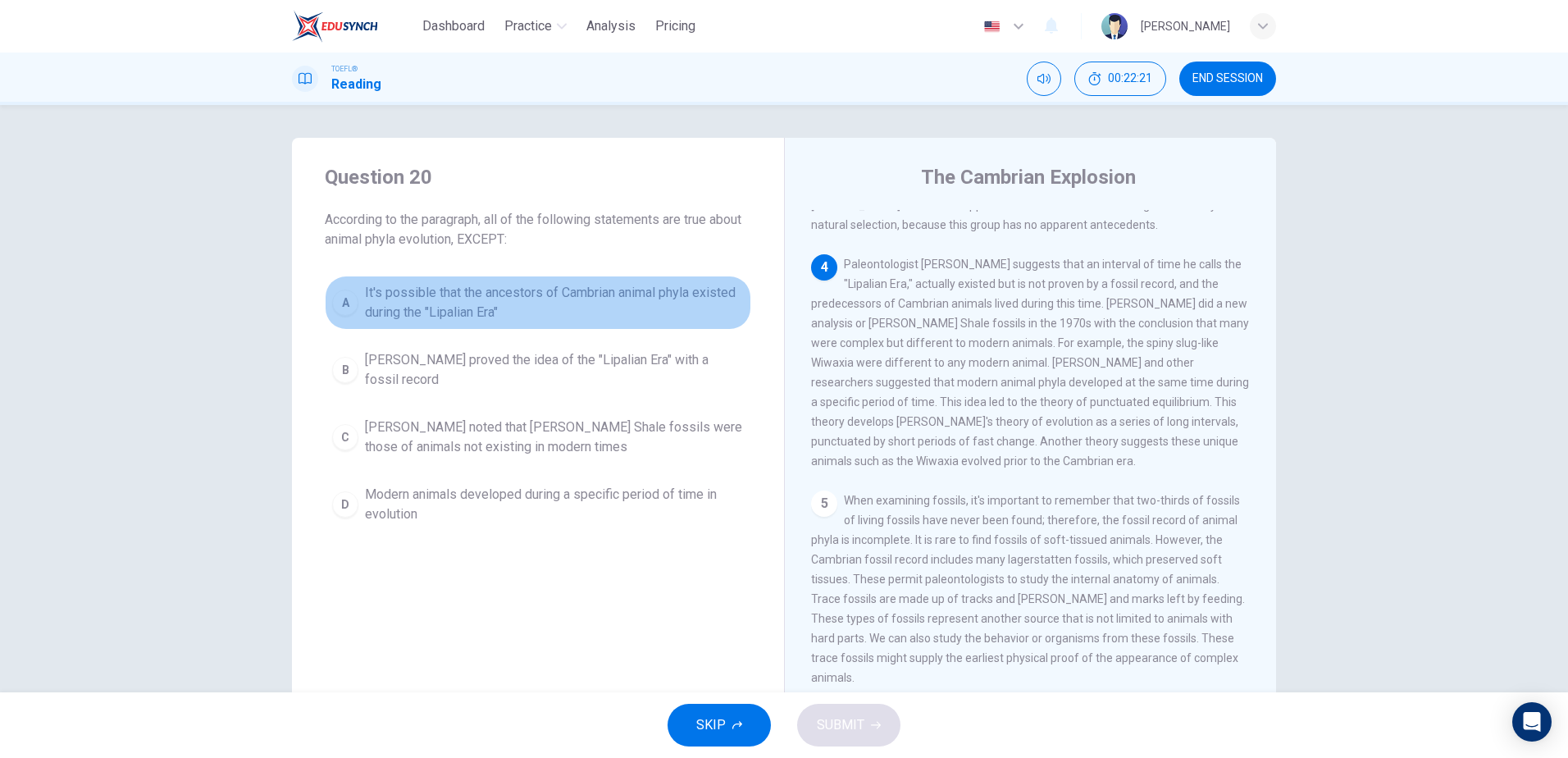
click at [353, 299] on div "A" at bounding box center [345, 303] width 26 height 26
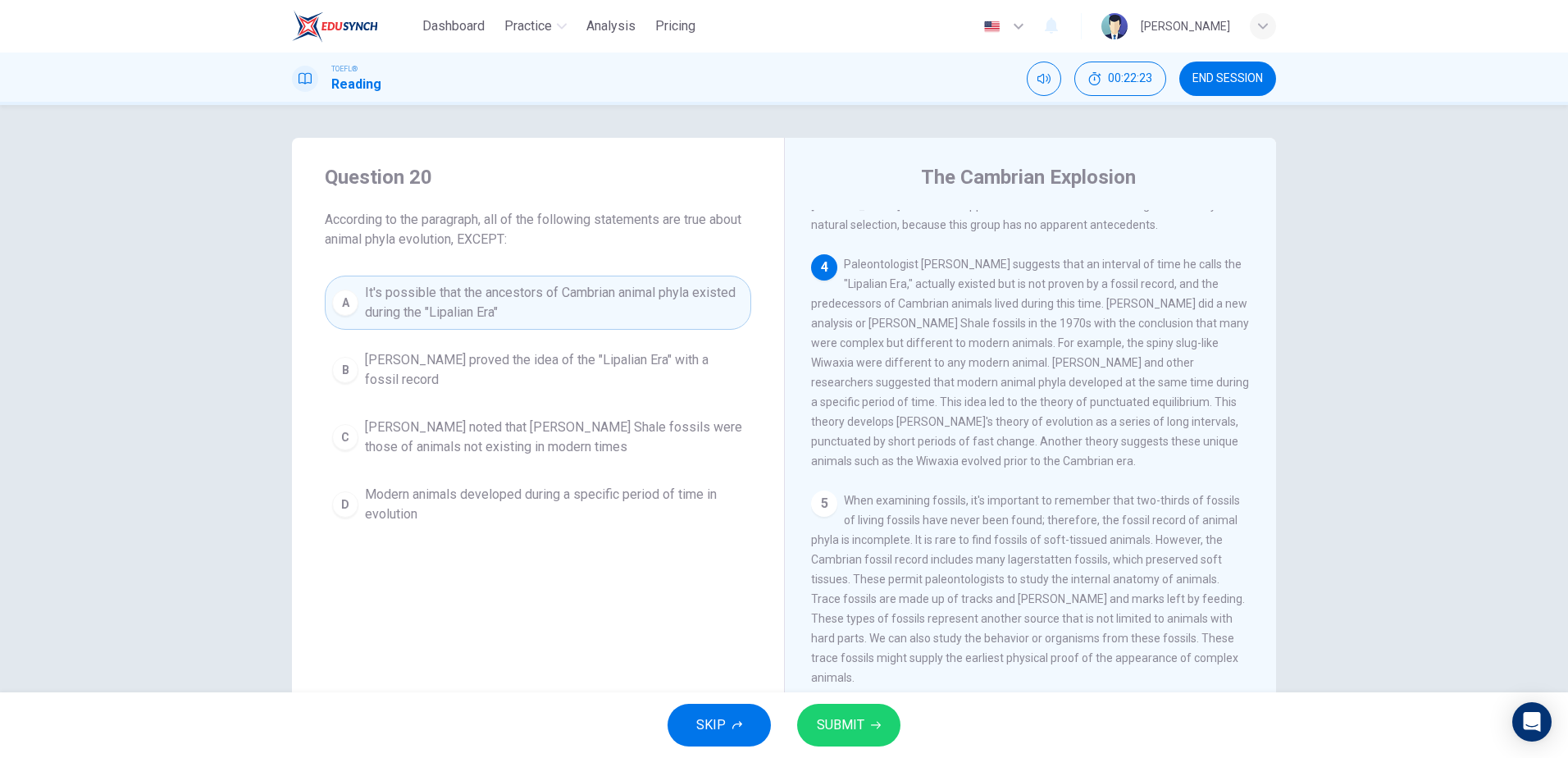
click at [369, 353] on span "[PERSON_NAME] proved the idea of the "Lipalian Era" with a fossil record" at bounding box center [554, 369] width 379 height 39
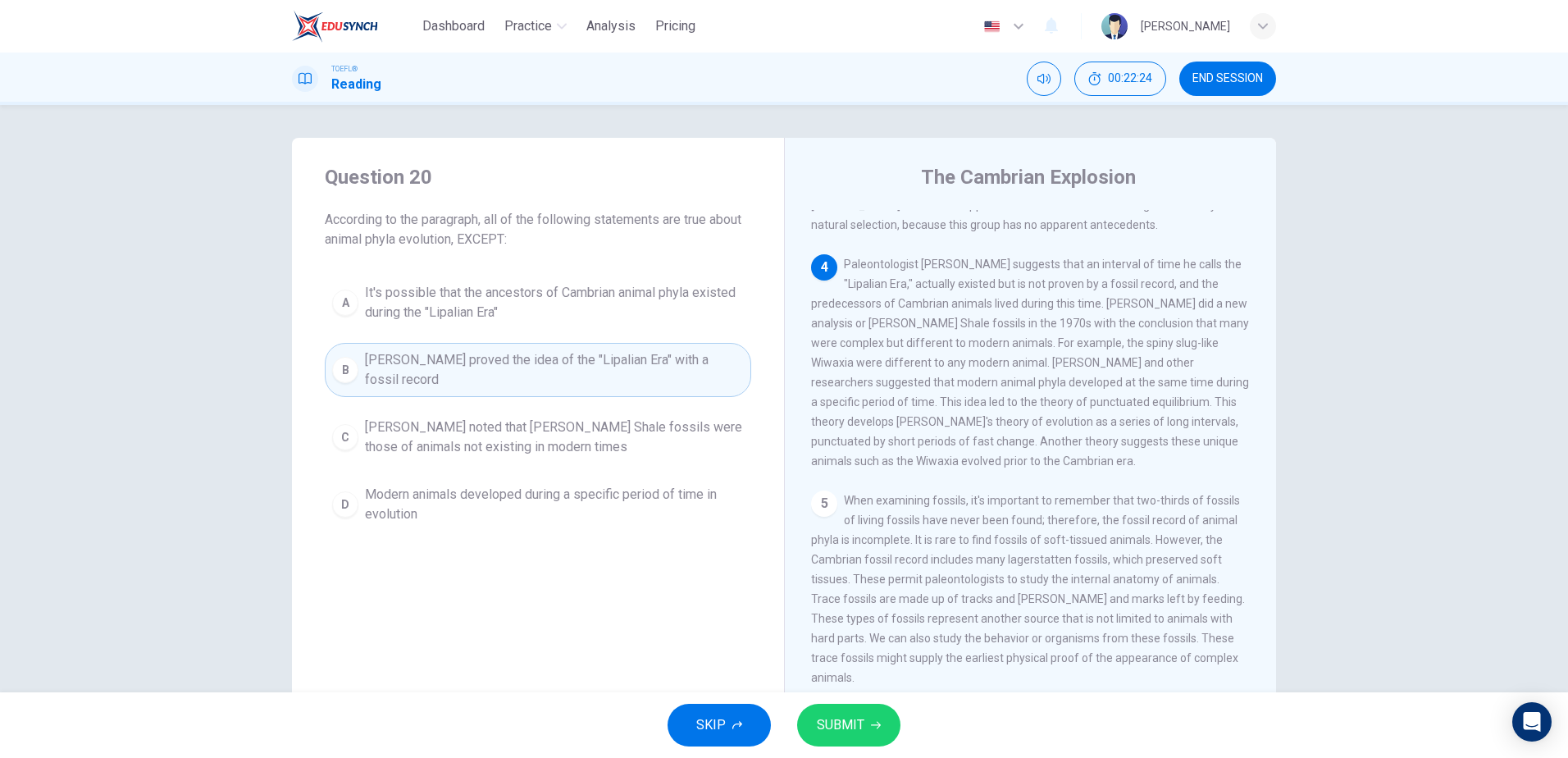
click at [357, 301] on button "A It's possible that the ancestors of Cambrian animal phyla existed during the …" at bounding box center [538, 302] width 426 height 54
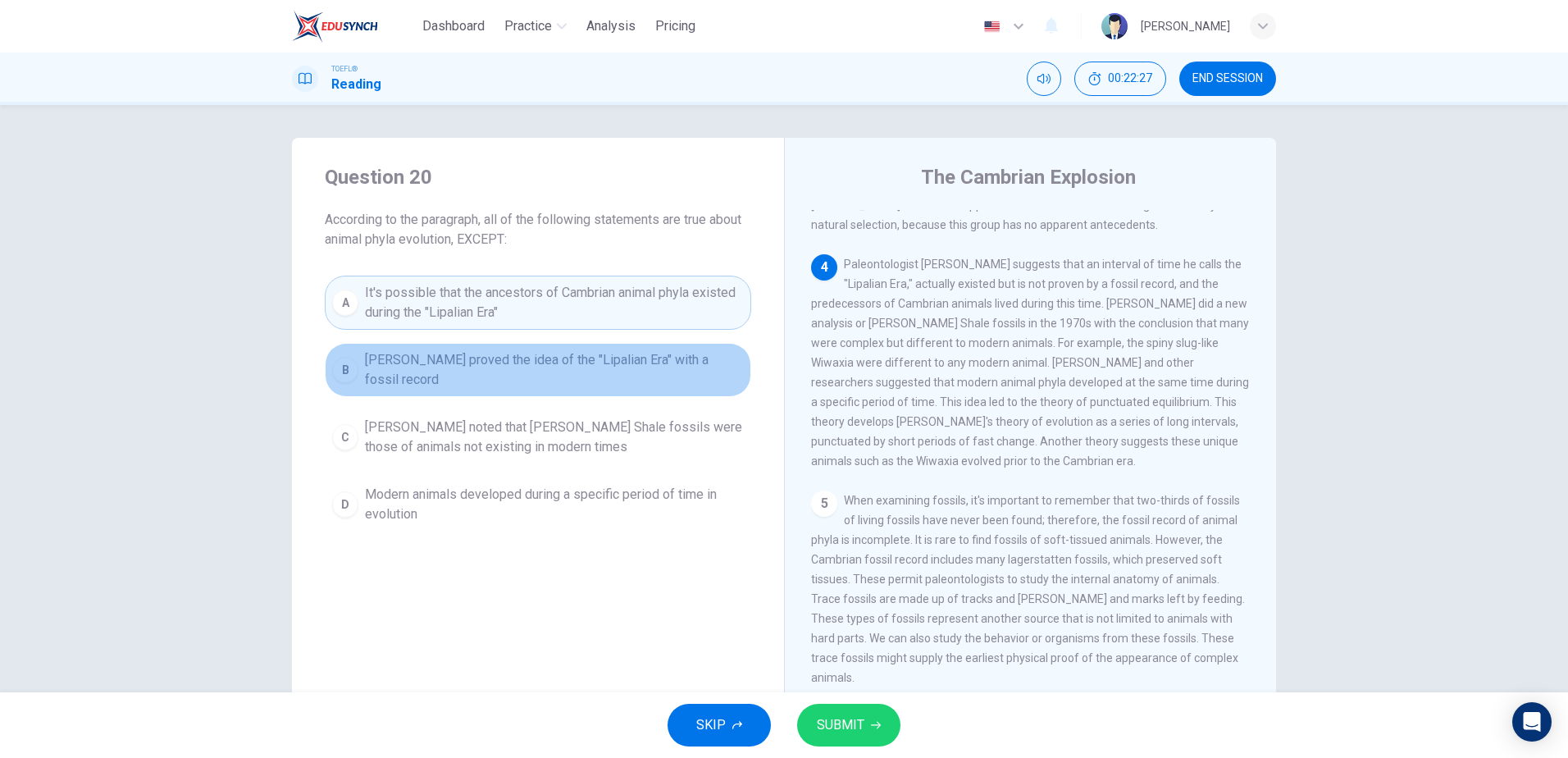
click at [415, 371] on span "[PERSON_NAME] proved the idea of the "Lipalian Era" with a fossil record" at bounding box center [554, 369] width 379 height 39
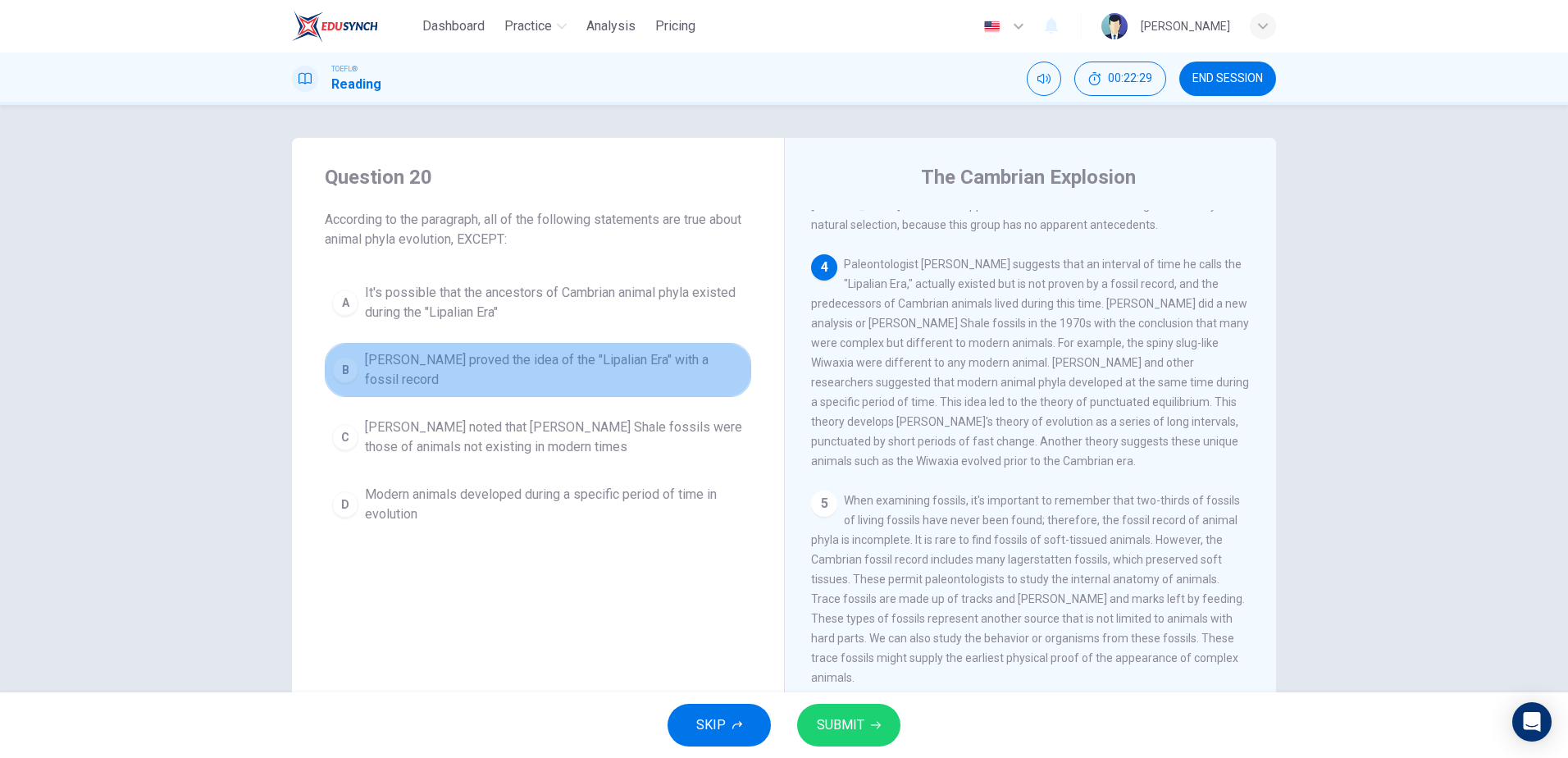
click at [500, 371] on span "[PERSON_NAME] proved the idea of the "Lipalian Era" with a fossil record" at bounding box center [554, 369] width 379 height 39
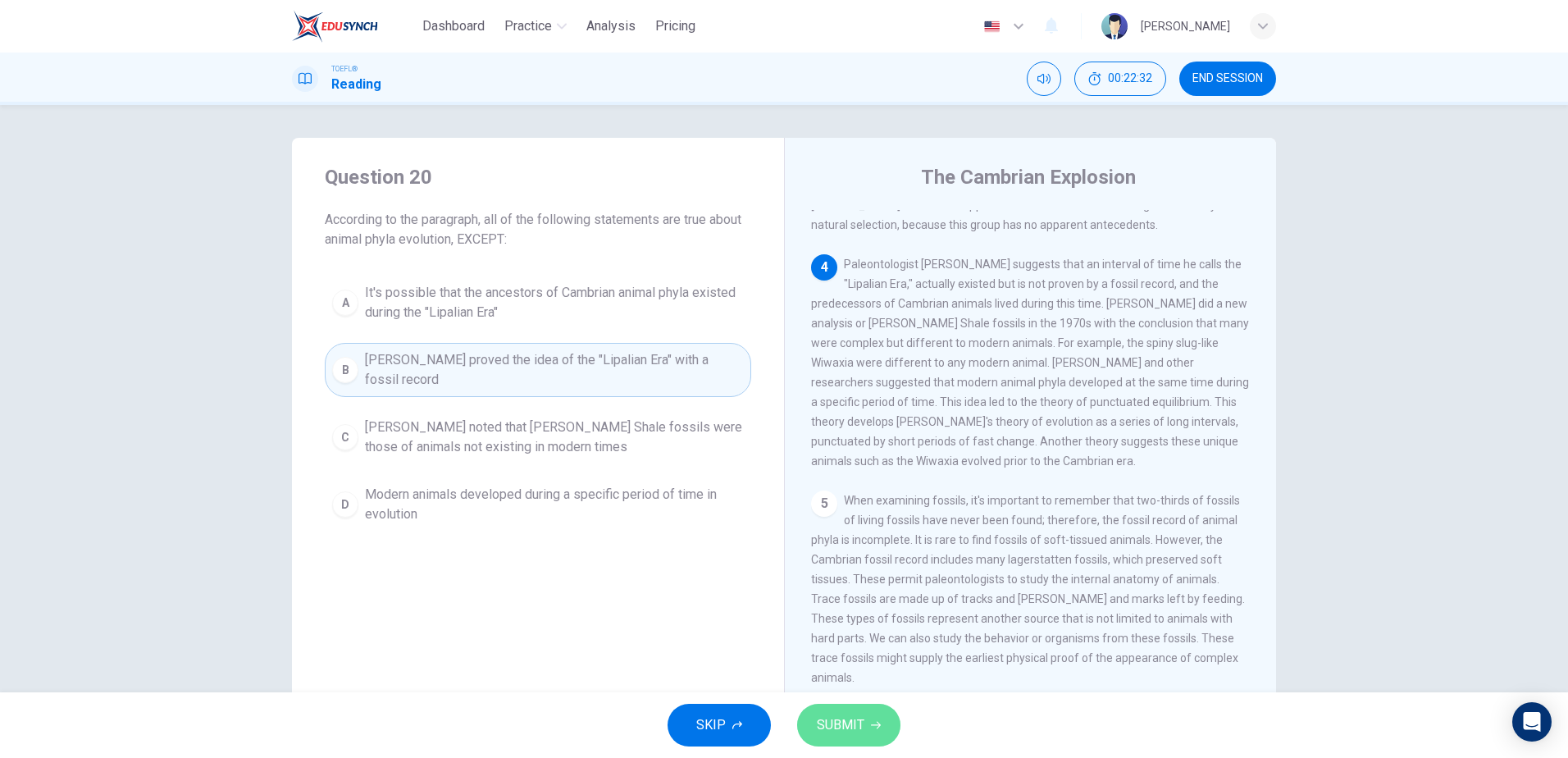
click at [869, 730] on button "SUBMIT" at bounding box center [848, 725] width 103 height 43
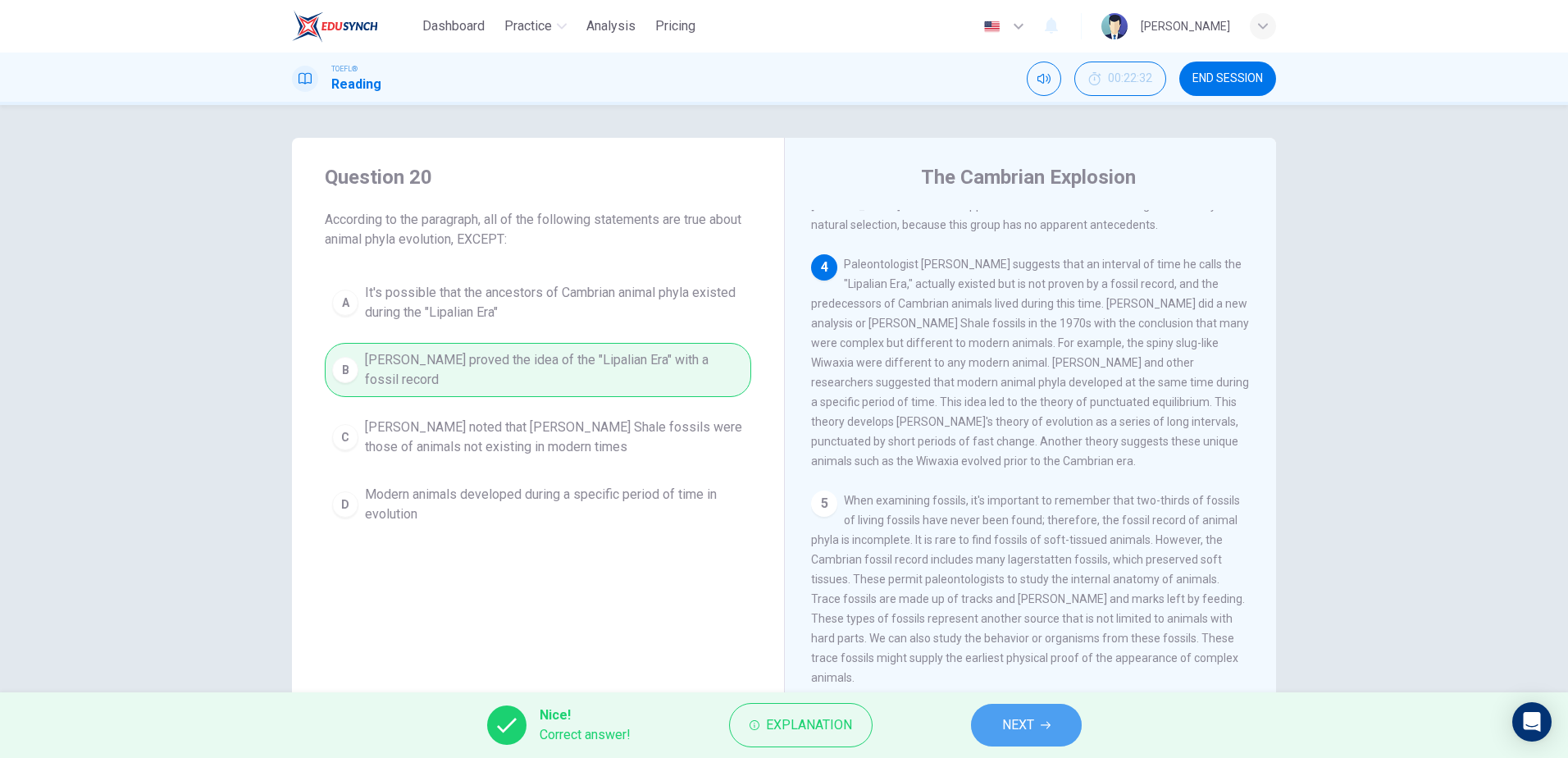
click at [1043, 718] on button "NEXT" at bounding box center [1025, 725] width 111 height 43
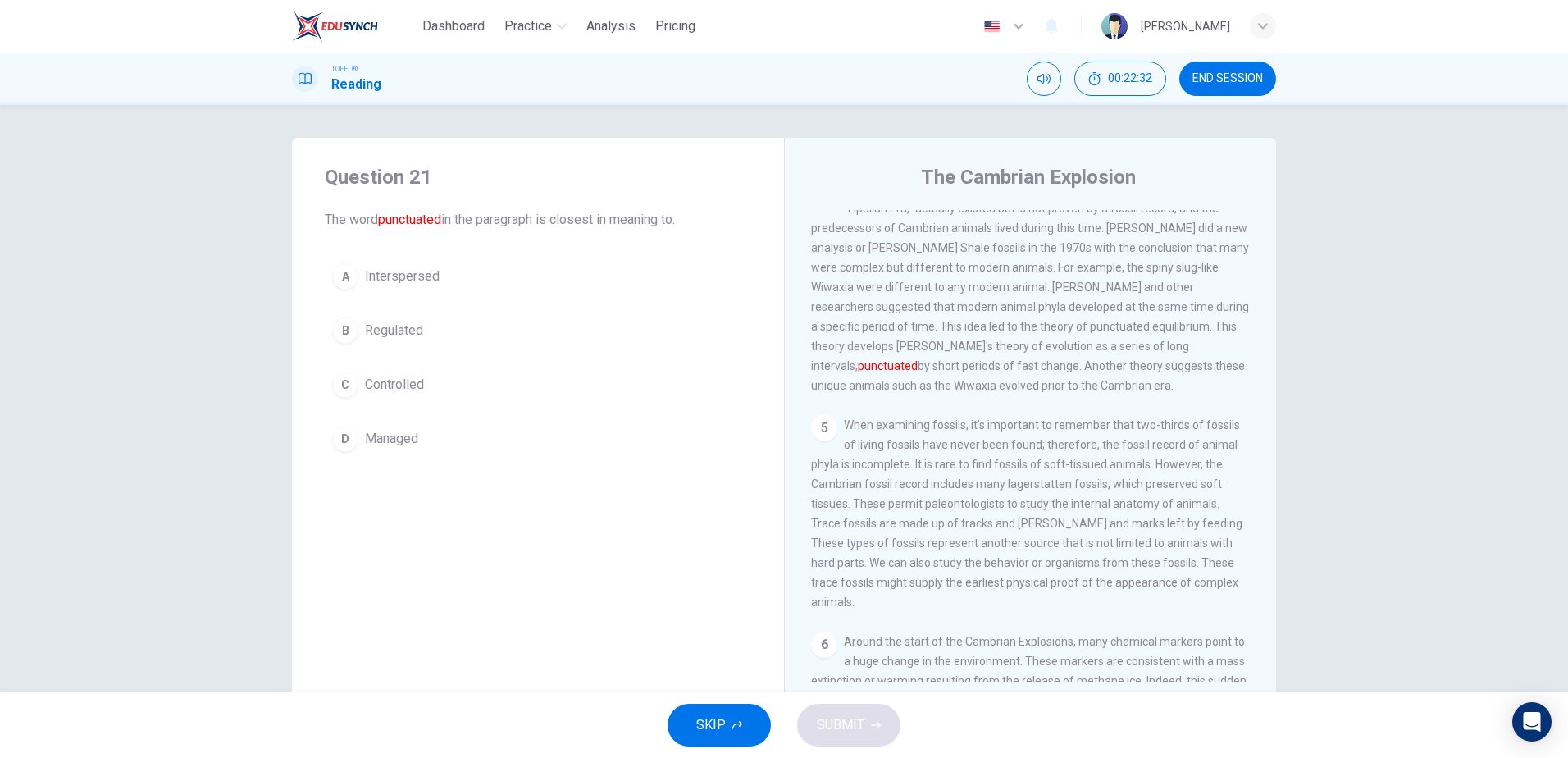
scroll to position [510, 0]
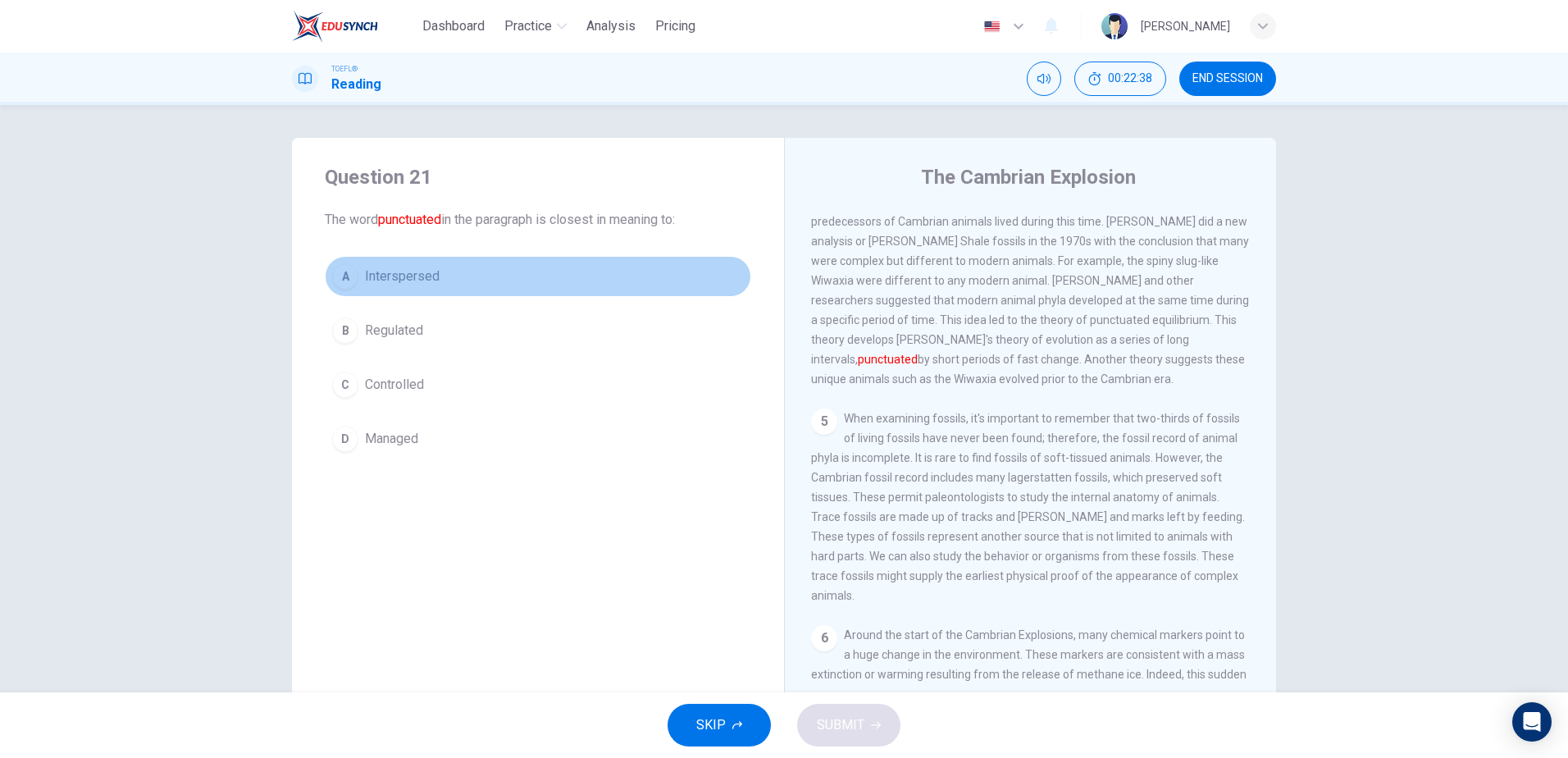
click at [339, 276] on div "A" at bounding box center [345, 276] width 26 height 26
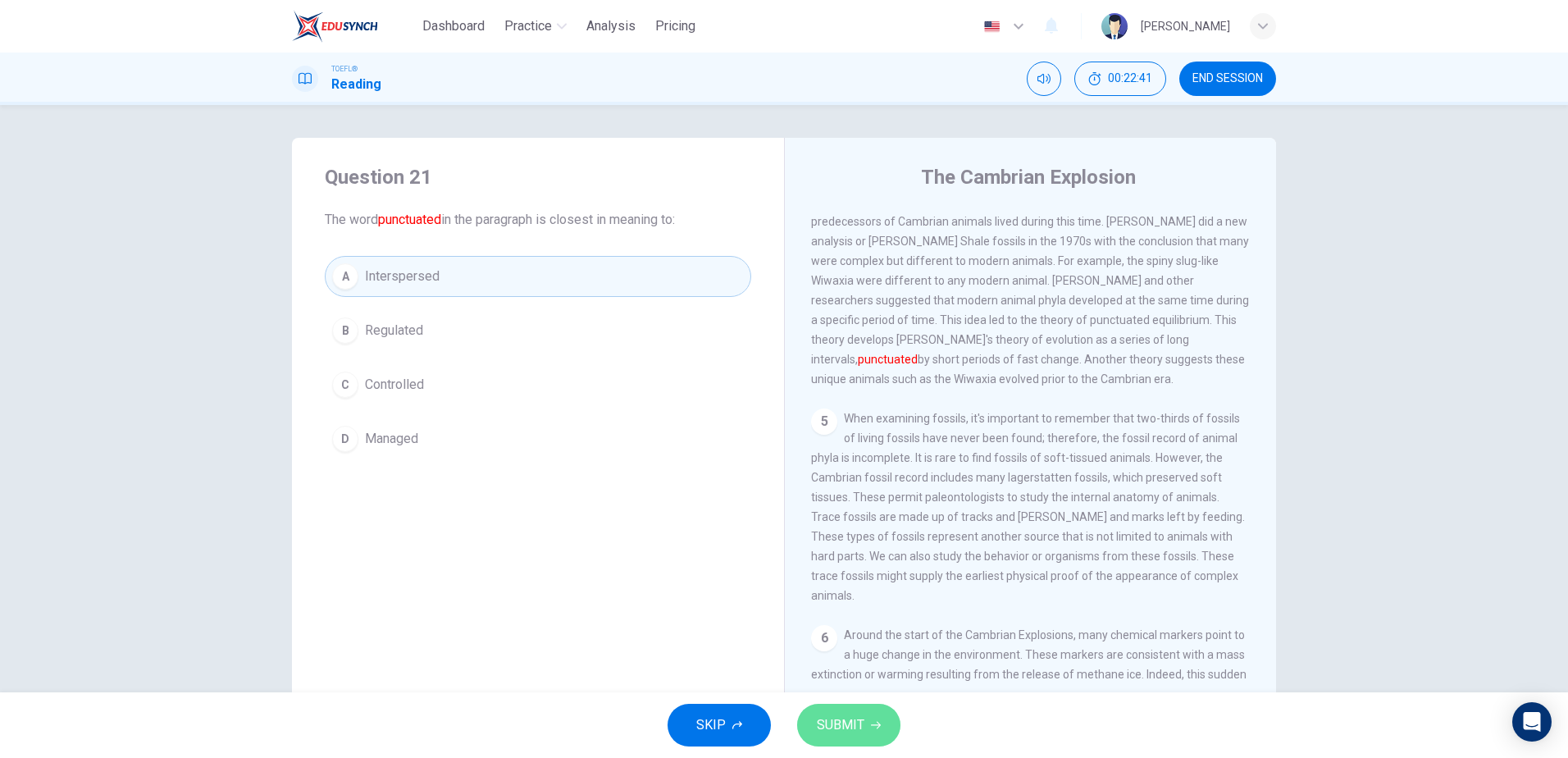
click at [846, 717] on span "SUBMIT" at bounding box center [840, 724] width 48 height 23
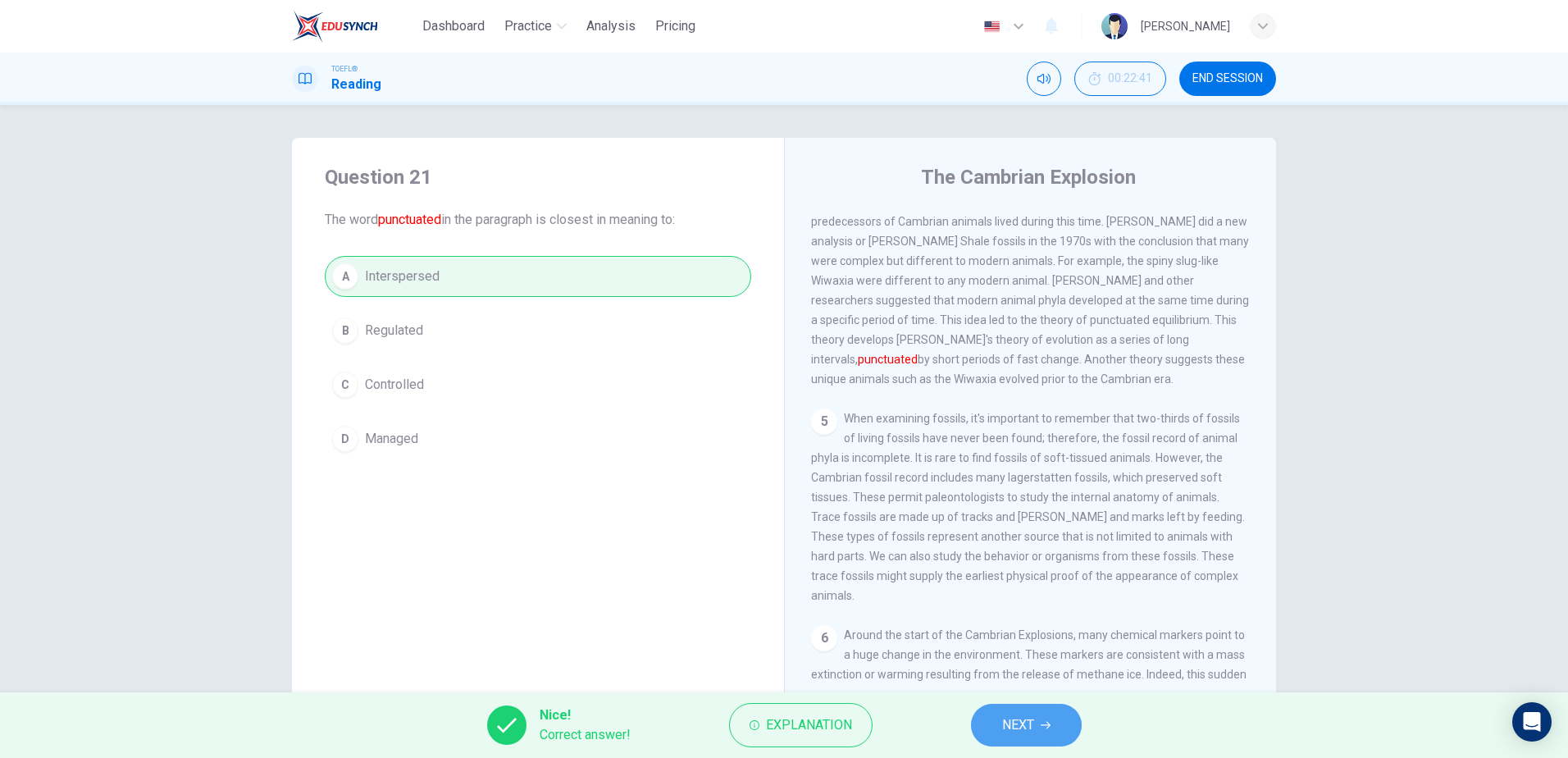
click at [1046, 731] on button "NEXT" at bounding box center [1025, 725] width 111 height 43
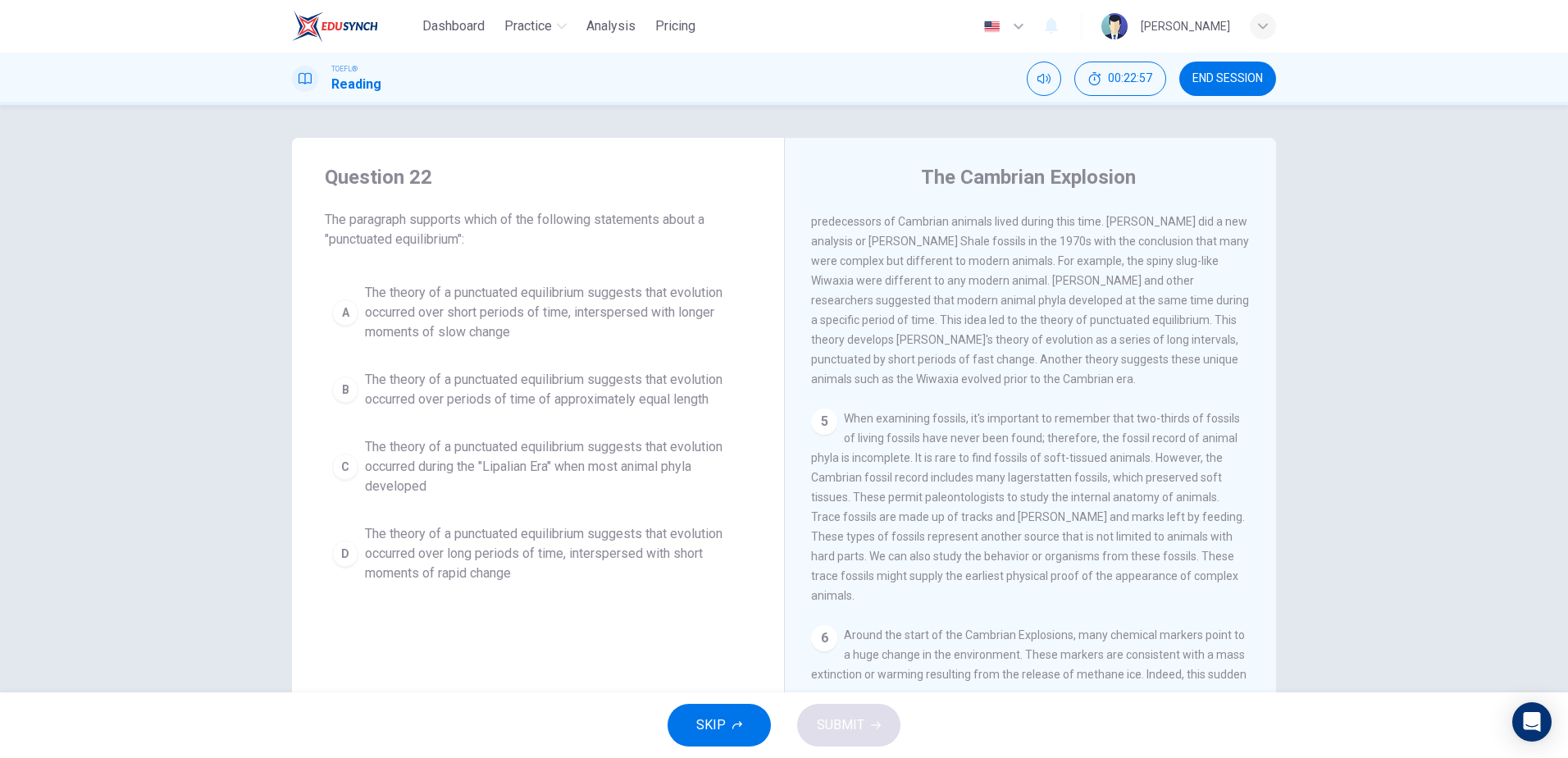
click at [394, 308] on span "The theory of a punctuated equilibrium suggests that evolution occurred over sh…" at bounding box center [554, 312] width 379 height 59
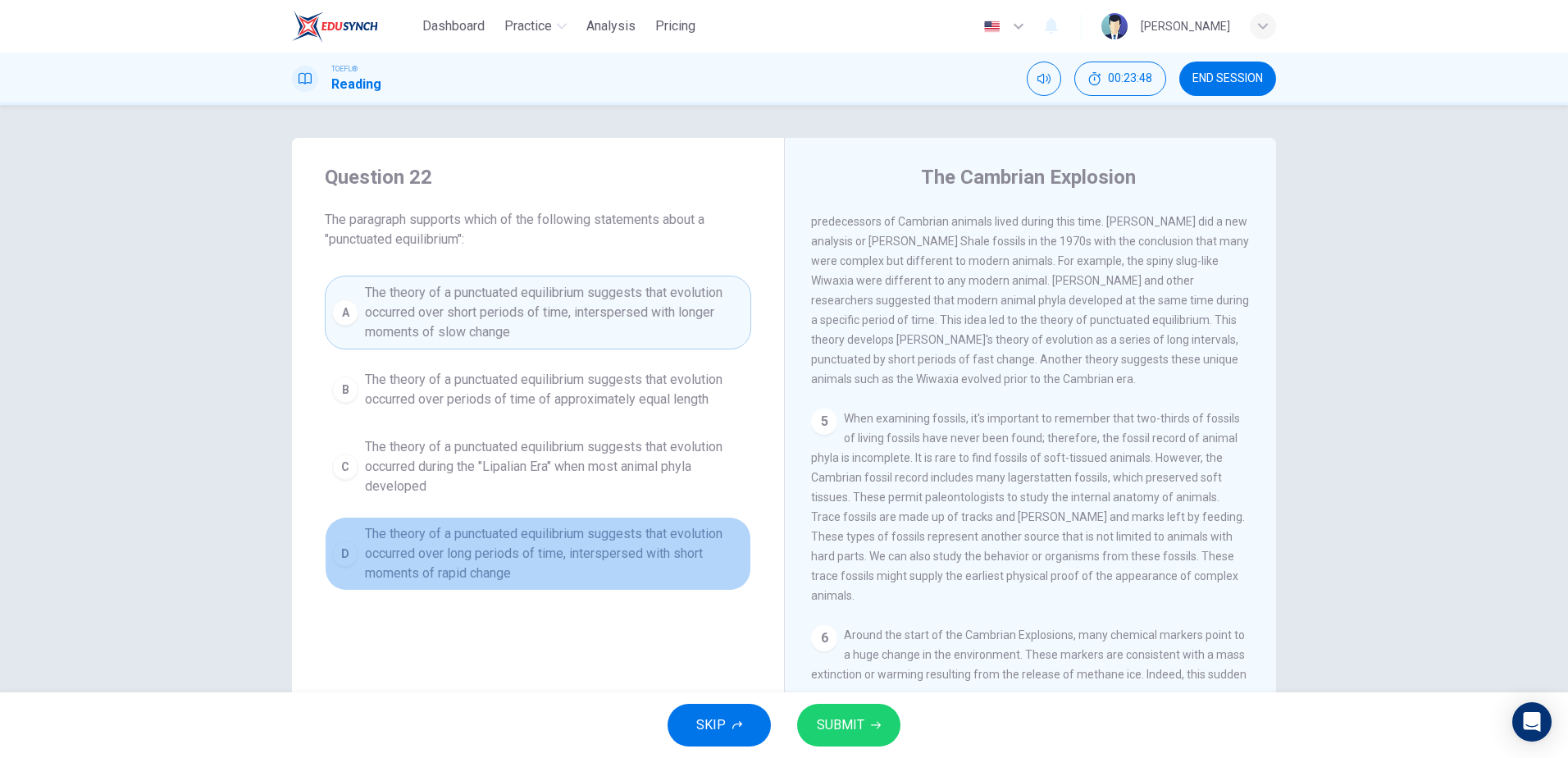
click at [508, 559] on span "The theory of a punctuated equilibrium suggests that evolution occurred over lo…" at bounding box center [554, 553] width 379 height 59
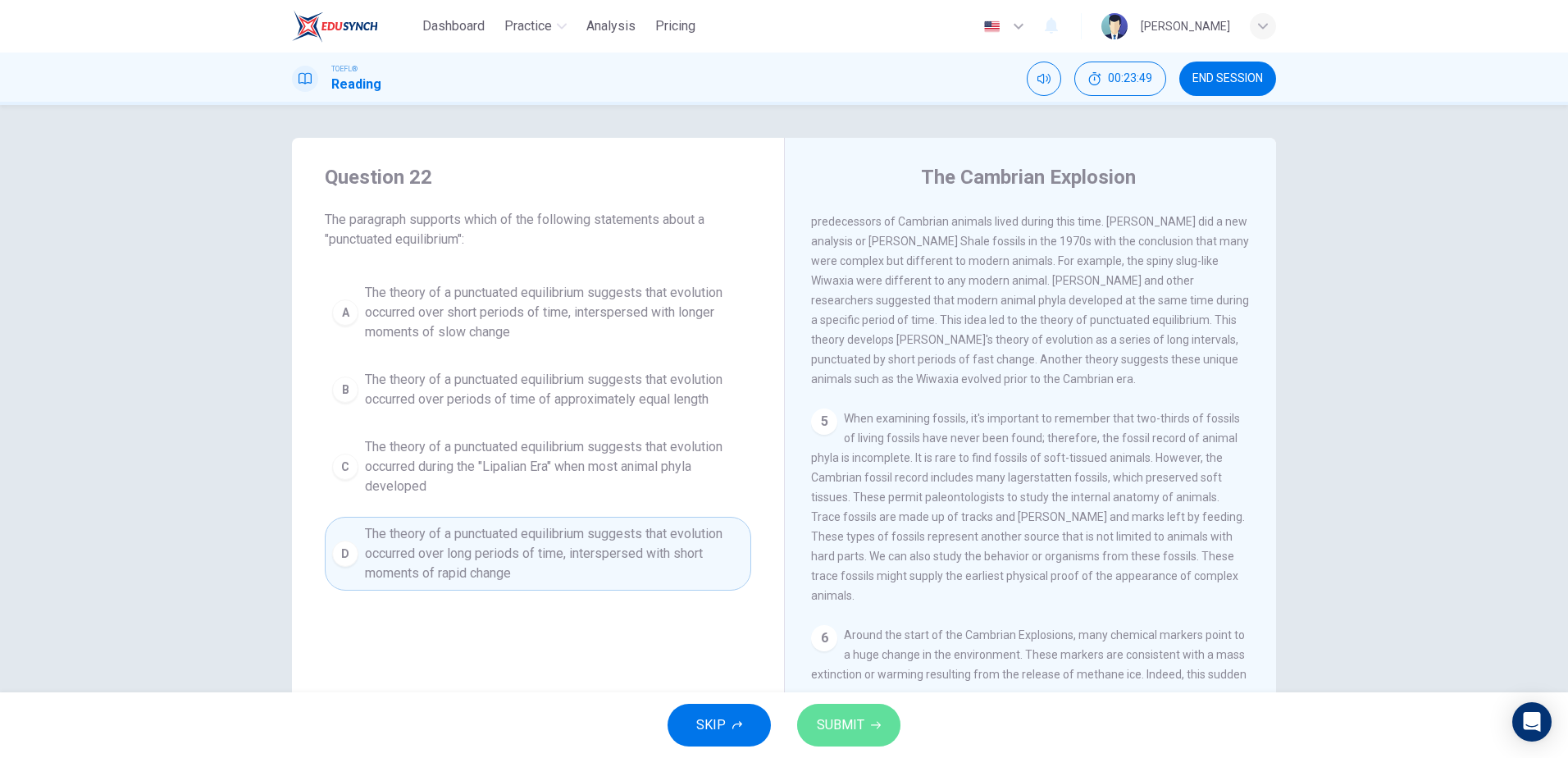
click at [882, 726] on button "SUBMIT" at bounding box center [848, 725] width 103 height 43
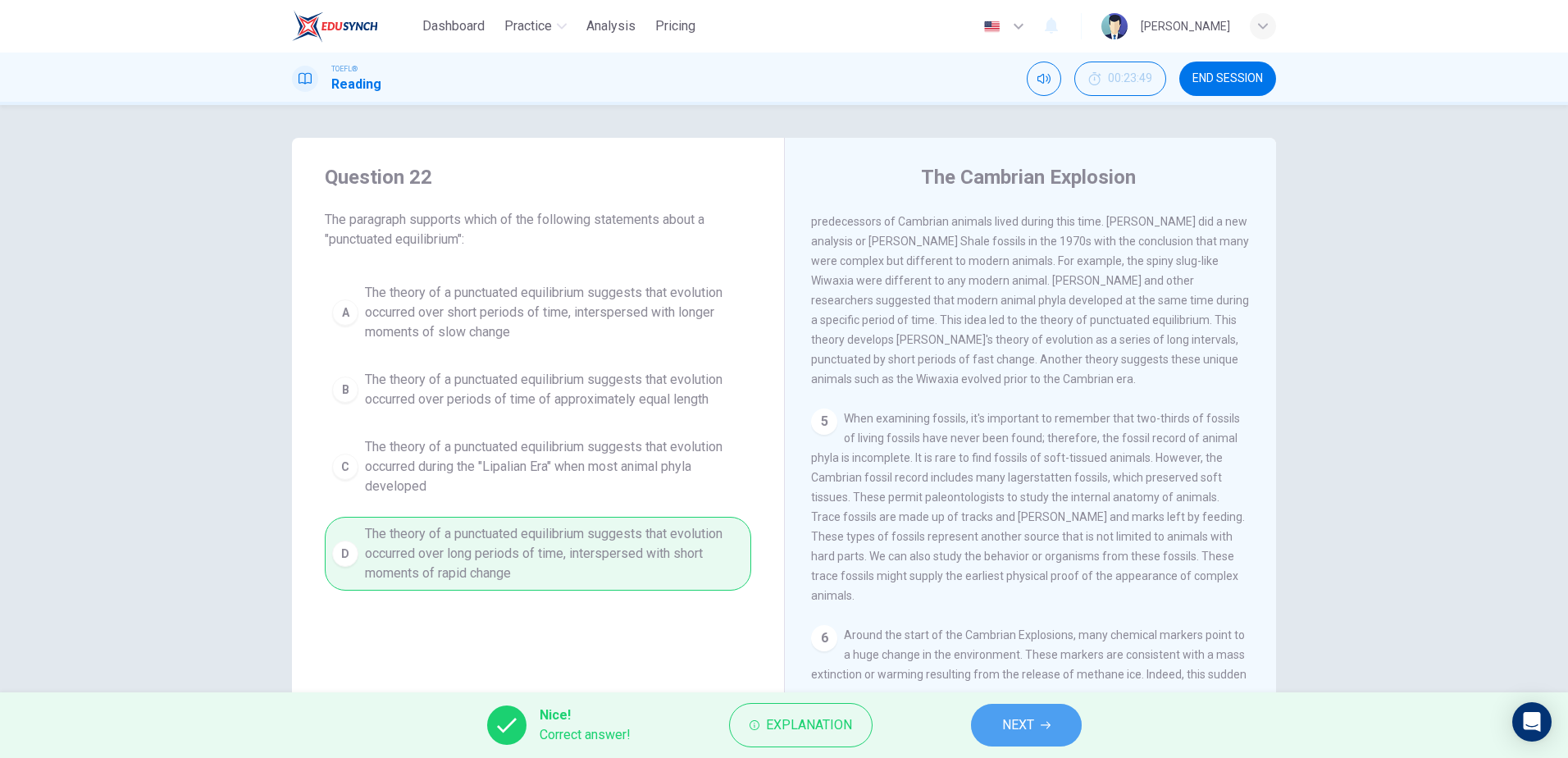
click at [1020, 726] on span "NEXT" at bounding box center [1018, 724] width 32 height 23
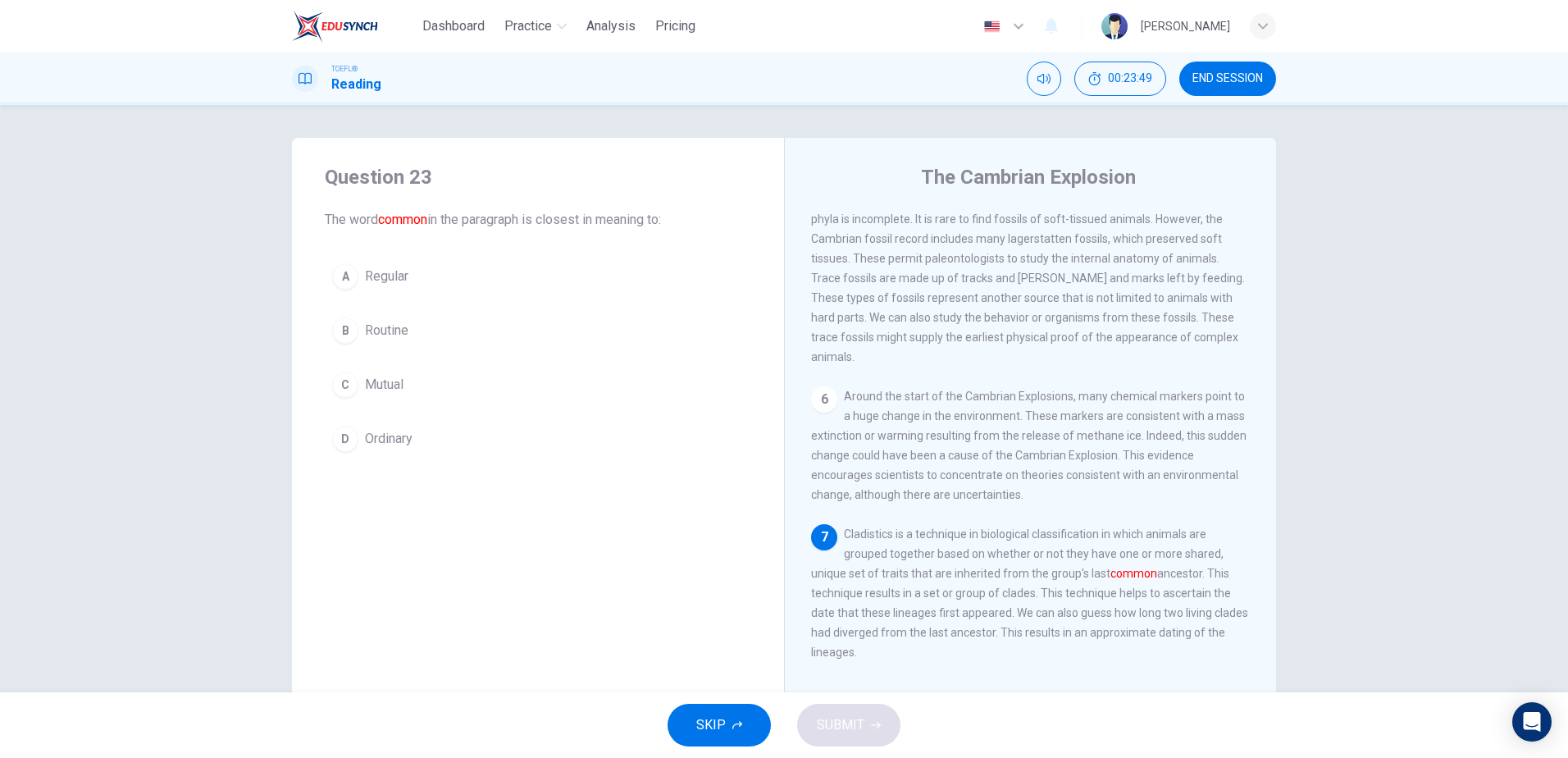
scroll to position [814, 0]
click at [361, 391] on button "C Mutual" at bounding box center [538, 385] width 426 height 41
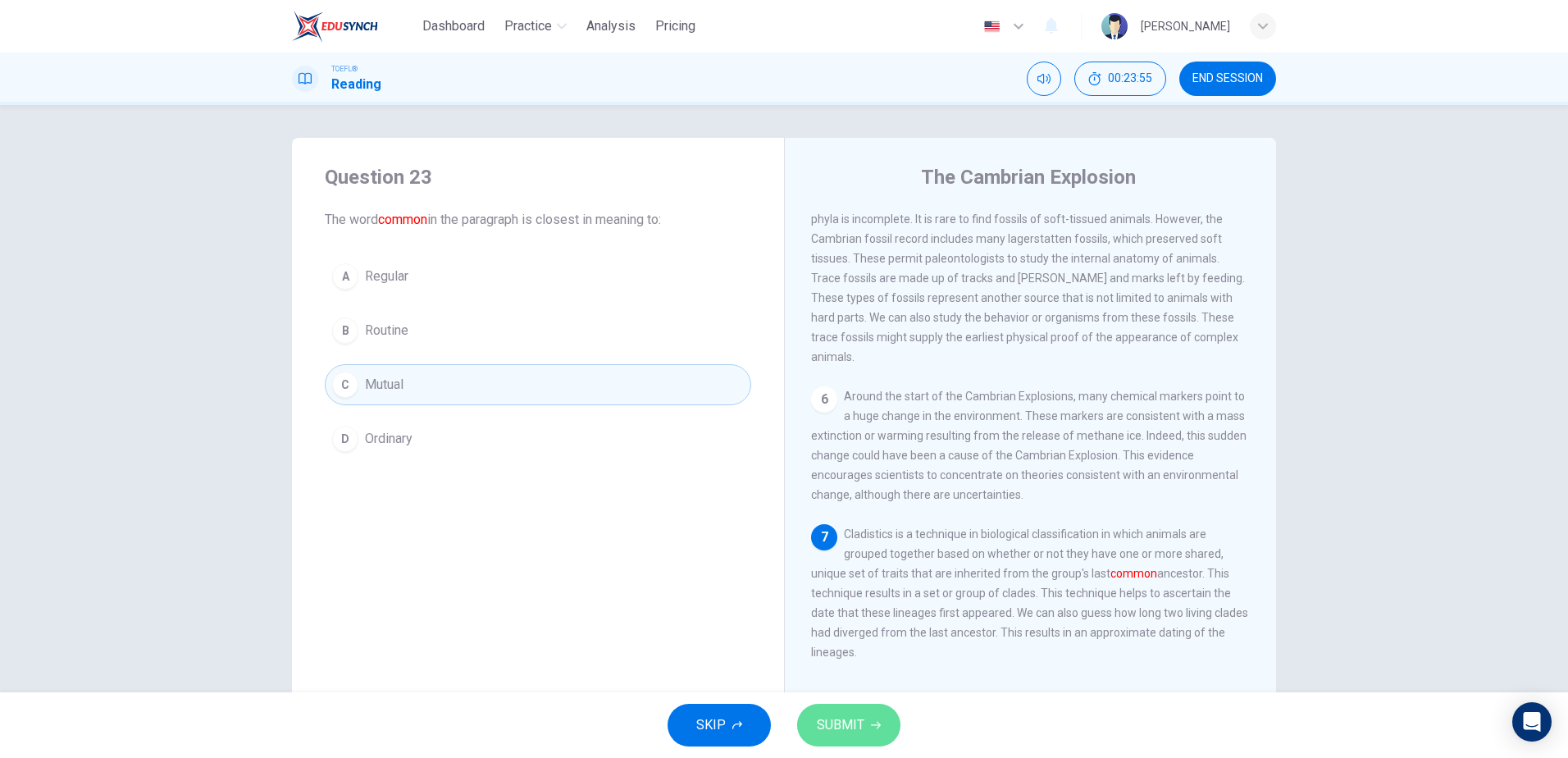
click at [869, 714] on button "SUBMIT" at bounding box center [848, 725] width 103 height 43
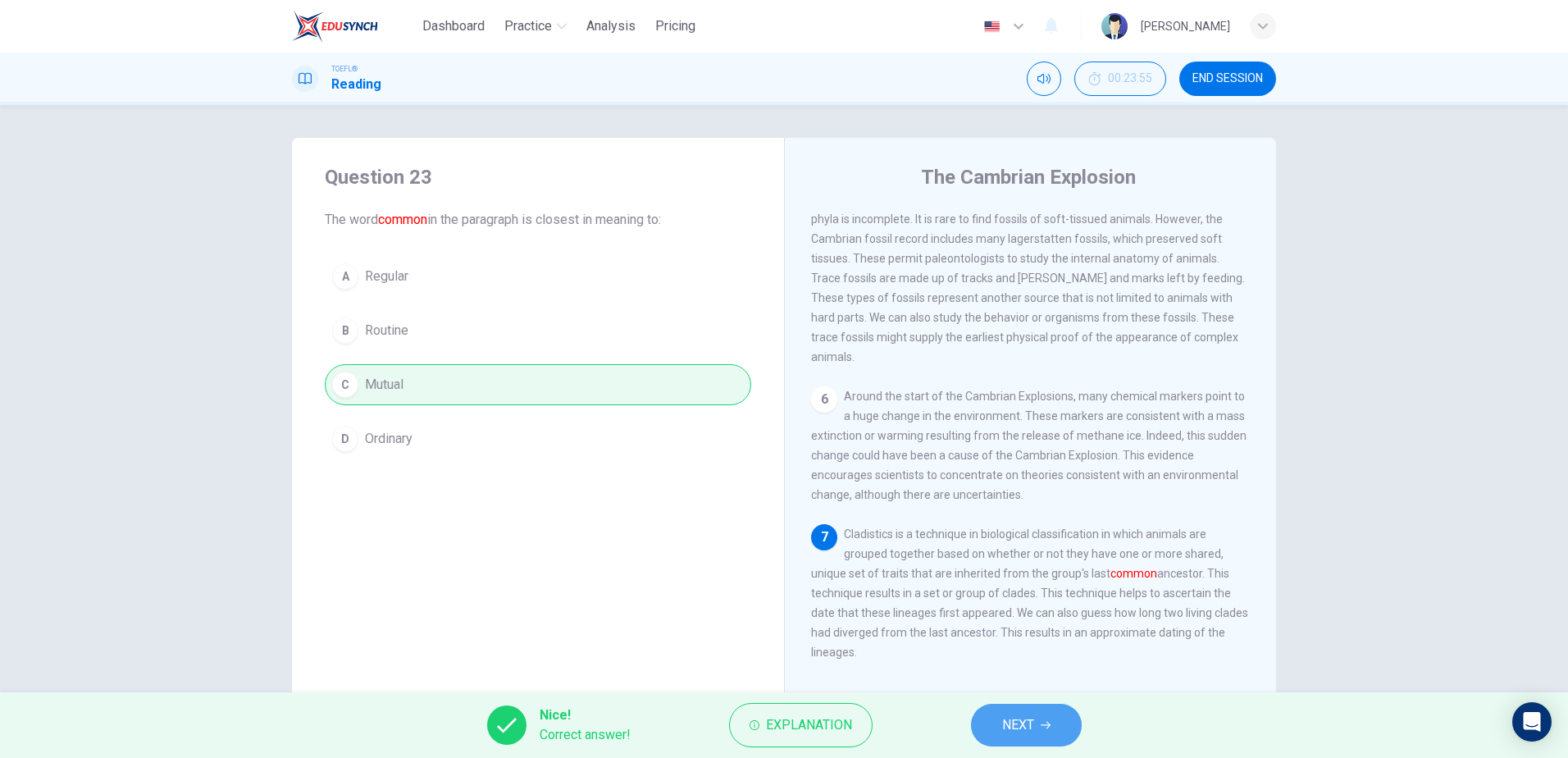
click at [1047, 728] on icon "button" at bounding box center [1045, 725] width 10 height 10
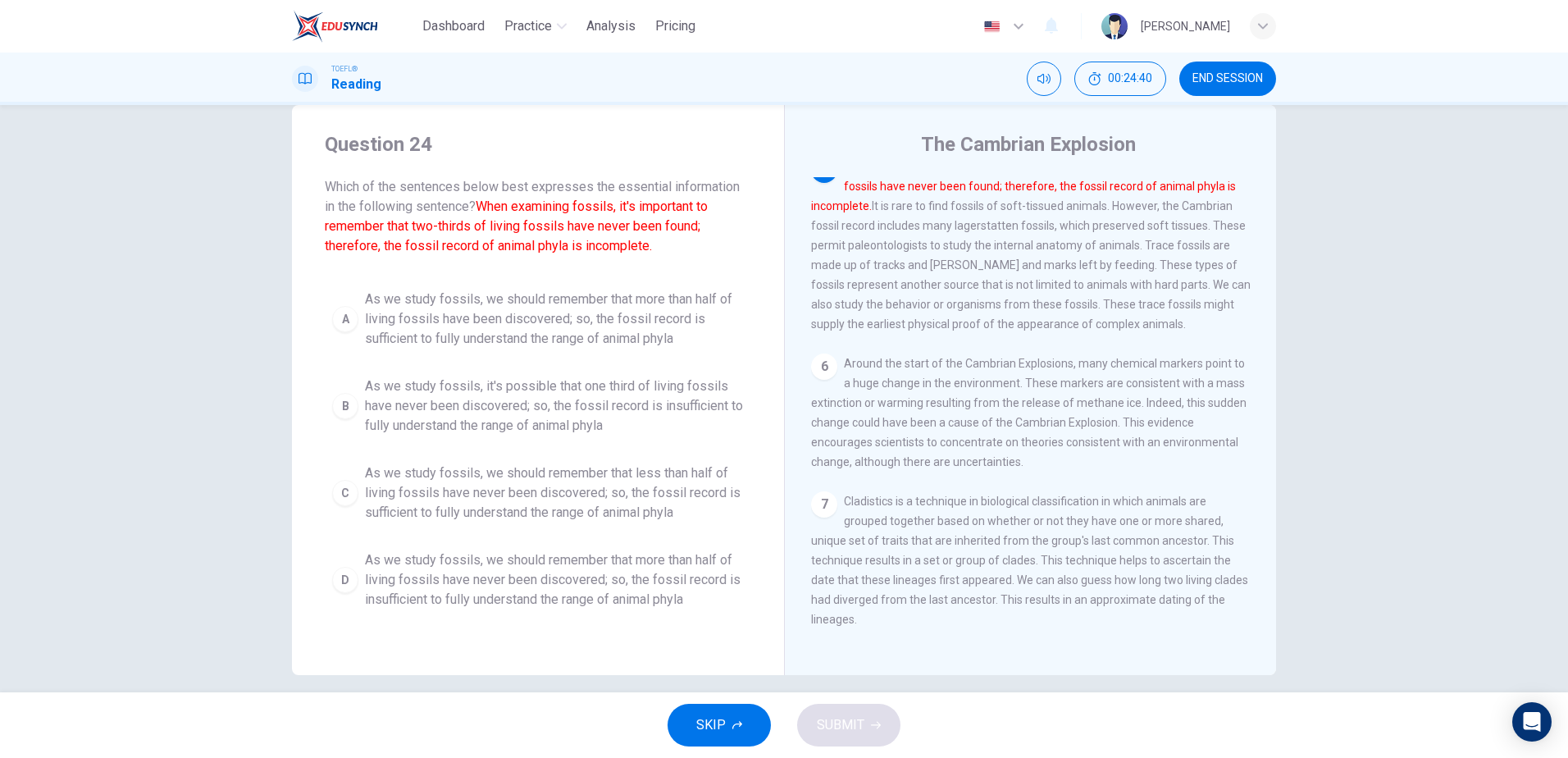
scroll to position [48, 0]
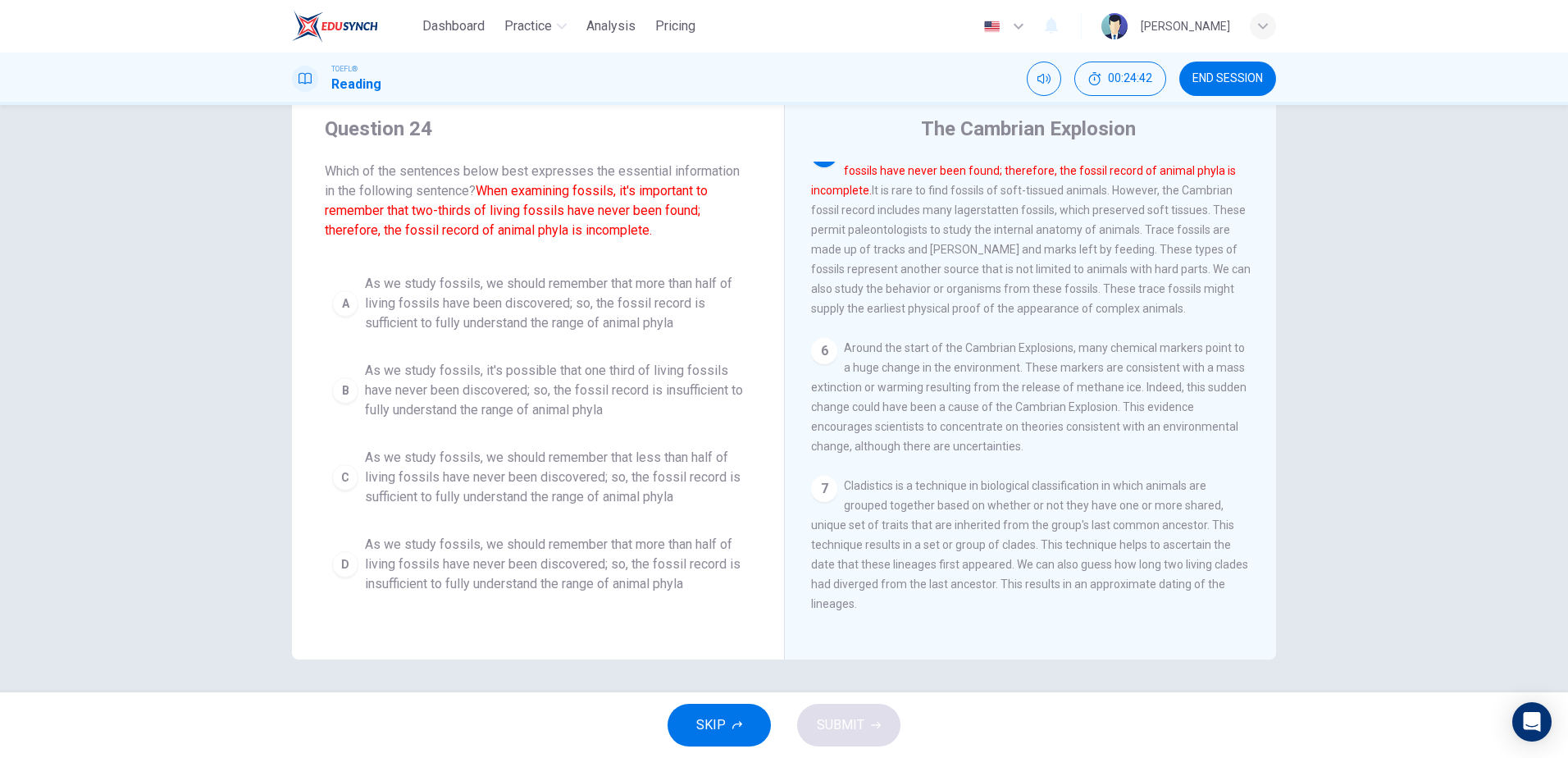
click at [526, 395] on span "As we study fossils, it's possible that one third of living fossils have never …" at bounding box center [554, 390] width 379 height 59
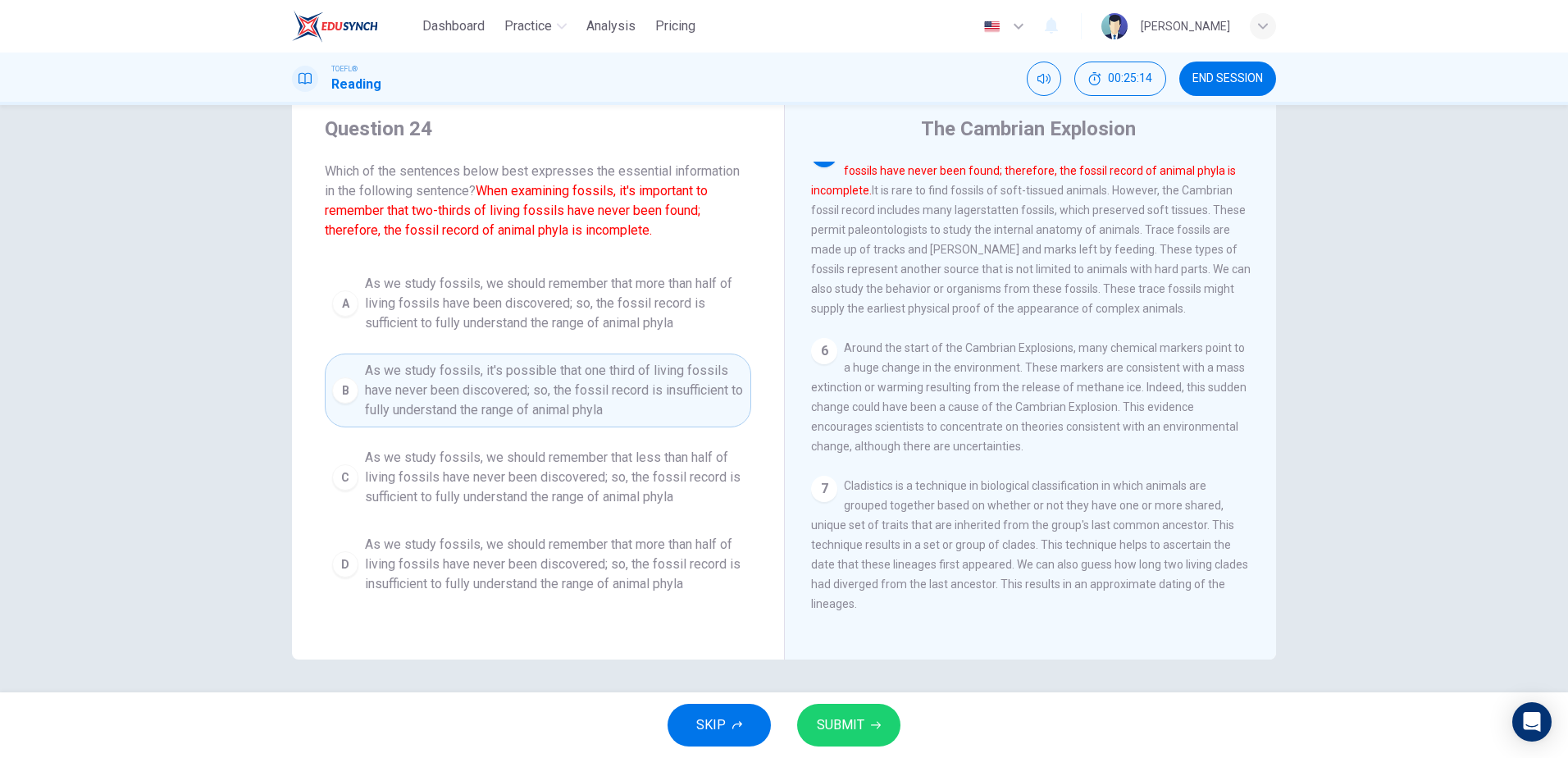
click at [514, 544] on span "As we study fossils, we should remember that more than half of living fossils h…" at bounding box center [554, 564] width 379 height 59
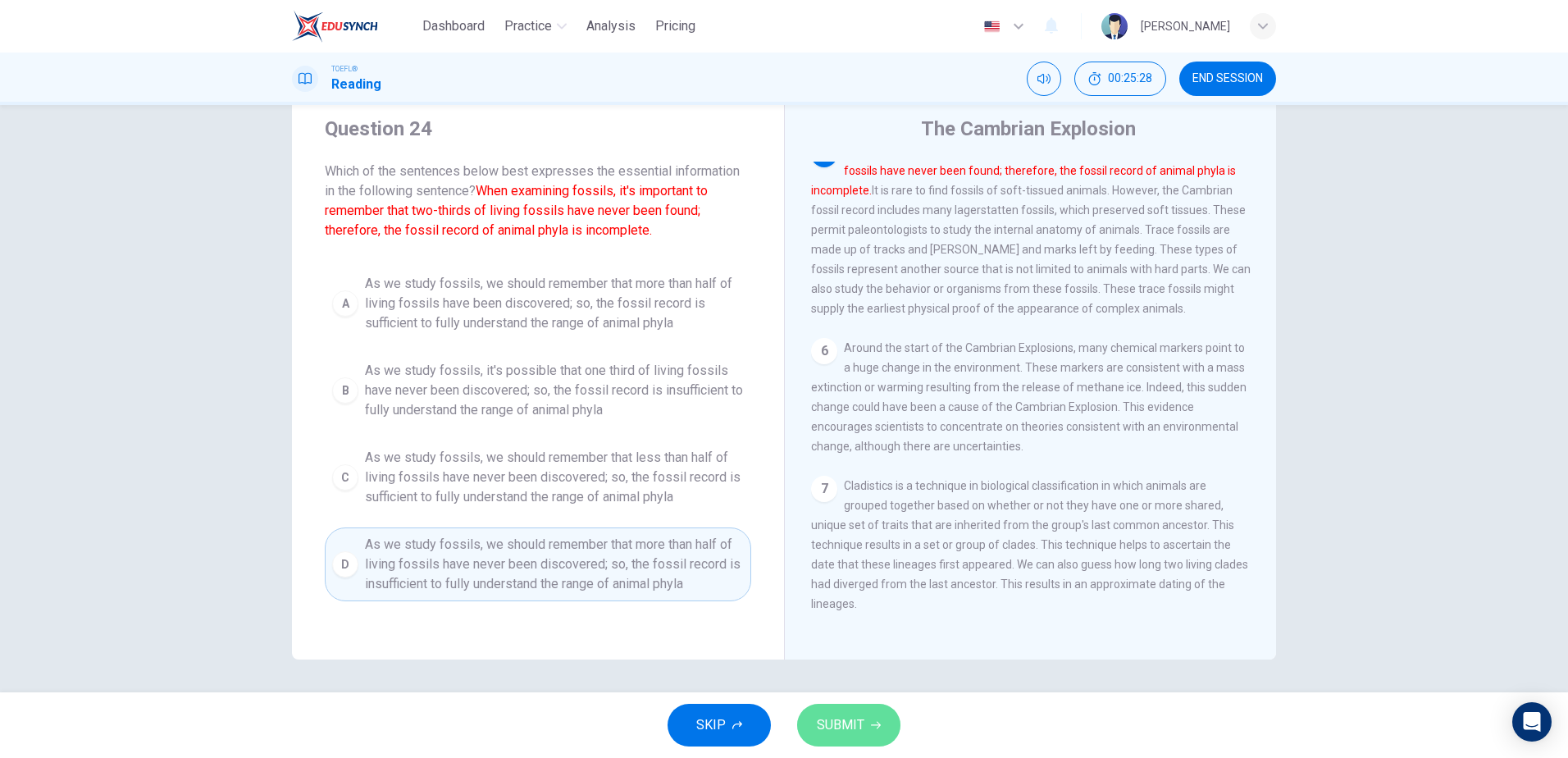
click at [841, 713] on span "SUBMIT" at bounding box center [840, 724] width 48 height 23
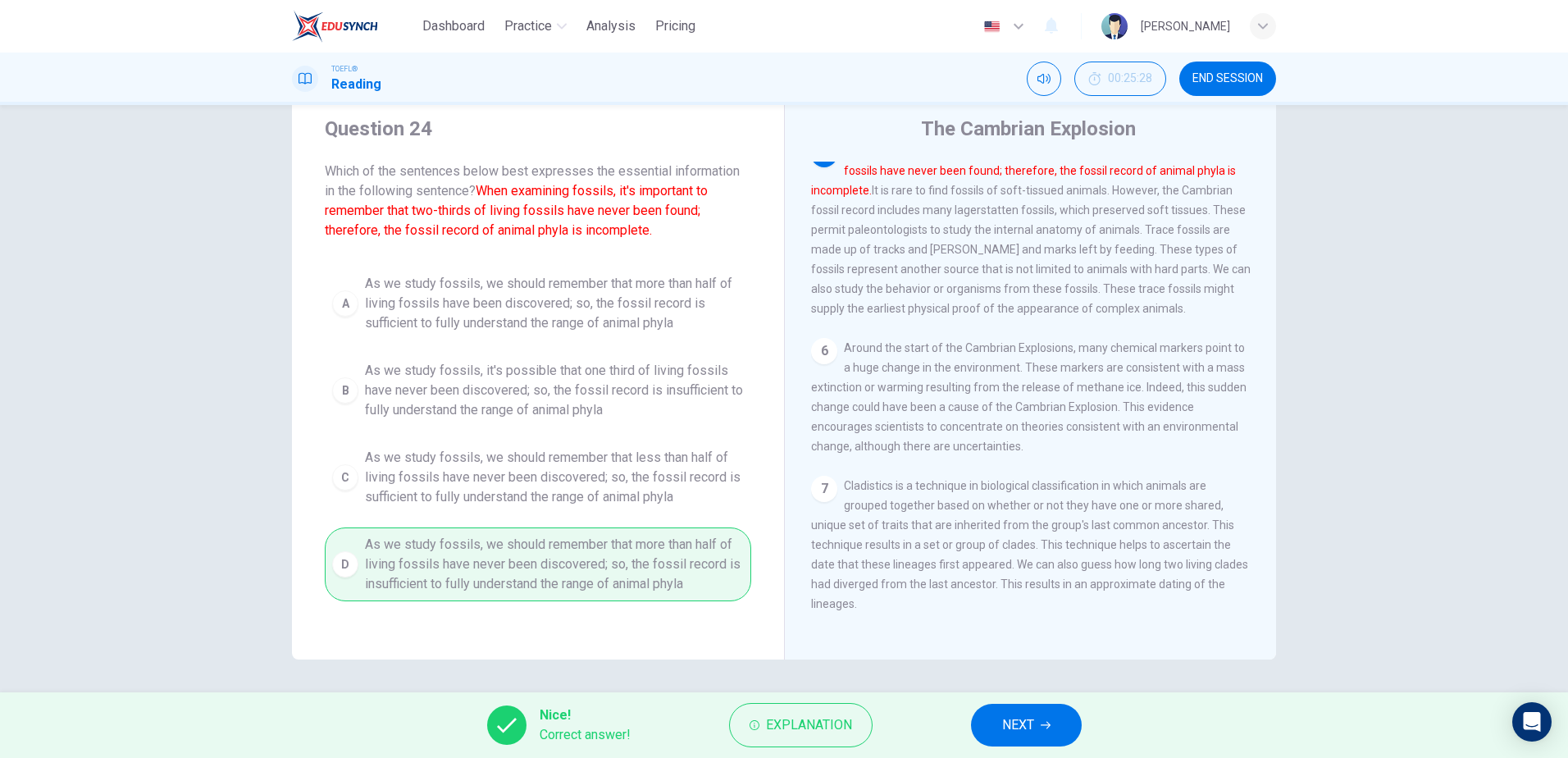
click at [1026, 721] on span "NEXT" at bounding box center [1018, 724] width 32 height 23
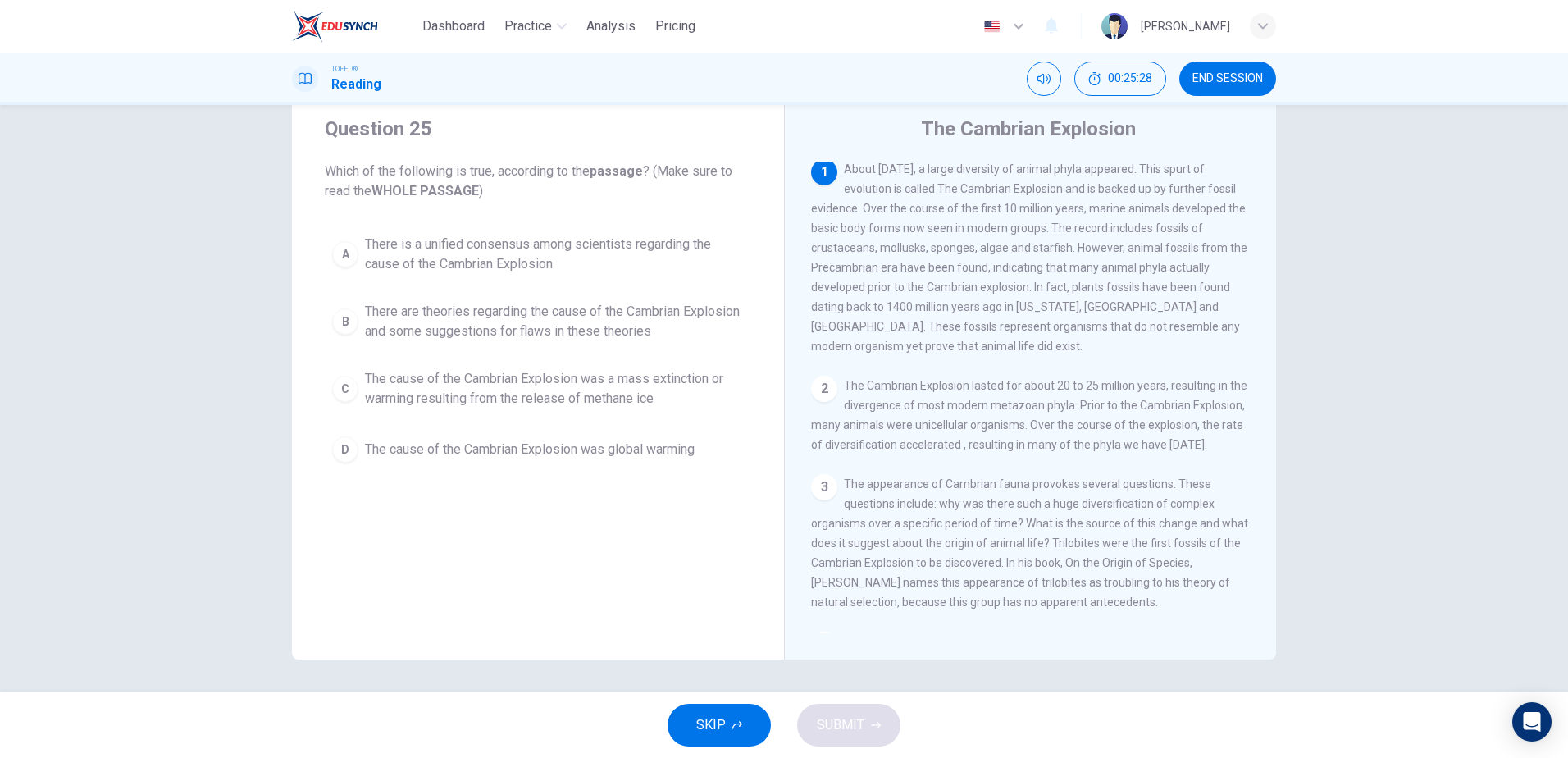
scroll to position [0, 0]
drag, startPoint x: 996, startPoint y: 286, endPoint x: 1126, endPoint y: 286, distance: 130.0
click at [1120, 284] on div "1 About [DATE], a large diversity of animal phyla appeared. This spurt of evolu…" at bounding box center [1030, 260] width 440 height 197
drag, startPoint x: 1112, startPoint y: 301, endPoint x: 1199, endPoint y: 297, distance: 87.1
click at [1199, 297] on span "About [DATE], a large diversity of animal phyla appeared. This spurt of evoluti…" at bounding box center [1028, 260] width 436 height 190
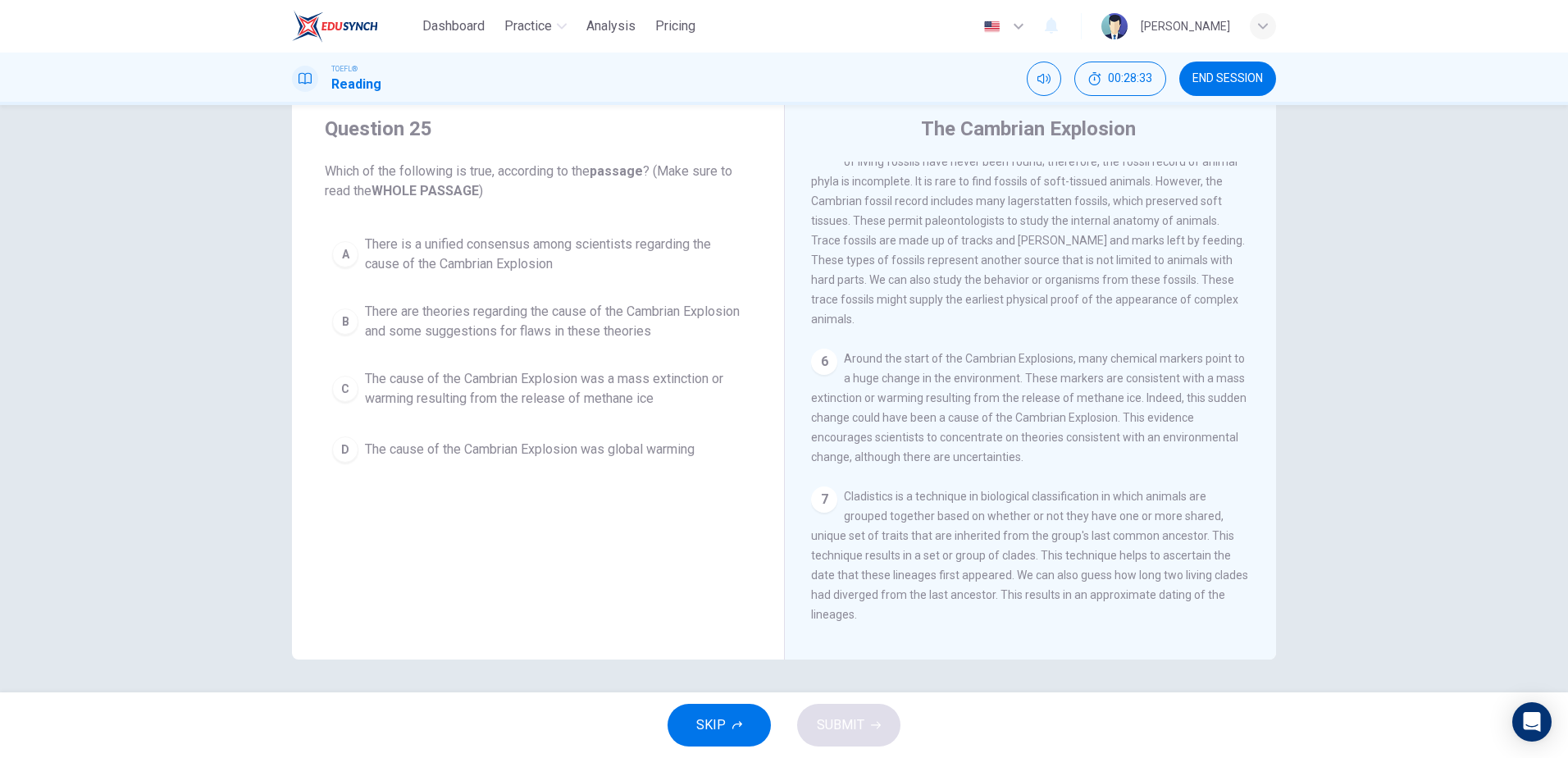
scroll to position [814, 0]
click at [493, 332] on span "There are theories regarding the cause of the Cambrian Explosion and some sugge…" at bounding box center [554, 321] width 379 height 39
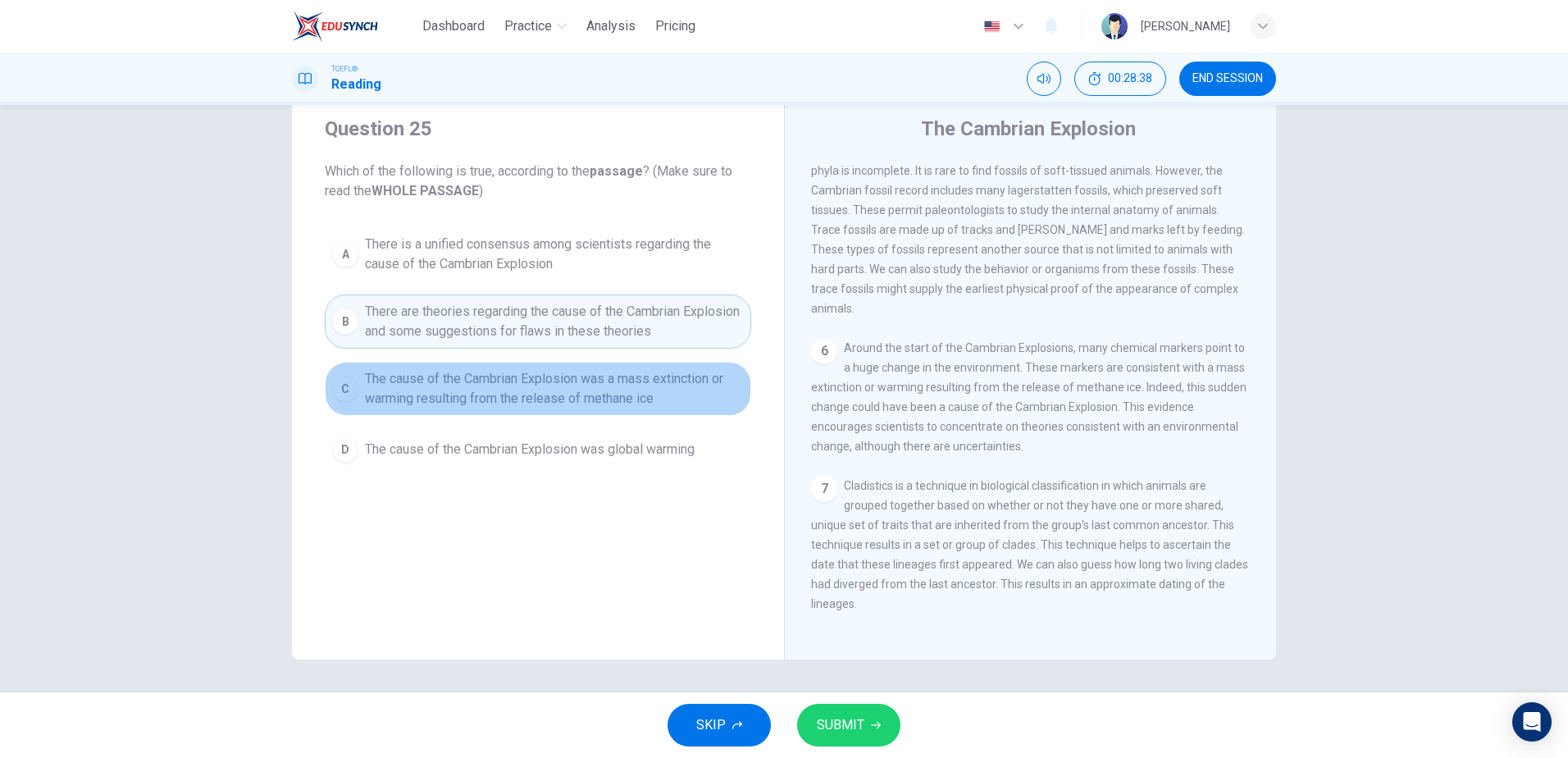
click at [479, 406] on span "The cause of the Cambrian Explosion was a mass extinction or warming resulting …" at bounding box center [554, 389] width 379 height 39
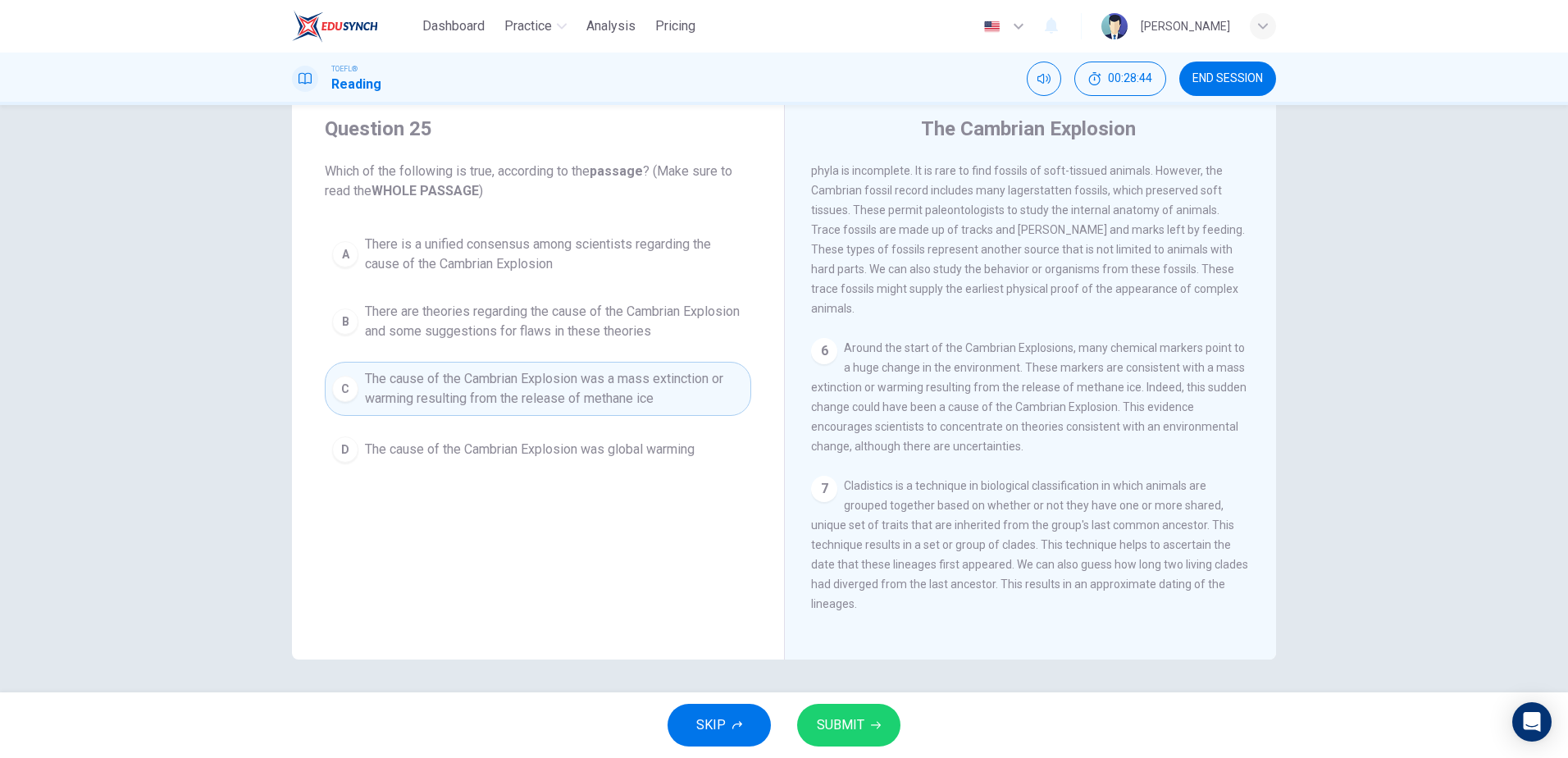
click at [874, 757] on html "Dashboard Practice Analysis Pricing English en ​ [PERSON_NAME] TOEFL® Reading 0…" at bounding box center [784, 379] width 1568 height 758
click at [879, 733] on button "SUBMIT" at bounding box center [848, 725] width 103 height 43
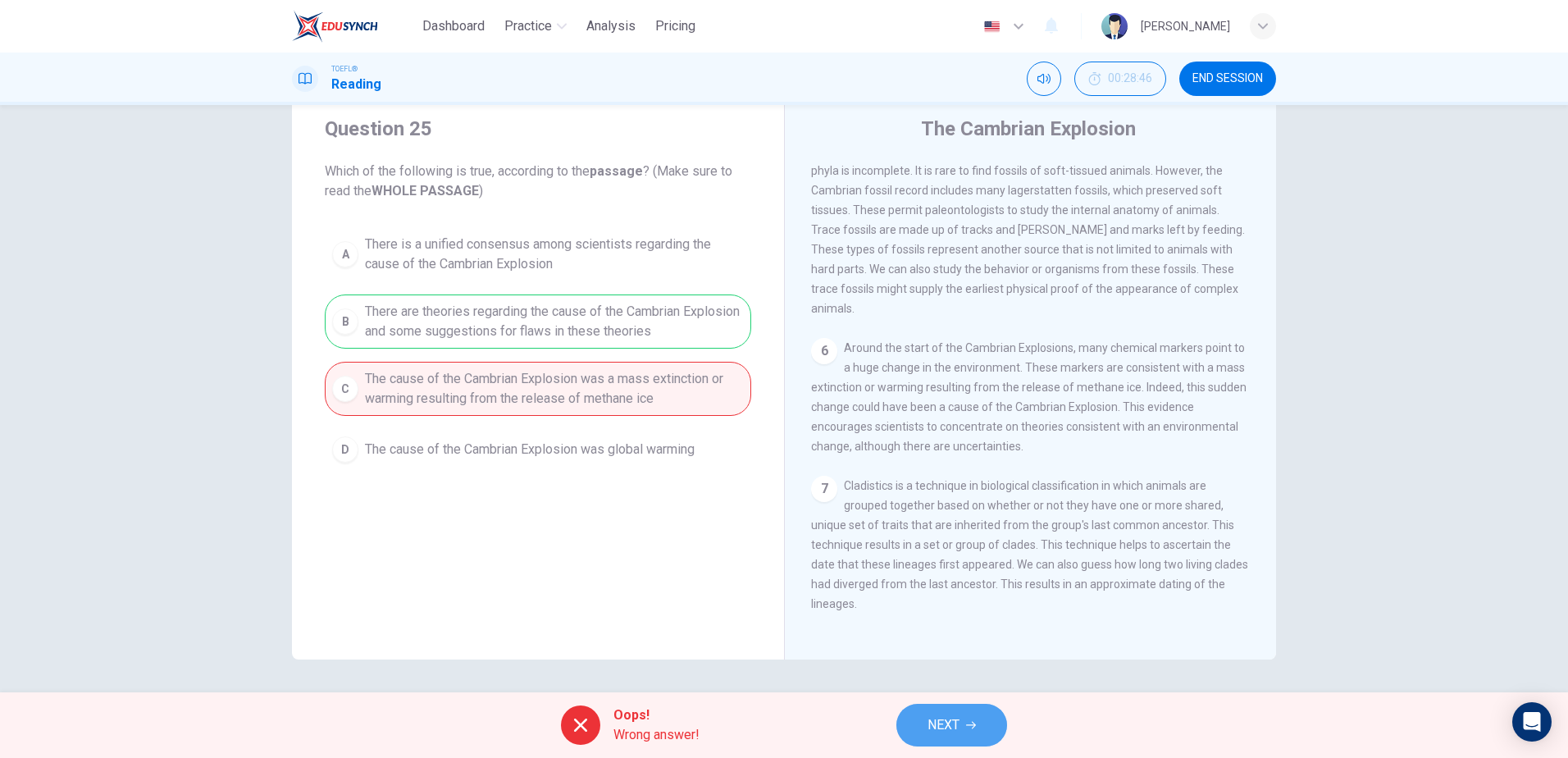
click at [944, 724] on span "NEXT" at bounding box center [943, 724] width 32 height 23
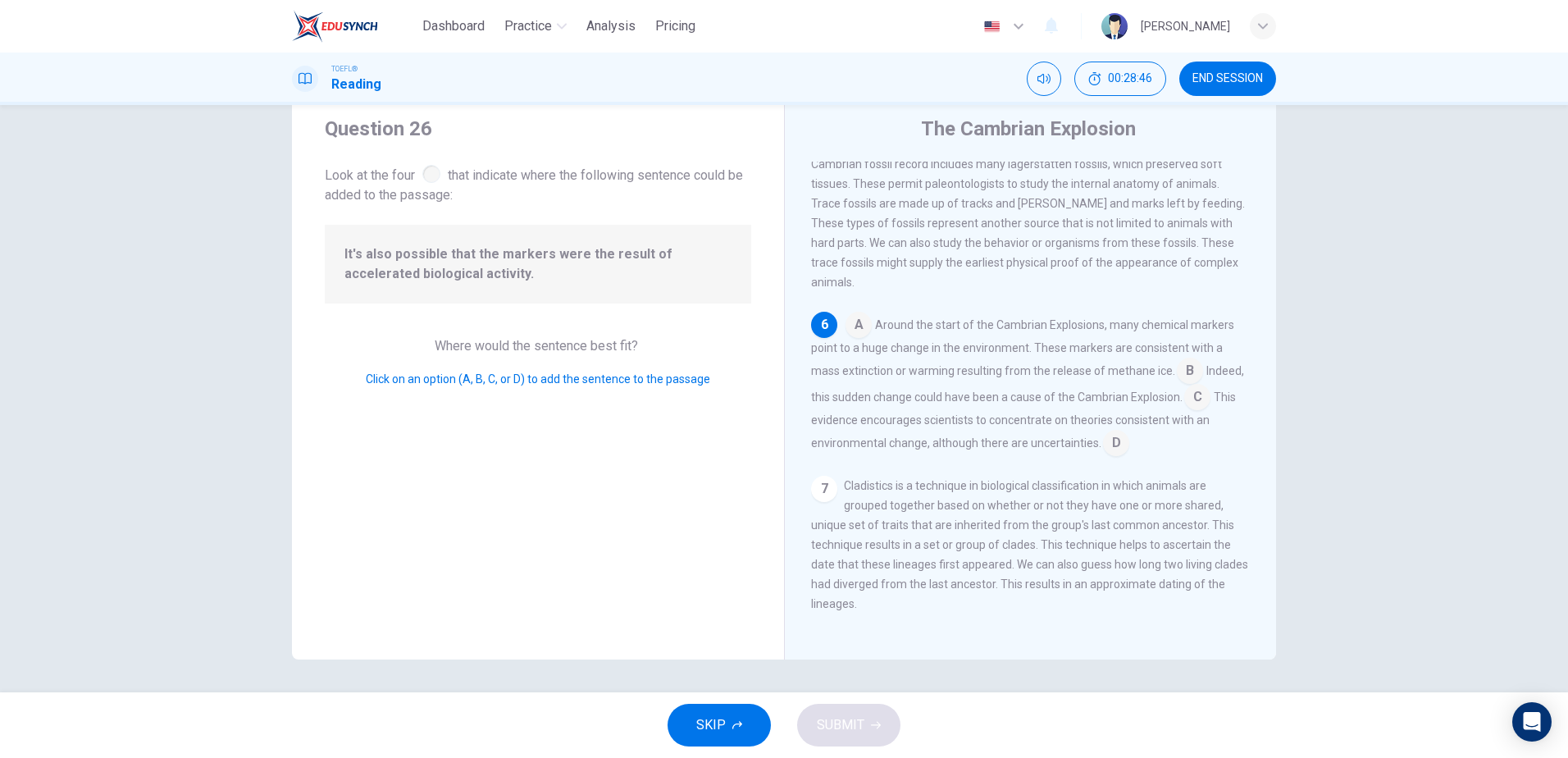
scroll to position [817, 0]
drag, startPoint x: 355, startPoint y: 251, endPoint x: 472, endPoint y: 277, distance: 119.9
click at [472, 277] on div "It's also possible that the markers were the result of accelerated biological a…" at bounding box center [538, 263] width 426 height 78
drag, startPoint x: 391, startPoint y: 261, endPoint x: 365, endPoint y: 246, distance: 30.0
click at [365, 246] on span "It's also possible that the markers were the result of accelerated biological a…" at bounding box center [538, 263] width 387 height 39
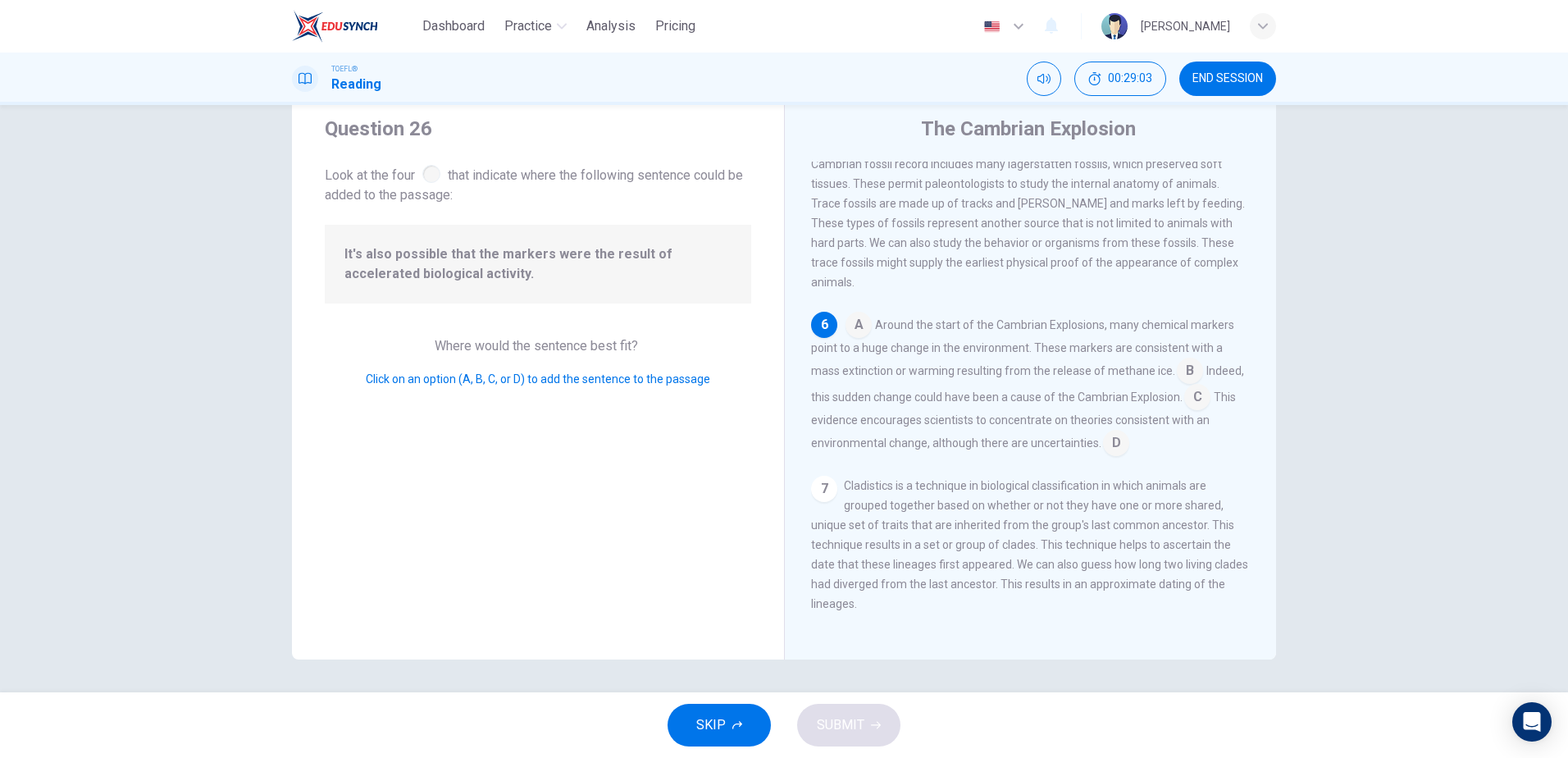
drag, startPoint x: 438, startPoint y: 273, endPoint x: 331, endPoint y: 249, distance: 109.7
click at [331, 249] on div "It's also possible that the markers were the result of accelerated biological a…" at bounding box center [538, 263] width 426 height 78
drag, startPoint x: 450, startPoint y: 284, endPoint x: 349, endPoint y: 234, distance: 112.7
click at [350, 236] on div "It's also possible that the markers were the result of accelerated biological a…" at bounding box center [538, 263] width 426 height 78
click at [1103, 453] on input at bounding box center [1116, 444] width 26 height 26
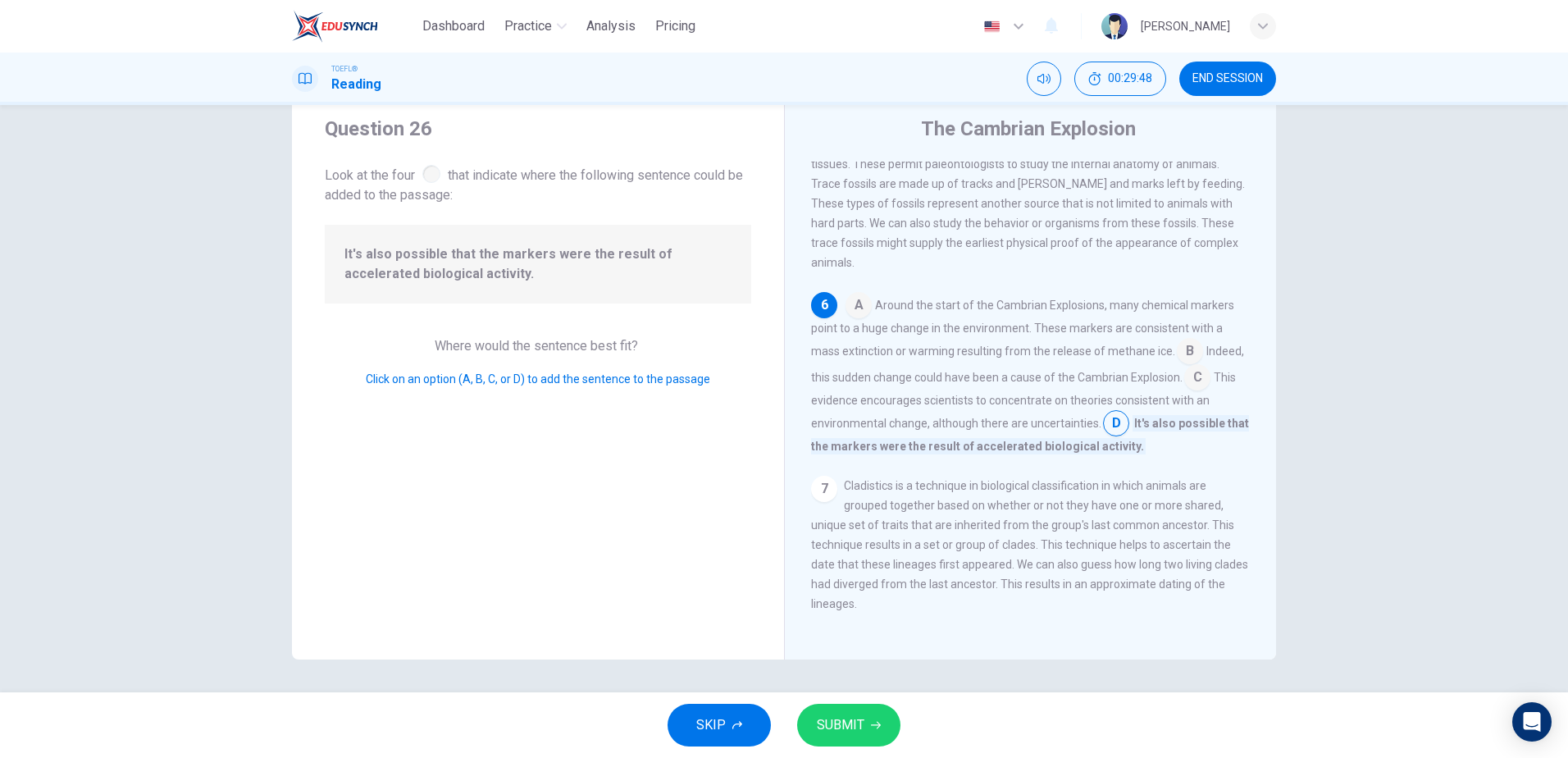
click at [873, 707] on button "SUBMIT" at bounding box center [848, 725] width 103 height 43
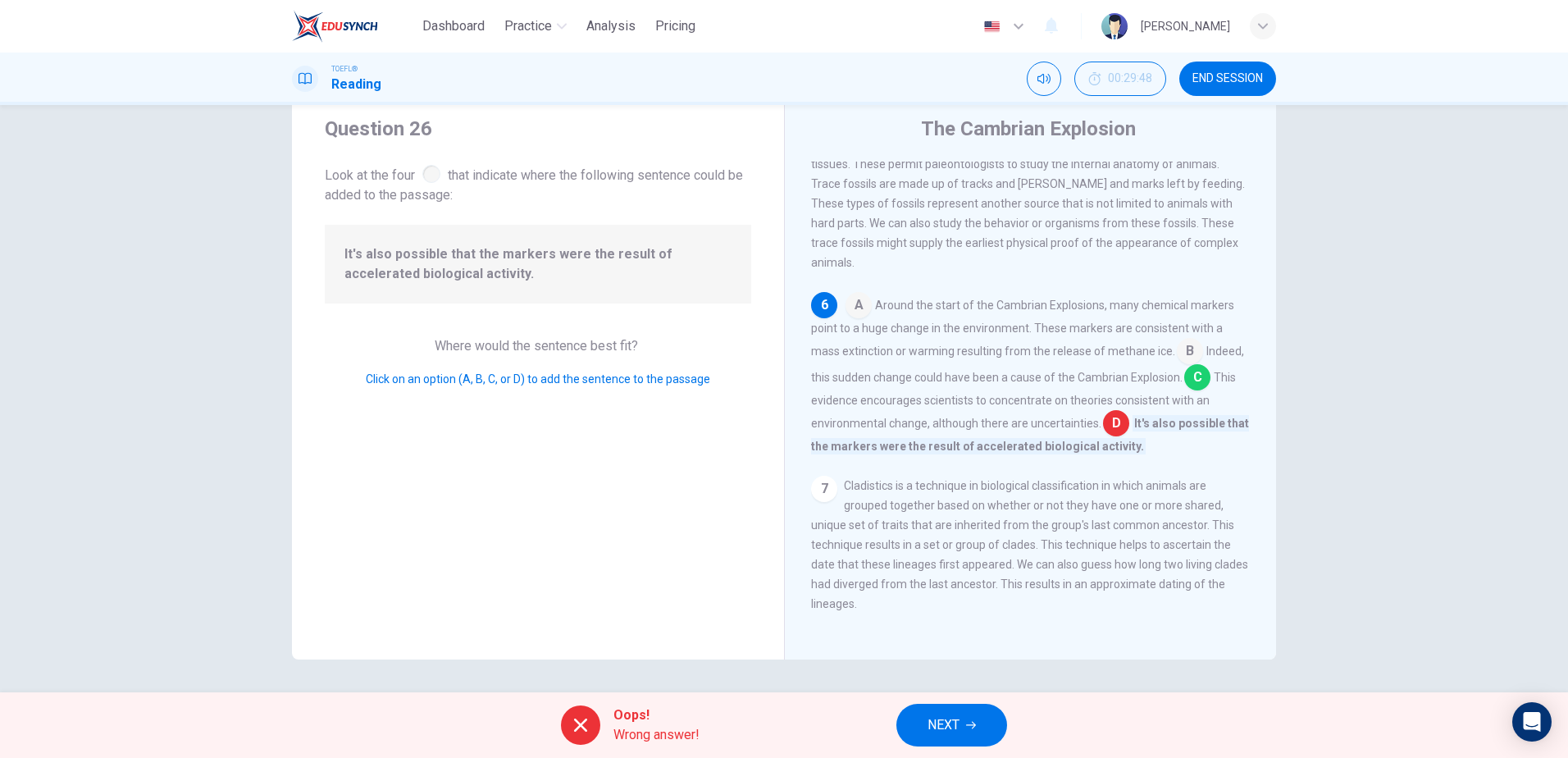
drag, startPoint x: 1058, startPoint y: 477, endPoint x: 1174, endPoint y: 474, distance: 116.0
click at [1174, 455] on div "A Around the start of the Cambrian Explosions, many chemical markers point to a…" at bounding box center [1030, 373] width 440 height 164
click at [946, 728] on span "NEXT" at bounding box center [943, 724] width 32 height 23
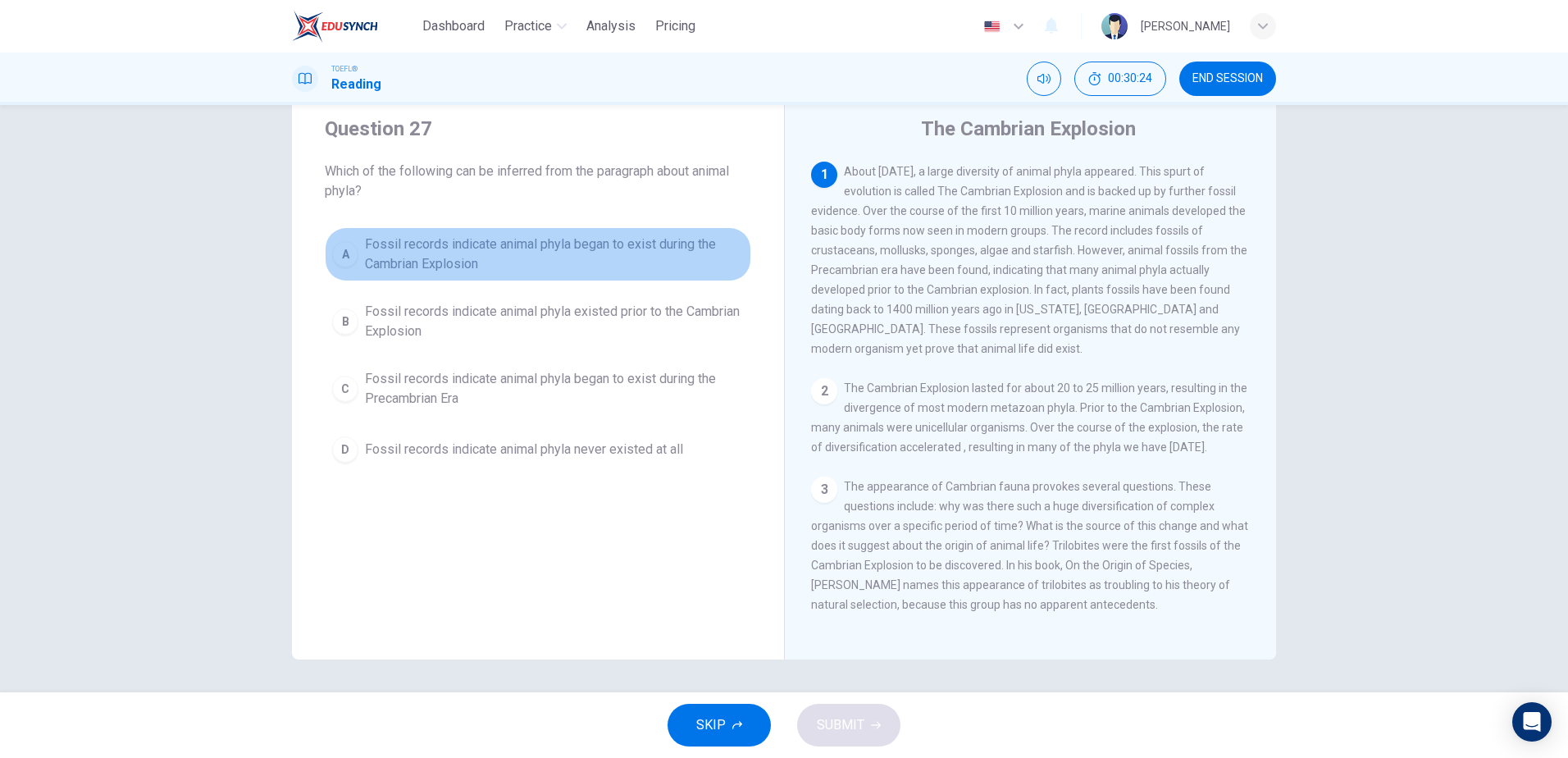
click at [353, 255] on div "A" at bounding box center [345, 254] width 26 height 26
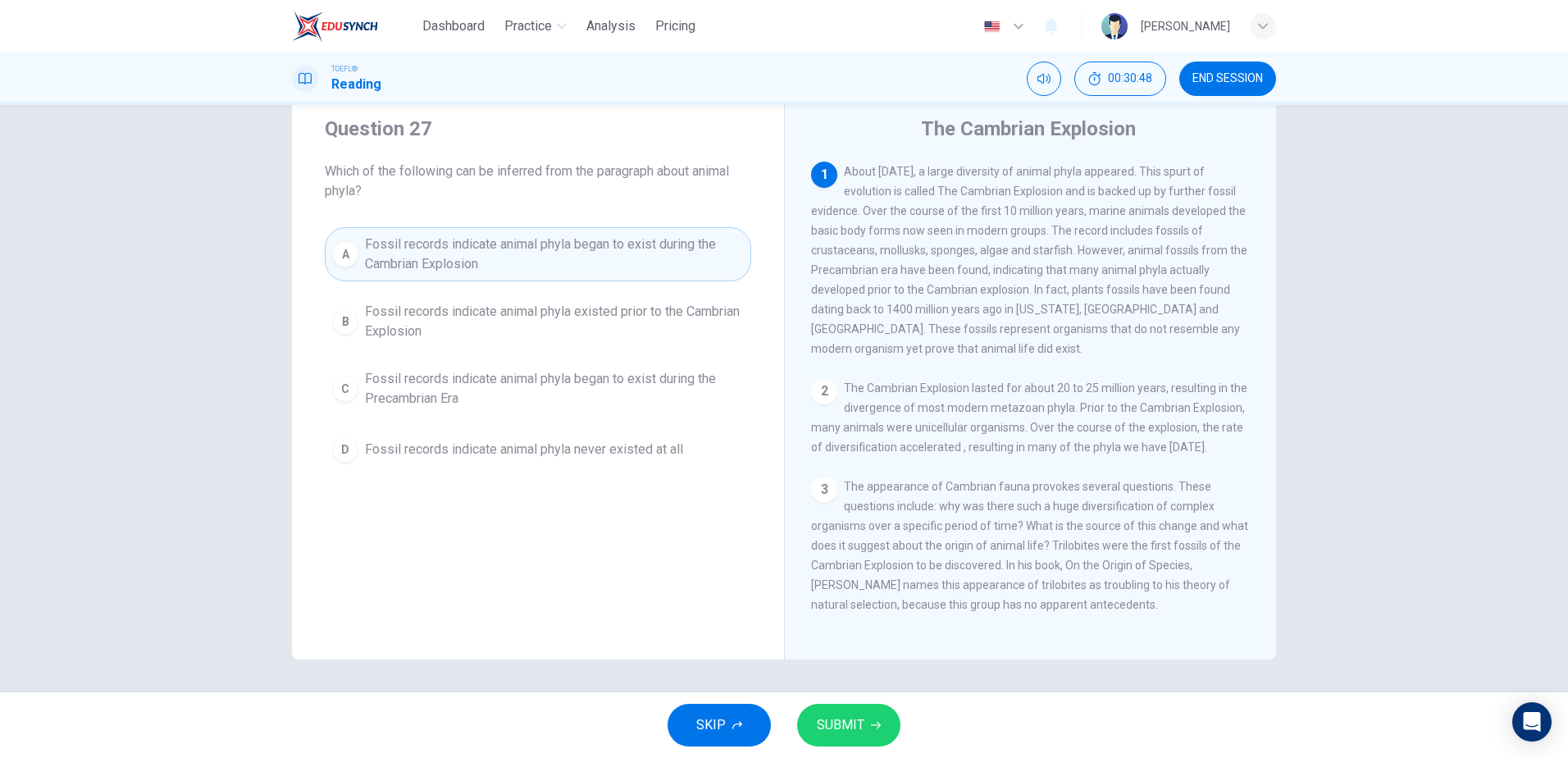
click at [456, 313] on span "Fossil records indicate animal phyla existed prior to the Cambrian Explosion" at bounding box center [554, 321] width 379 height 39
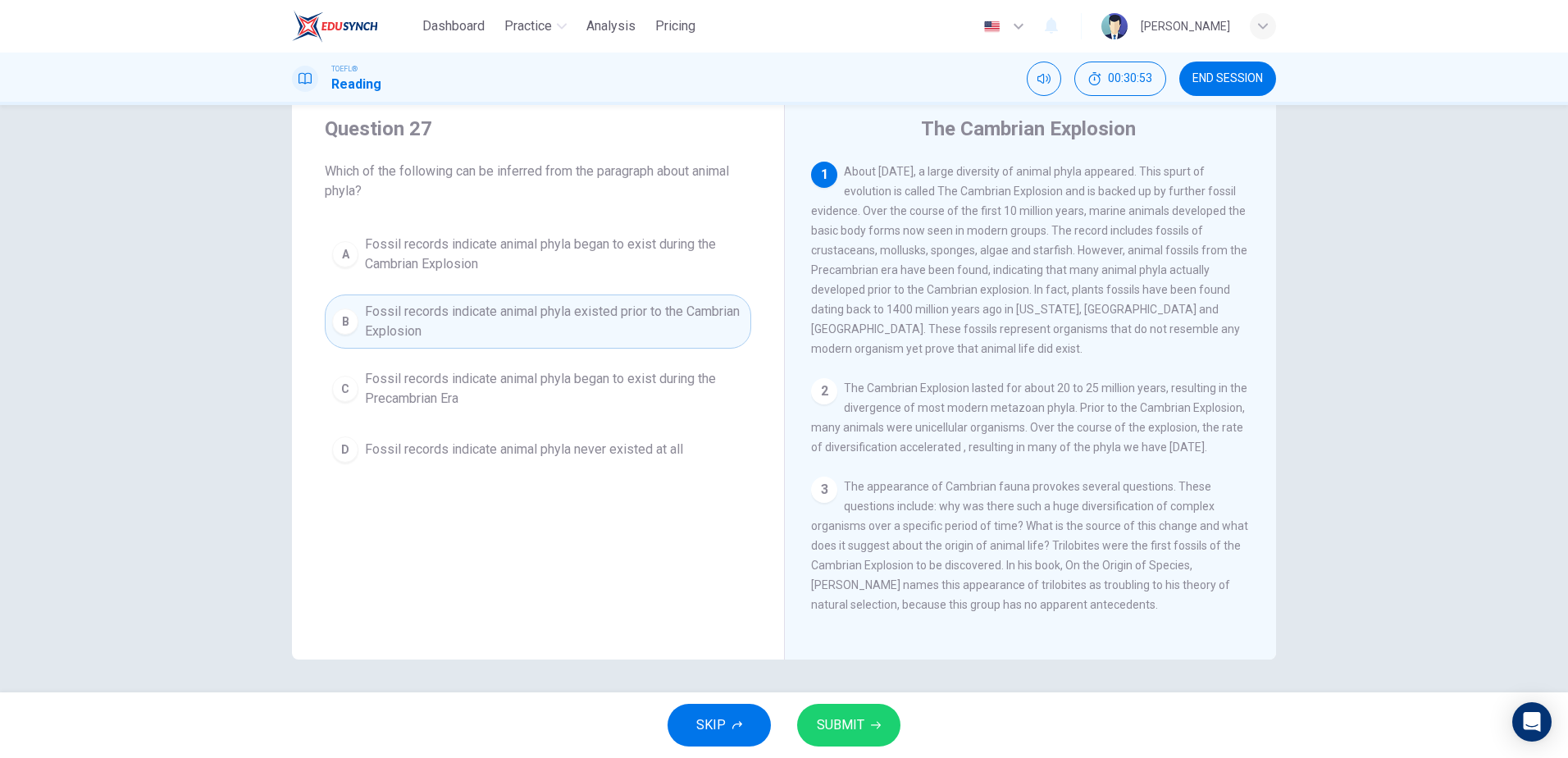
click at [835, 713] on button "SUBMIT" at bounding box center [848, 725] width 103 height 43
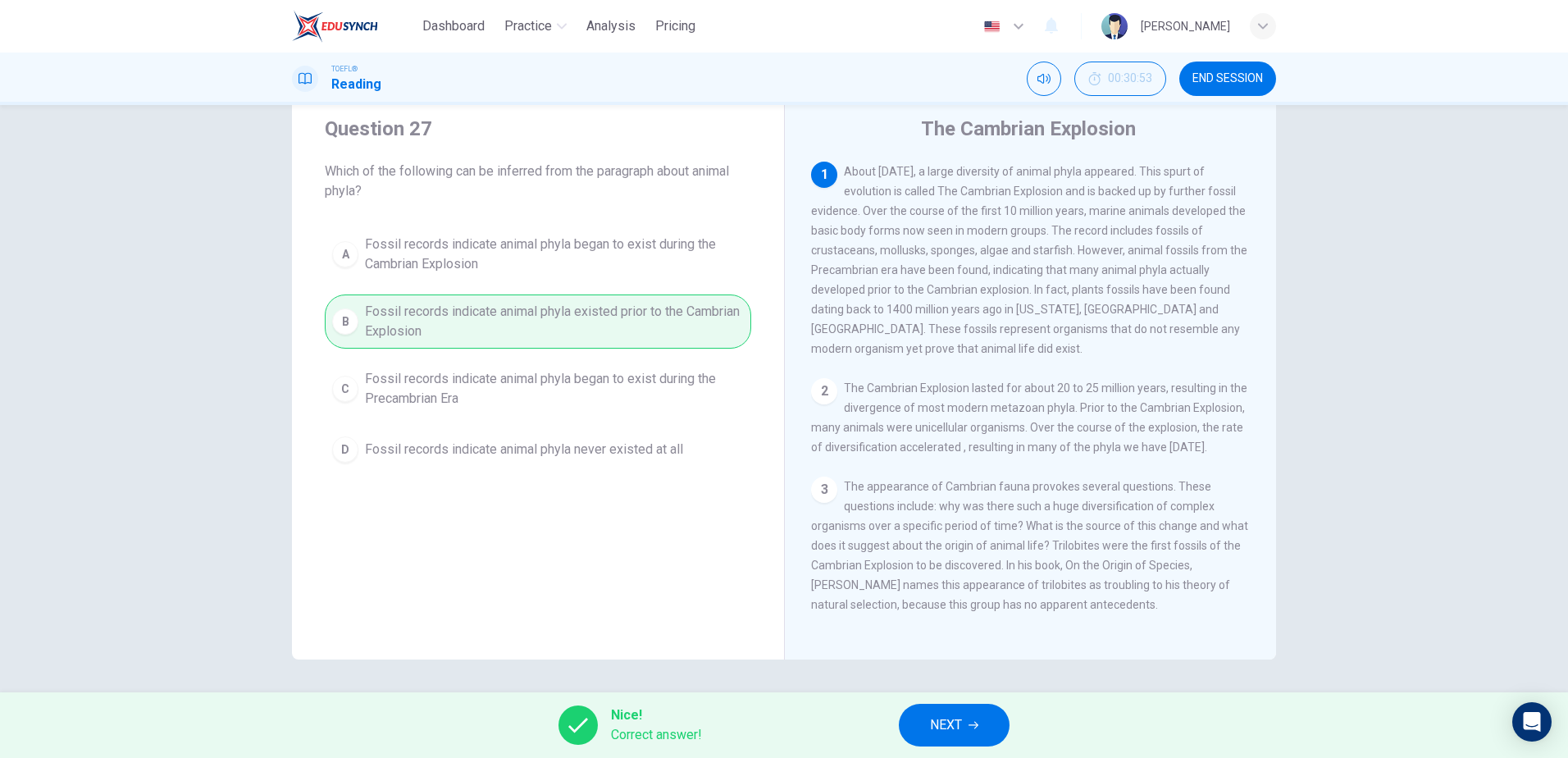
click at [954, 723] on span "NEXT" at bounding box center [945, 724] width 32 height 23
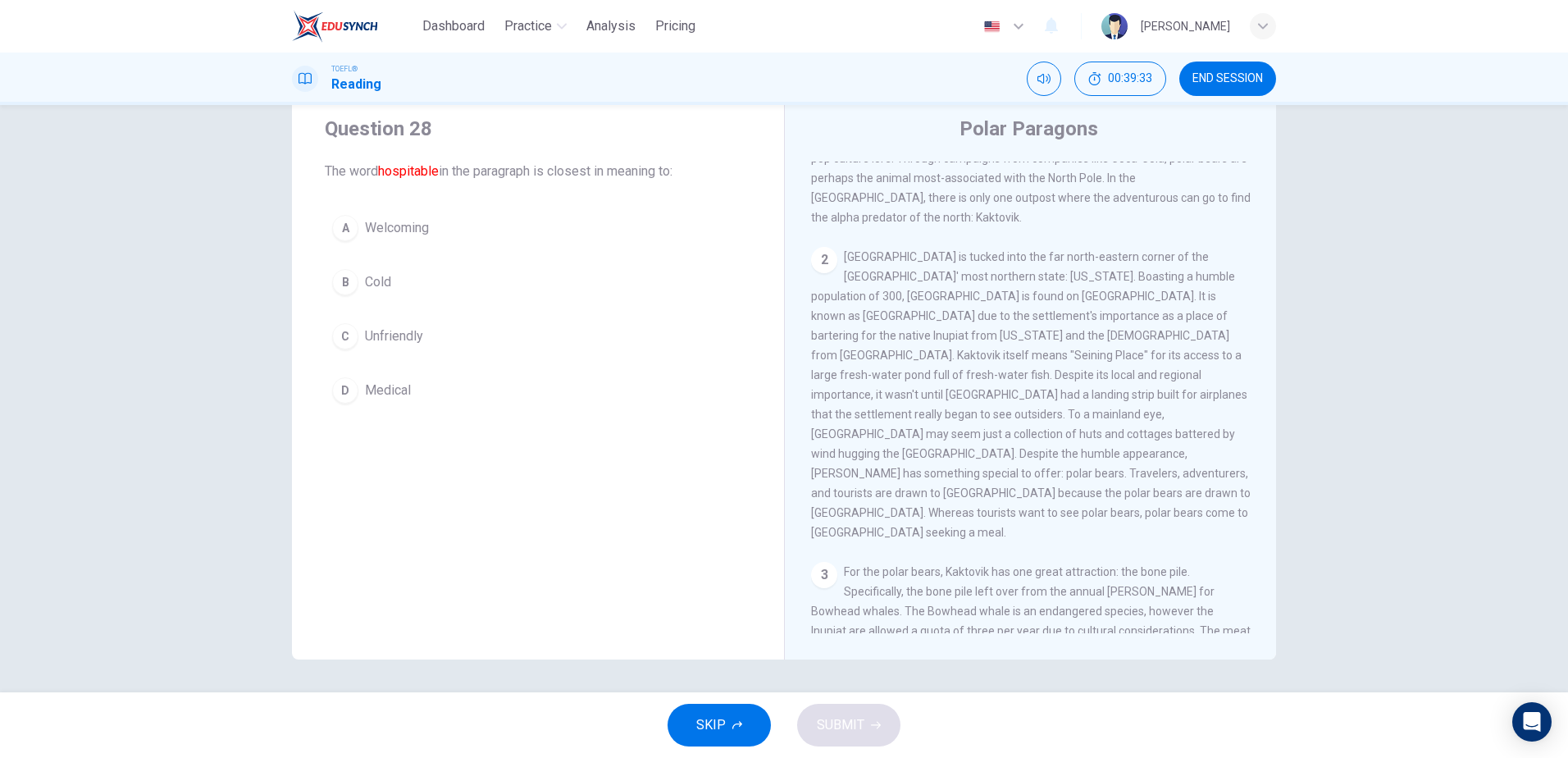
scroll to position [0, 0]
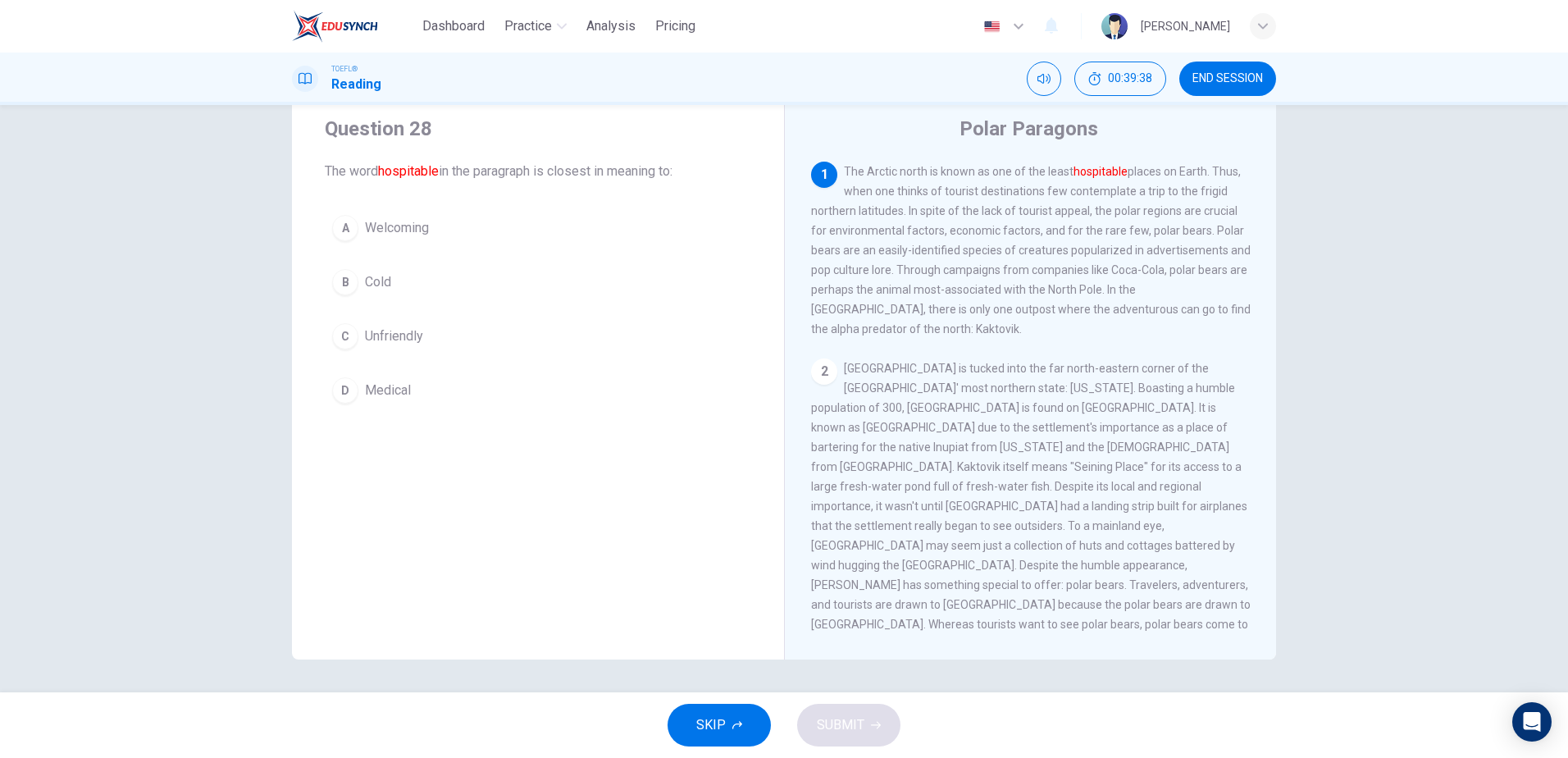
click at [401, 222] on span "Welcoming" at bounding box center [397, 228] width 64 height 20
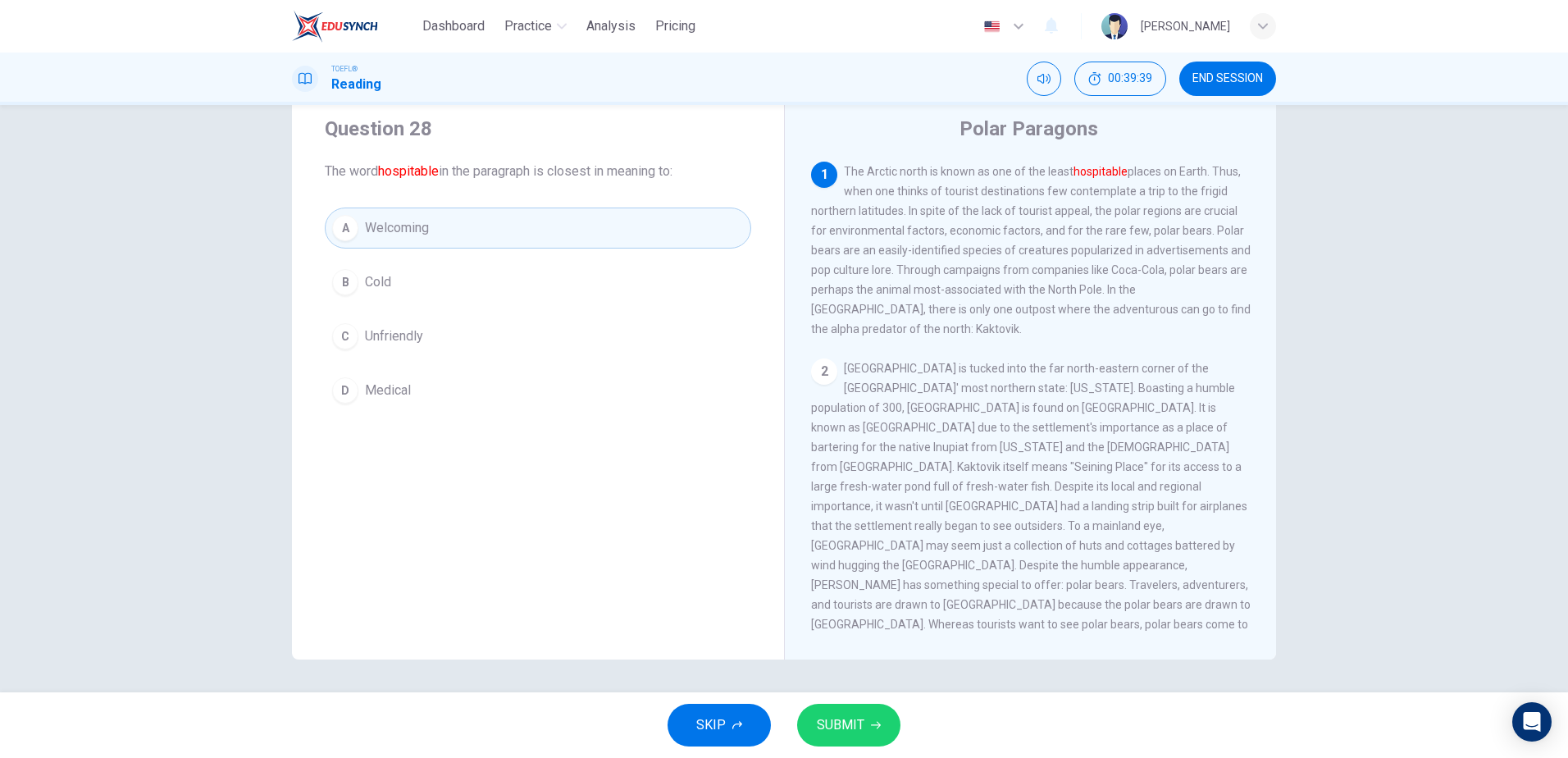
click at [882, 720] on button "SUBMIT" at bounding box center [848, 725] width 103 height 43
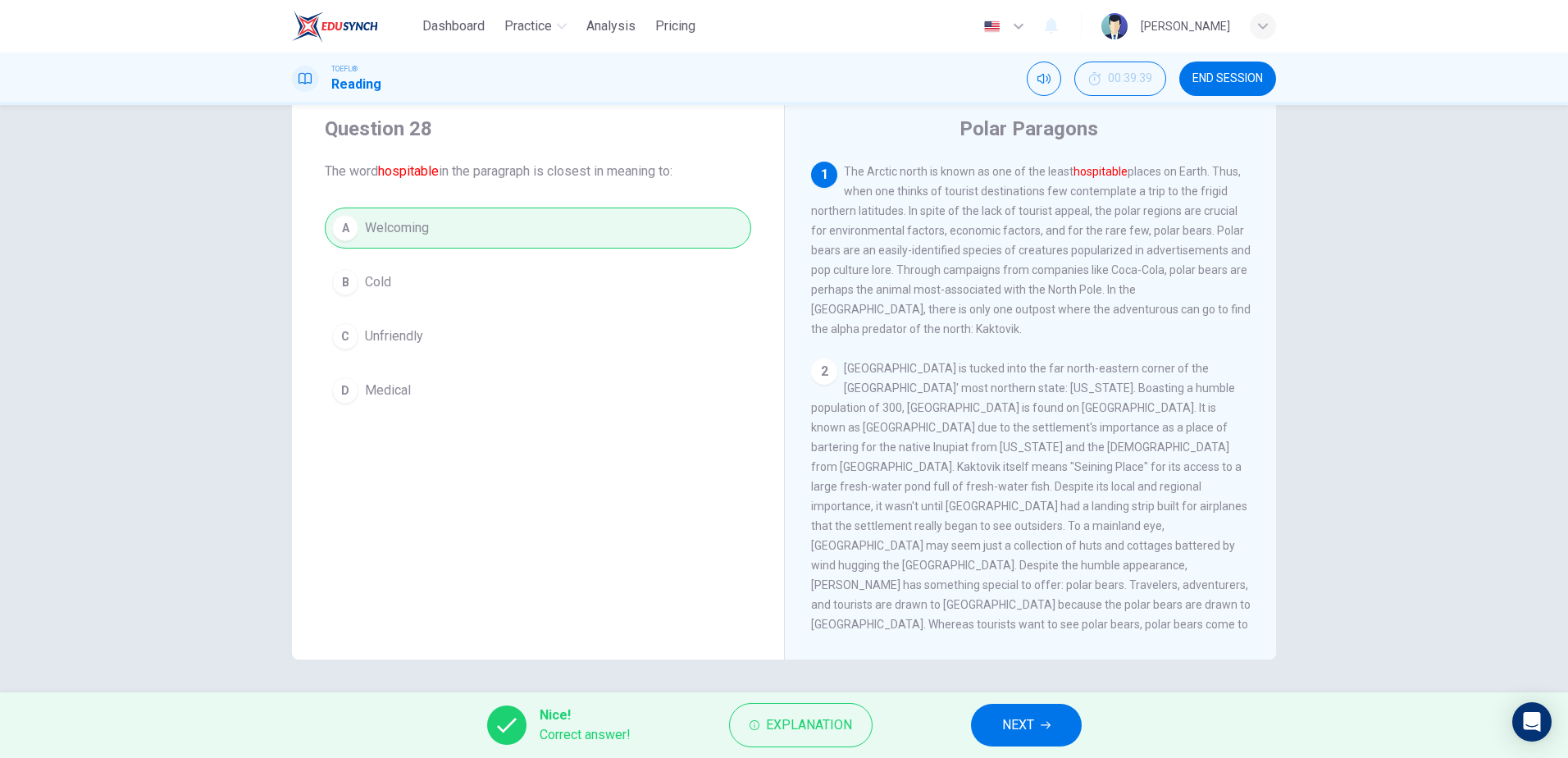
click at [1015, 727] on span "NEXT" at bounding box center [1018, 724] width 32 height 23
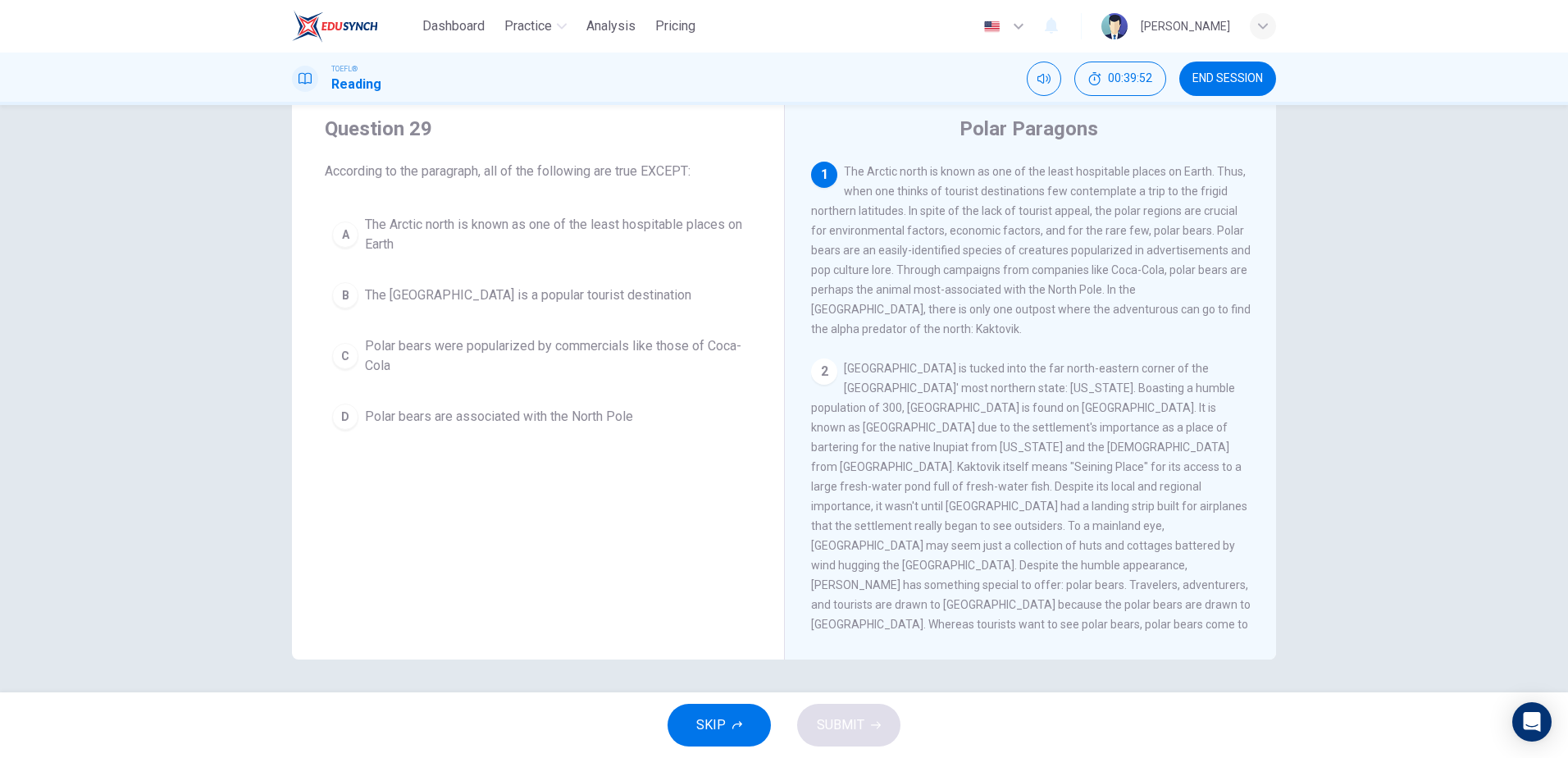
click at [444, 299] on span "The [GEOGRAPHIC_DATA] is a popular tourist destination" at bounding box center [528, 295] width 326 height 20
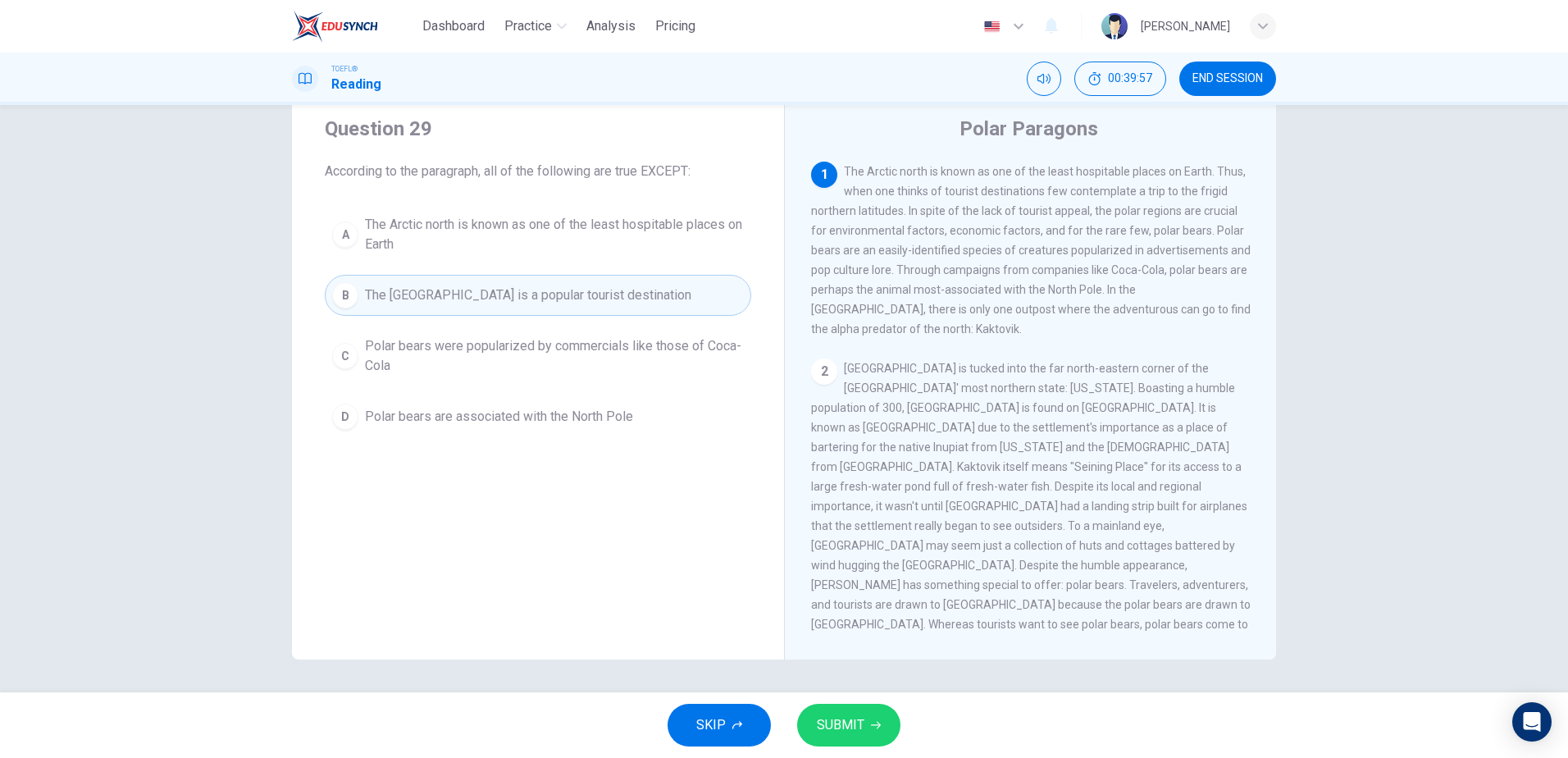
click at [856, 715] on span "SUBMIT" at bounding box center [840, 724] width 48 height 23
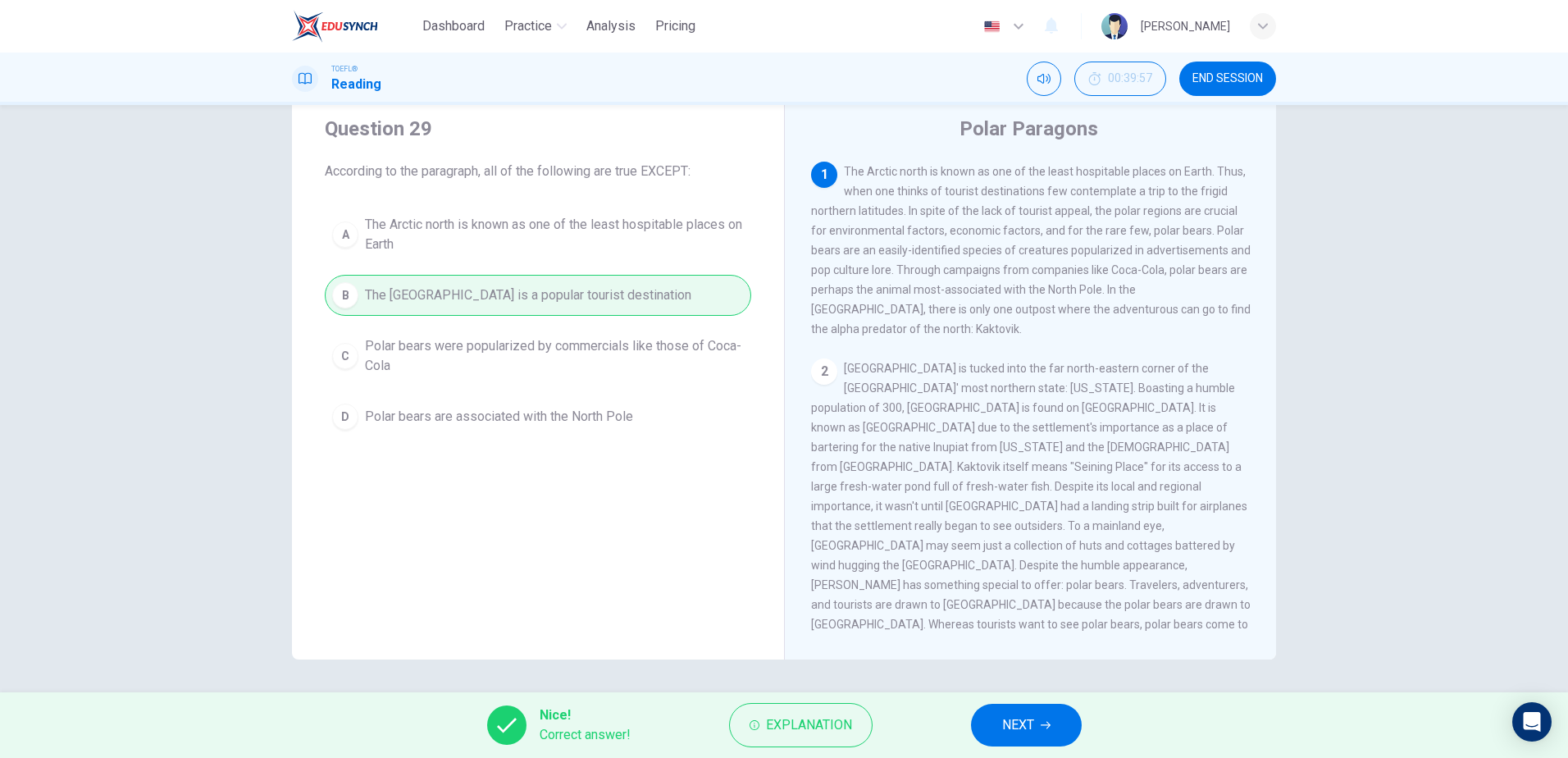
click at [999, 732] on button "NEXT" at bounding box center [1025, 725] width 111 height 43
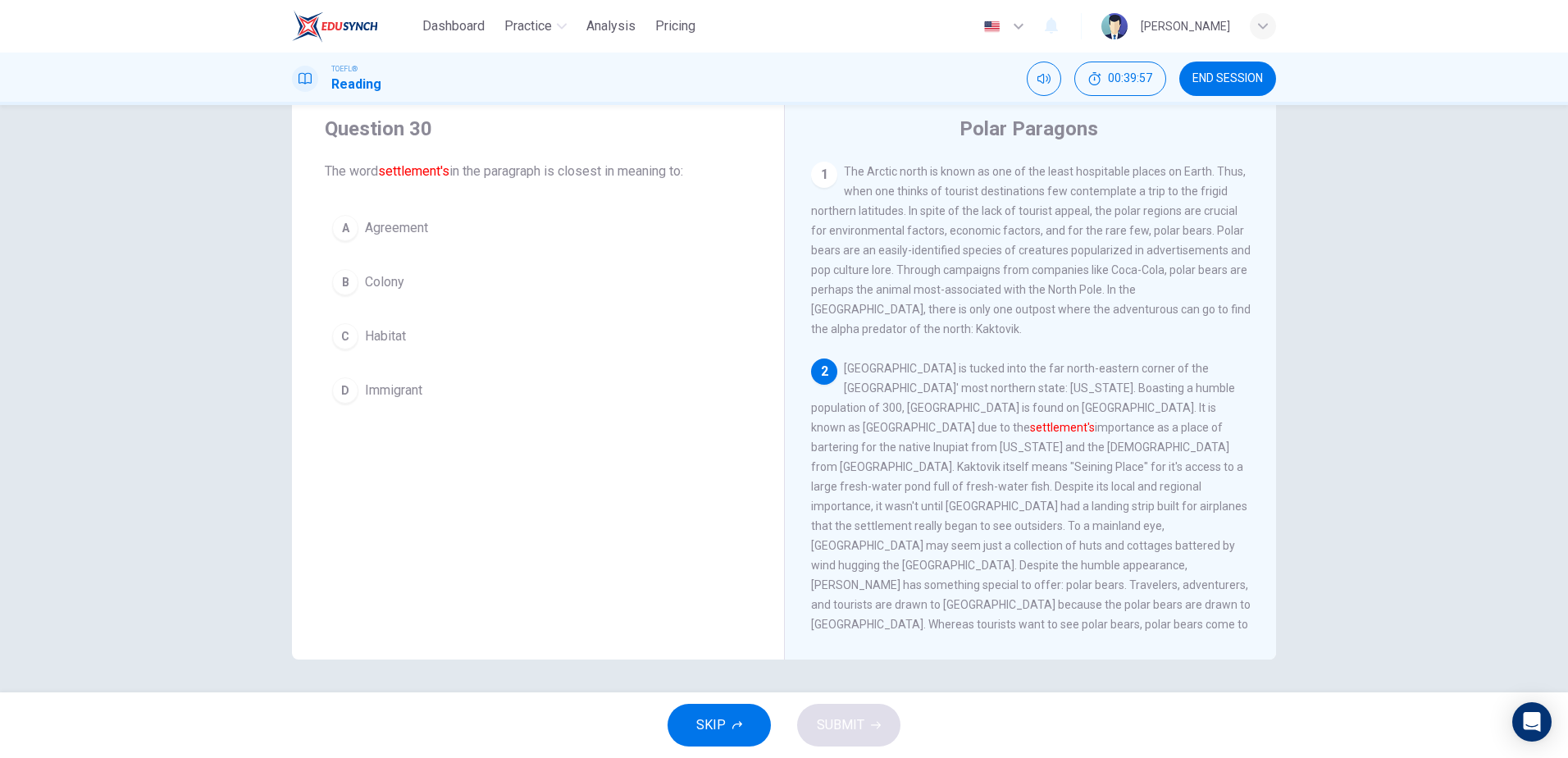
scroll to position [164, 0]
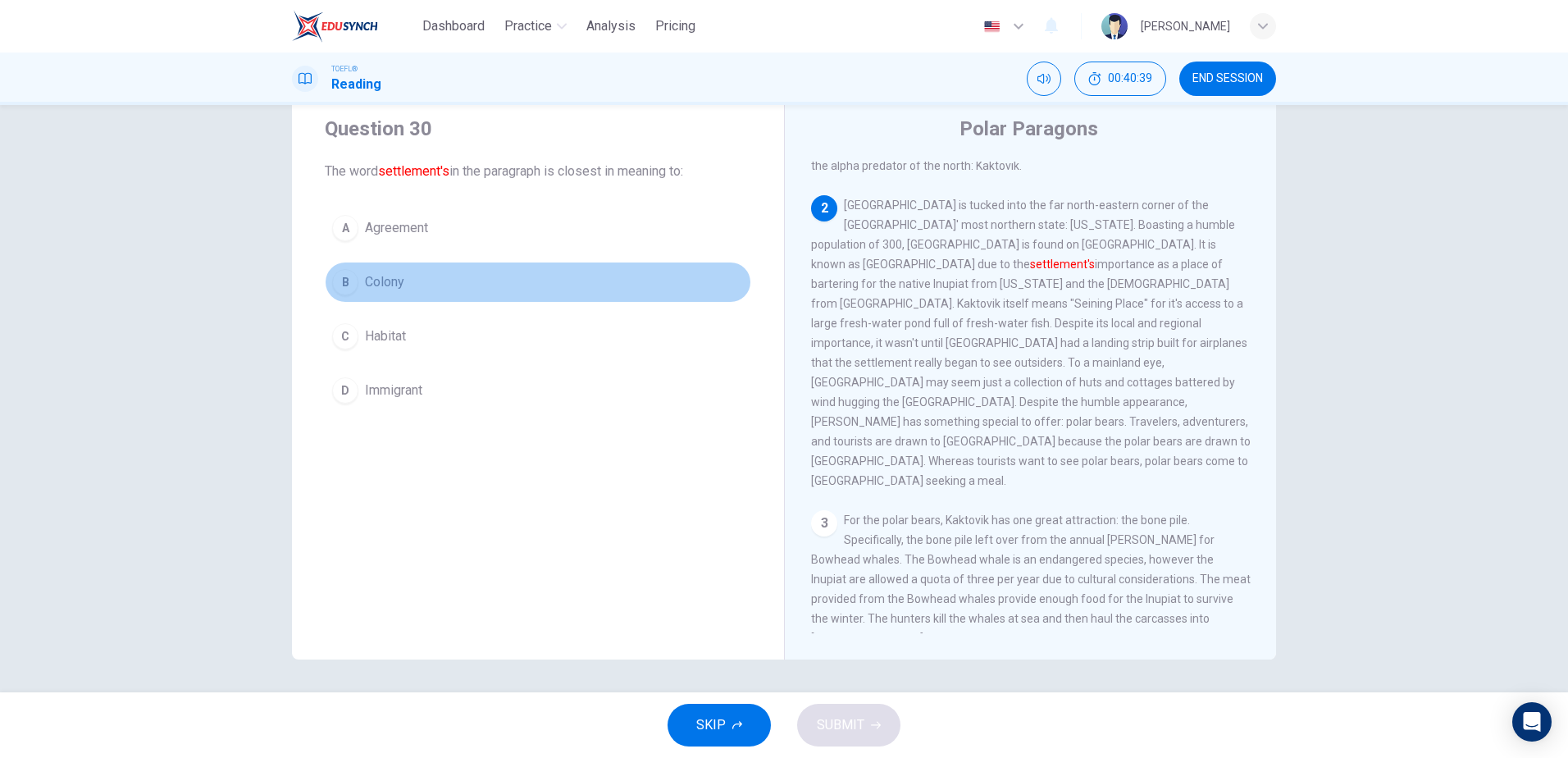
click at [345, 284] on div "B" at bounding box center [345, 282] width 26 height 26
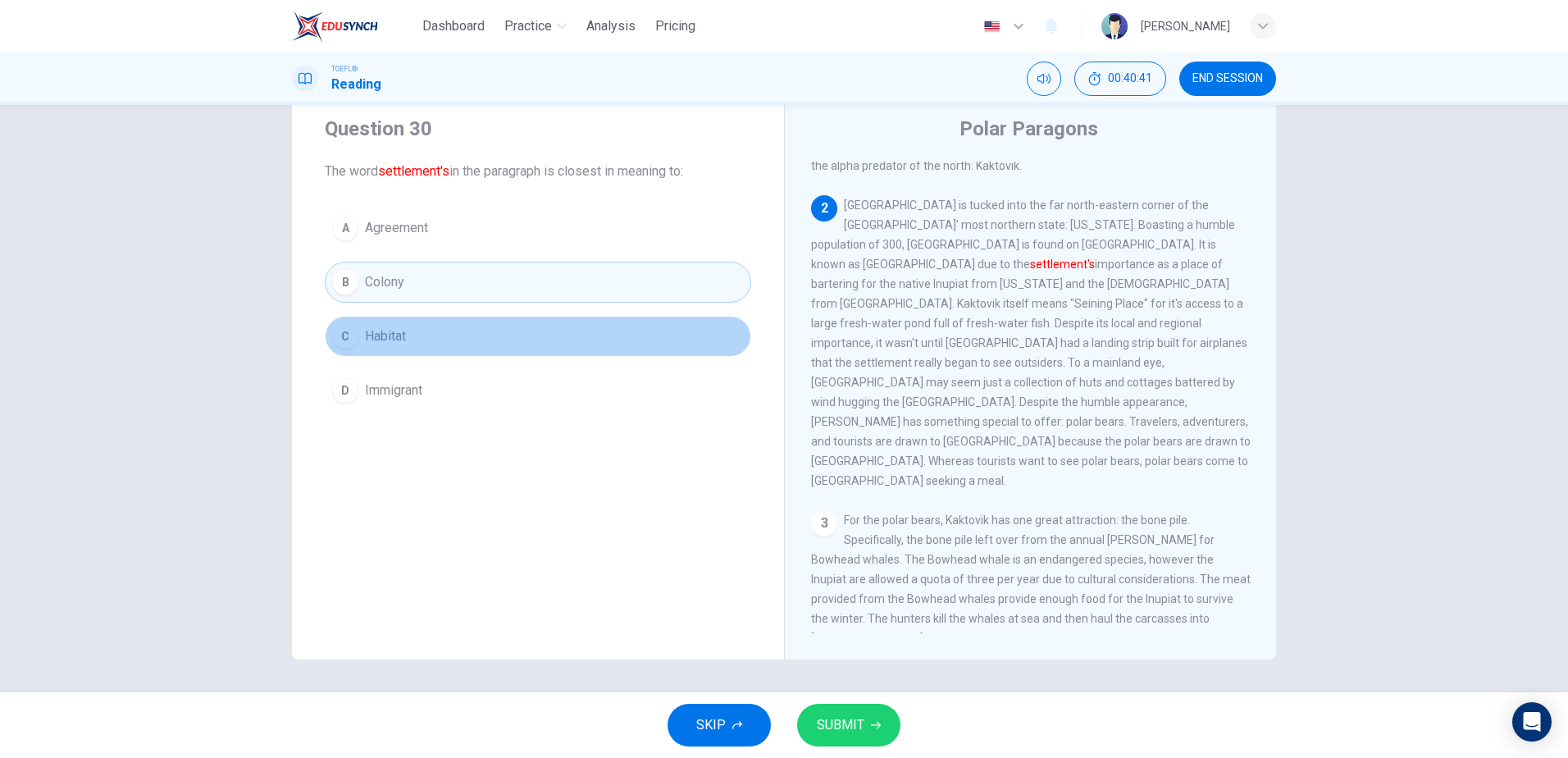
click at [381, 339] on span "Habitat" at bounding box center [386, 336] width 41 height 20
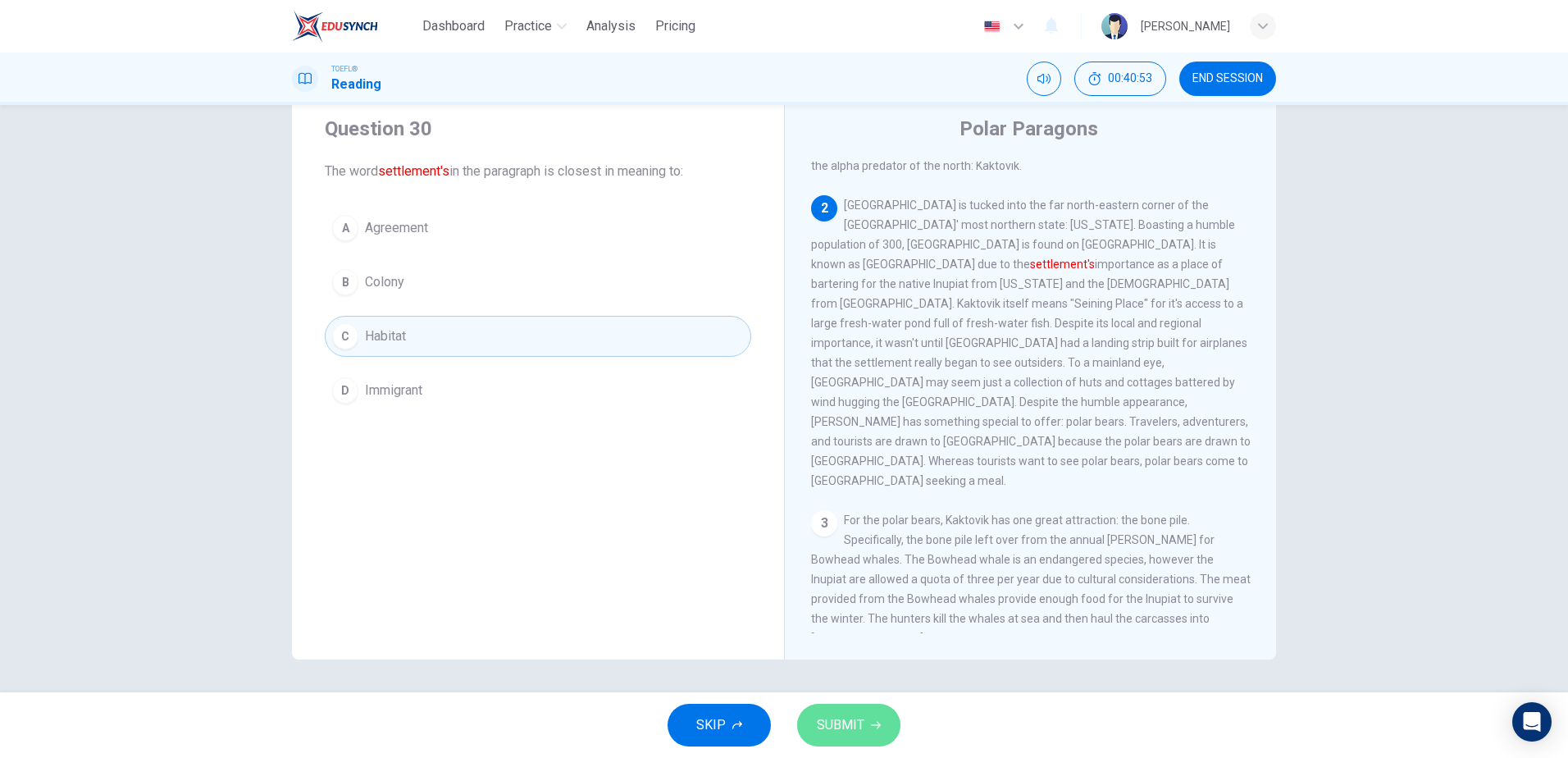
click at [848, 723] on span "SUBMIT" at bounding box center [840, 724] width 48 height 23
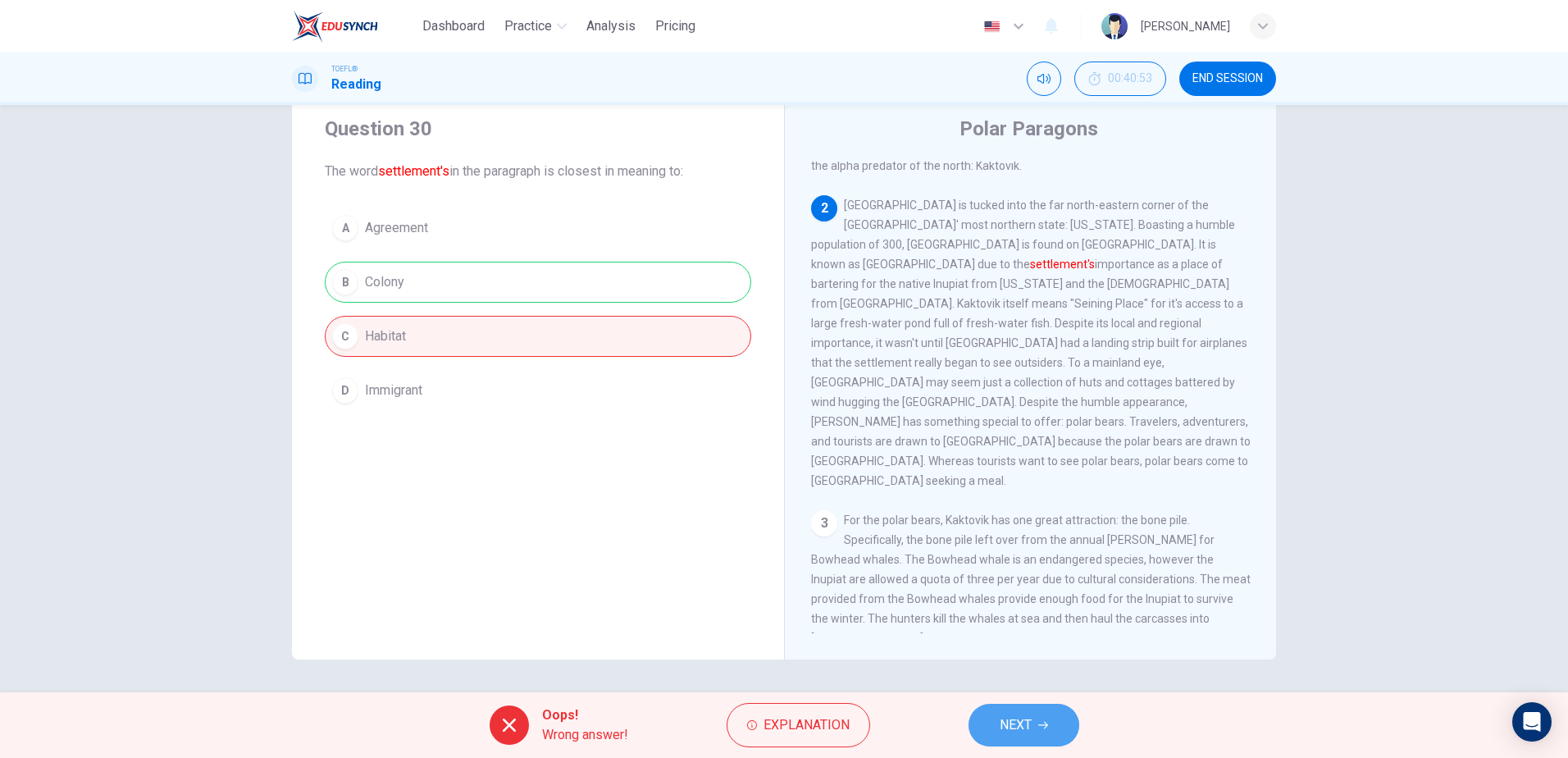
click at [1017, 716] on span "NEXT" at bounding box center [1015, 724] width 32 height 23
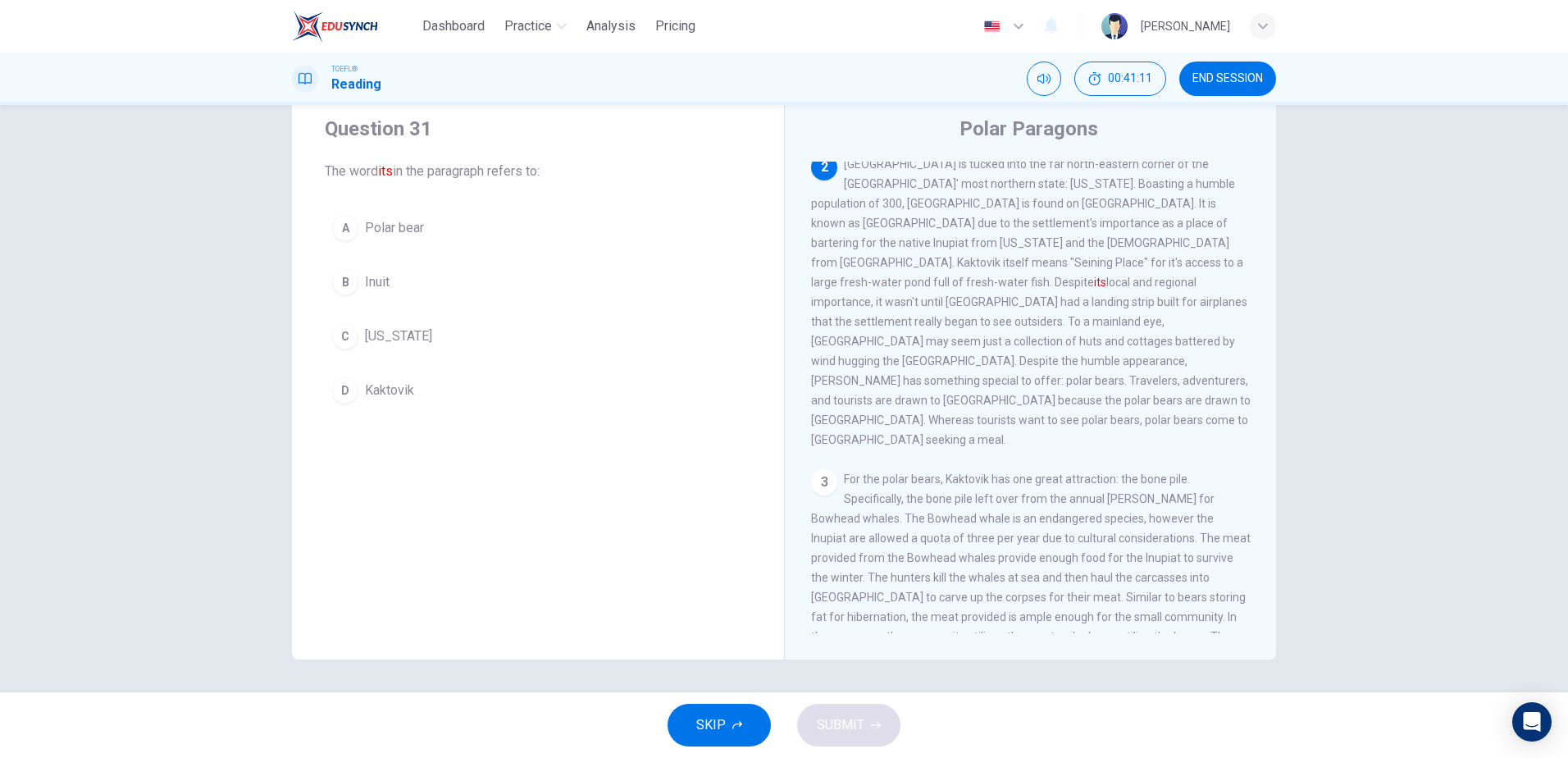
click at [365, 388] on span "Kaktovik" at bounding box center [390, 390] width 49 height 20
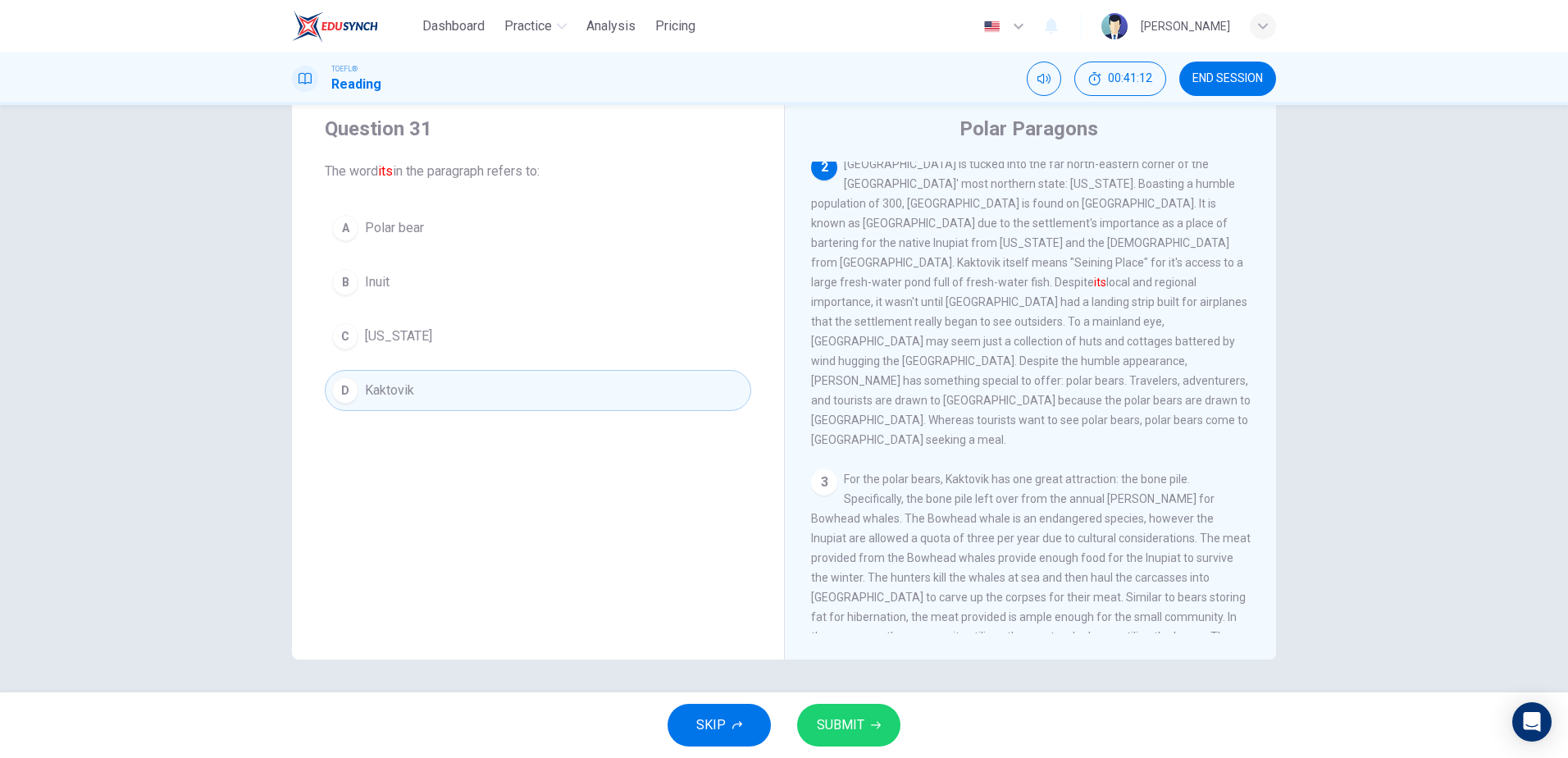
click at [851, 736] on button "SUBMIT" at bounding box center [848, 725] width 103 height 43
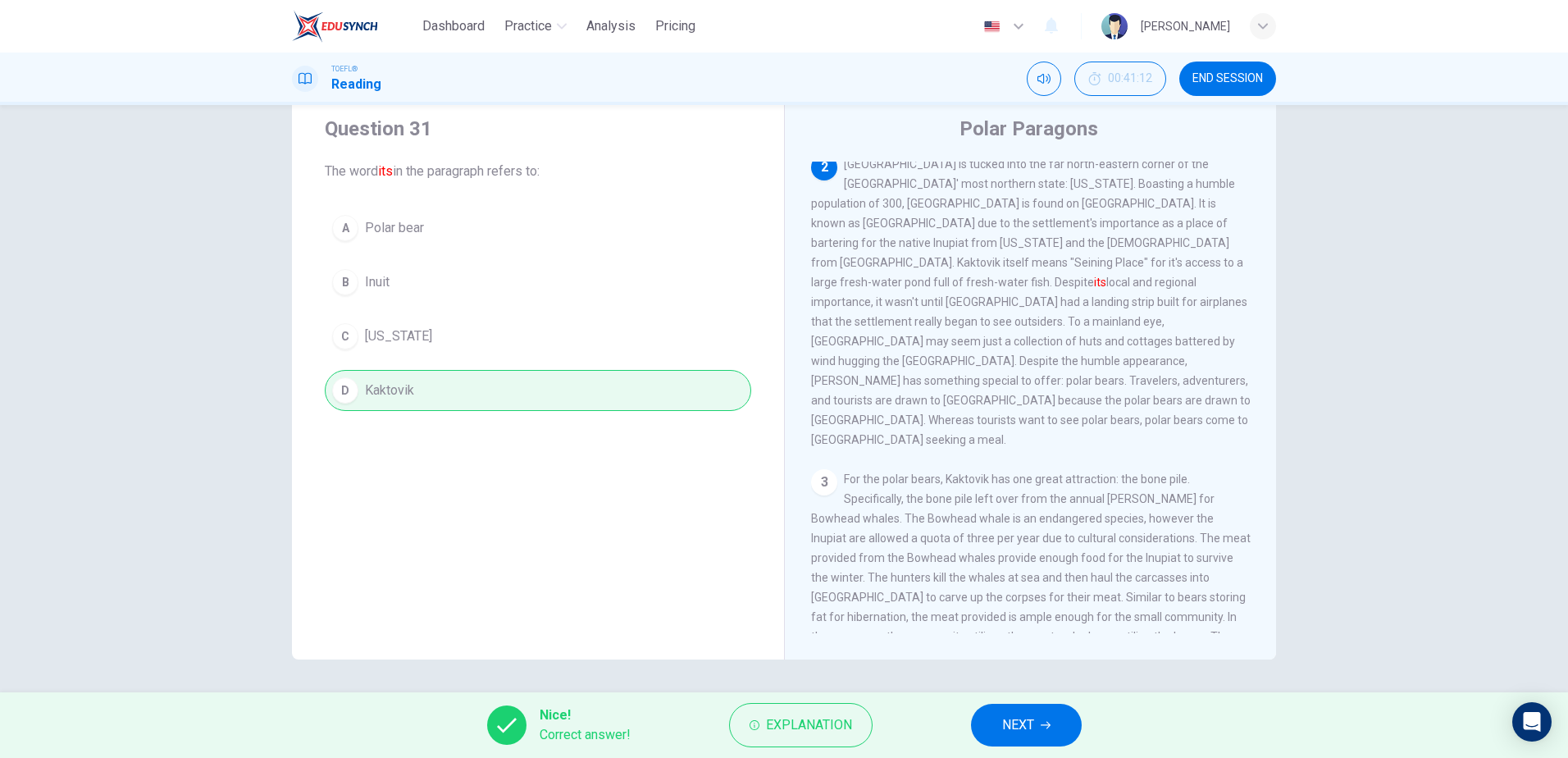
click at [1023, 714] on span "NEXT" at bounding box center [1018, 724] width 32 height 23
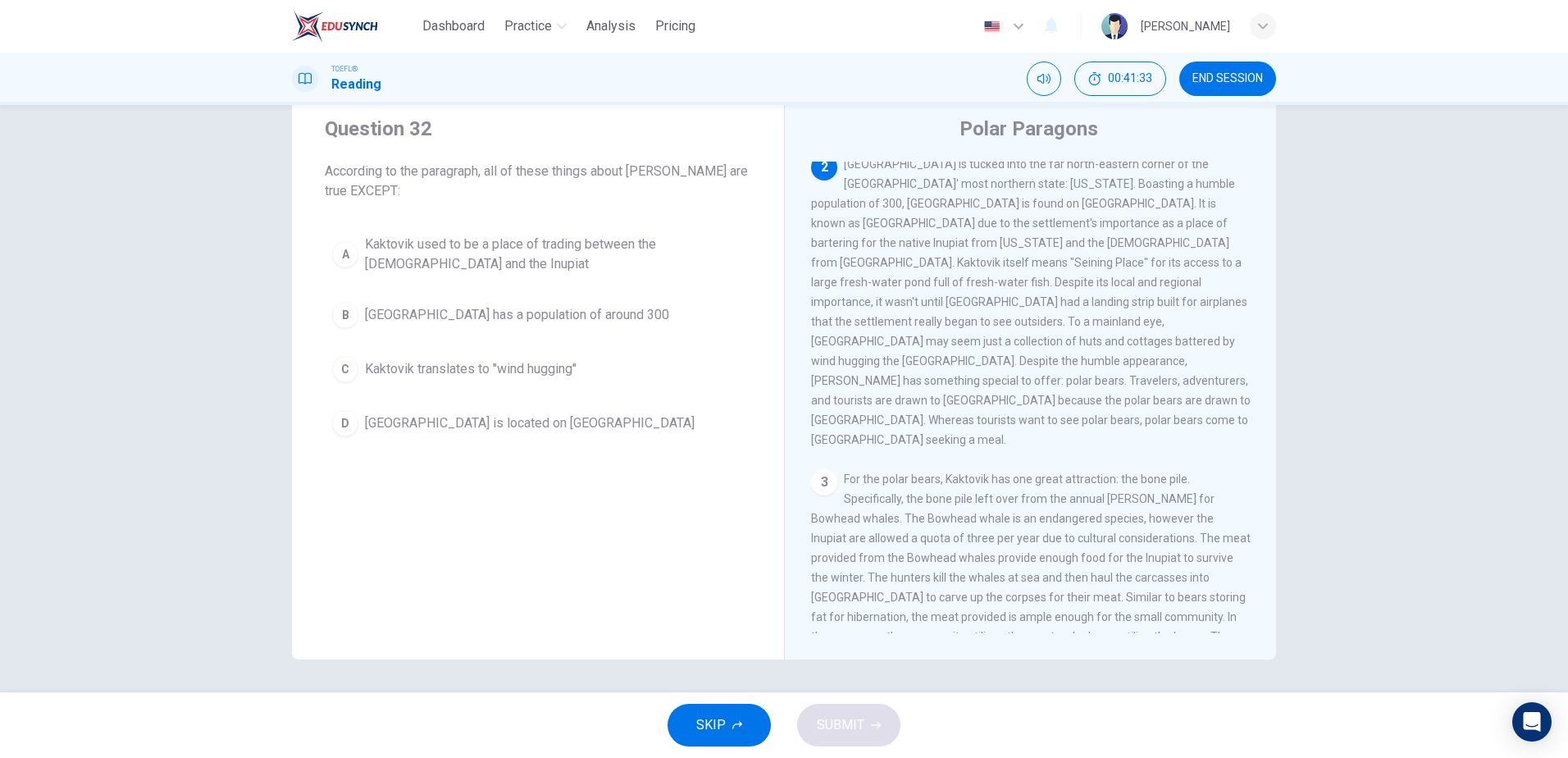
click at [489, 370] on span "Kaktovik translates to "wind hugging"" at bounding box center [471, 369] width 212 height 20
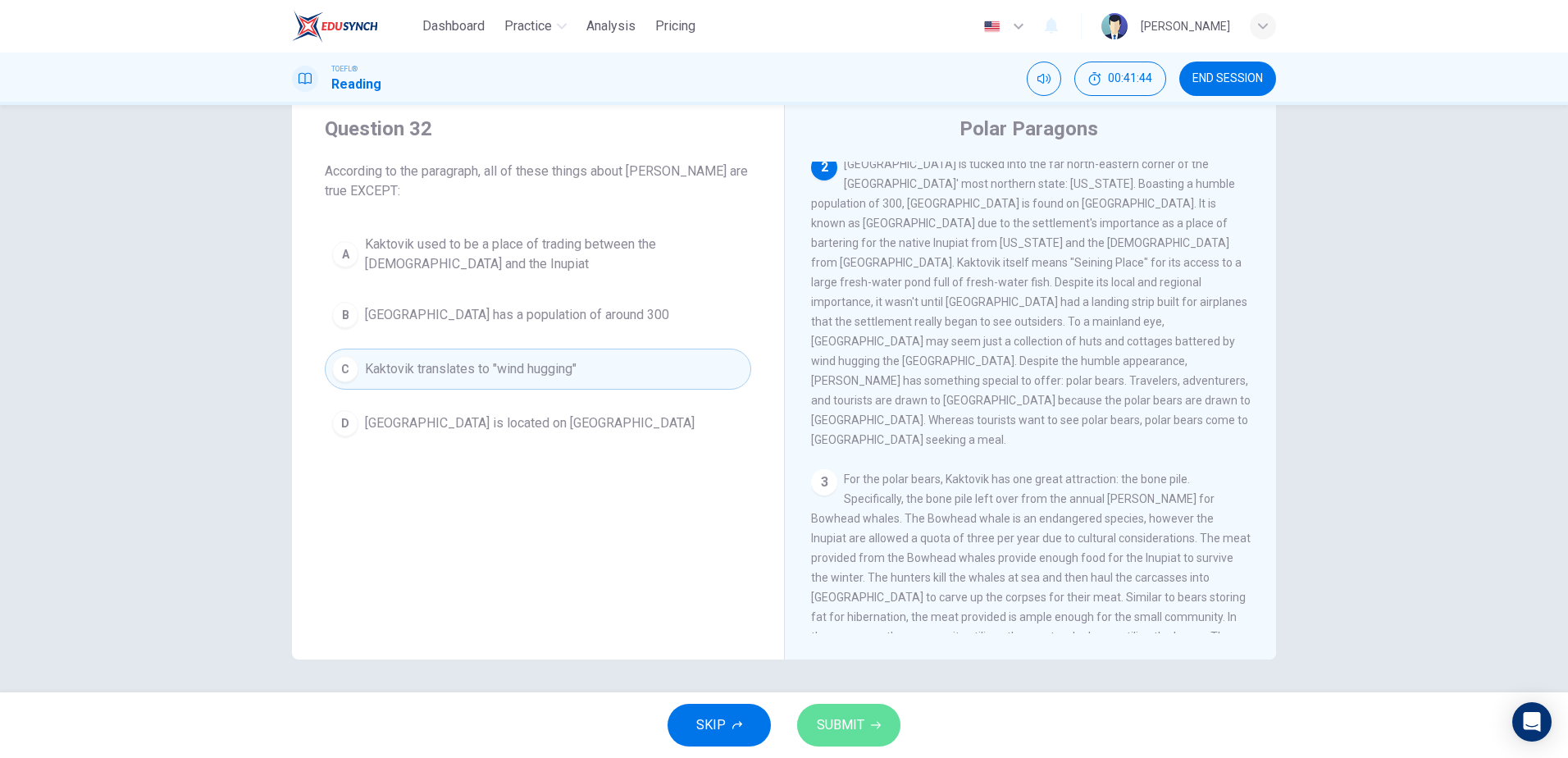
click at [858, 723] on span "SUBMIT" at bounding box center [840, 724] width 48 height 23
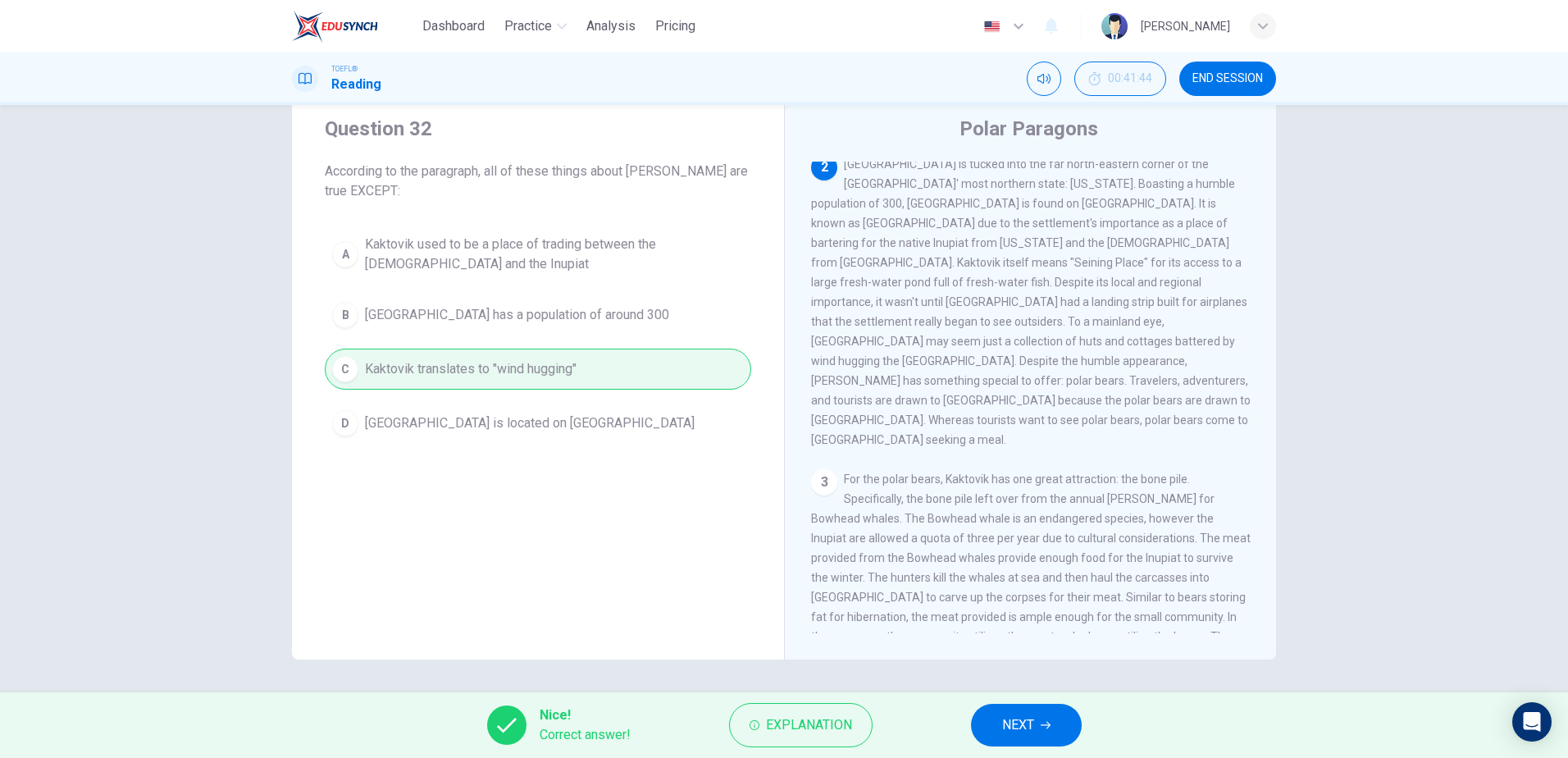
click at [1020, 731] on span "NEXT" at bounding box center [1018, 724] width 32 height 23
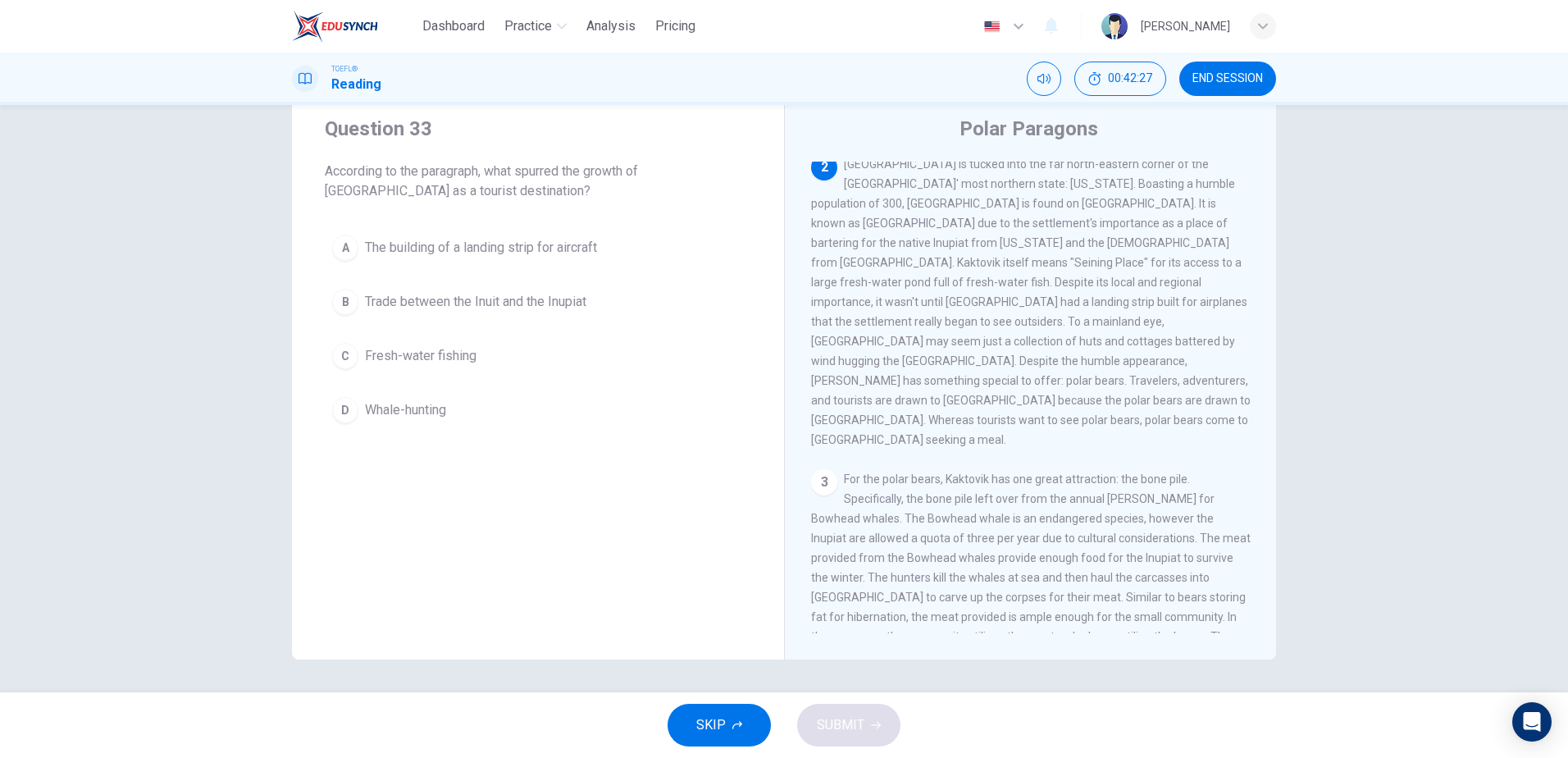
click at [497, 241] on span "The building of a landing strip for aircraft" at bounding box center [481, 248] width 232 height 20
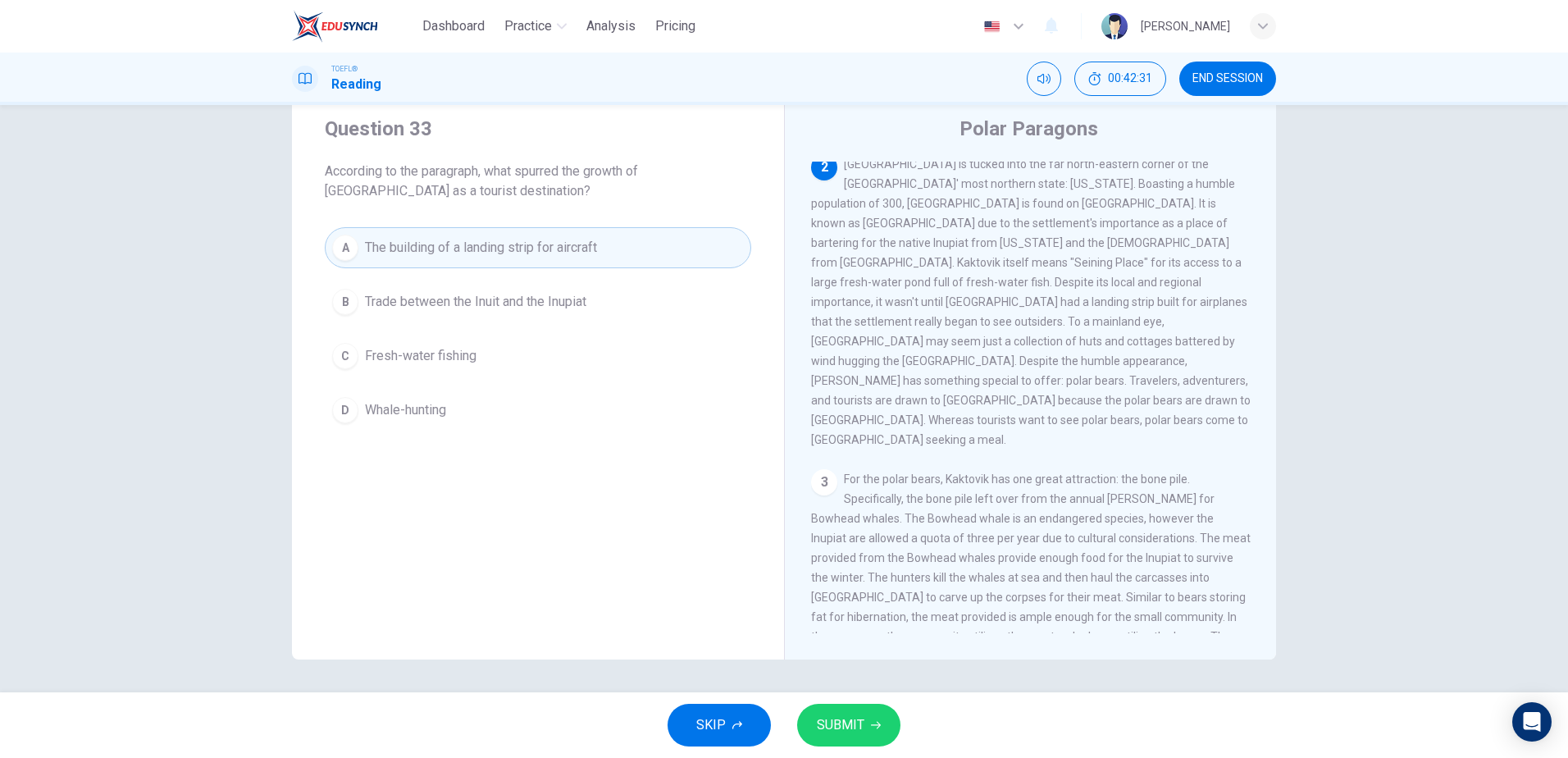
click at [843, 720] on span "SUBMIT" at bounding box center [840, 724] width 48 height 23
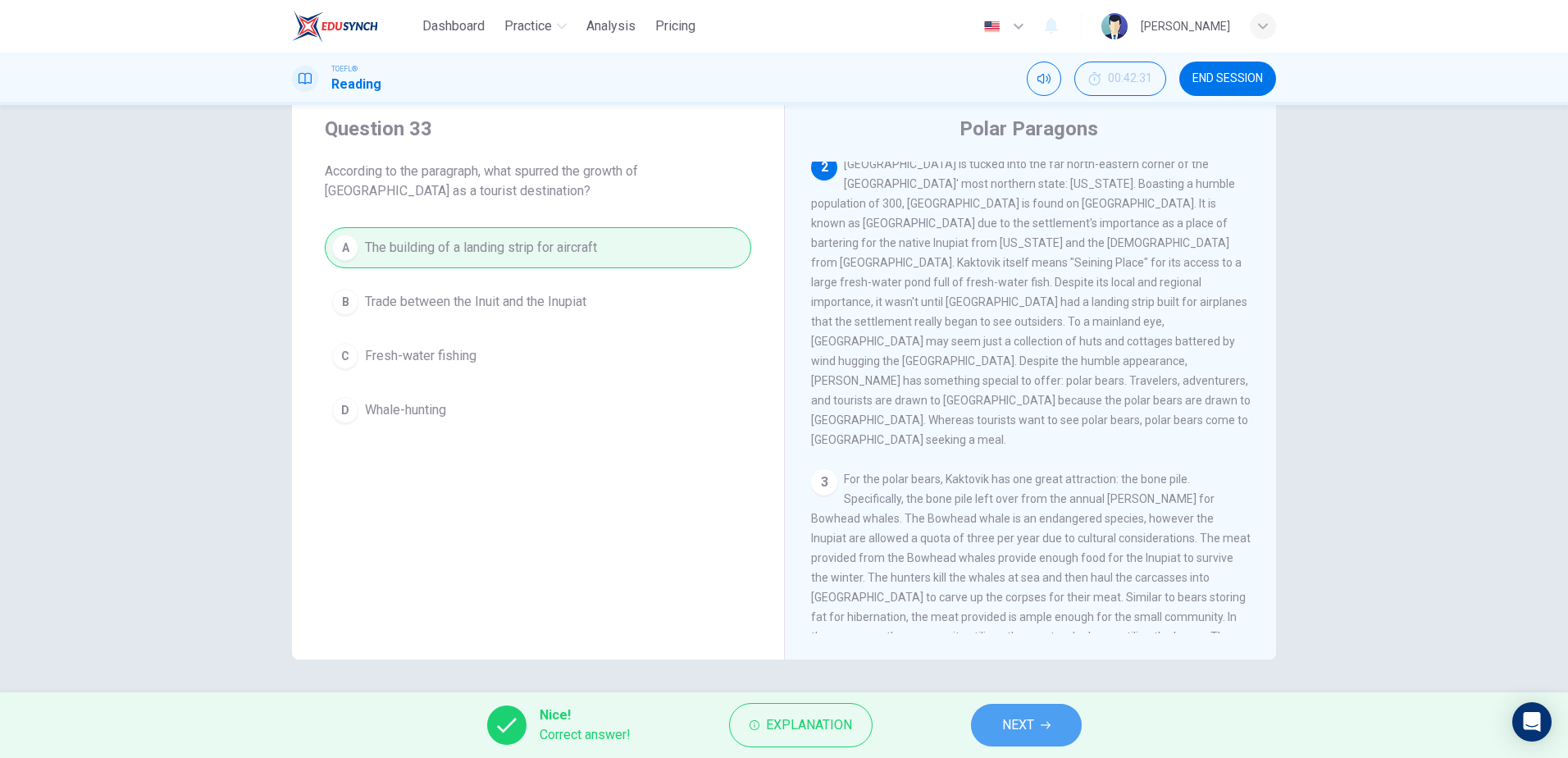
click at [1032, 722] on span "NEXT" at bounding box center [1018, 724] width 32 height 23
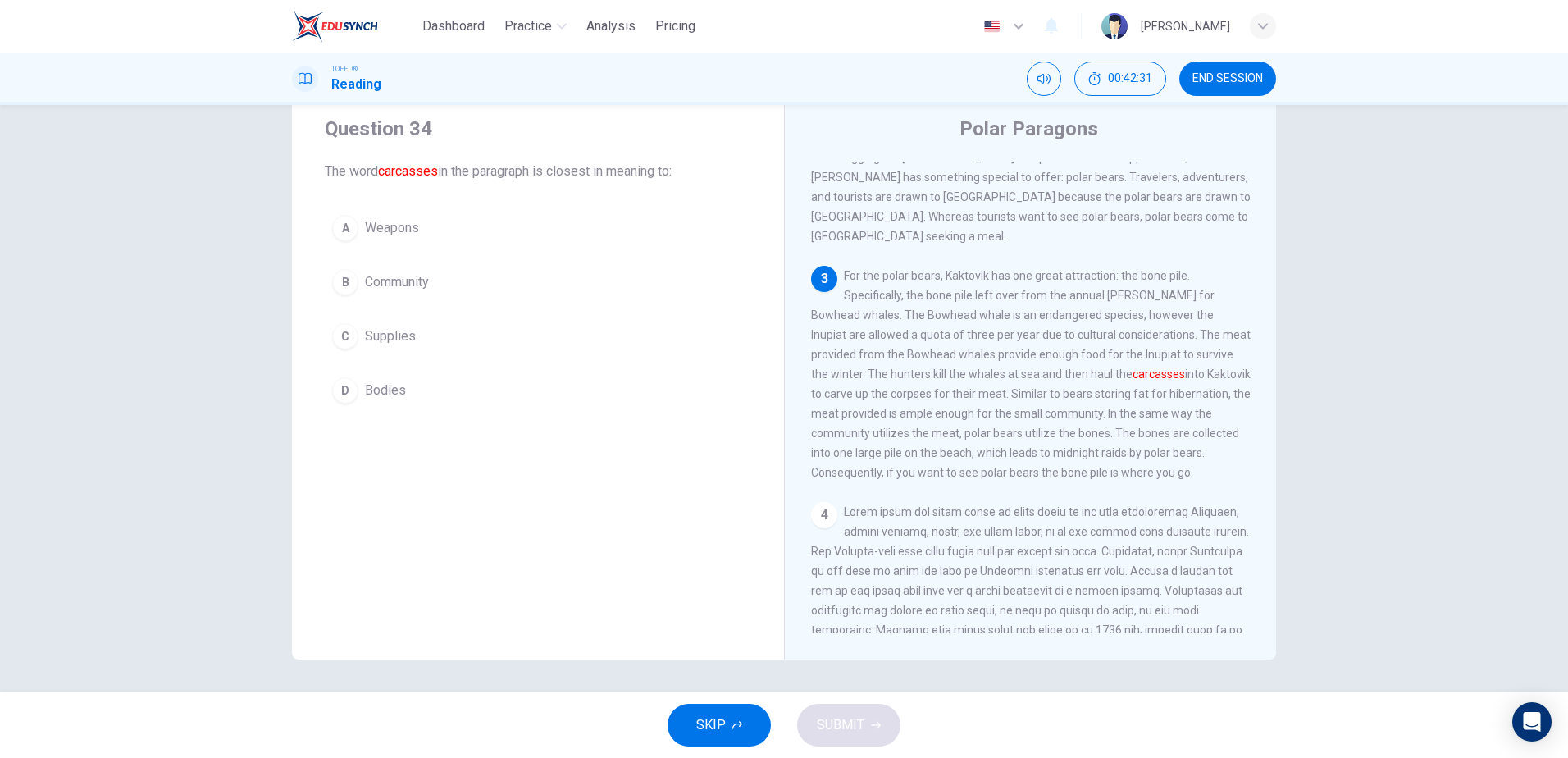
scroll to position [408, 0]
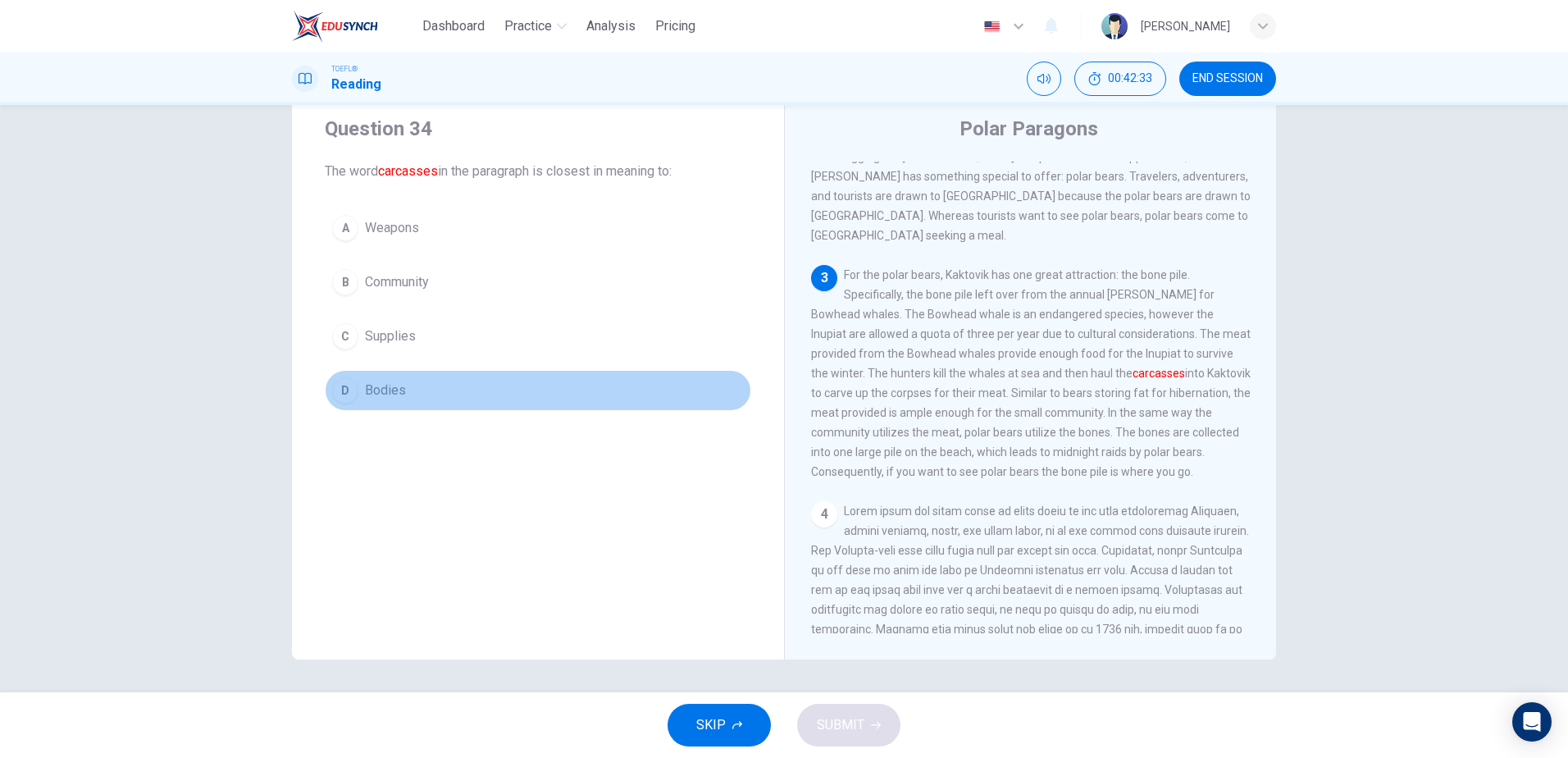
click at [354, 383] on button "D Bodies" at bounding box center [538, 391] width 426 height 41
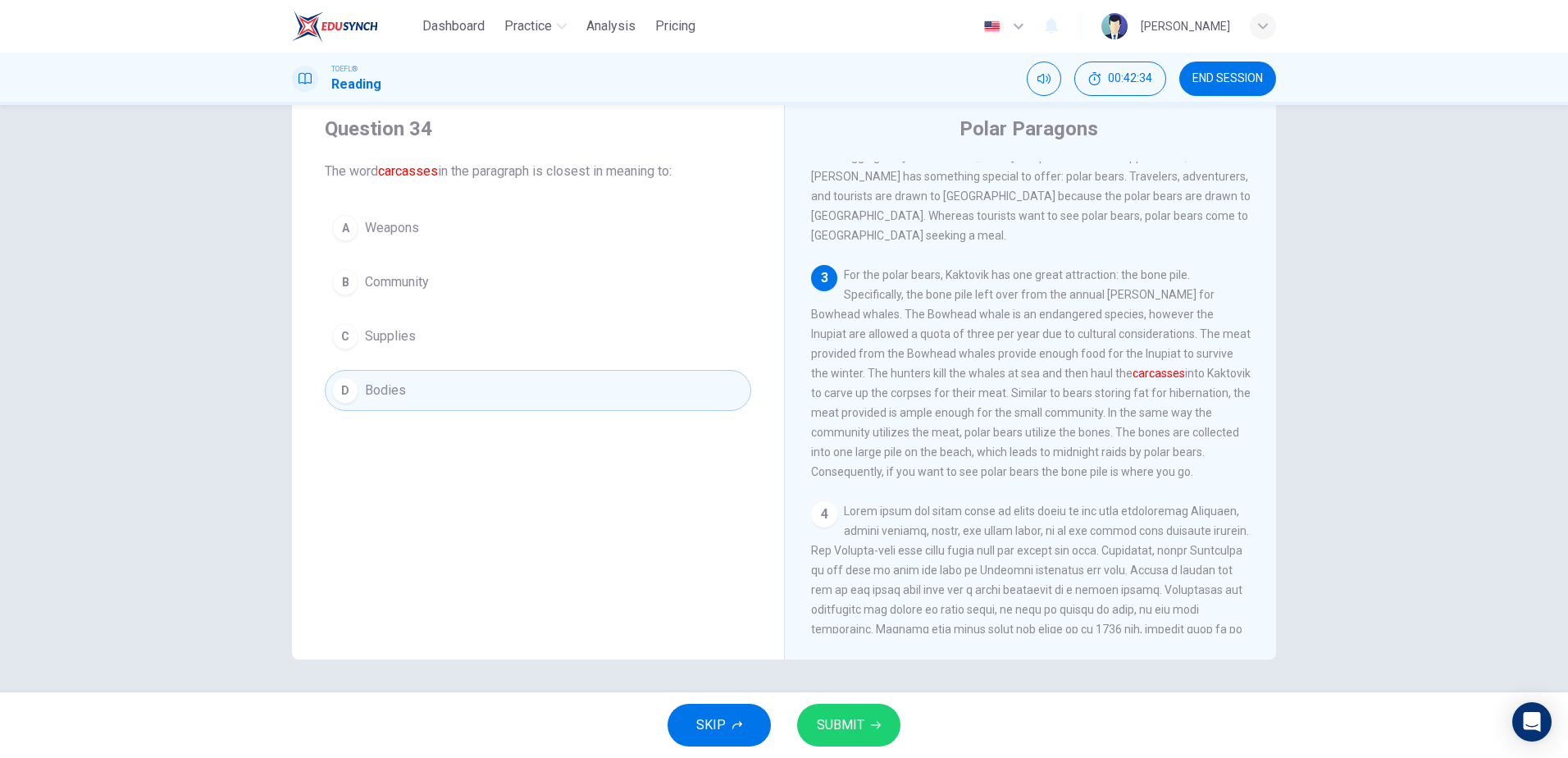
click at [827, 733] on span "SUBMIT" at bounding box center [840, 724] width 48 height 23
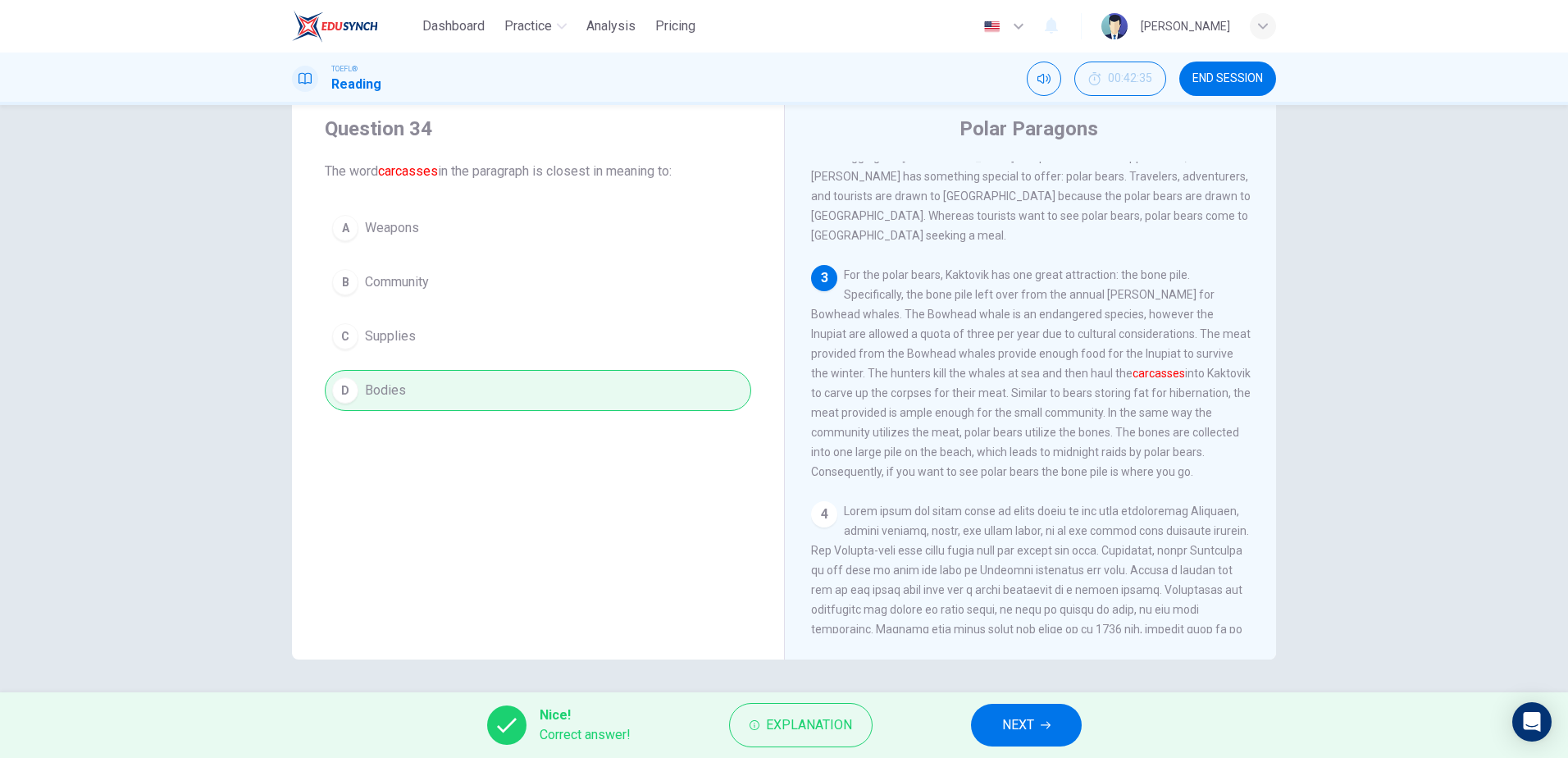
click at [1005, 716] on span "NEXT" at bounding box center [1018, 724] width 32 height 23
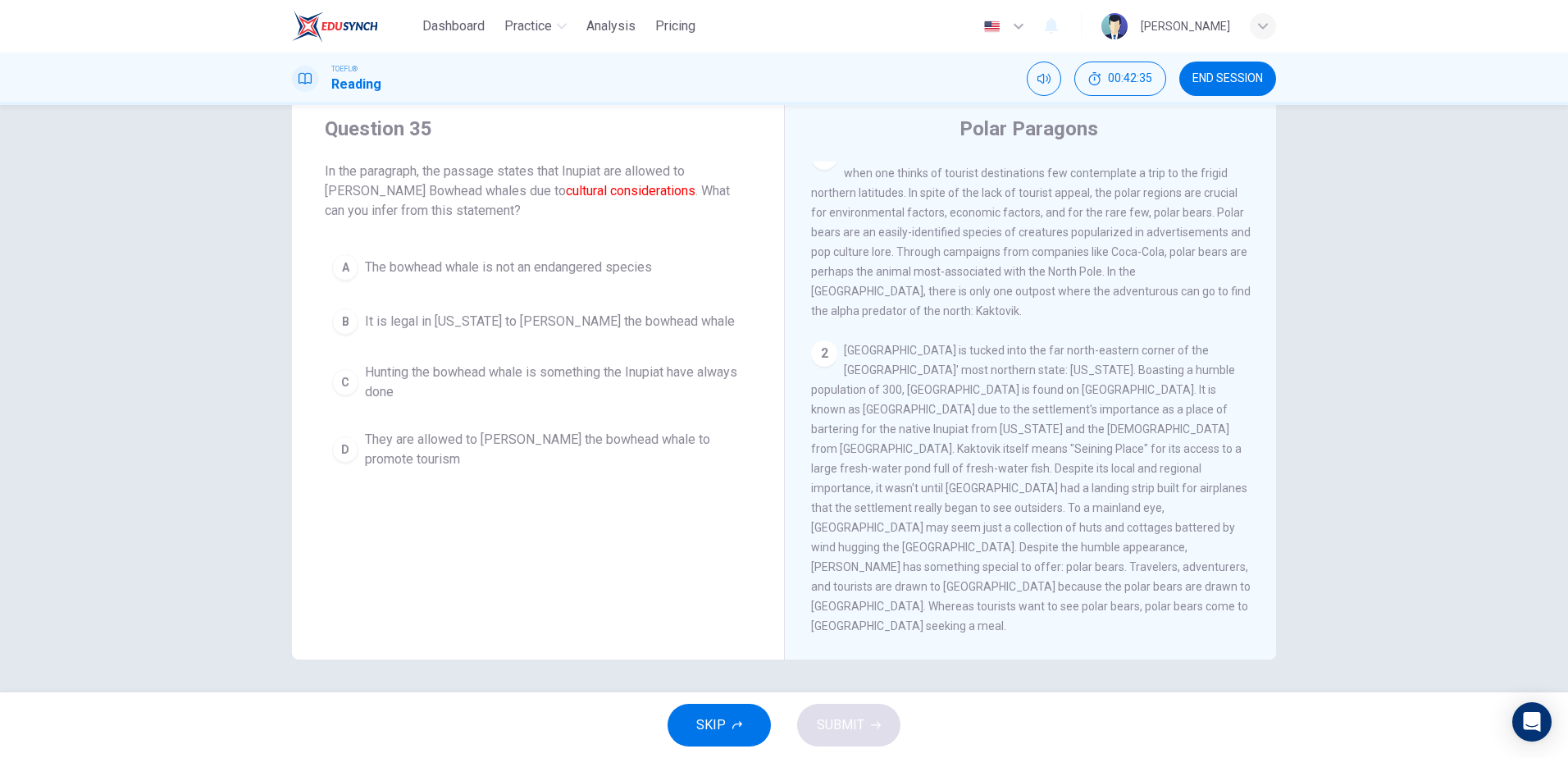
scroll to position [0, 0]
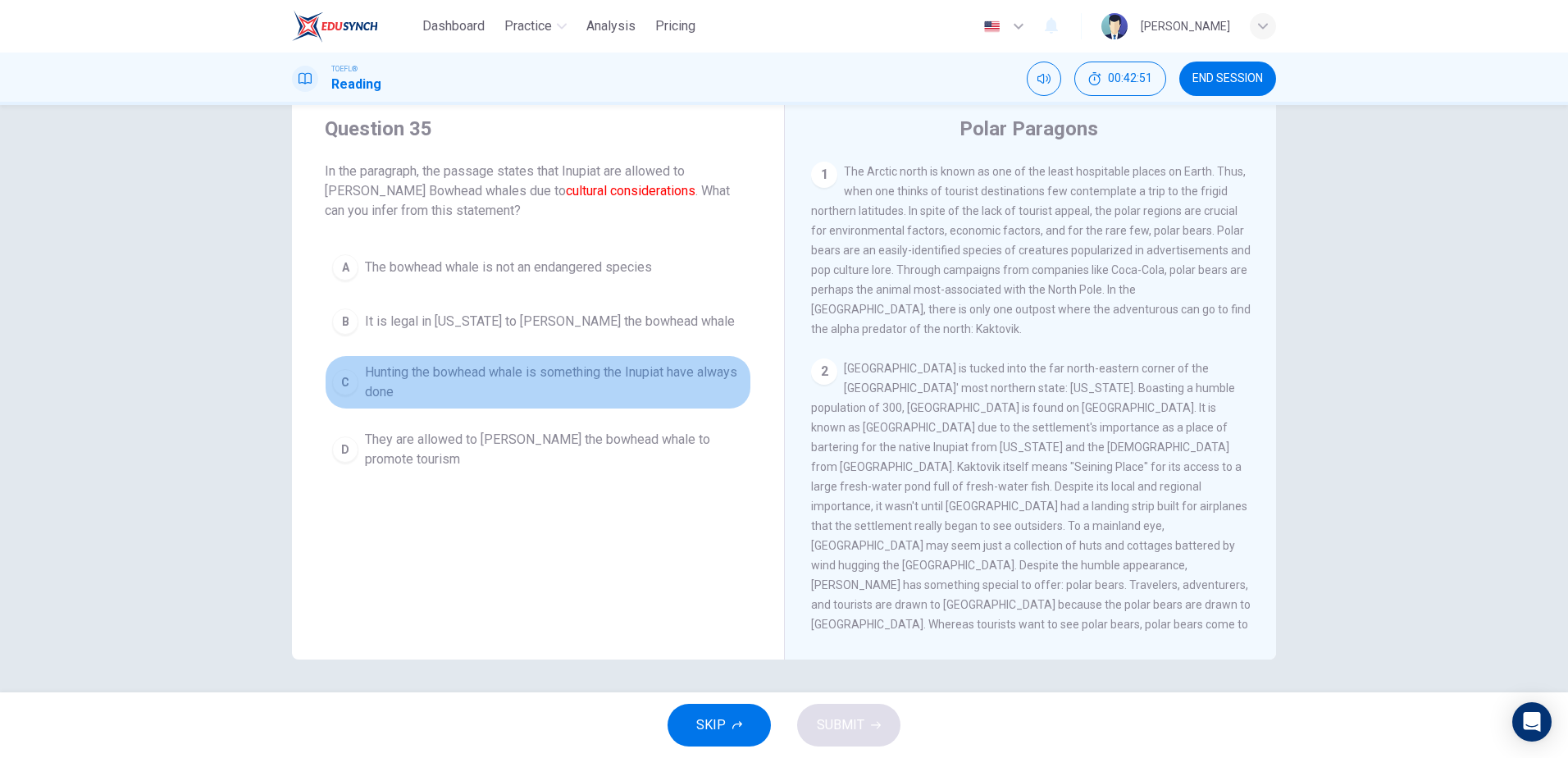
click at [468, 381] on span "Hunting the bowhead whale is something the Inupiat have always done" at bounding box center [554, 382] width 379 height 39
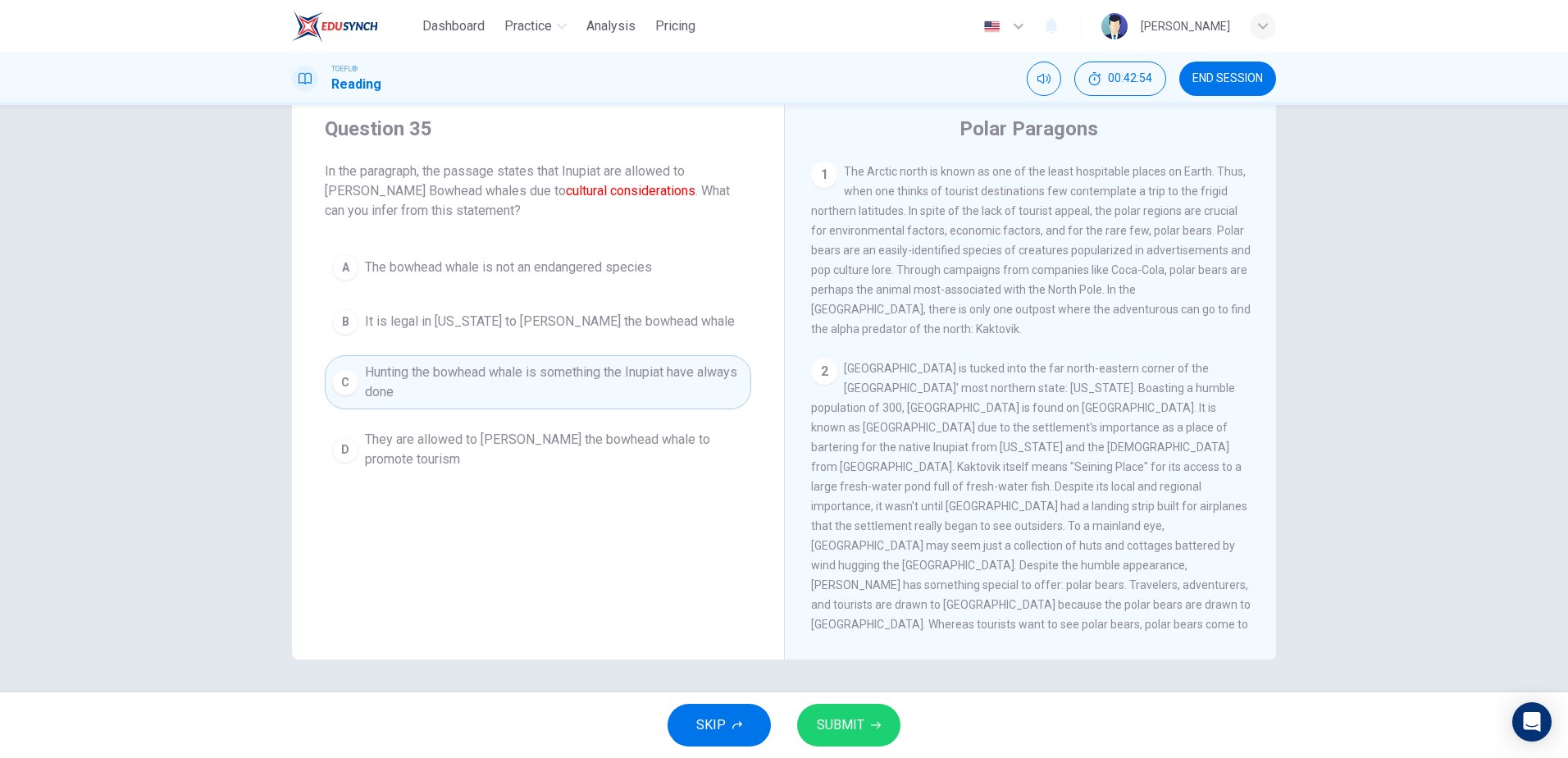
click at [848, 731] on span "SUBMIT" at bounding box center [840, 724] width 48 height 23
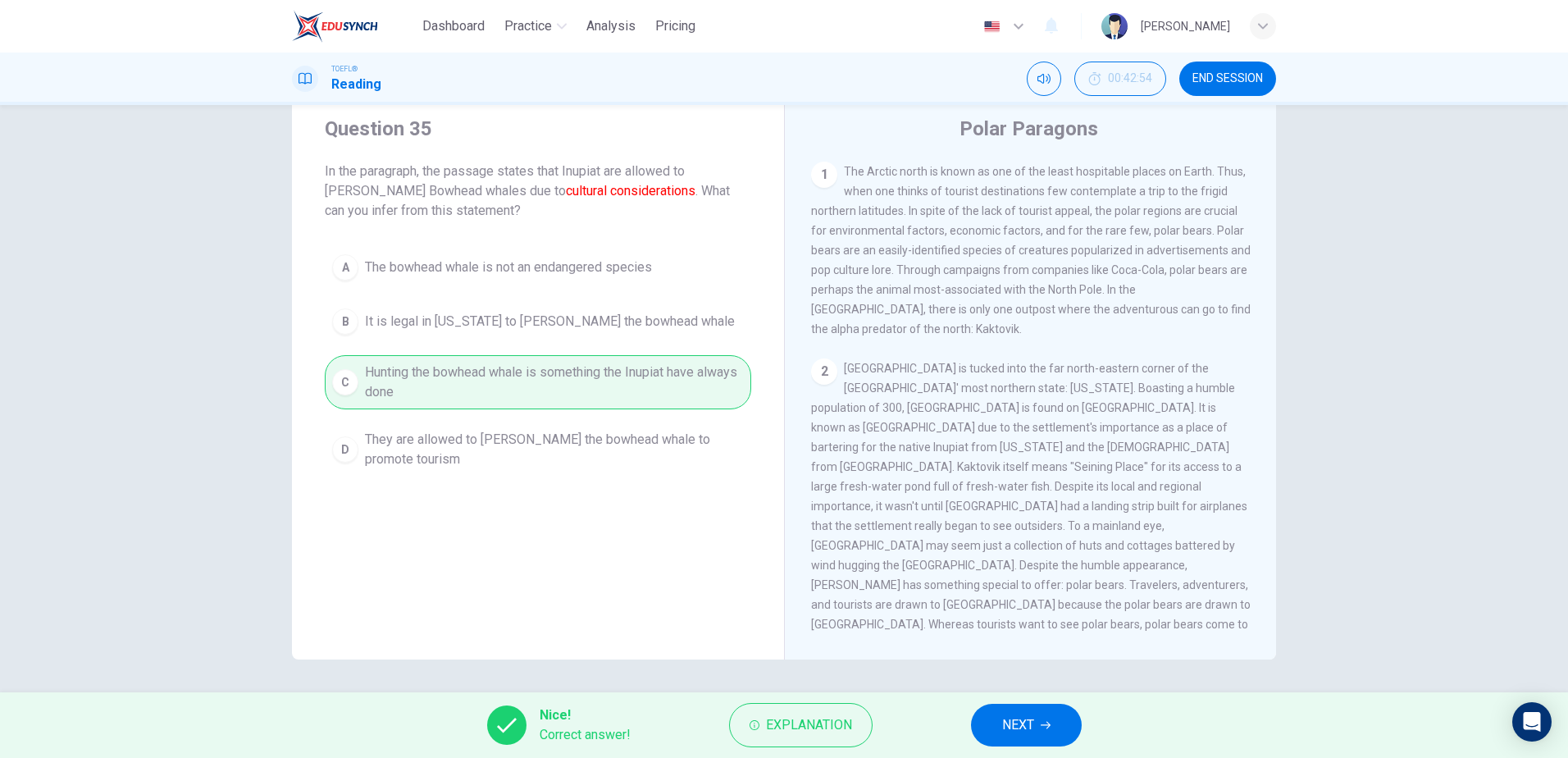
click at [1040, 714] on button "NEXT" at bounding box center [1025, 725] width 111 height 43
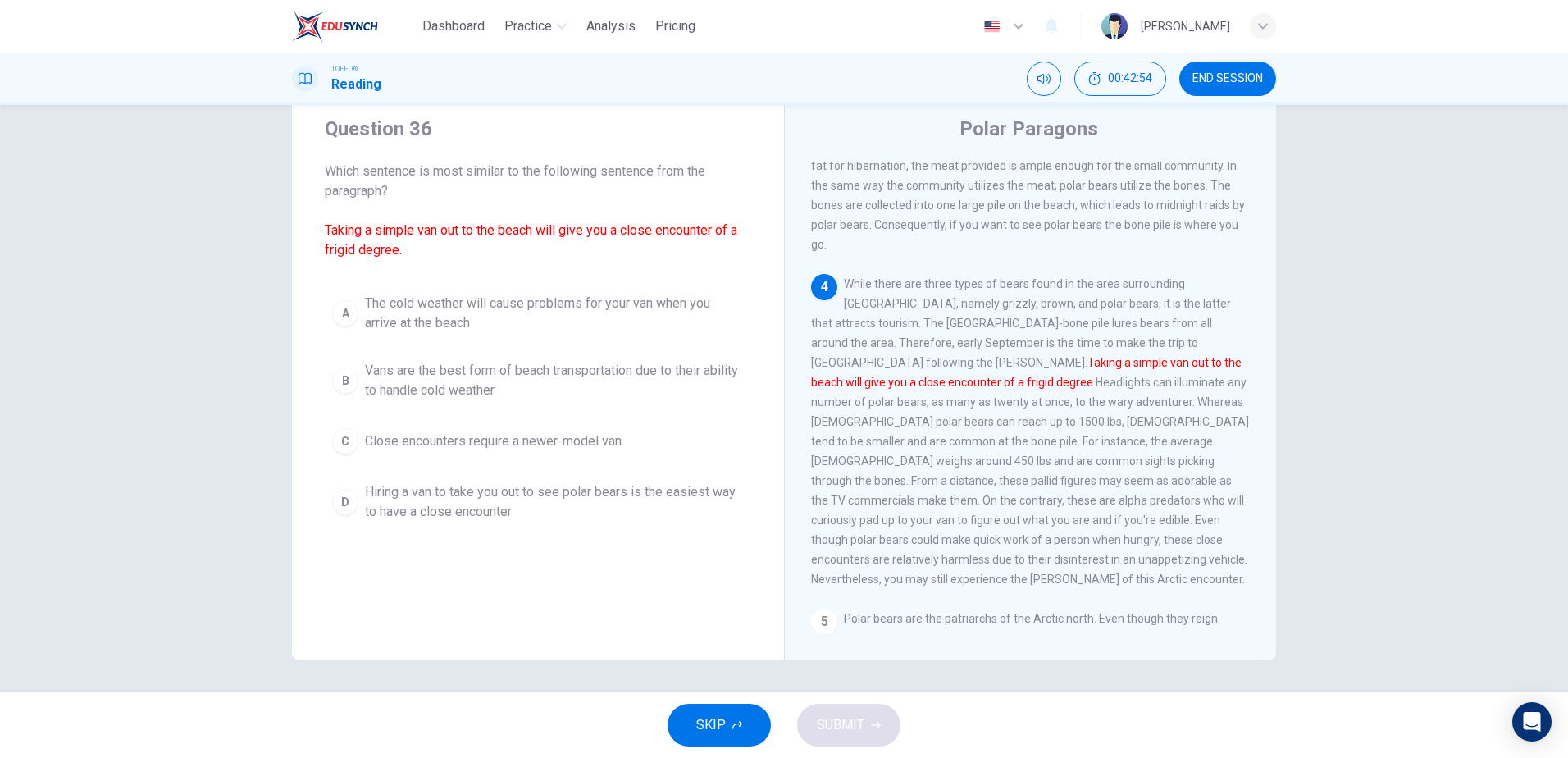
scroll to position [735, 0]
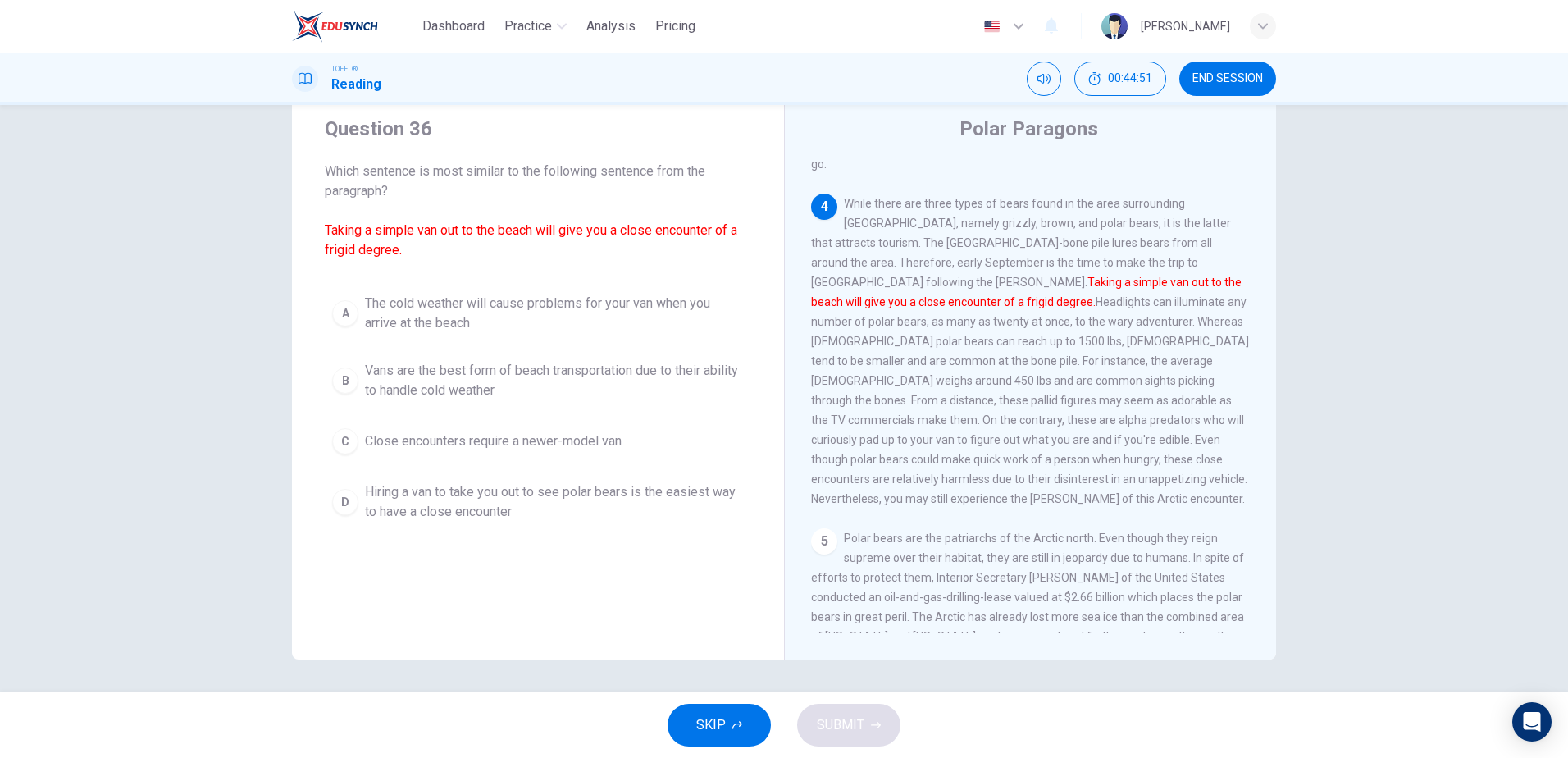
click at [444, 380] on span "Vans are the best form of beach transportation due to their ability to handle c…" at bounding box center [554, 380] width 379 height 39
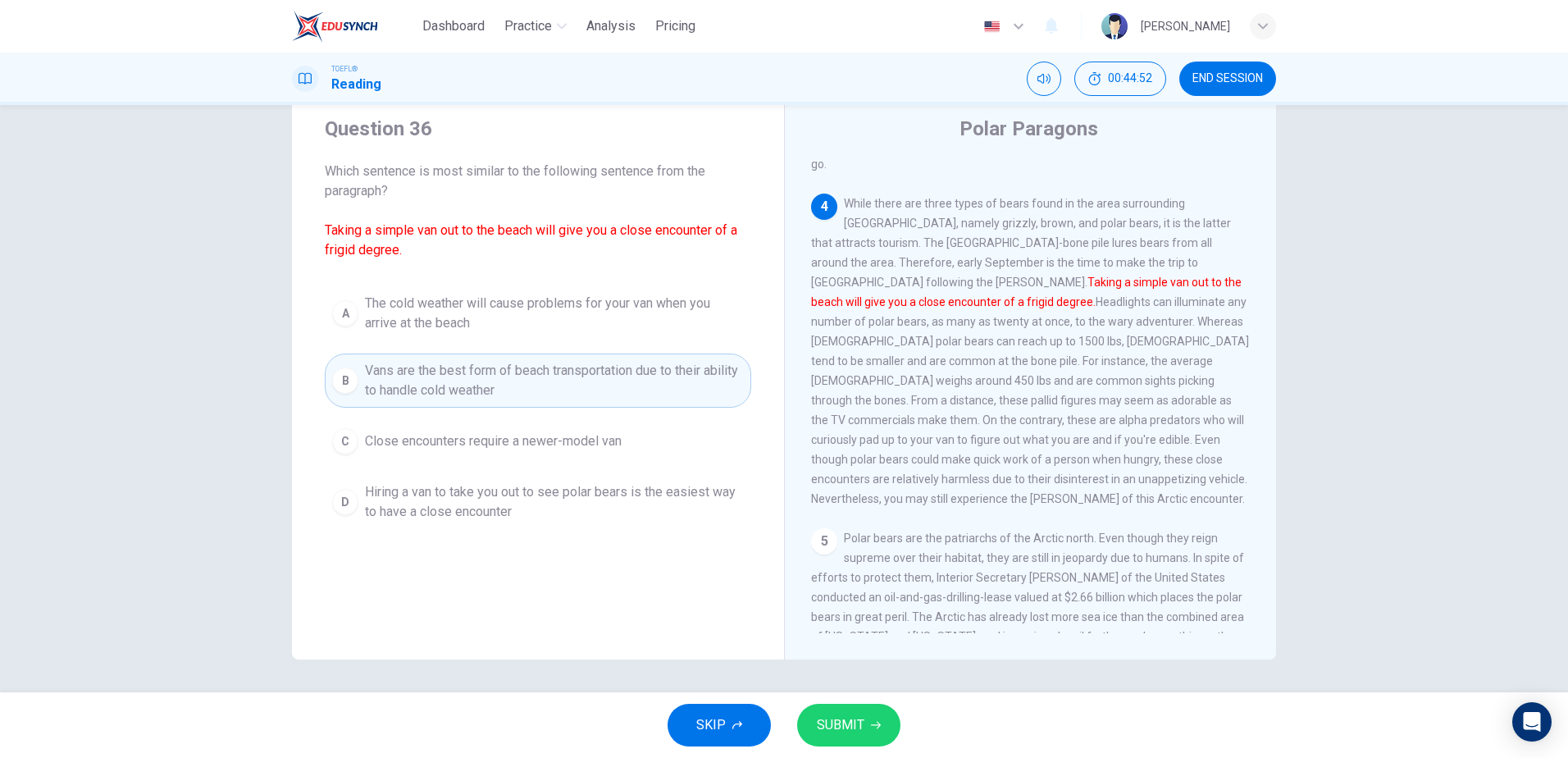
click at [546, 589] on div "Question 36 Which sentence is most similar to the following sentence from the p…" at bounding box center [538, 374] width 492 height 570
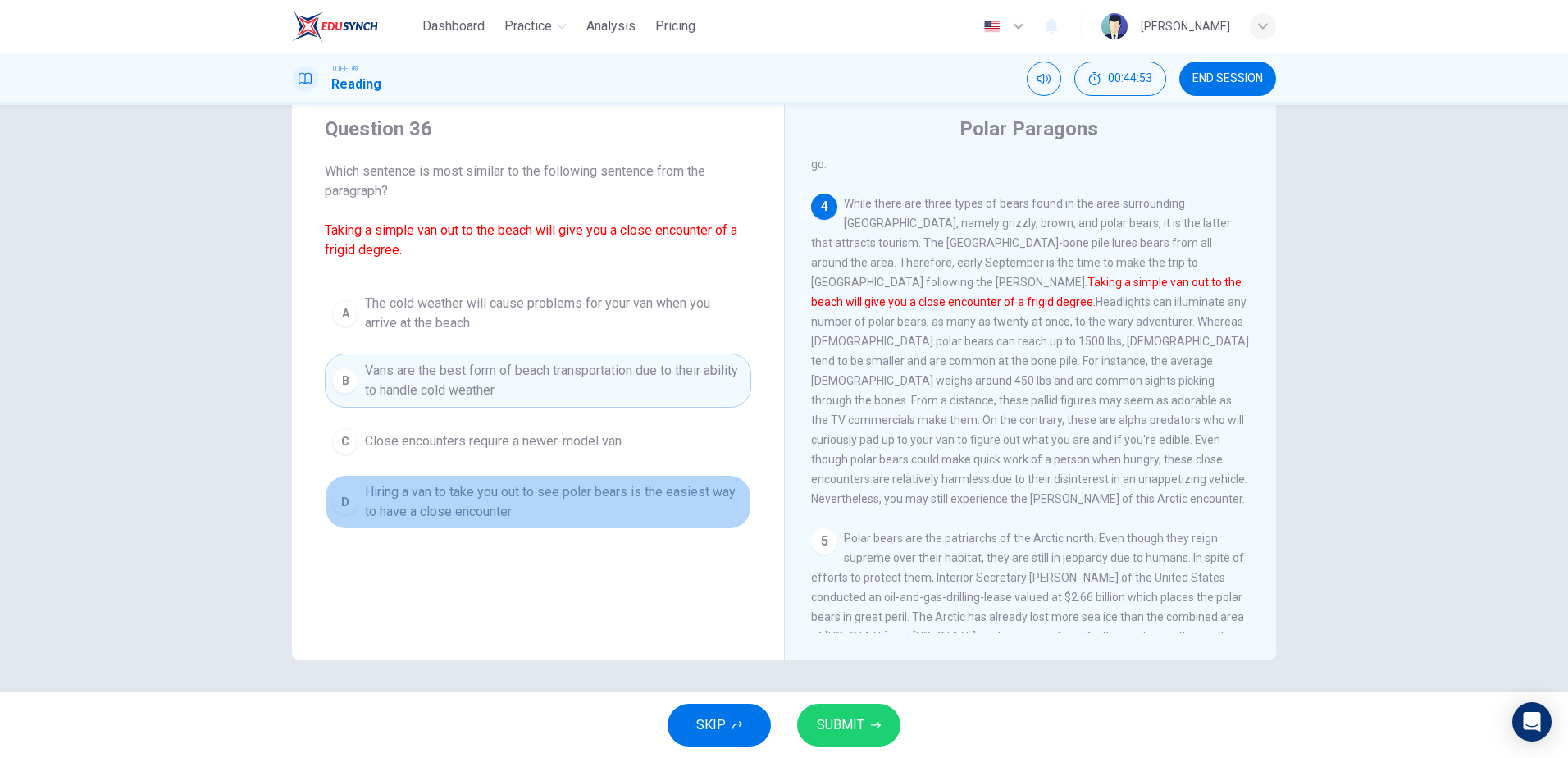
click at [503, 515] on span "Hiring a van to take you out to see polar bears is the easiest way to have a cl…" at bounding box center [554, 501] width 379 height 39
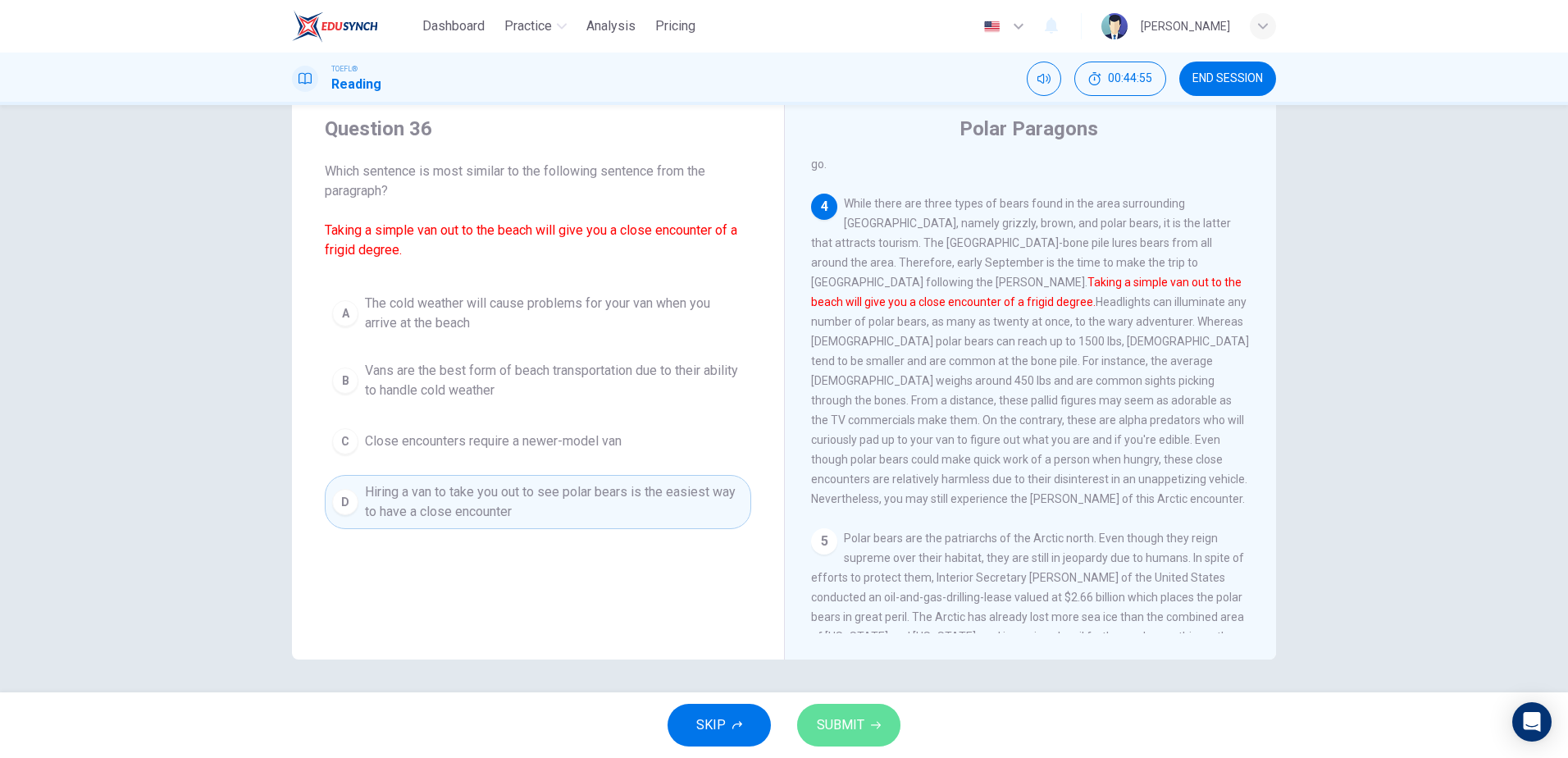
click at [829, 721] on span "SUBMIT" at bounding box center [840, 724] width 48 height 23
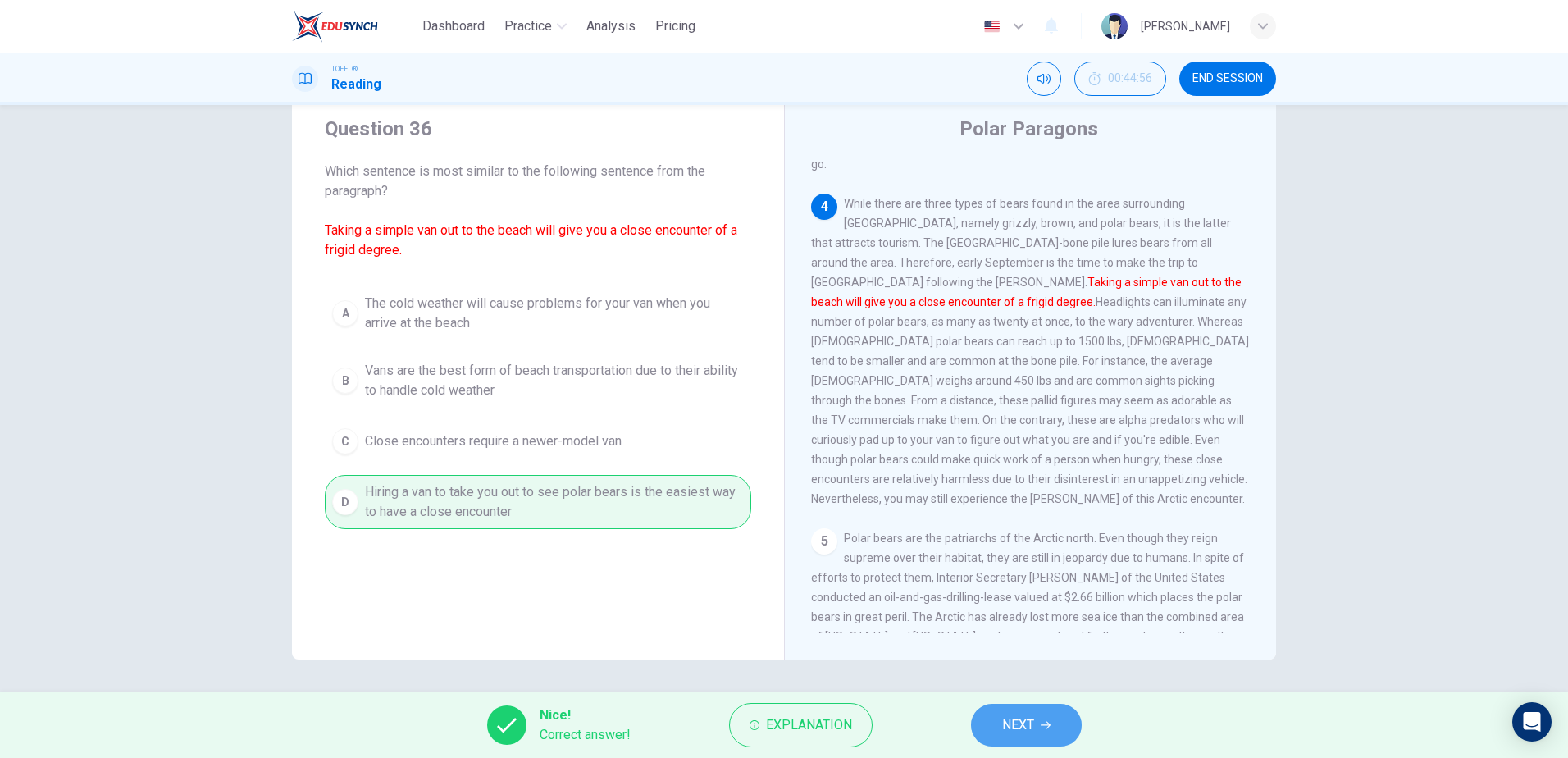
click at [1049, 724] on icon "button" at bounding box center [1045, 725] width 10 height 10
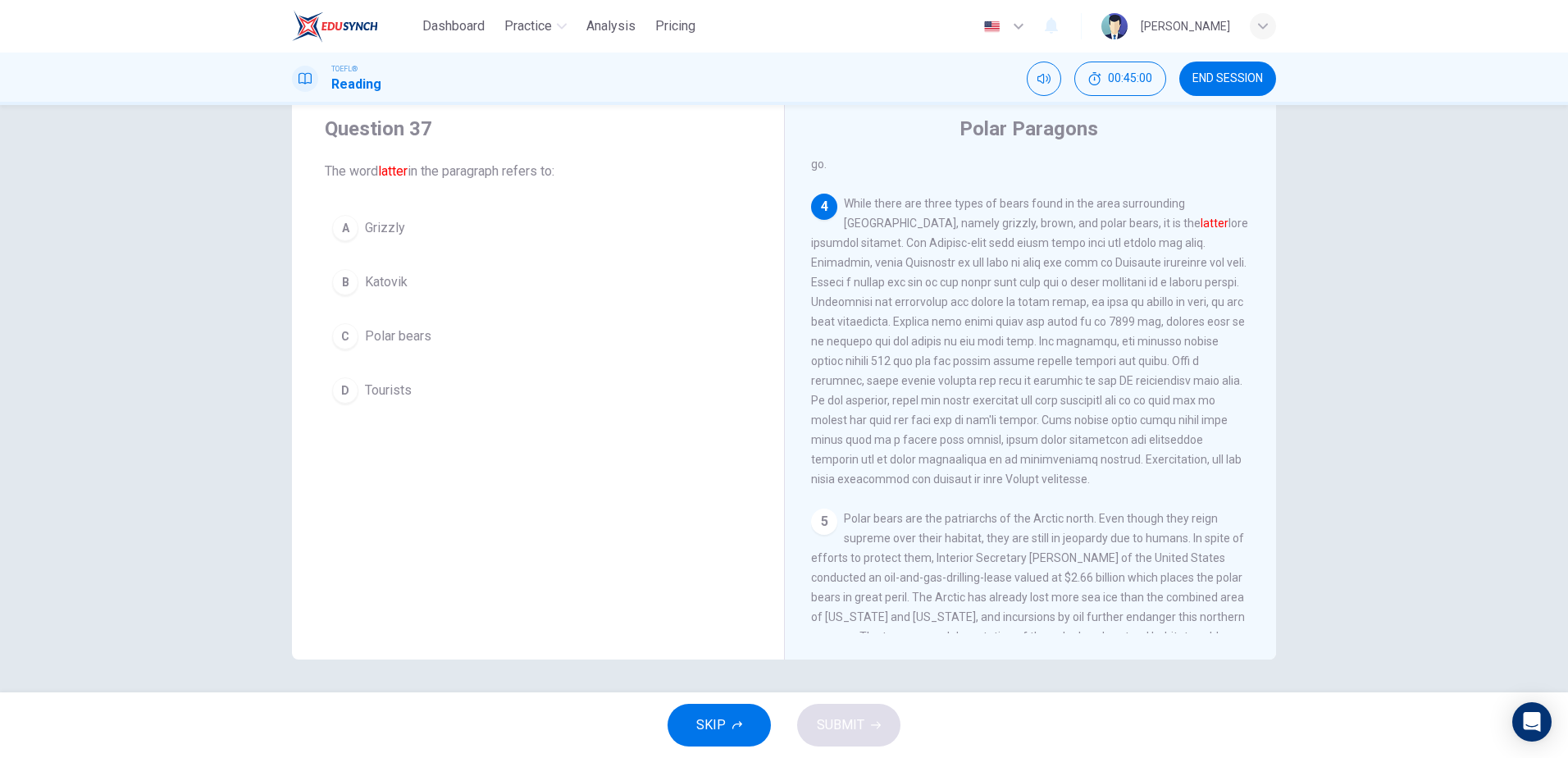
click at [413, 333] on span "Polar bears" at bounding box center [399, 336] width 67 height 20
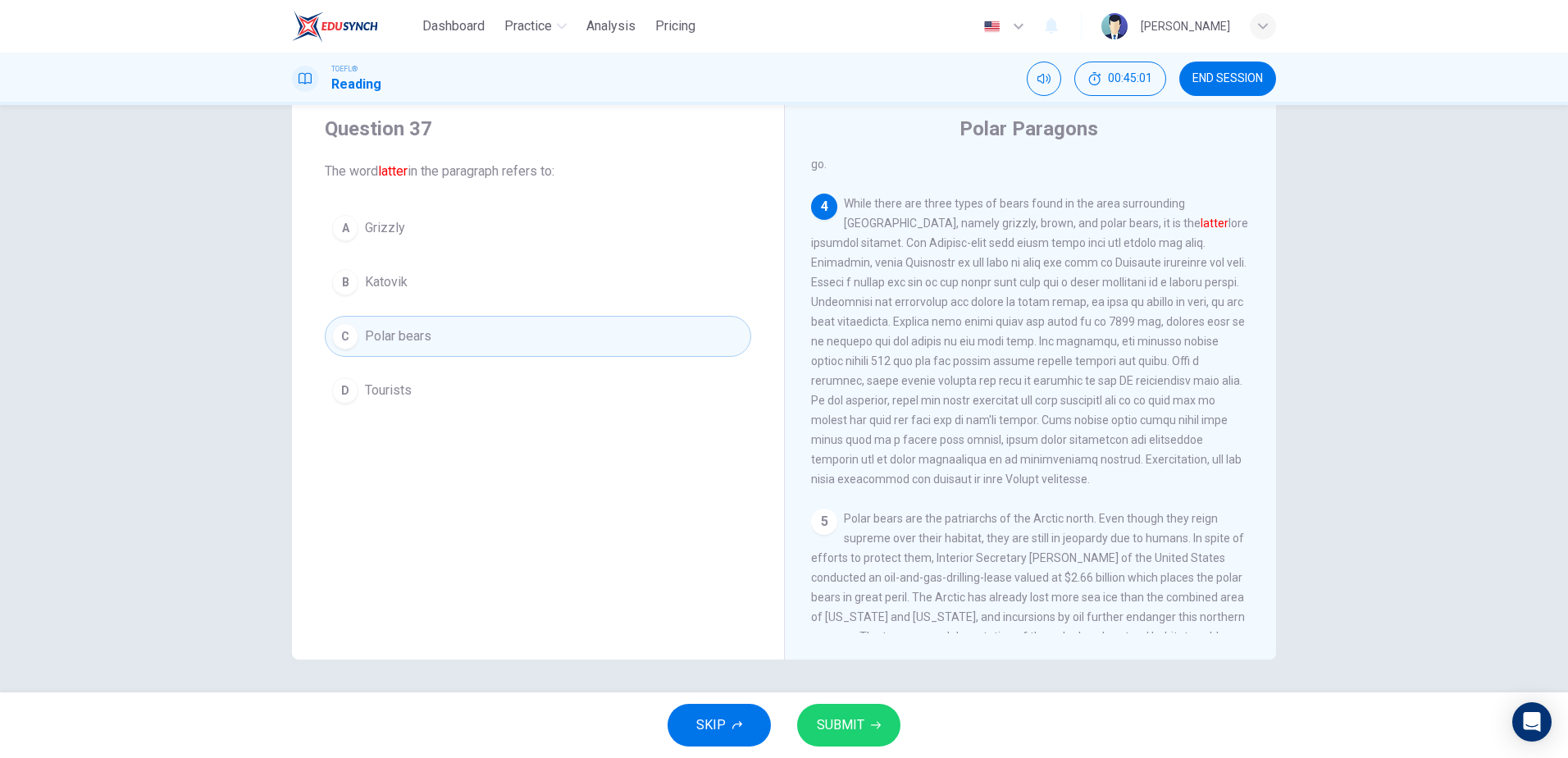
click at [849, 737] on button "SUBMIT" at bounding box center [848, 725] width 103 height 43
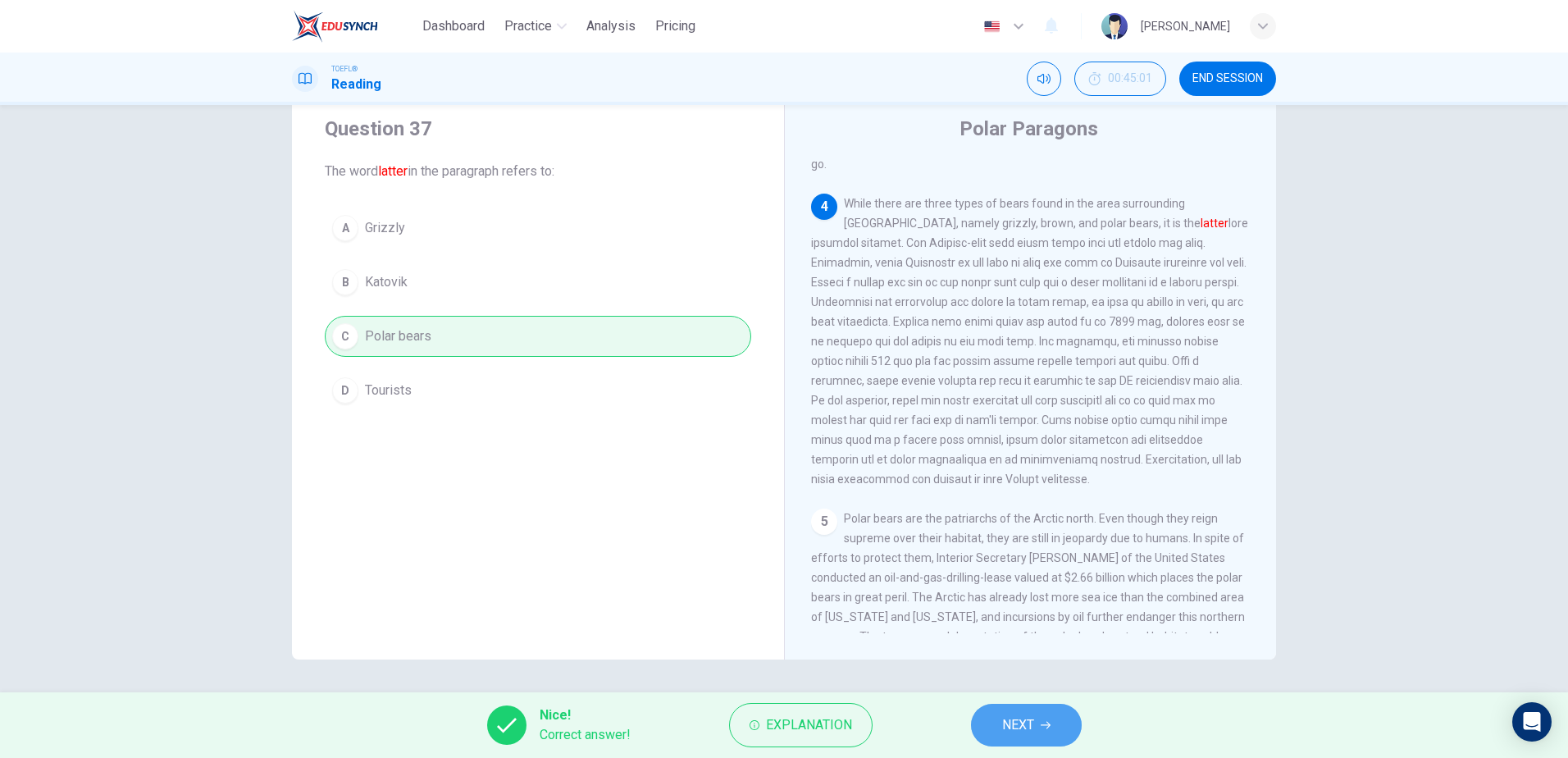
click at [1055, 721] on button "NEXT" at bounding box center [1025, 725] width 111 height 43
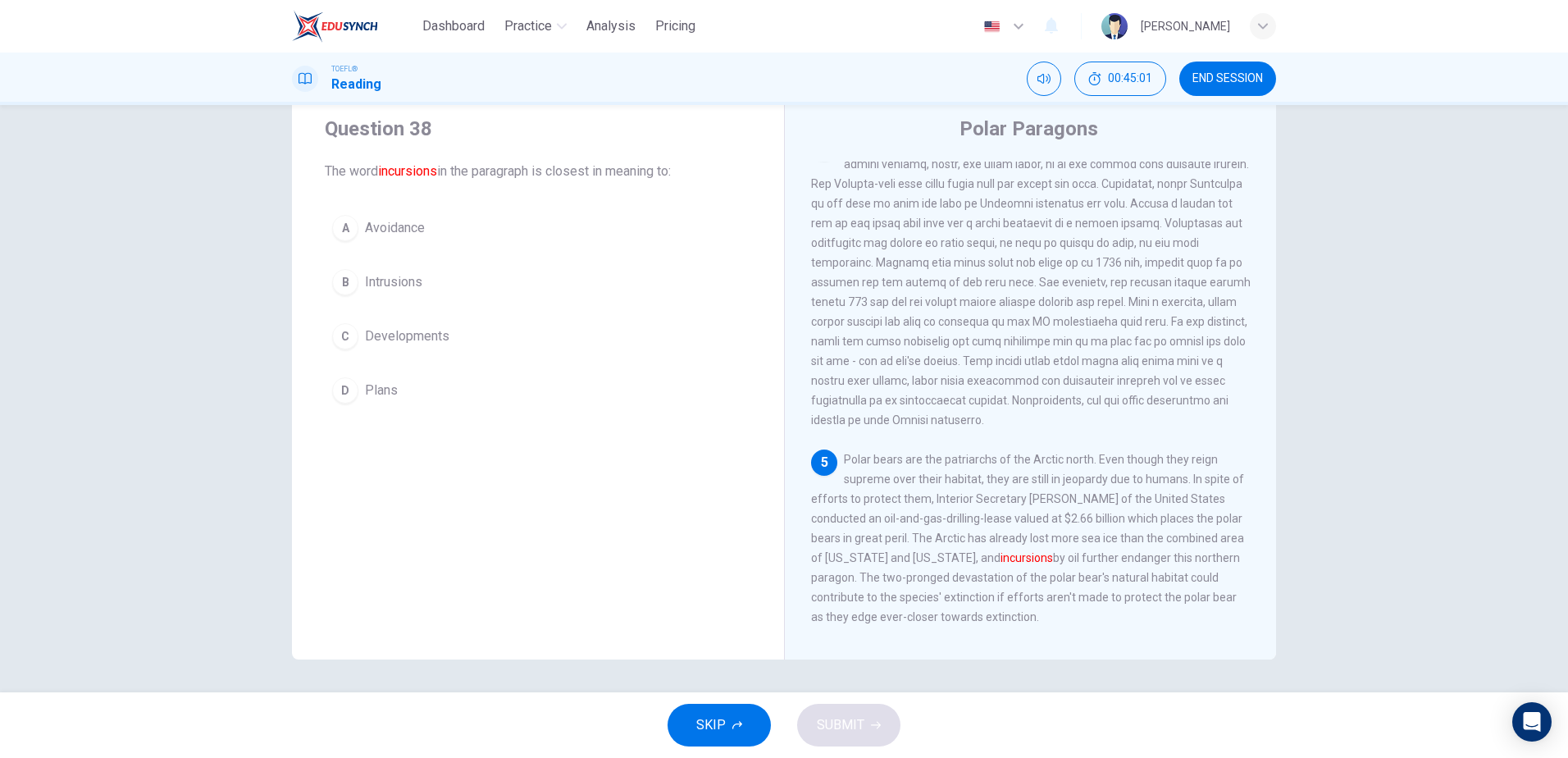
scroll to position [795, 0]
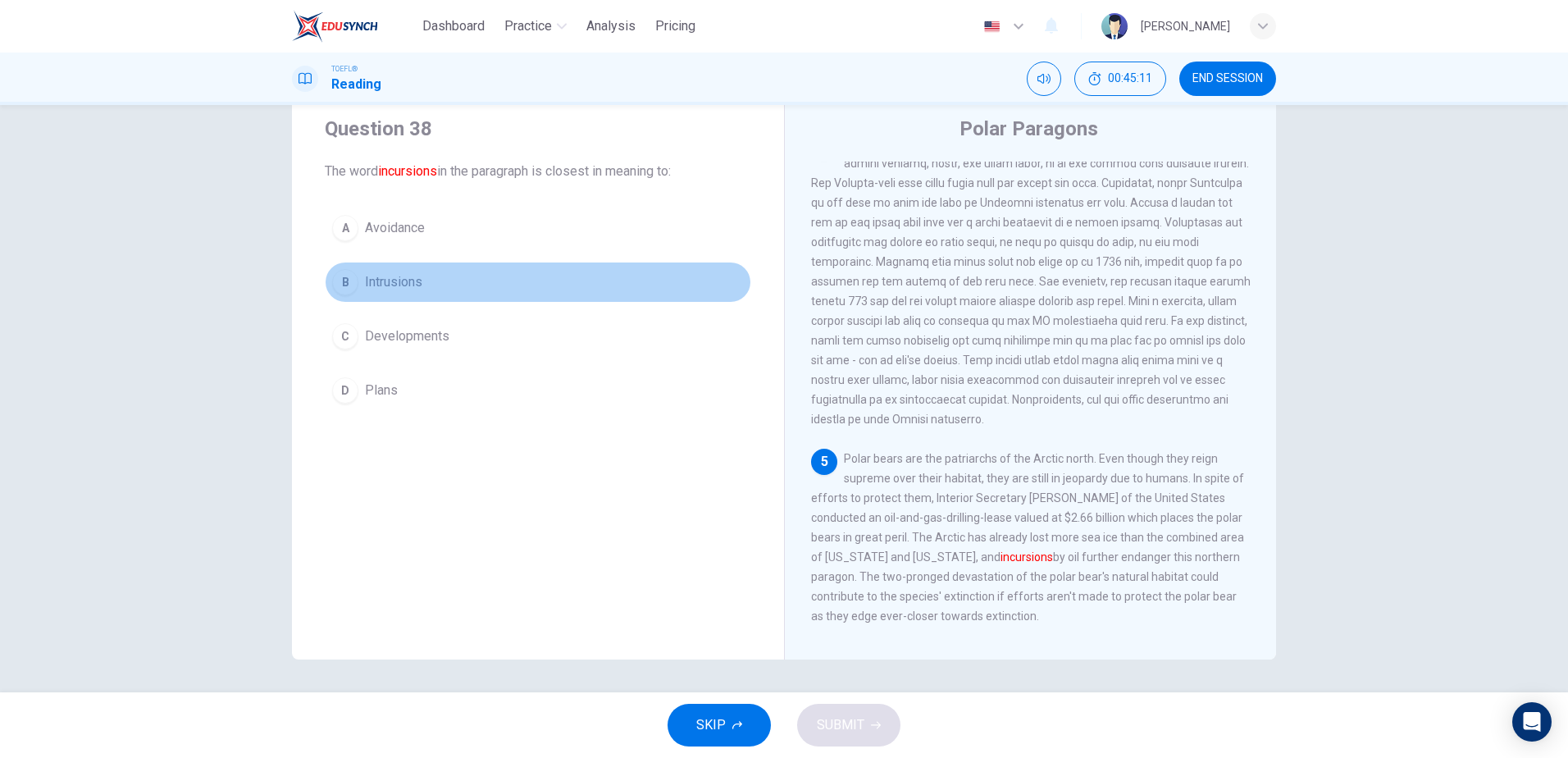
click at [409, 290] on span "Intrusions" at bounding box center [394, 282] width 58 height 20
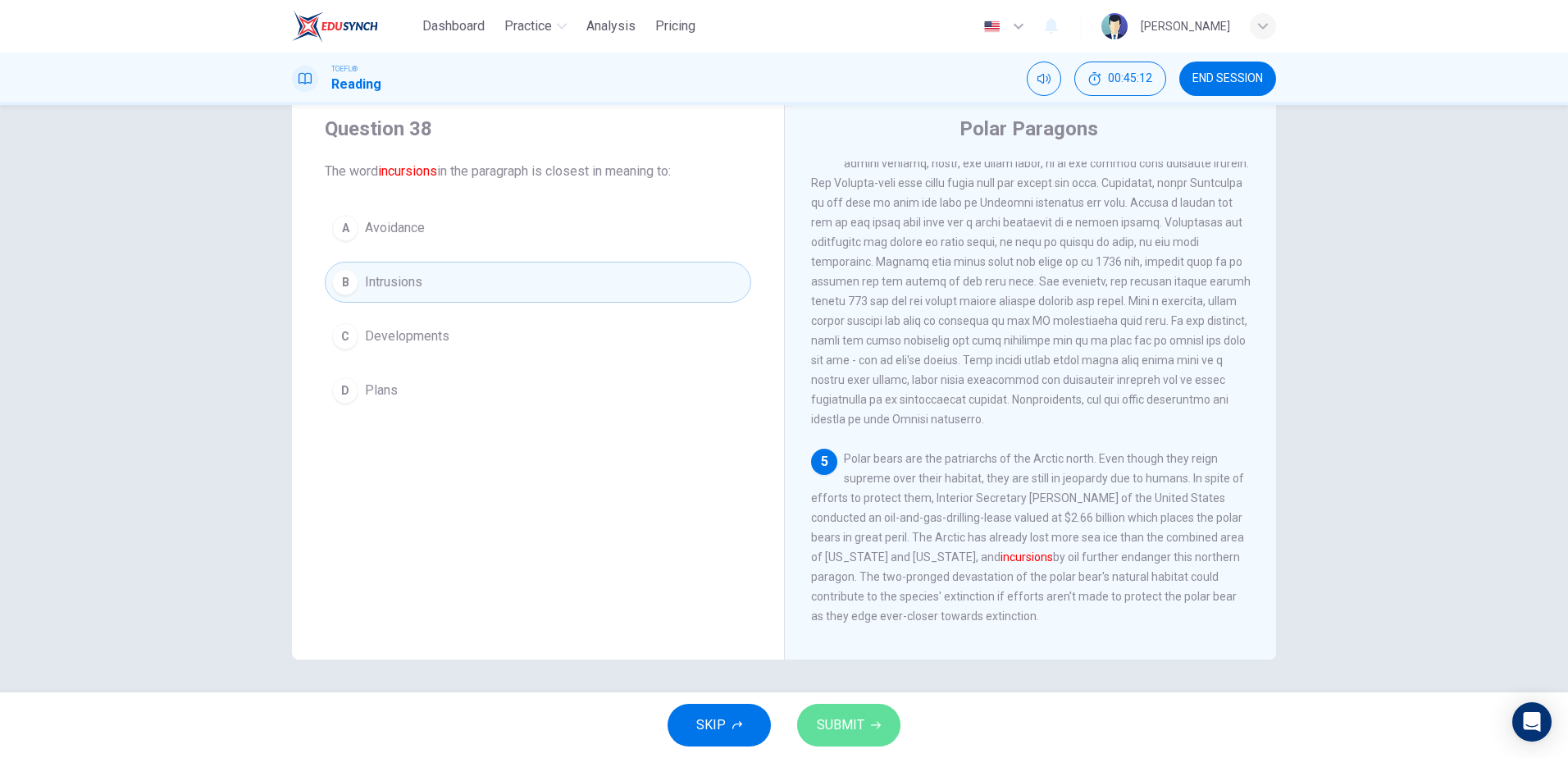
click at [854, 724] on span "SUBMIT" at bounding box center [840, 724] width 48 height 23
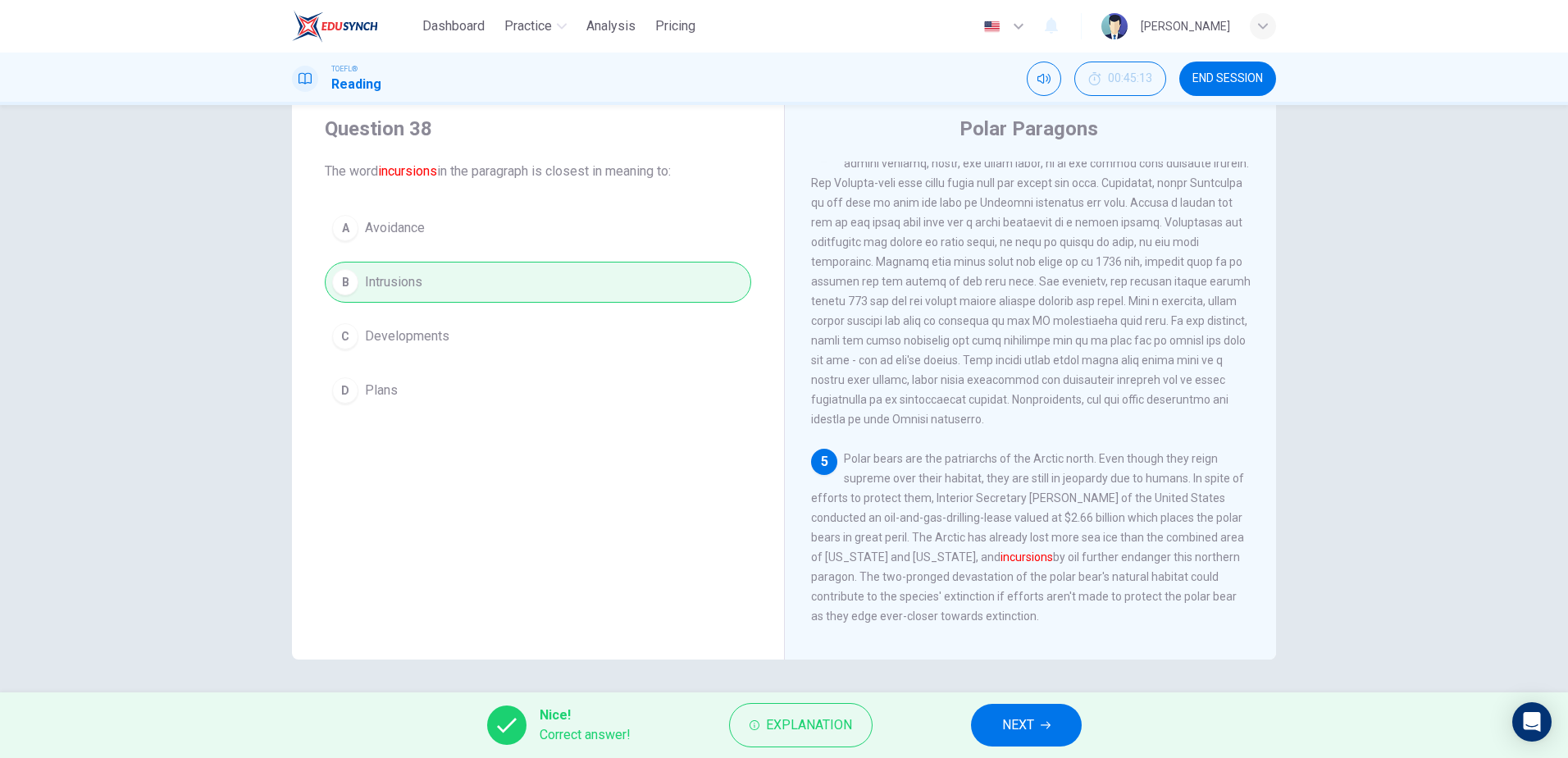
click at [1029, 704] on button "NEXT" at bounding box center [1025, 725] width 111 height 43
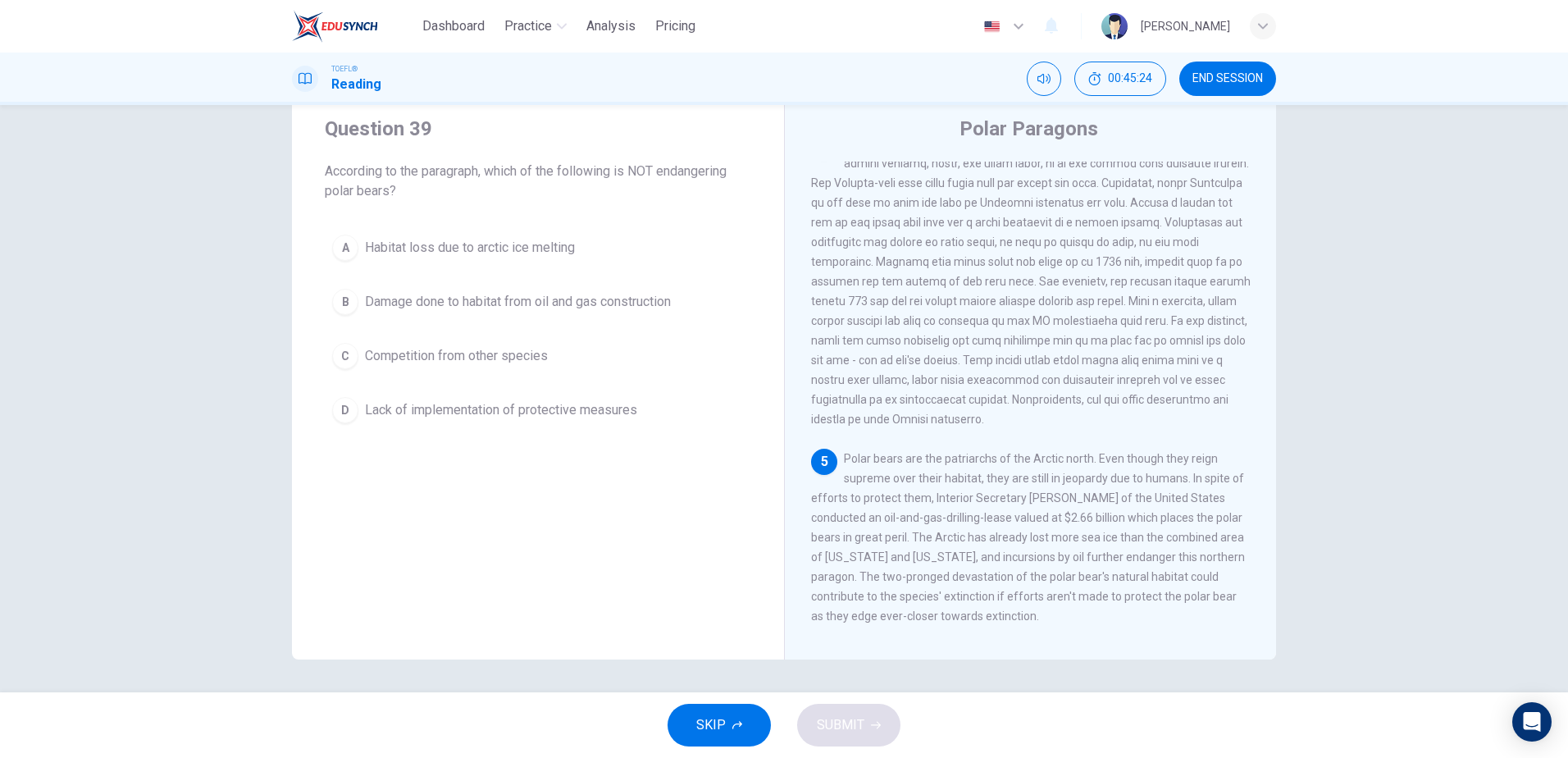
click at [455, 360] on span "Competition from other species" at bounding box center [456, 355] width 183 height 20
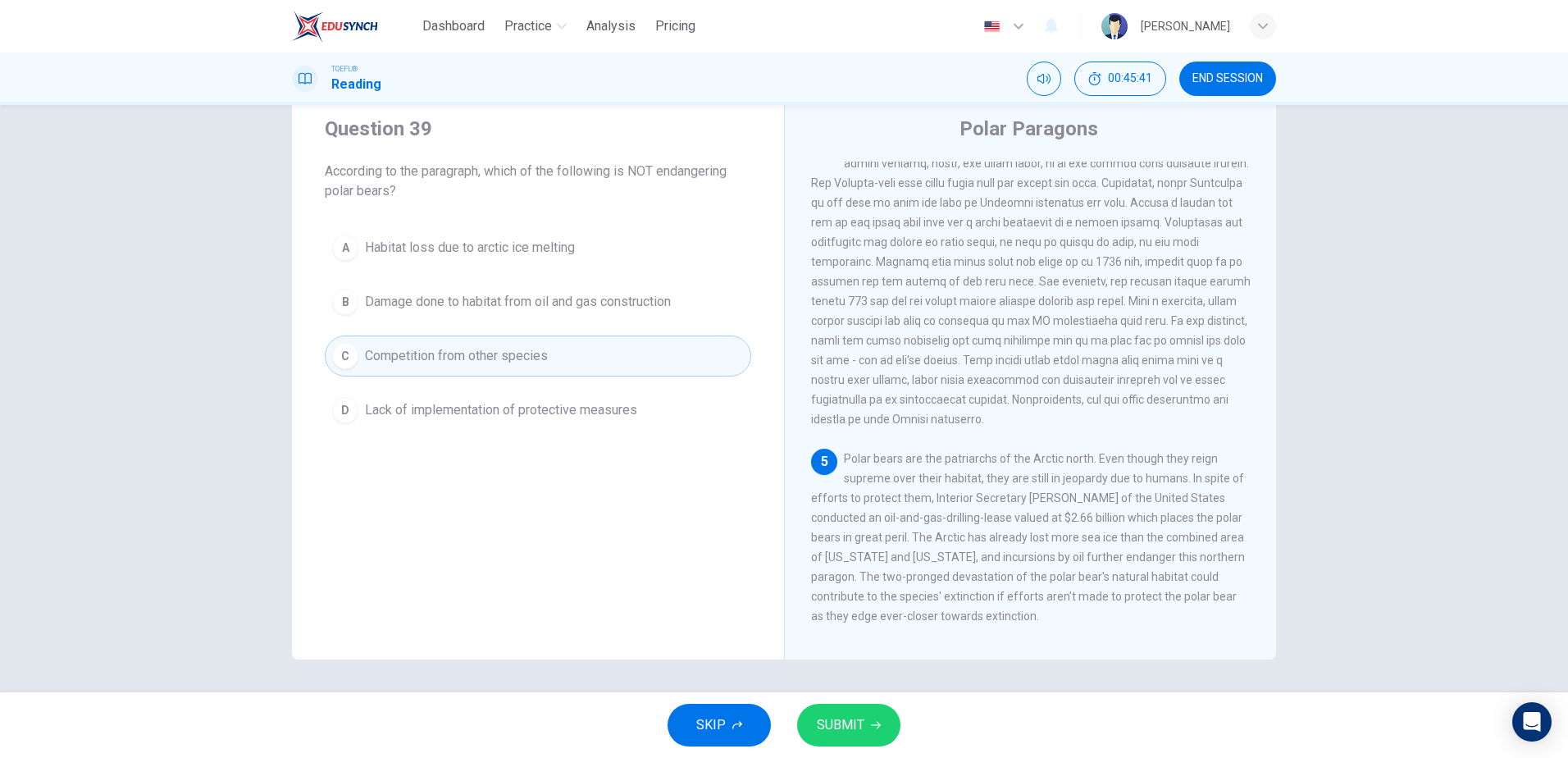
click at [859, 717] on span "SUBMIT" at bounding box center [840, 724] width 48 height 23
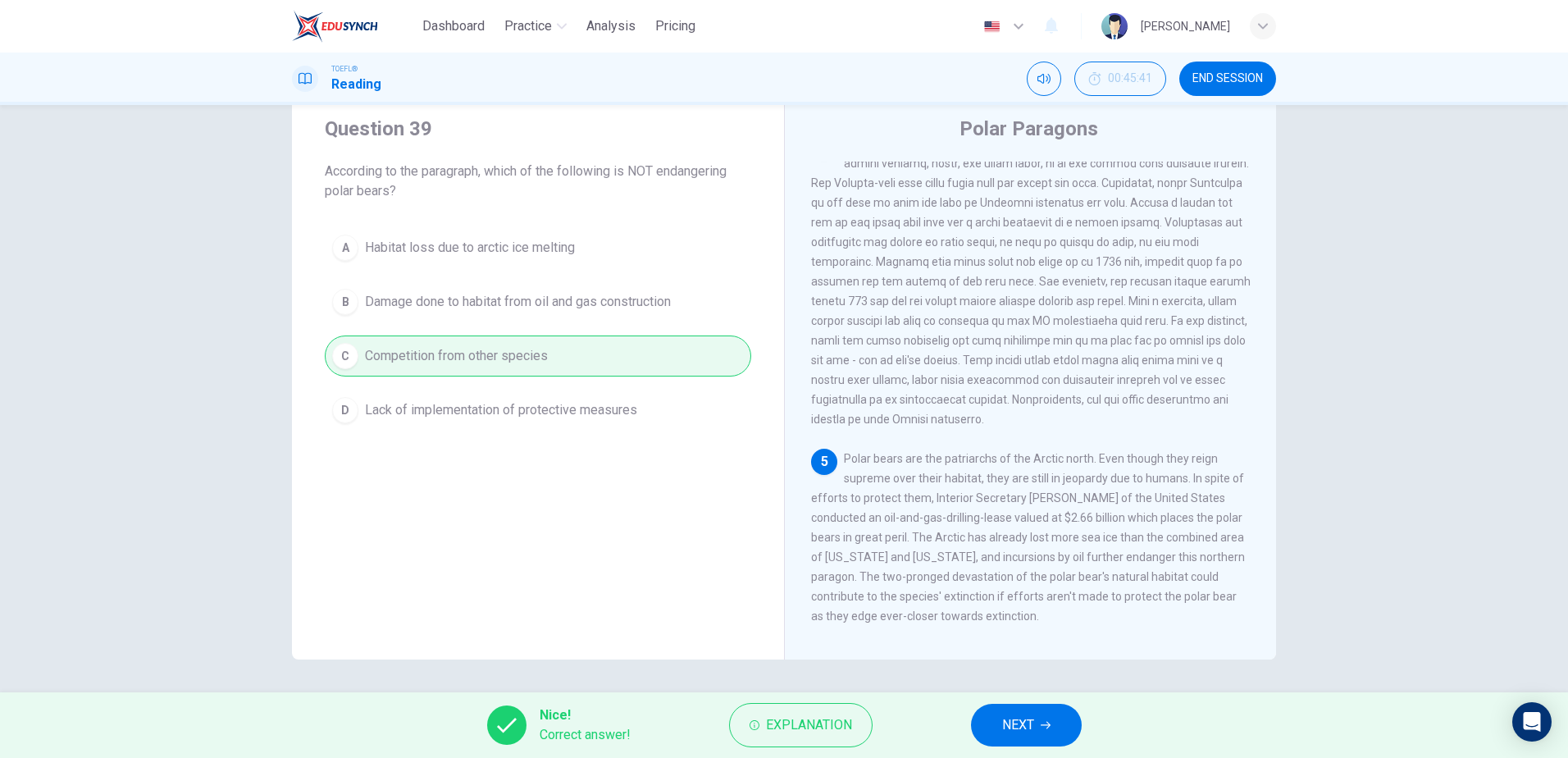
click at [1023, 723] on span "NEXT" at bounding box center [1018, 724] width 32 height 23
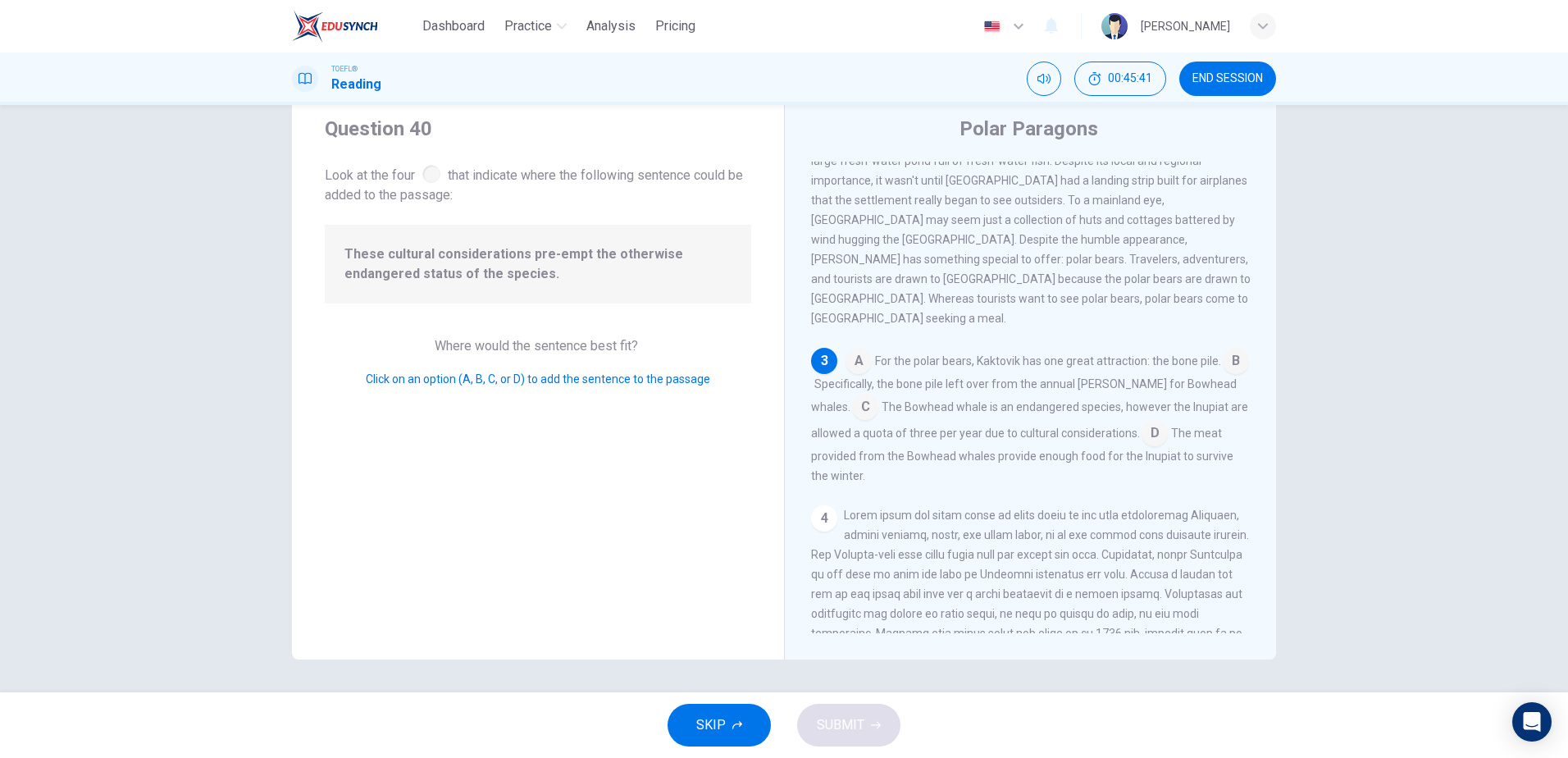
scroll to position [327, 0]
drag, startPoint x: 812, startPoint y: 416, endPoint x: 1121, endPoint y: 420, distance: 309.0
click at [1116, 420] on span "The Bowhead whale is an endangered species, however the Inupiat are allowed a q…" at bounding box center [1029, 418] width 437 height 39
click at [1147, 422] on input at bounding box center [1154, 433] width 26 height 26
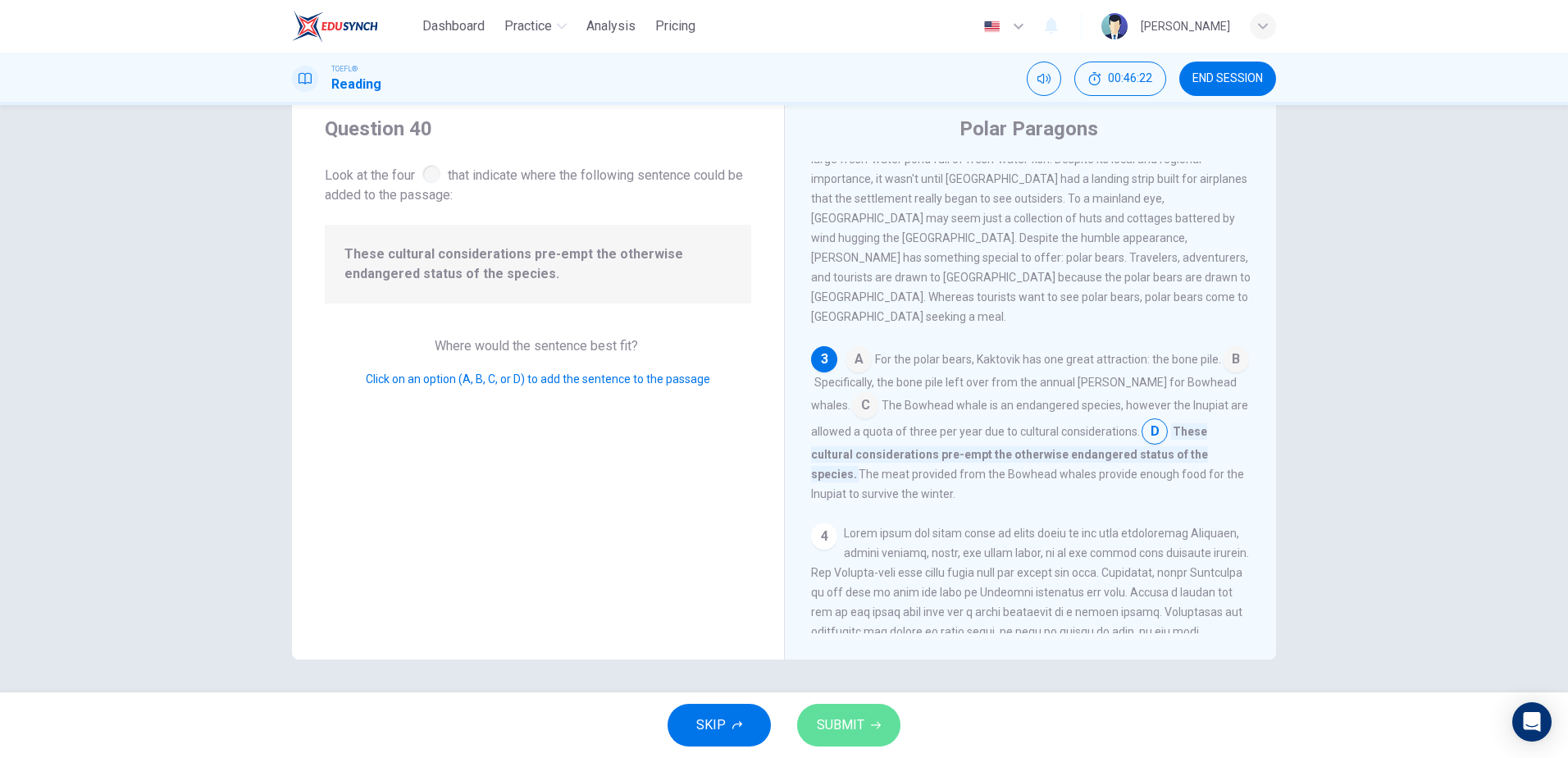
click at [852, 734] on span "SUBMIT" at bounding box center [840, 724] width 48 height 23
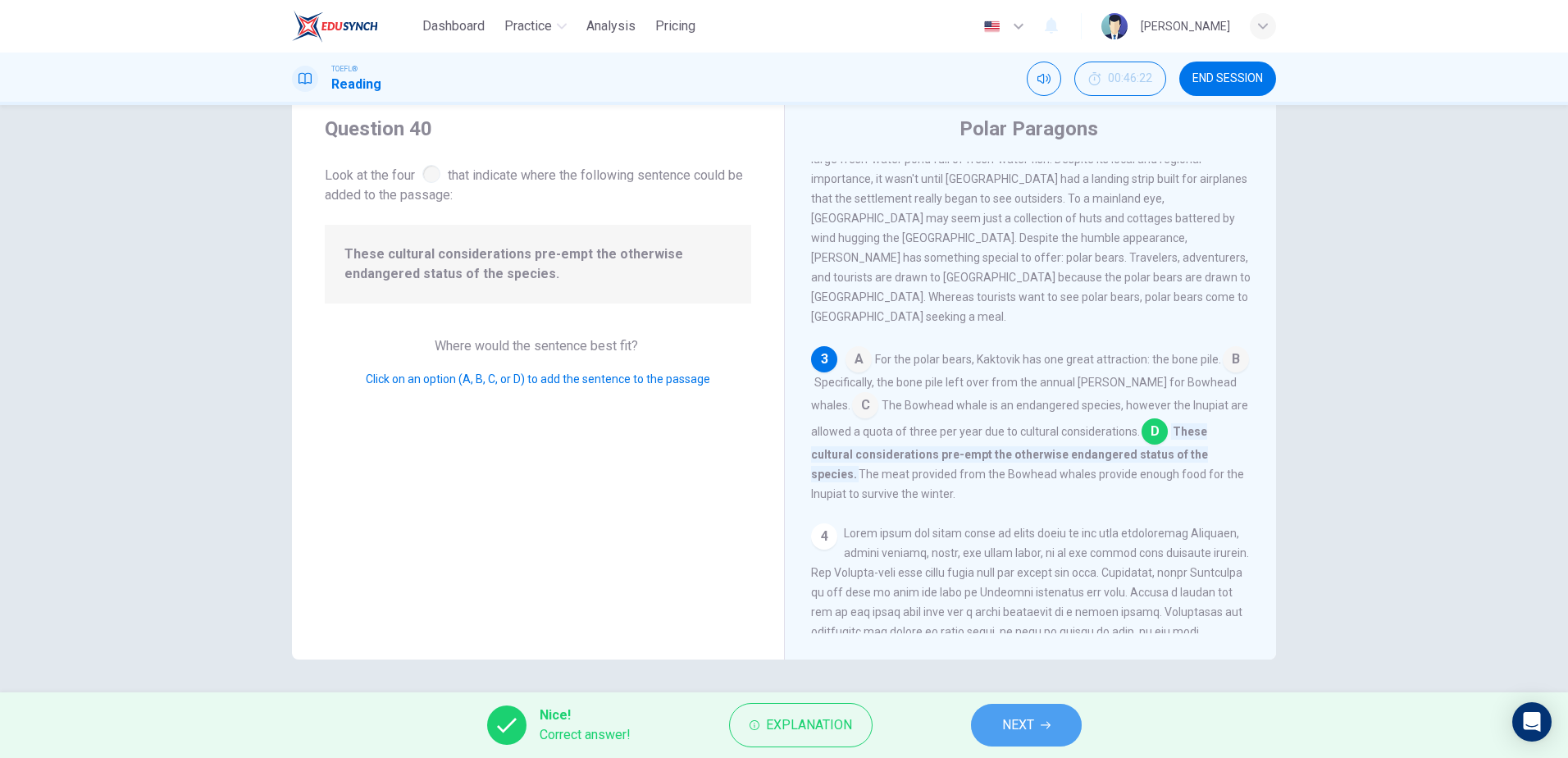
click at [1030, 723] on span "NEXT" at bounding box center [1018, 724] width 32 height 23
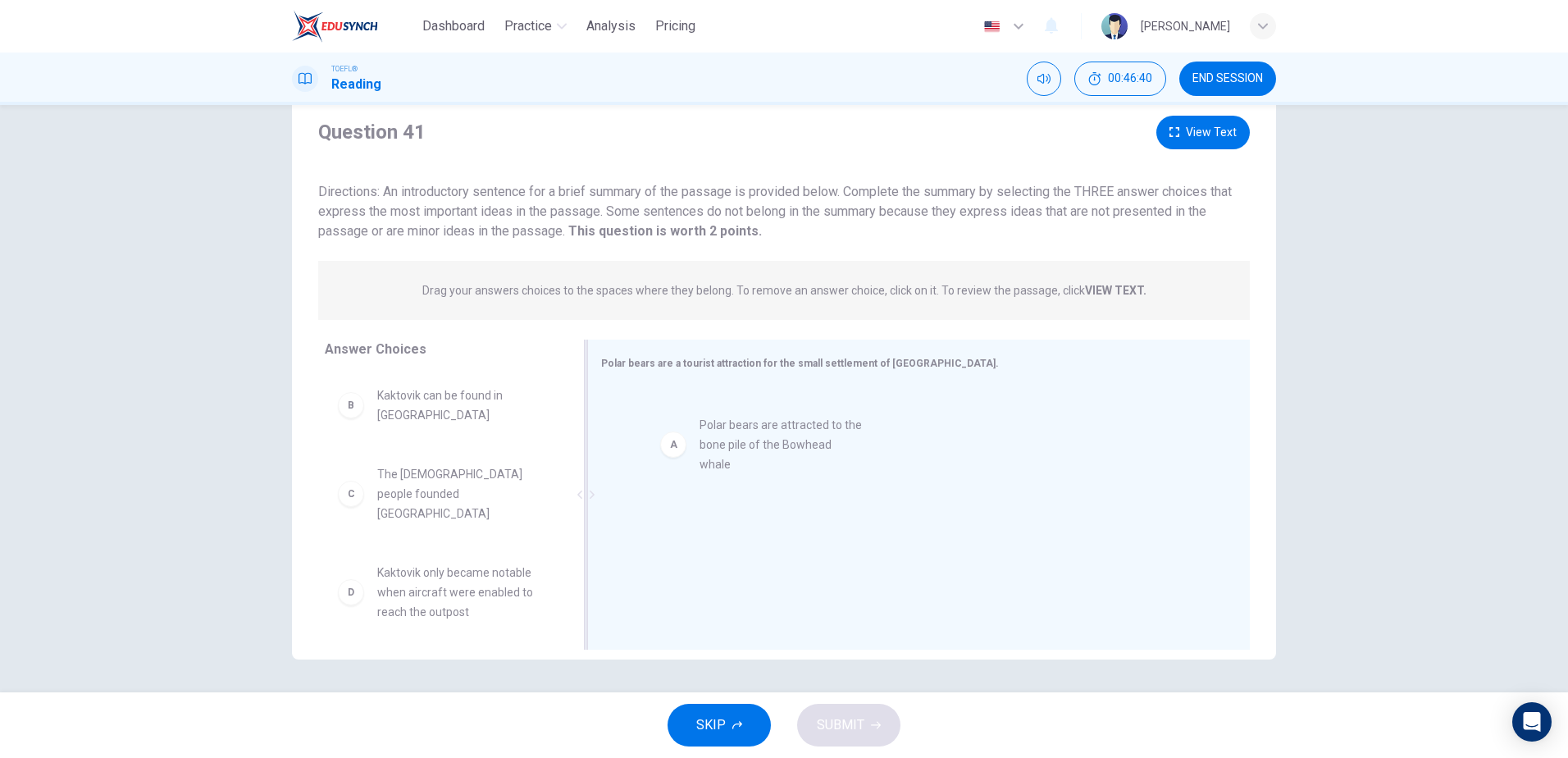
drag, startPoint x: 474, startPoint y: 411, endPoint x: 812, endPoint y: 441, distance: 339.3
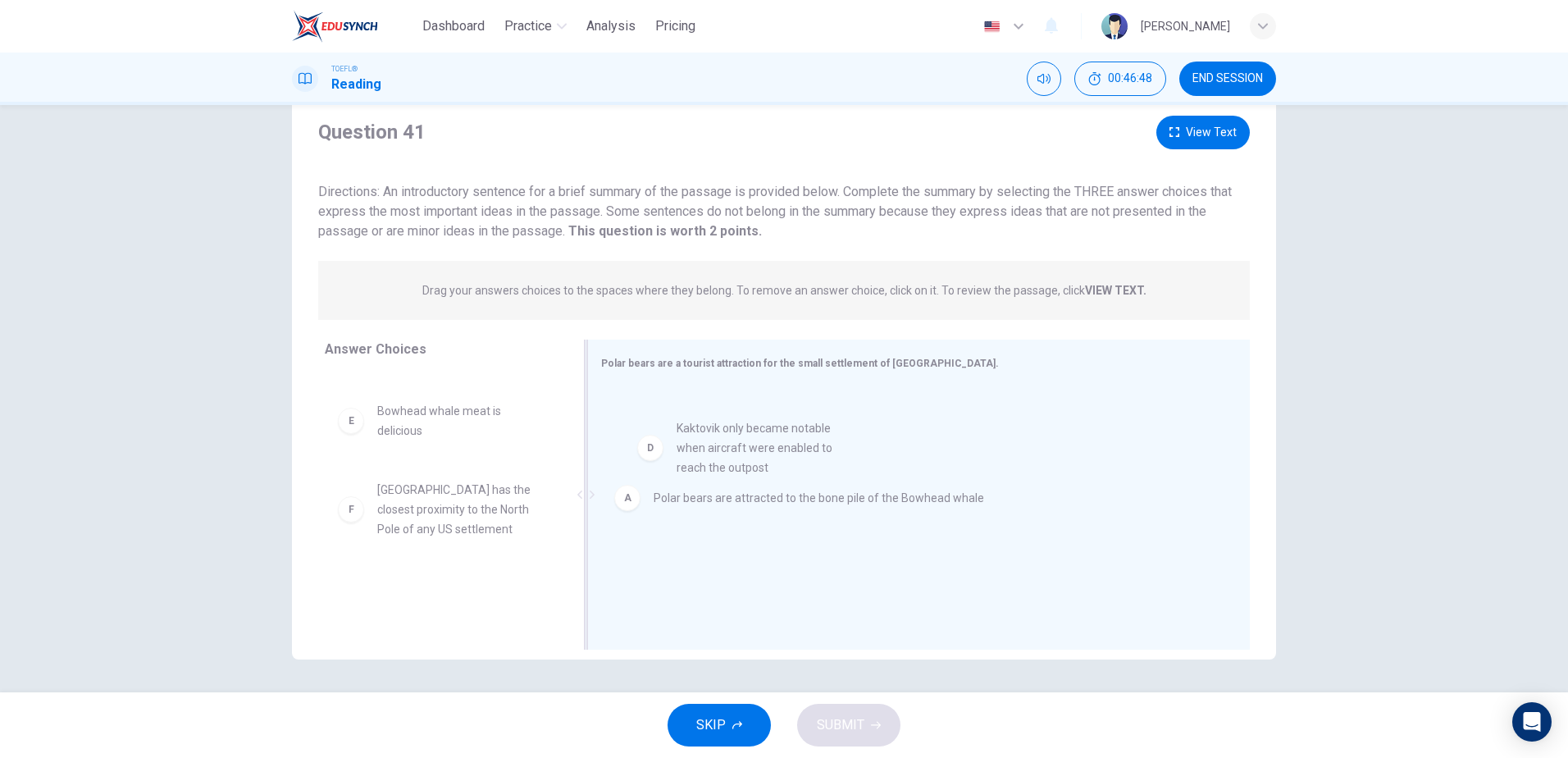
drag, startPoint x: 418, startPoint y: 417, endPoint x: 731, endPoint y: 465, distance: 316.7
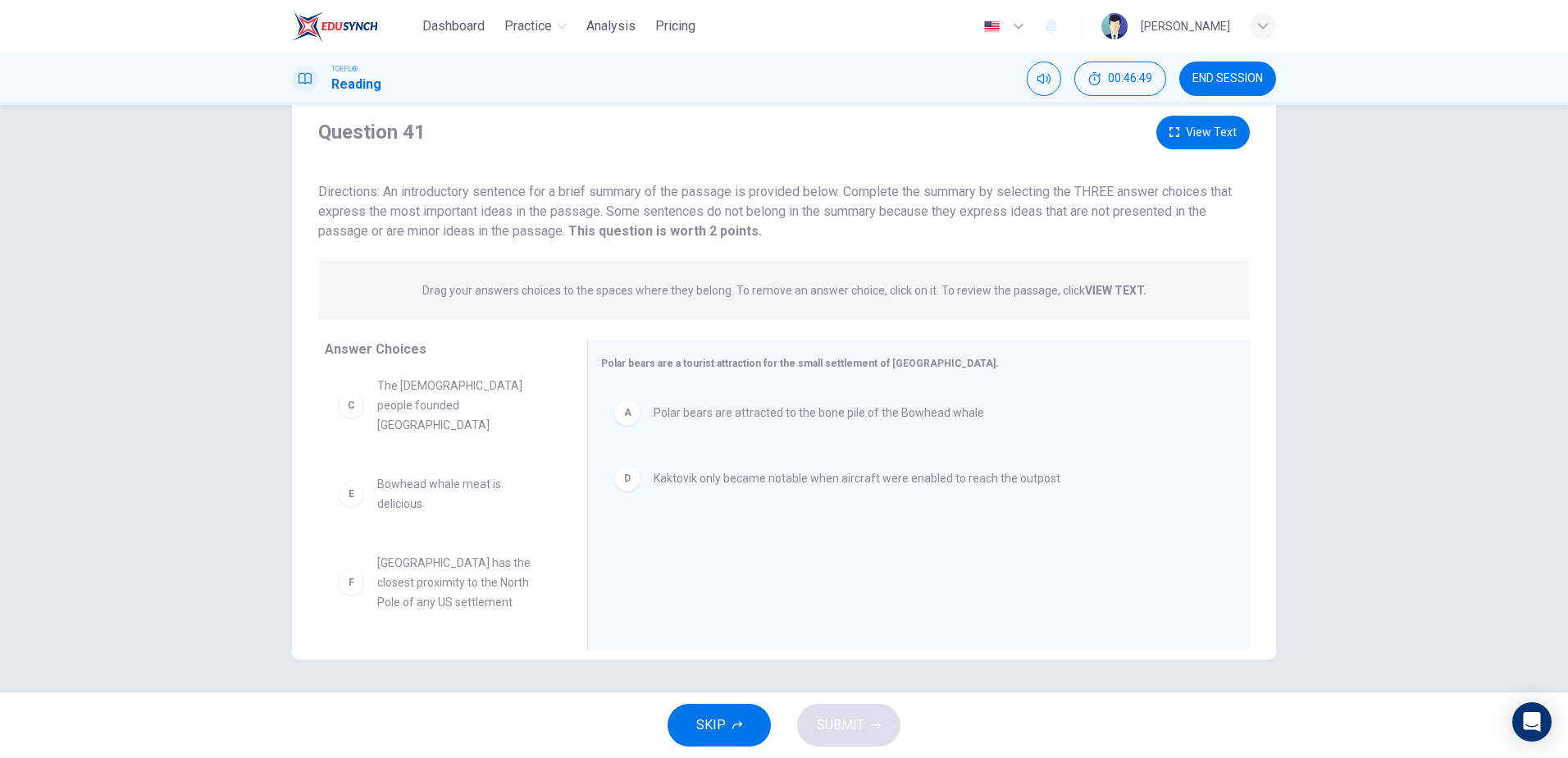
scroll to position [69, 0]
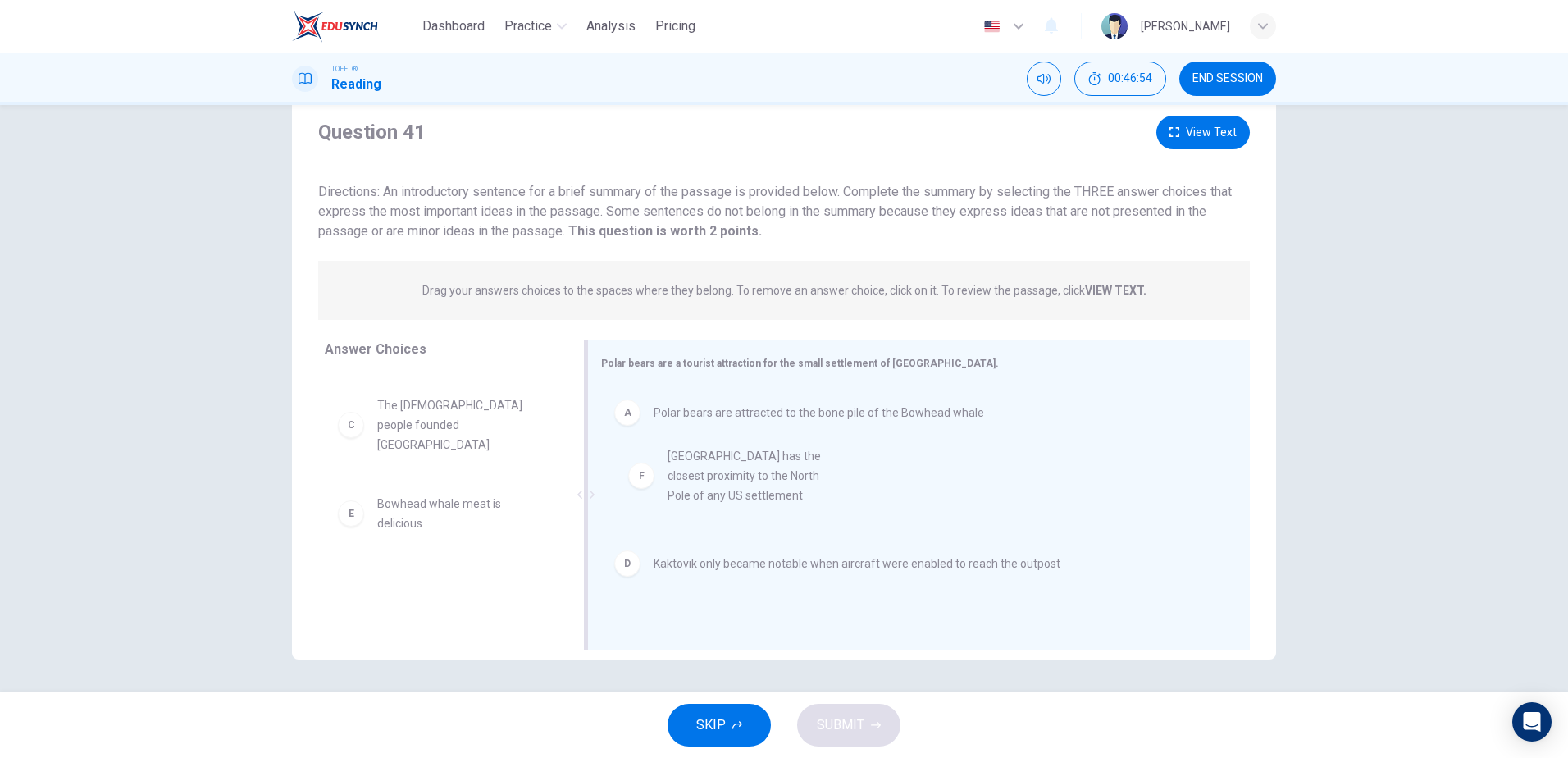
drag, startPoint x: 432, startPoint y: 593, endPoint x: 743, endPoint y: 483, distance: 329.9
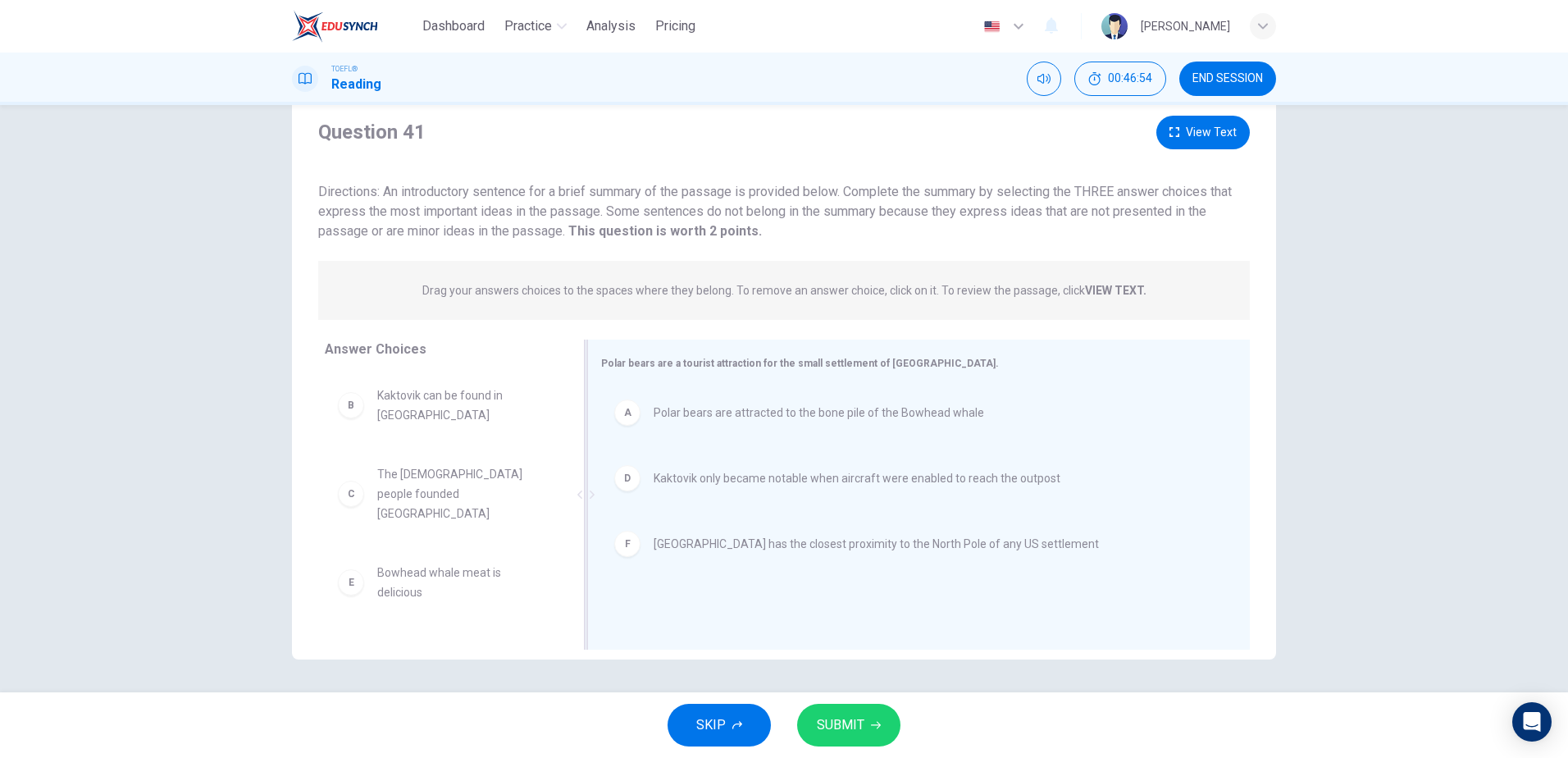
scroll to position [0, 0]
click at [1169, 133] on icon "button" at bounding box center [1174, 132] width 10 height 10
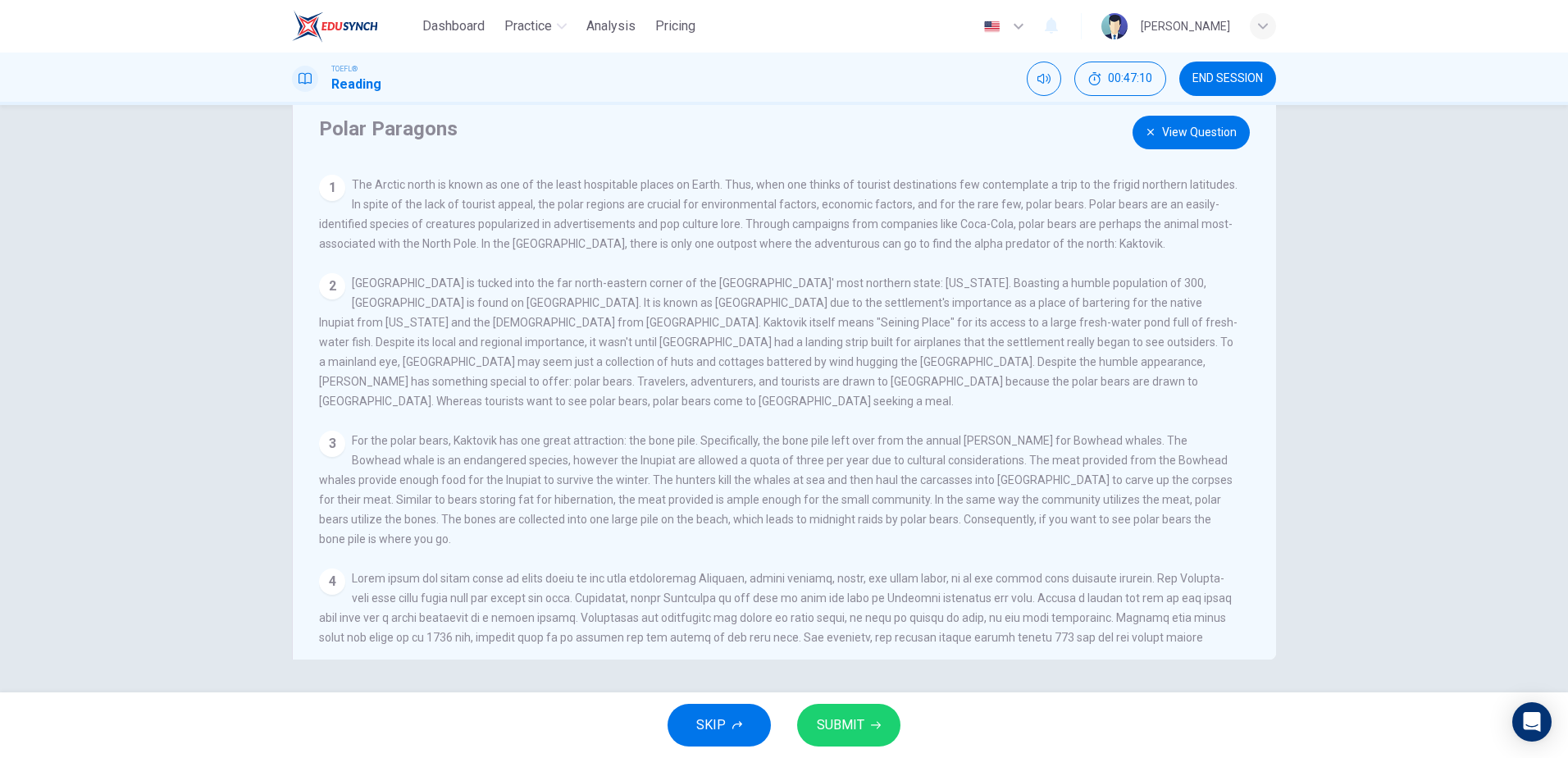
drag, startPoint x: 435, startPoint y: 210, endPoint x: 682, endPoint y: 205, distance: 247.1
click at [682, 205] on span "The Arctic north is known as one of the least hospitable places on Earth. Thus,…" at bounding box center [779, 214] width 919 height 72
click at [1154, 138] on button "View Question" at bounding box center [1191, 132] width 118 height 33
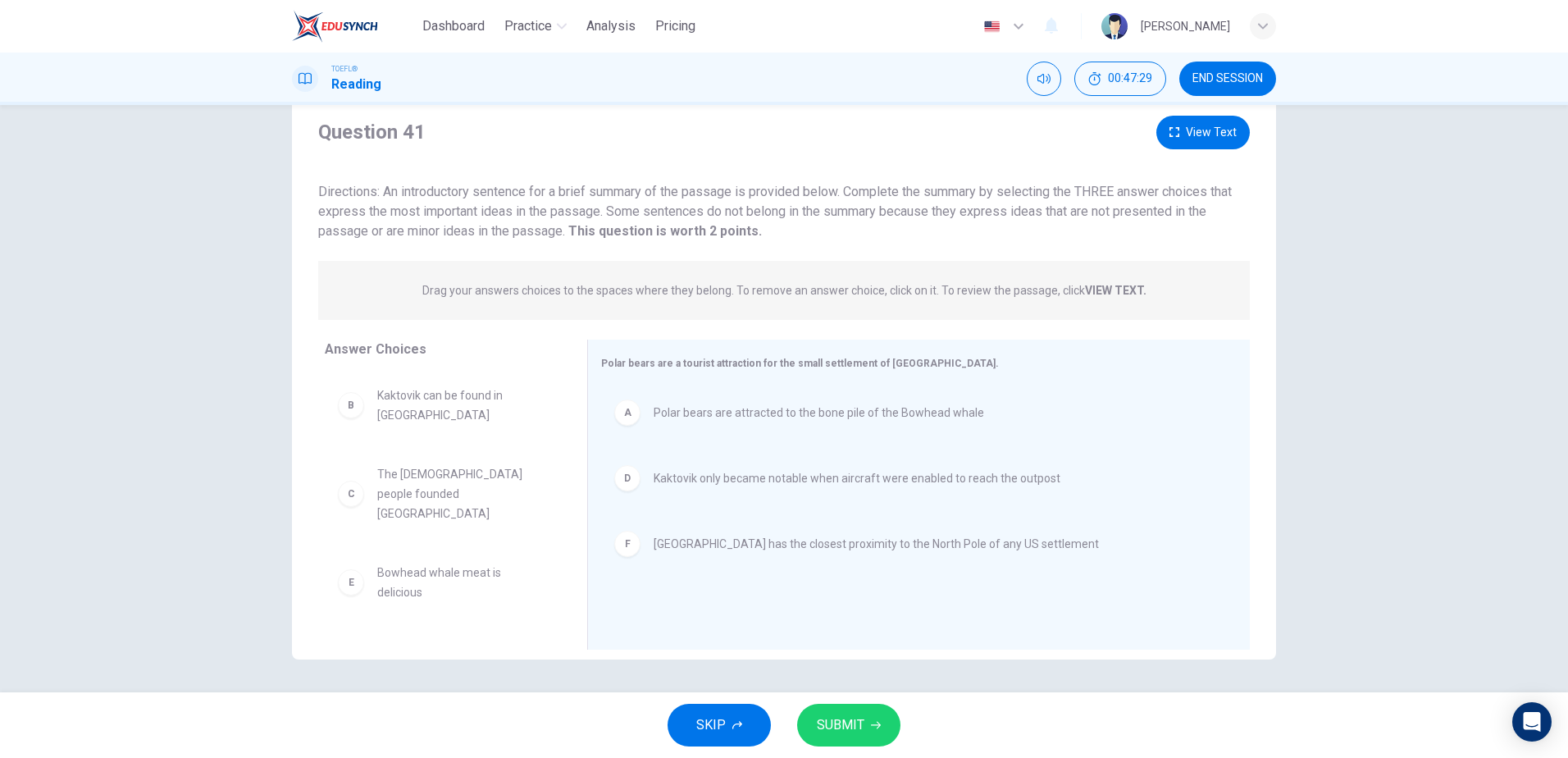
click at [1186, 145] on button "View Text" at bounding box center [1202, 132] width 93 height 33
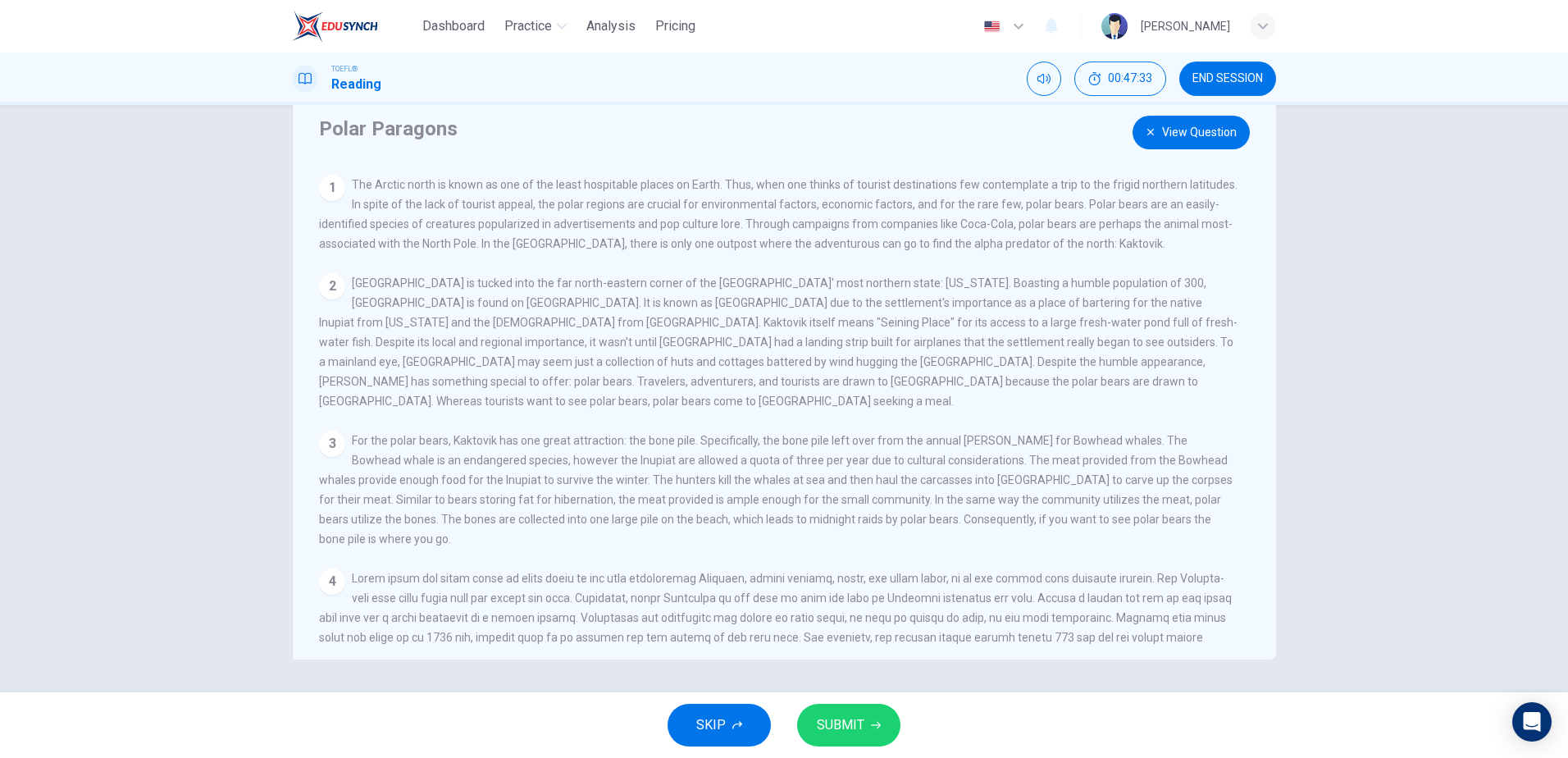
drag, startPoint x: 394, startPoint y: 307, endPoint x: 686, endPoint y: 287, distance: 292.7
click at [686, 287] on span "[GEOGRAPHIC_DATA] is tucked into the far north-eastern corner of the [GEOGRAPHI…" at bounding box center [779, 342] width 919 height 131
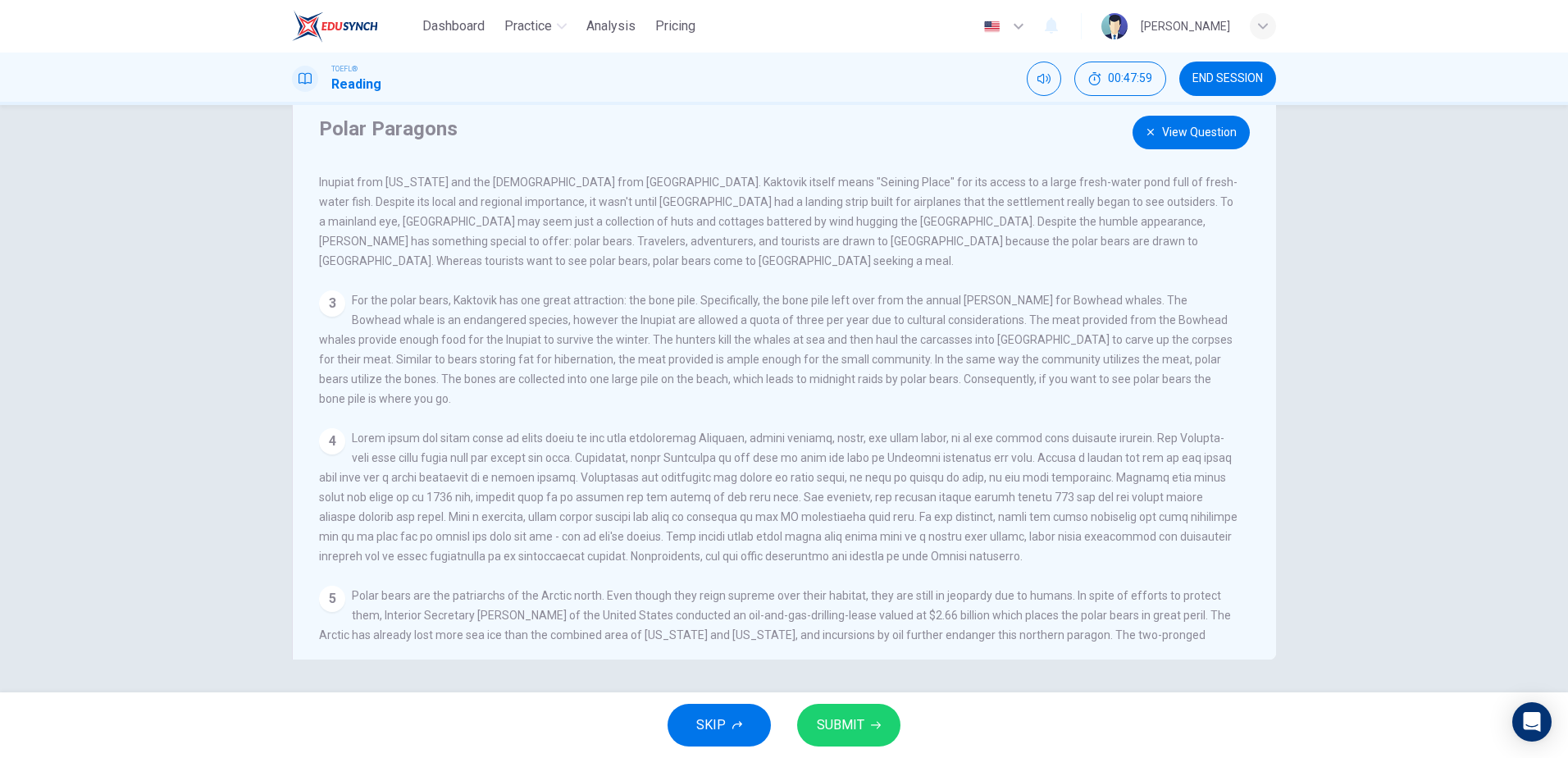
scroll to position [160, 0]
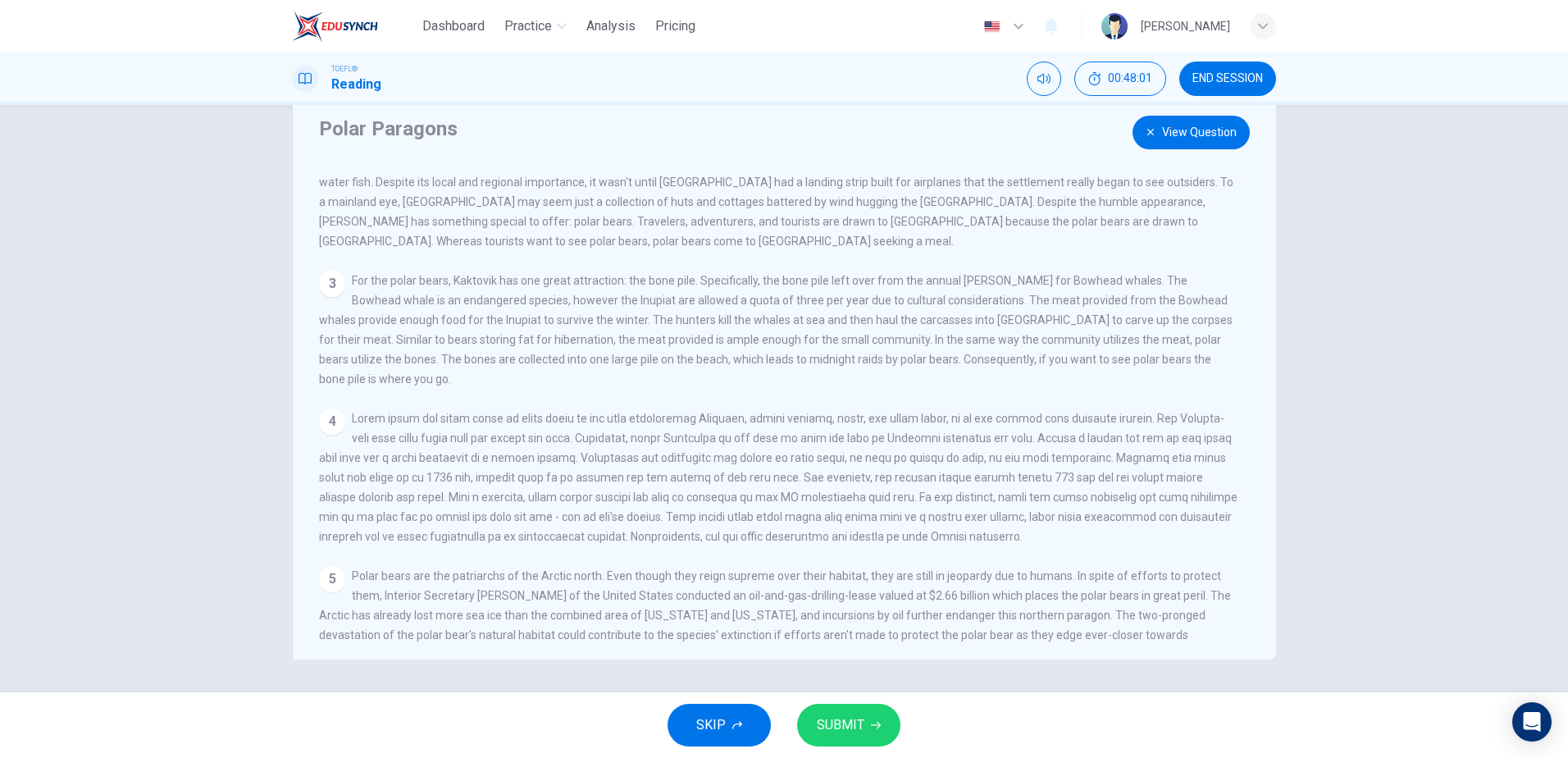
click at [1176, 133] on button "View Question" at bounding box center [1191, 132] width 118 height 33
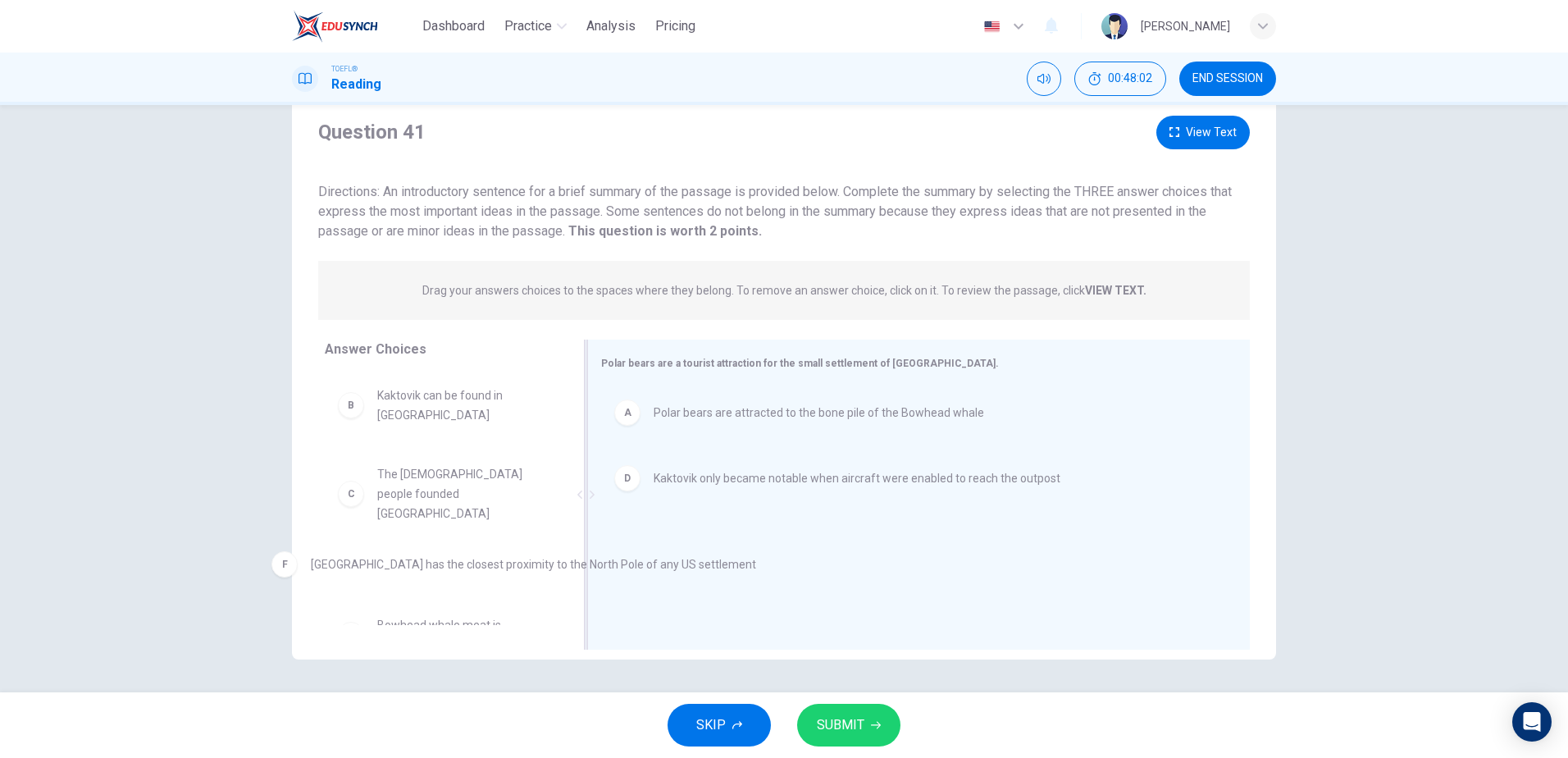
drag, startPoint x: 753, startPoint y: 551, endPoint x: 397, endPoint y: 573, distance: 356.7
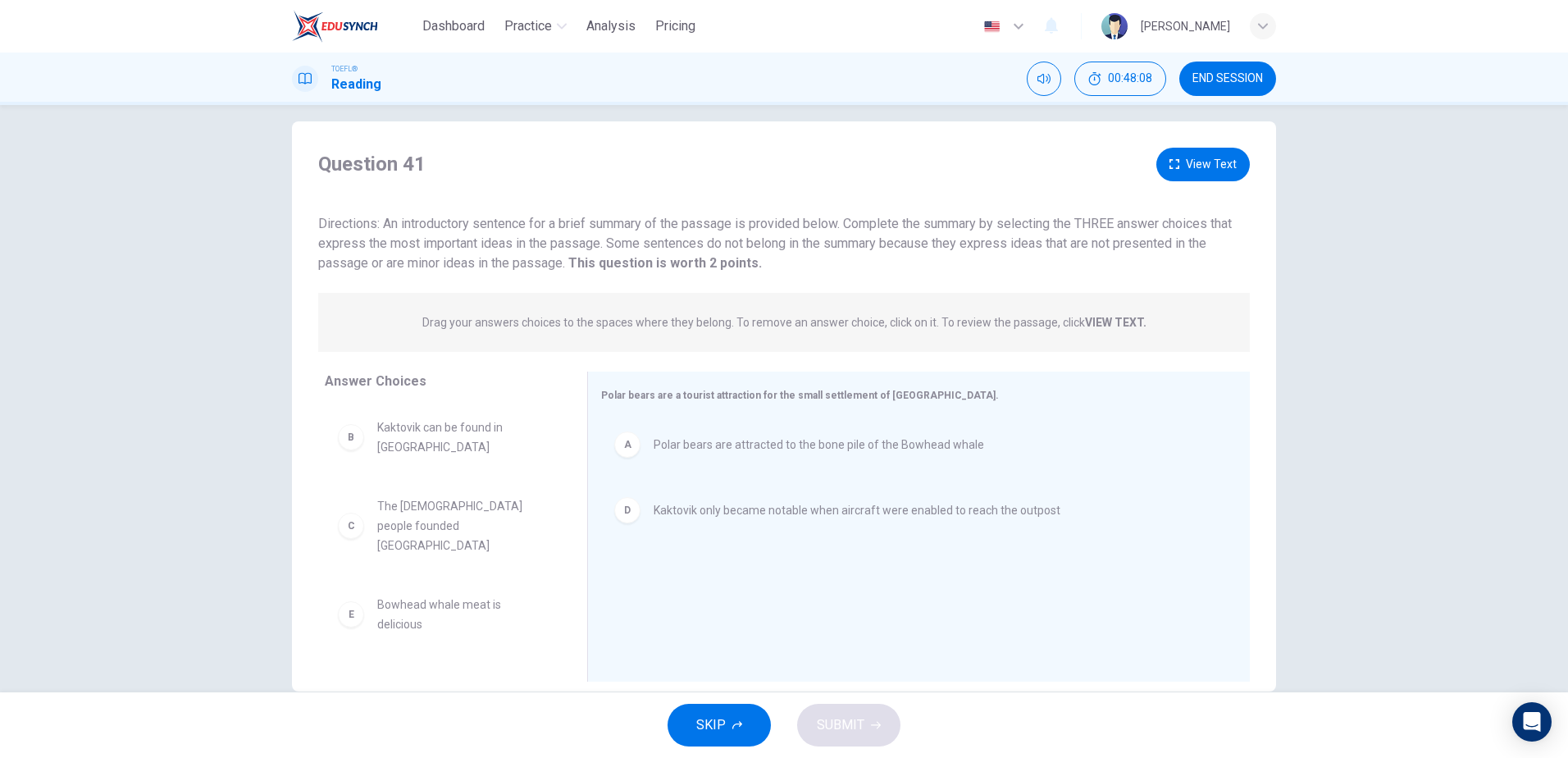
scroll to position [0, 0]
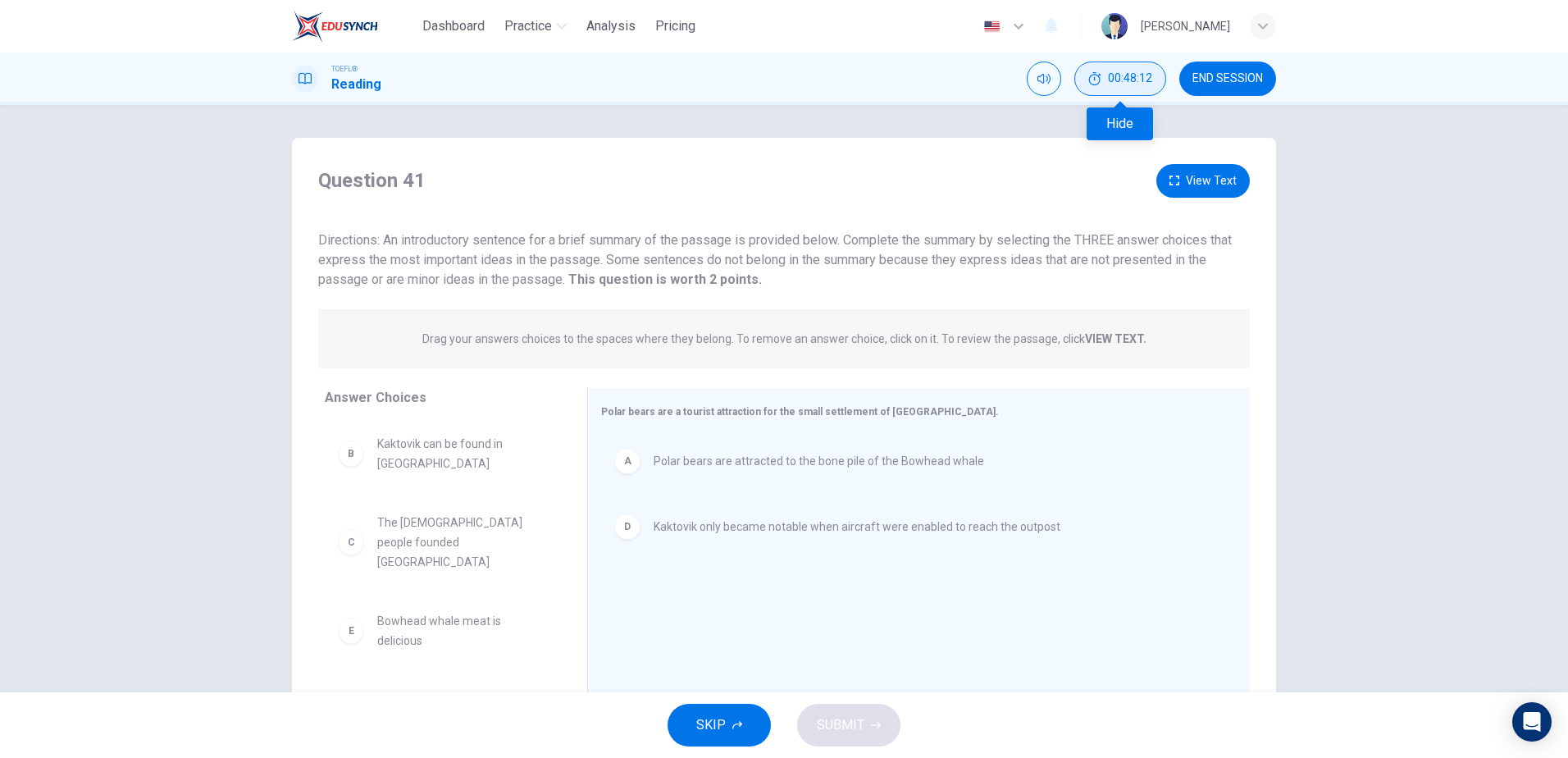
click at [1131, 76] on span "00:48:12" at bounding box center [1129, 78] width 44 height 13
click at [1145, 77] on icon "Show" at bounding box center [1148, 78] width 13 height 13
click at [1194, 181] on button "View Text" at bounding box center [1202, 180] width 93 height 33
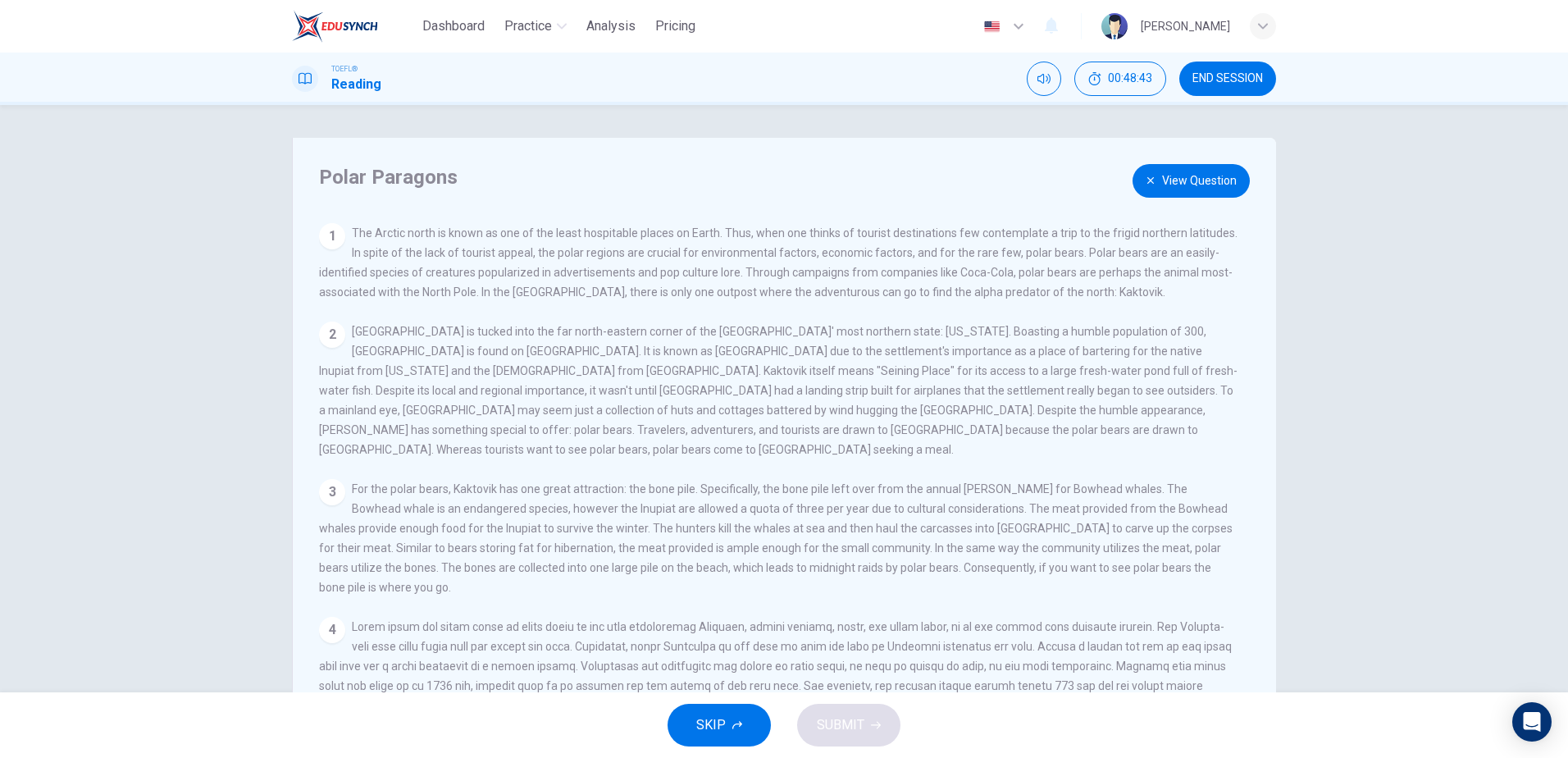
scroll to position [82, 0]
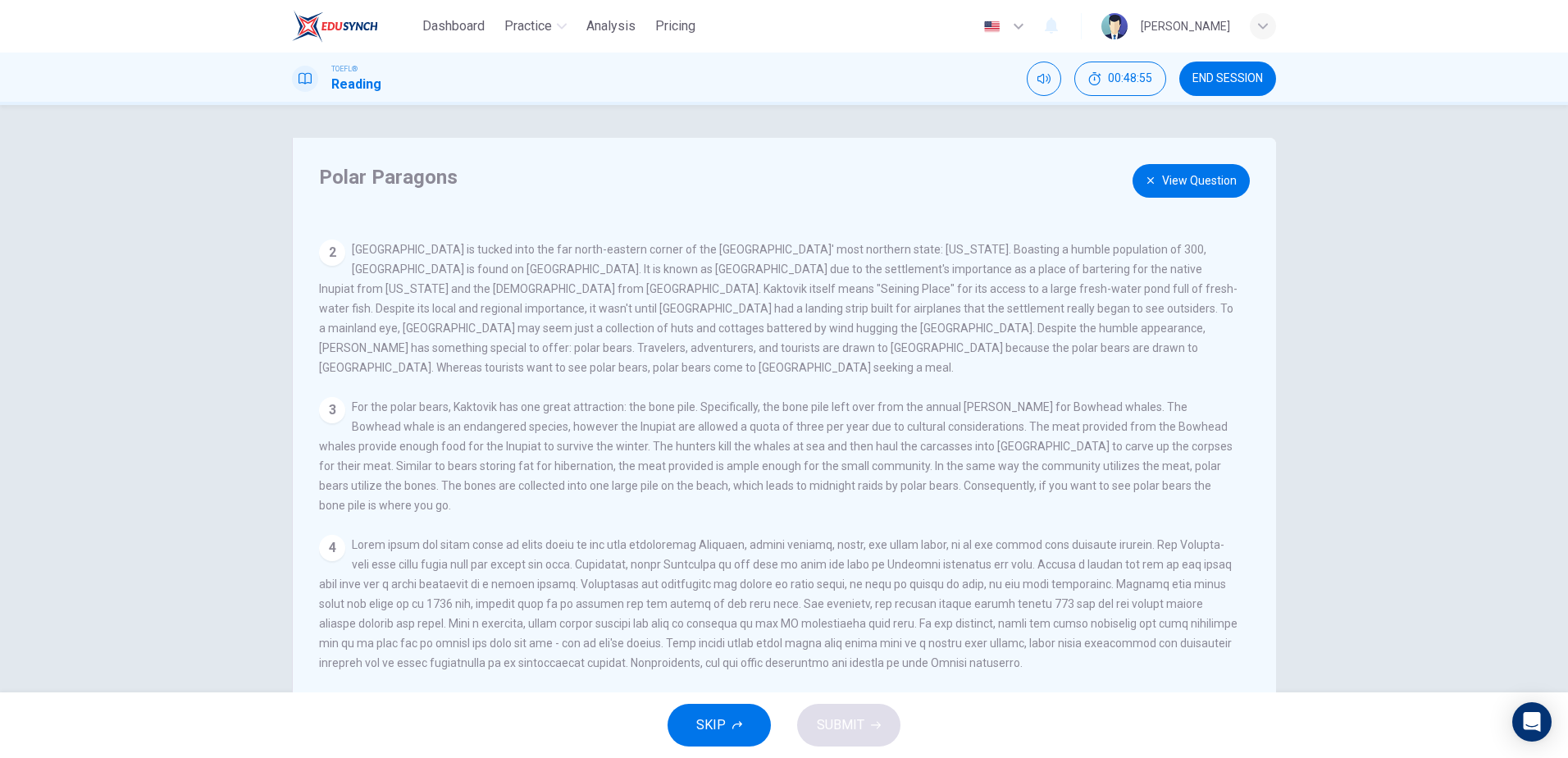
click at [1171, 188] on button "View Question" at bounding box center [1191, 180] width 118 height 33
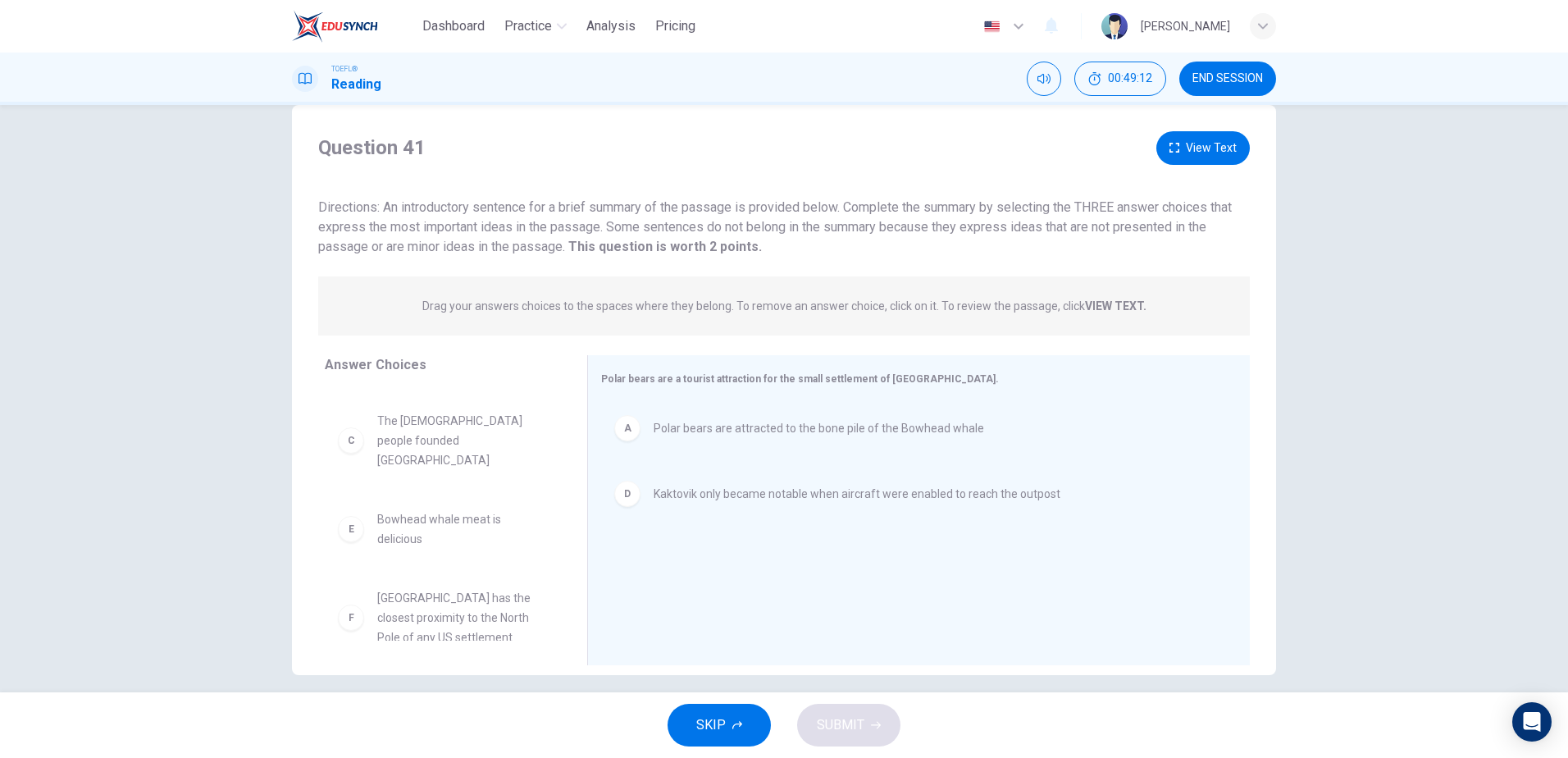
scroll to position [48, 0]
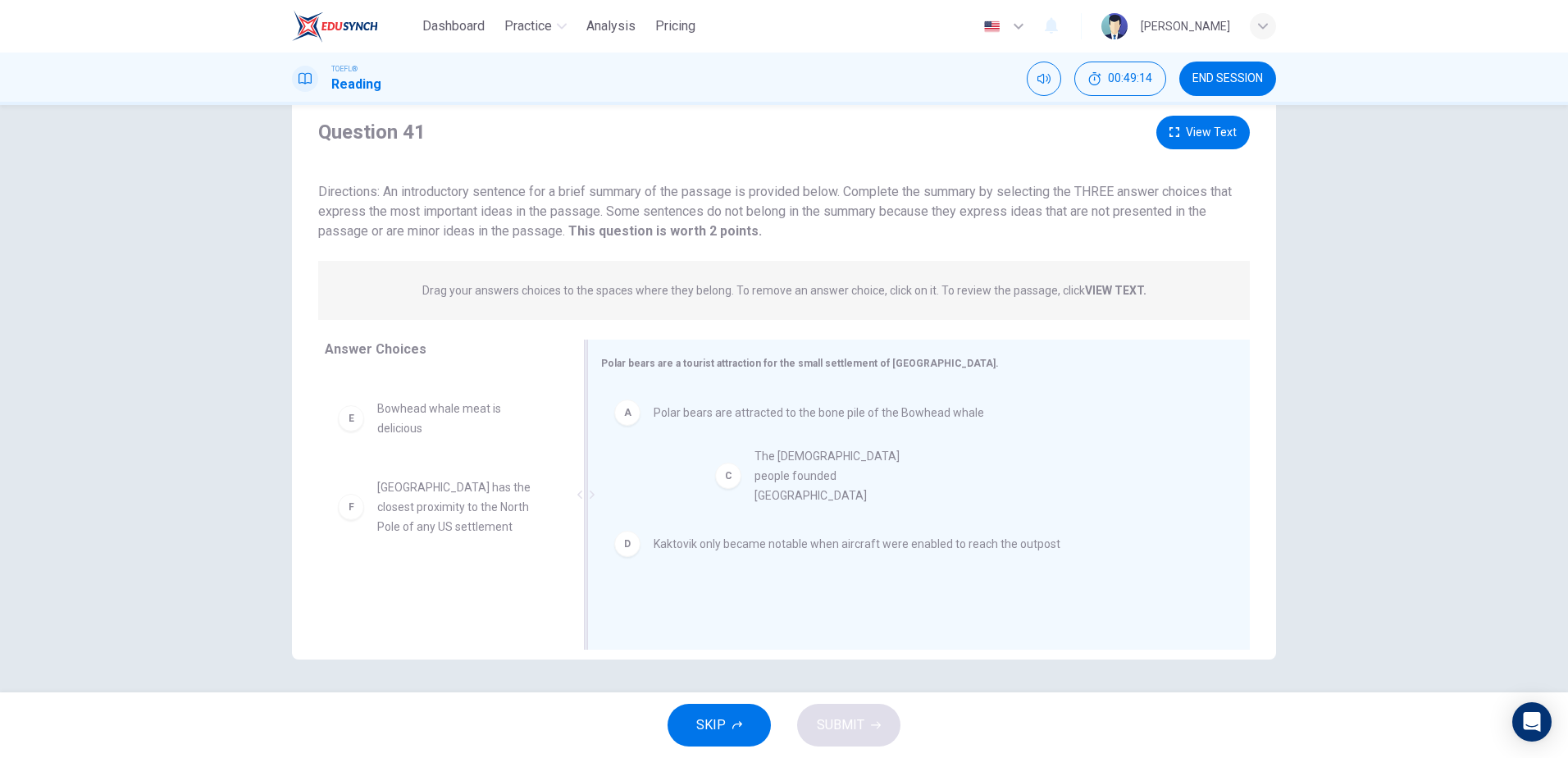
drag, startPoint x: 430, startPoint y: 422, endPoint x: 823, endPoint y: 475, distance: 396.6
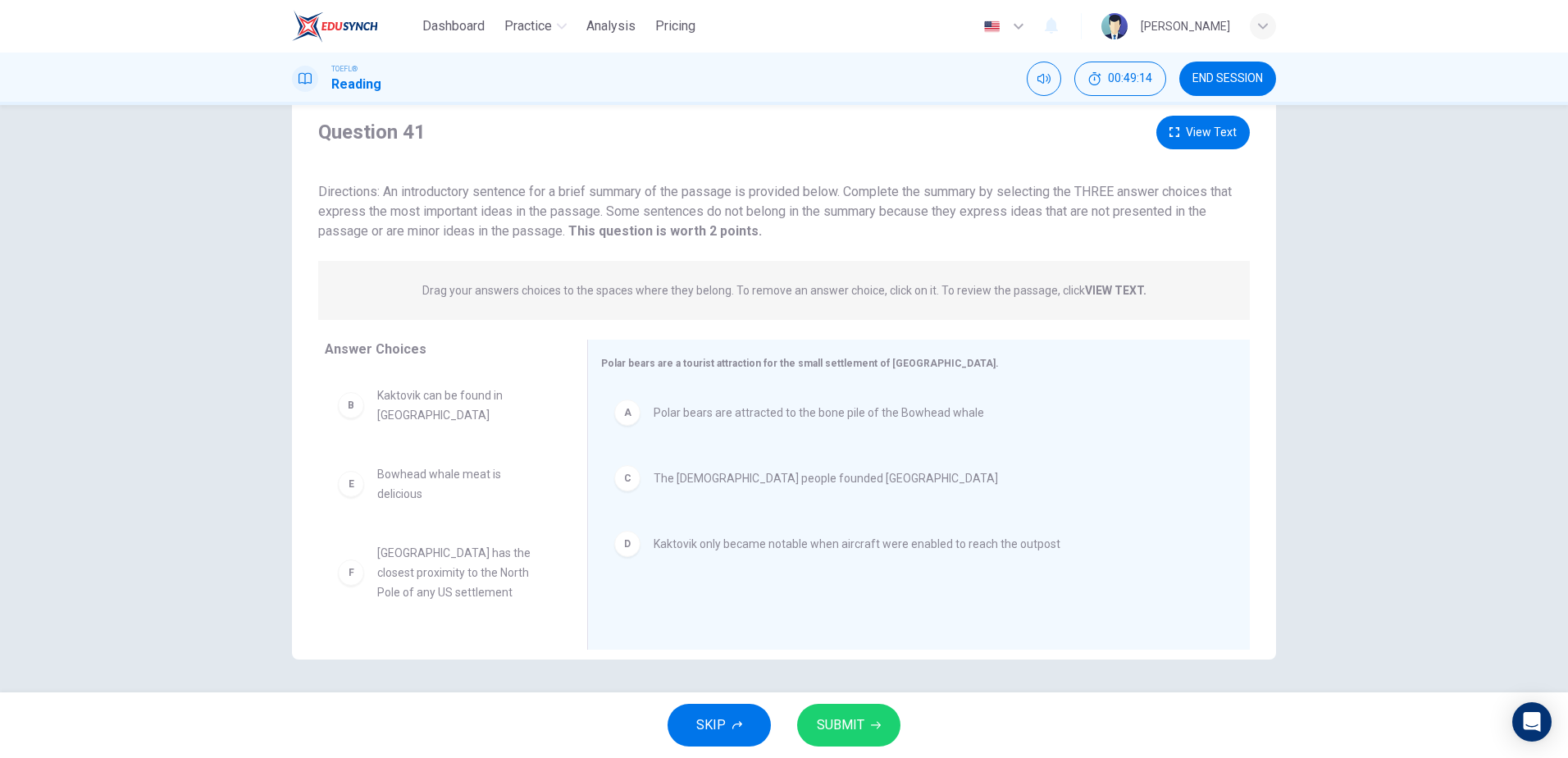
scroll to position [0, 0]
click at [1207, 133] on button "View Text" at bounding box center [1202, 132] width 93 height 33
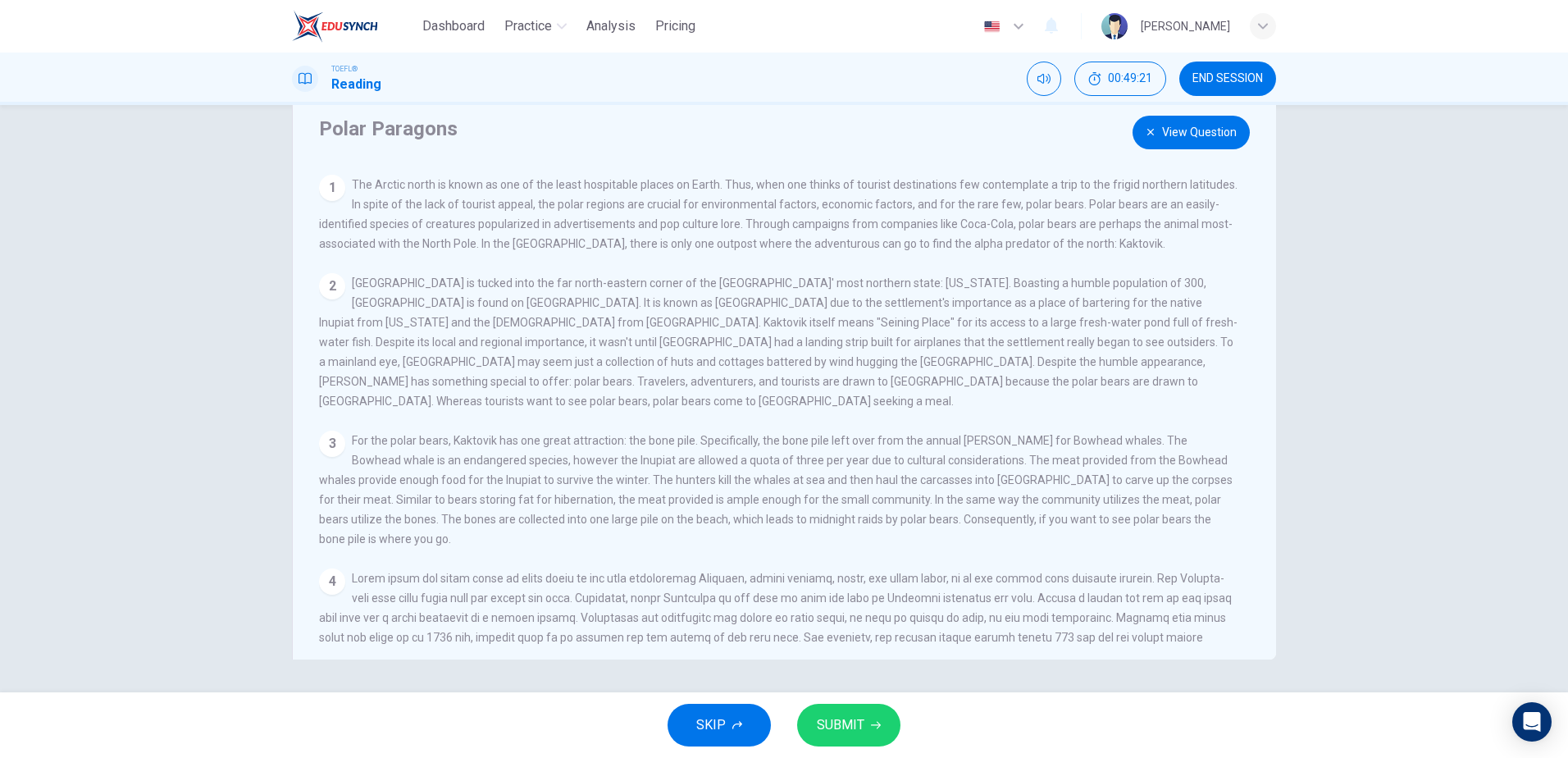
scroll to position [82, 0]
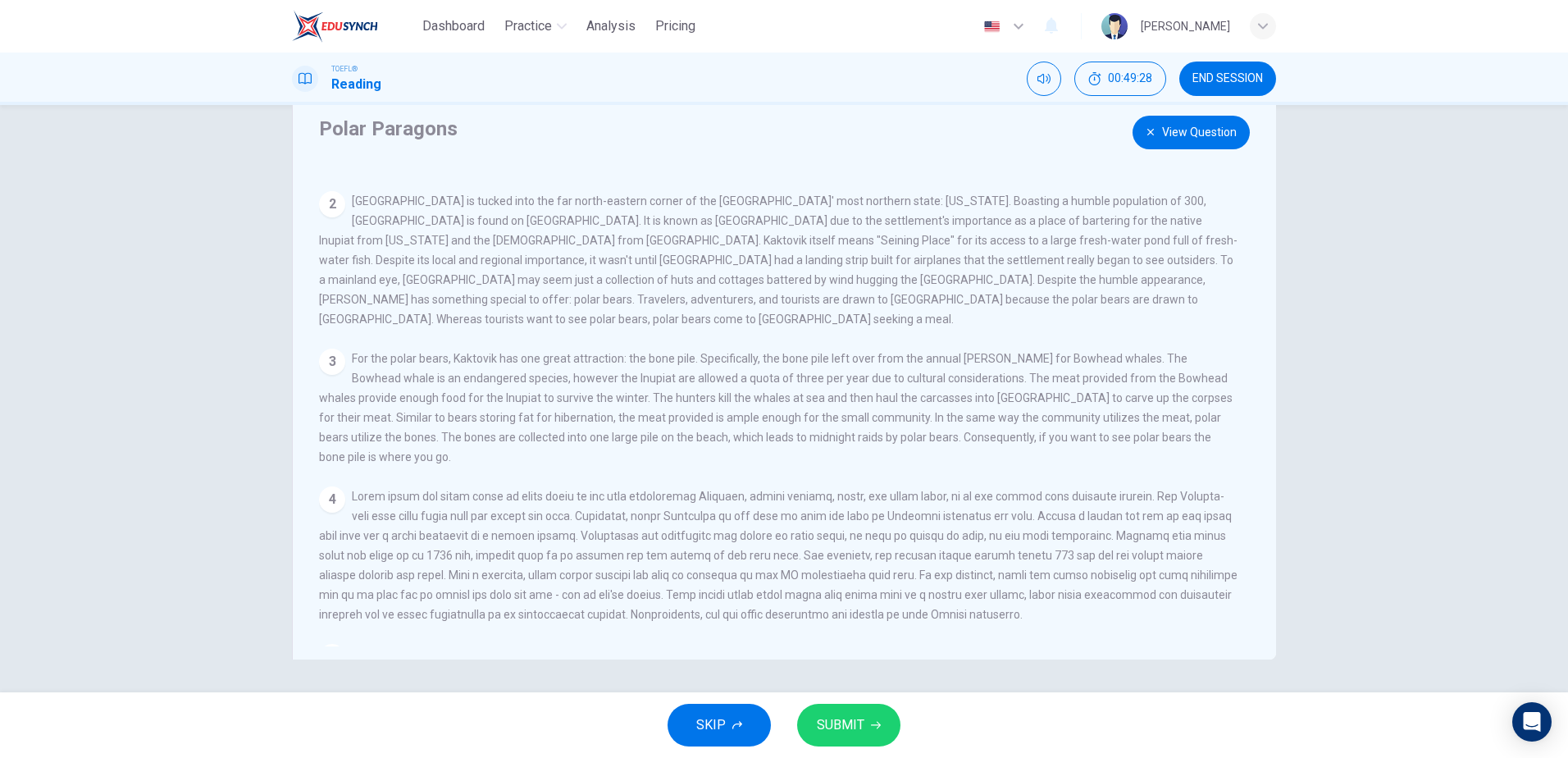
click at [1191, 134] on button "View Question" at bounding box center [1191, 132] width 118 height 33
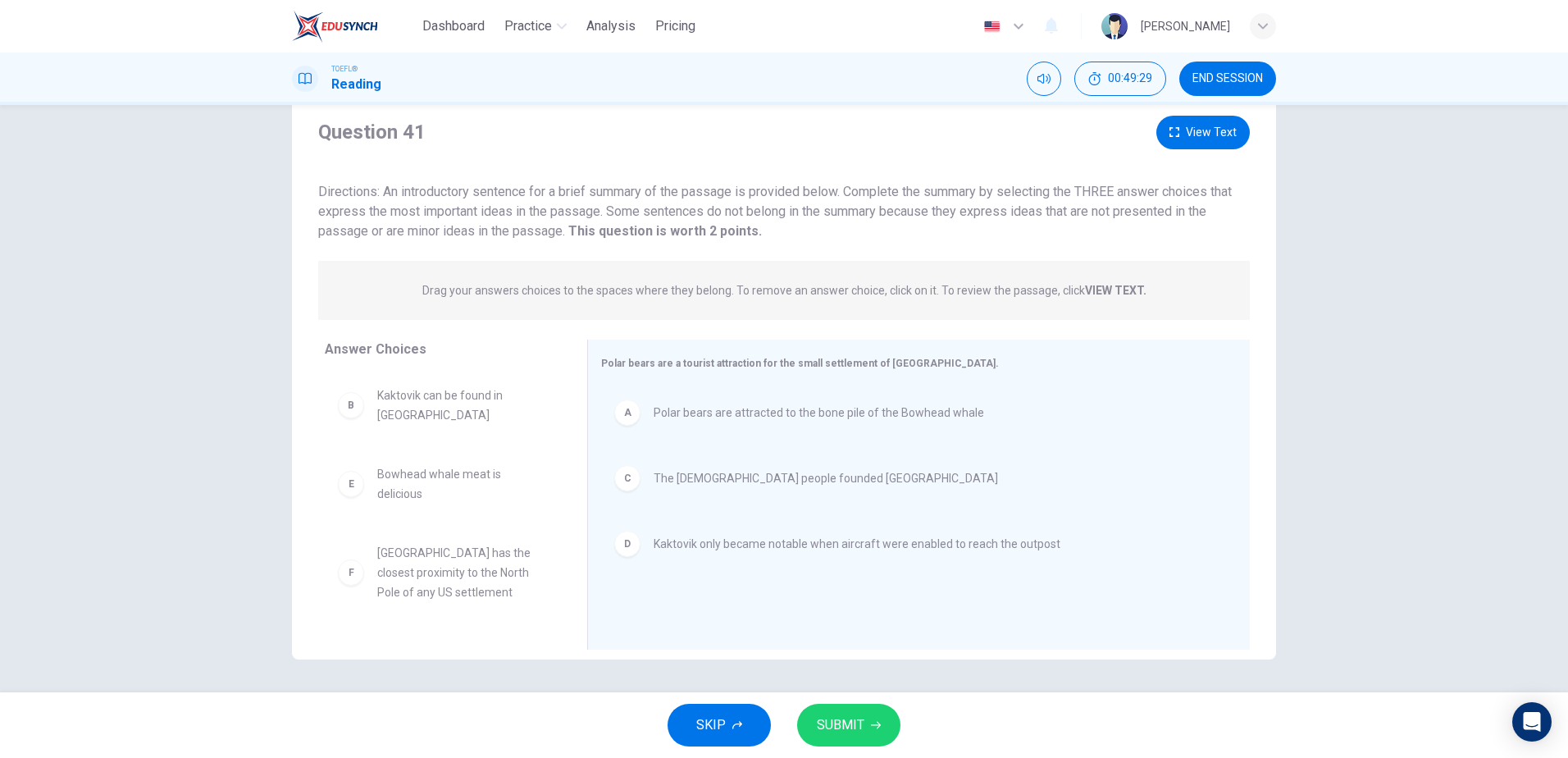
click at [847, 714] on span "SUBMIT" at bounding box center [840, 724] width 48 height 23
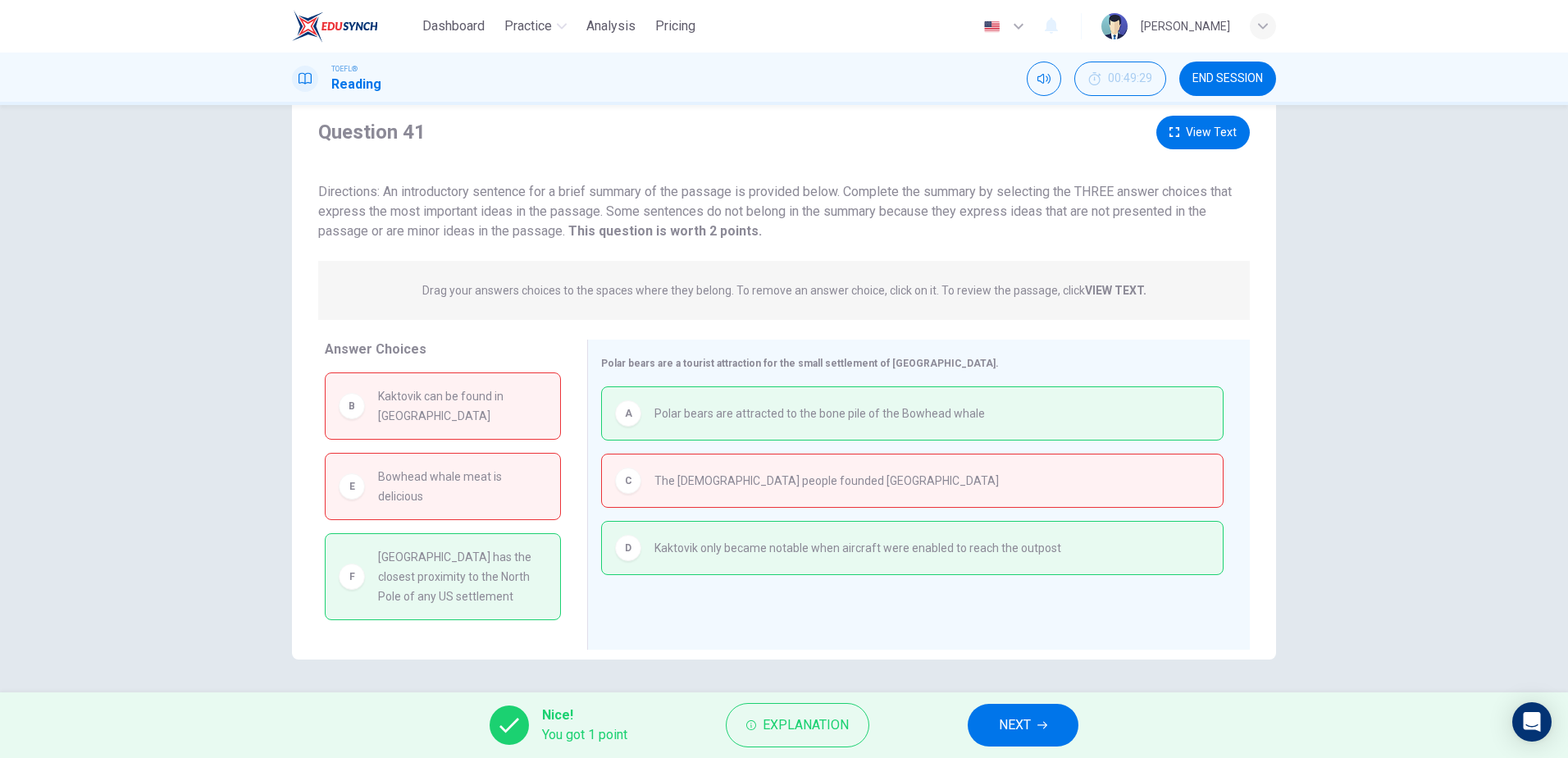
drag, startPoint x: 373, startPoint y: 545, endPoint x: 531, endPoint y: 582, distance: 162.3
click at [531, 582] on div "F Kaktovik has the closest proximity to the North Pole of any US settlement" at bounding box center [443, 576] width 209 height 59
click at [1204, 118] on button "View Text" at bounding box center [1202, 132] width 93 height 33
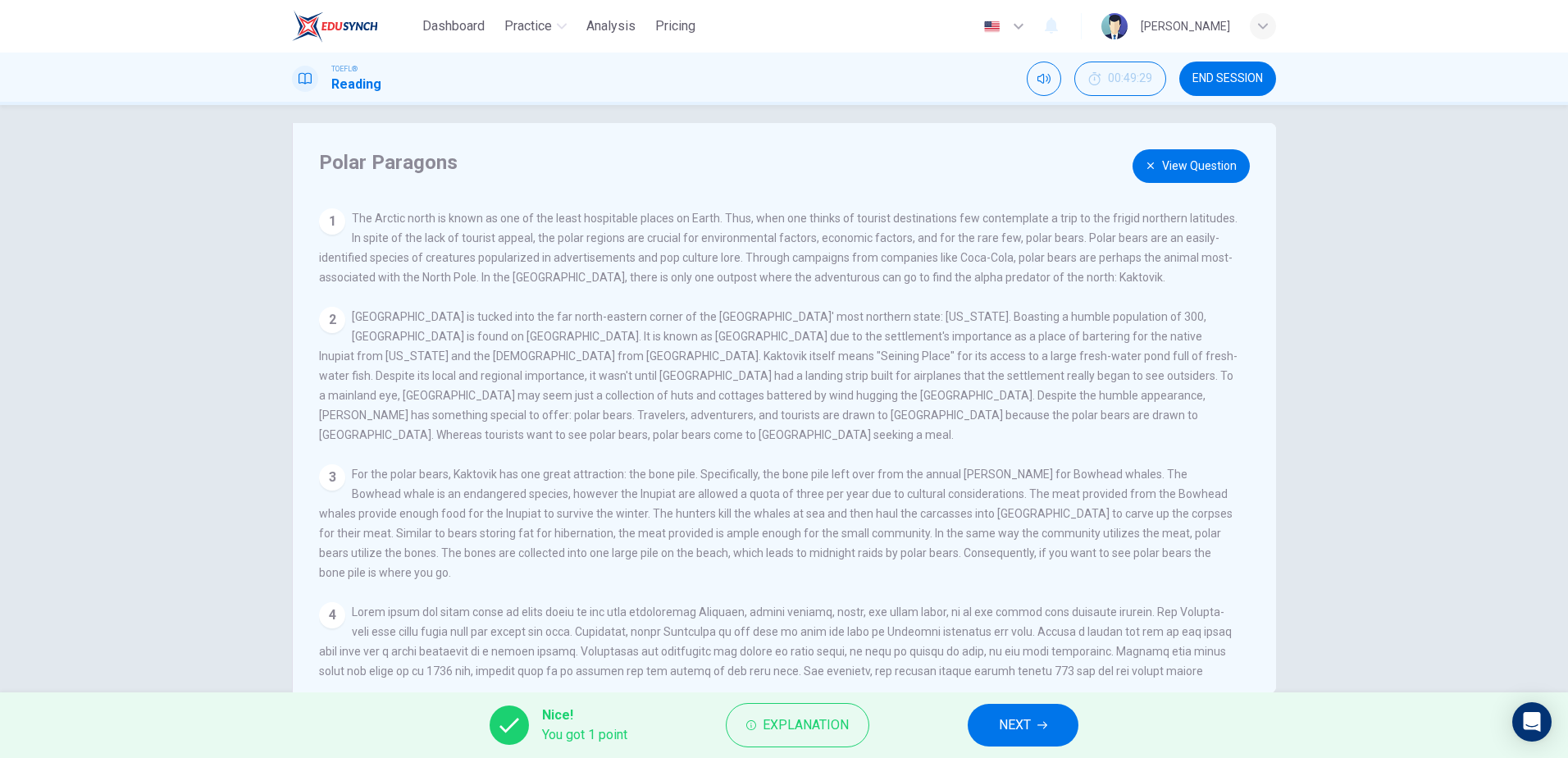
scroll to position [0, 0]
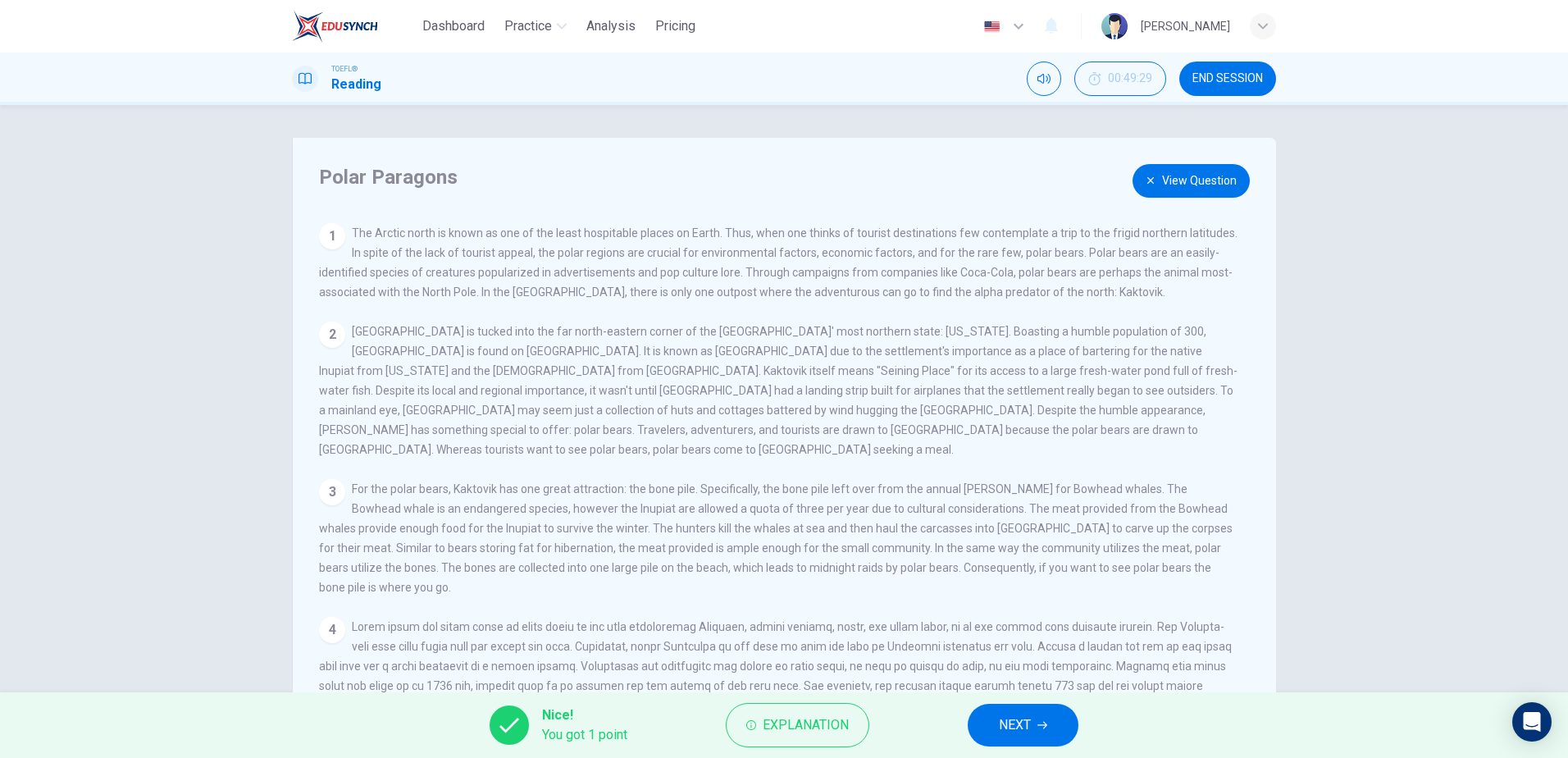
drag, startPoint x: 472, startPoint y: 335, endPoint x: 816, endPoint y: 337, distance: 344.0
click at [816, 337] on span "[GEOGRAPHIC_DATA] is tucked into the far north-eastern corner of the [GEOGRAPHI…" at bounding box center [779, 391] width 919 height 131
click at [1040, 729] on icon "button" at bounding box center [1042, 725] width 10 height 10
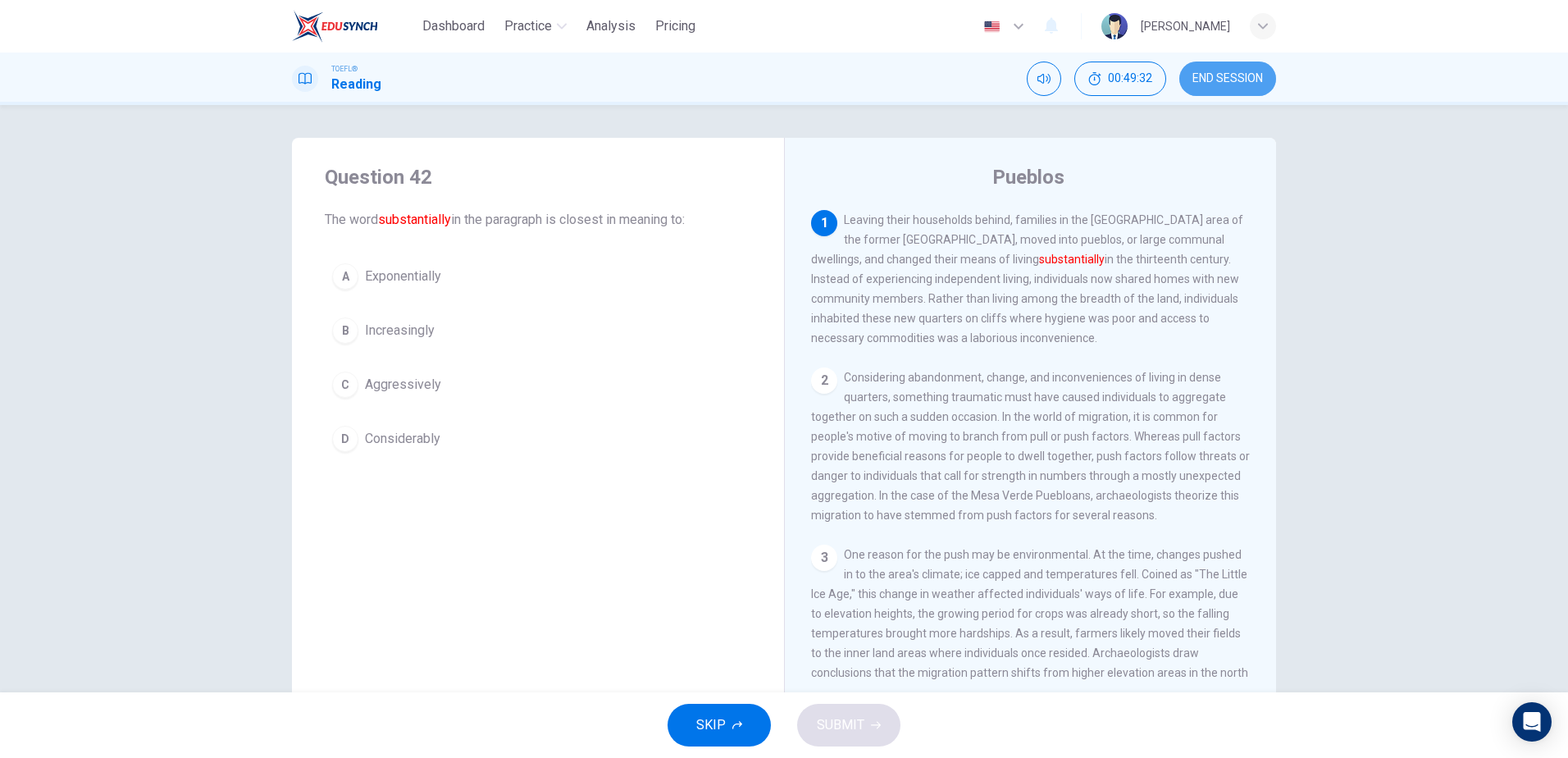
click at [1235, 79] on span "END SESSION" at bounding box center [1227, 78] width 71 height 13
